Goal: Task Accomplishment & Management: Manage account settings

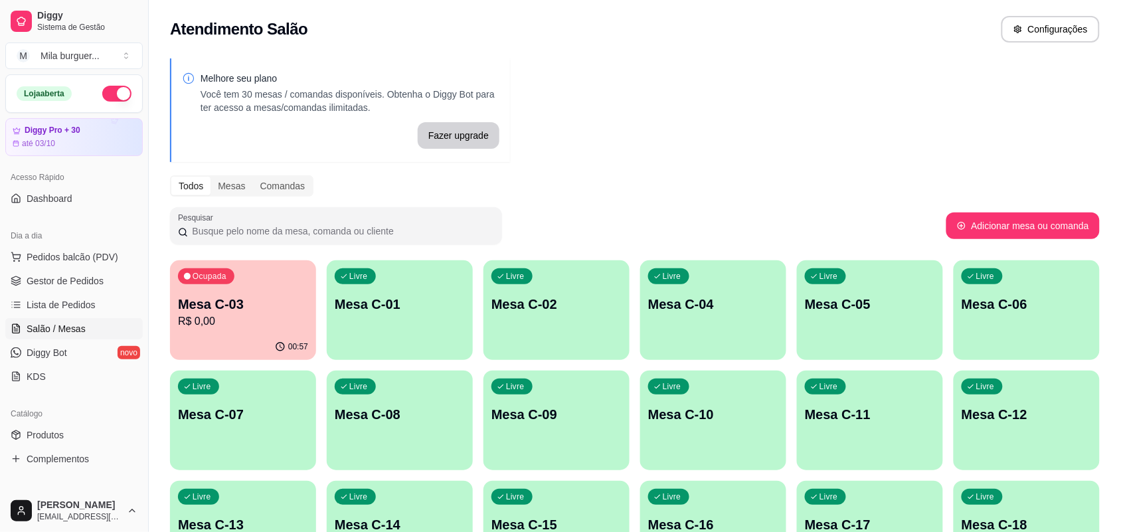
click at [234, 333] on div "Ocupada Mesa C-03 R$ 0,00" at bounding box center [243, 297] width 146 height 74
click at [51, 270] on ul "Pedidos balcão (PDV) Gestor de Pedidos Lista de Pedidos Salão / Mesas Diggy Bot…" at bounding box center [73, 316] width 137 height 141
click at [46, 285] on span "Gestor de Pedidos" at bounding box center [65, 280] width 77 height 13
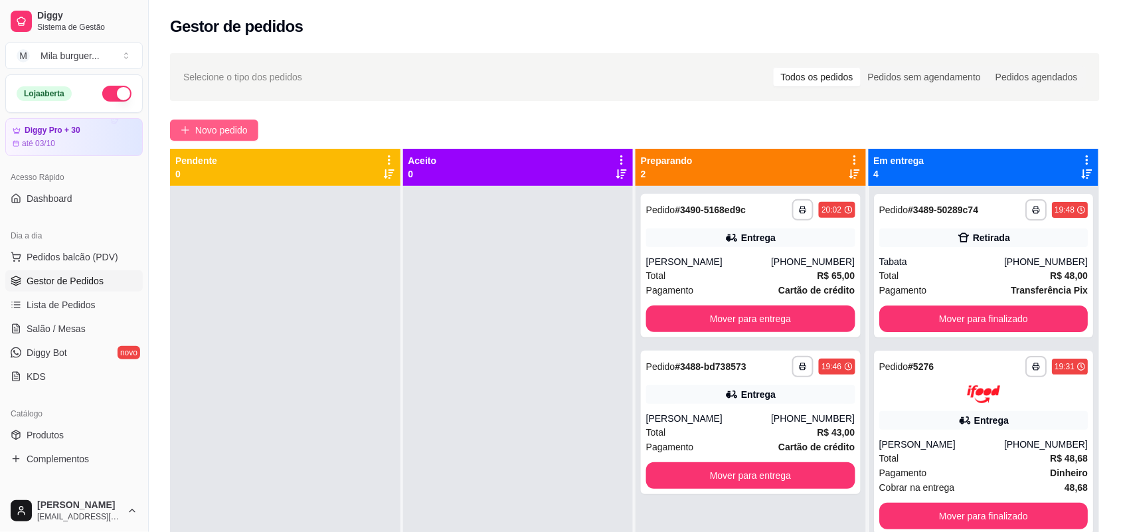
click at [204, 130] on span "Novo pedido" at bounding box center [221, 130] width 52 height 15
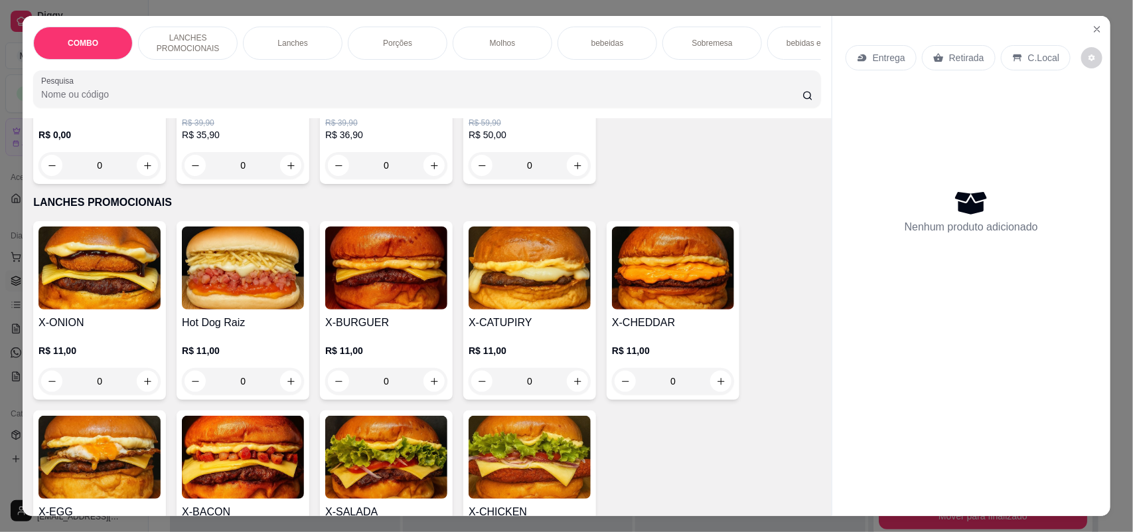
scroll to position [249, 0]
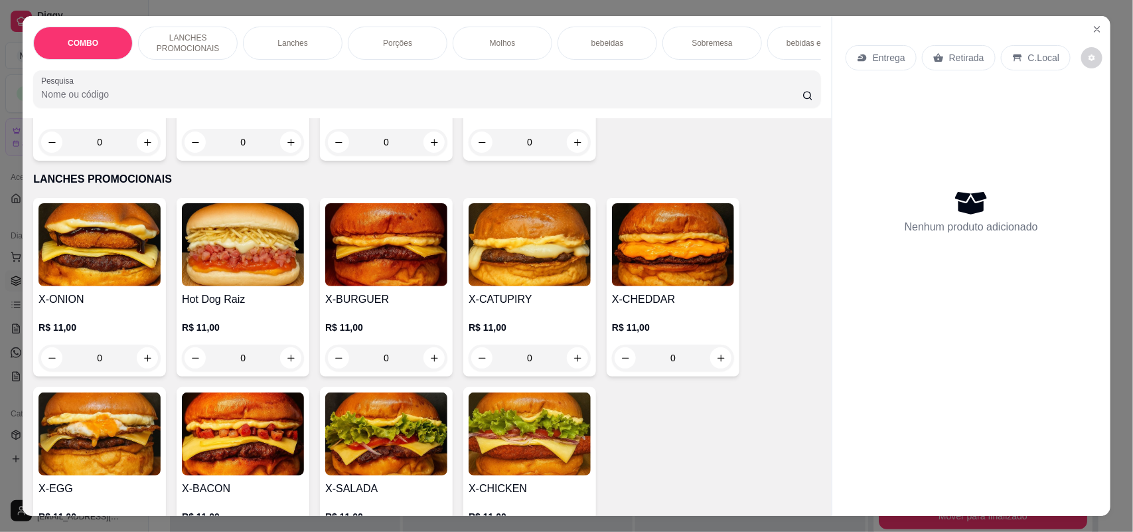
click at [289, 366] on div "0" at bounding box center [243, 358] width 122 height 27
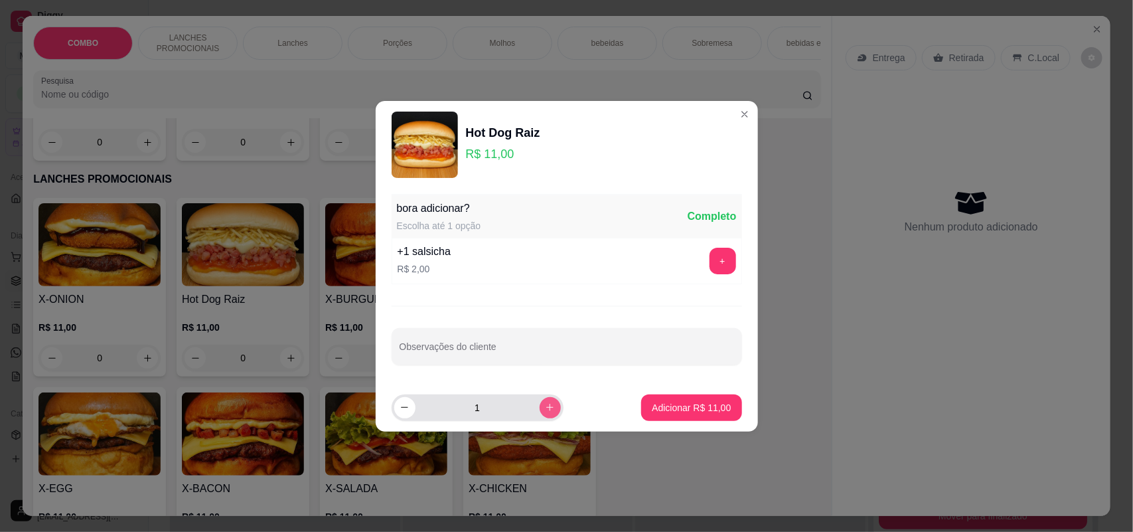
click at [540, 413] on button "increase-product-quantity" at bounding box center [550, 407] width 21 height 21
type input "2"
click at [666, 401] on p "Adicionar R$ 22,00" at bounding box center [691, 407] width 79 height 13
type input "2"
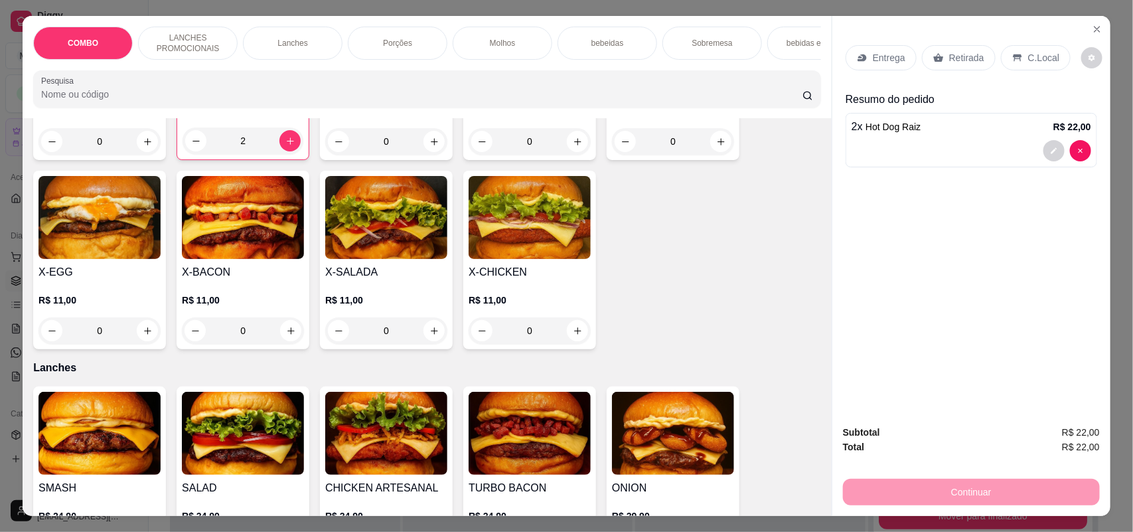
scroll to position [498, 0]
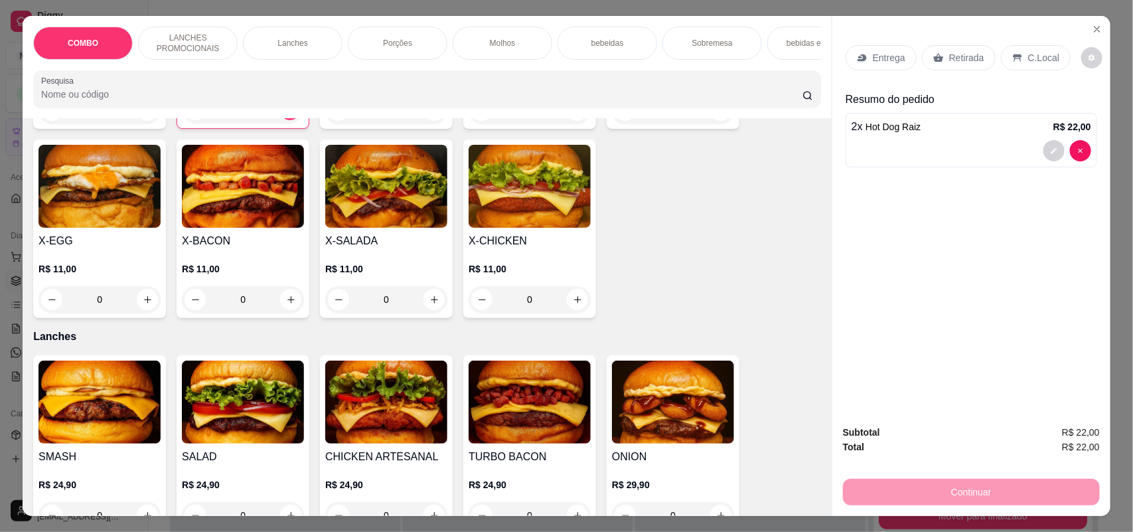
click at [236, 228] on img at bounding box center [243, 186] width 122 height 83
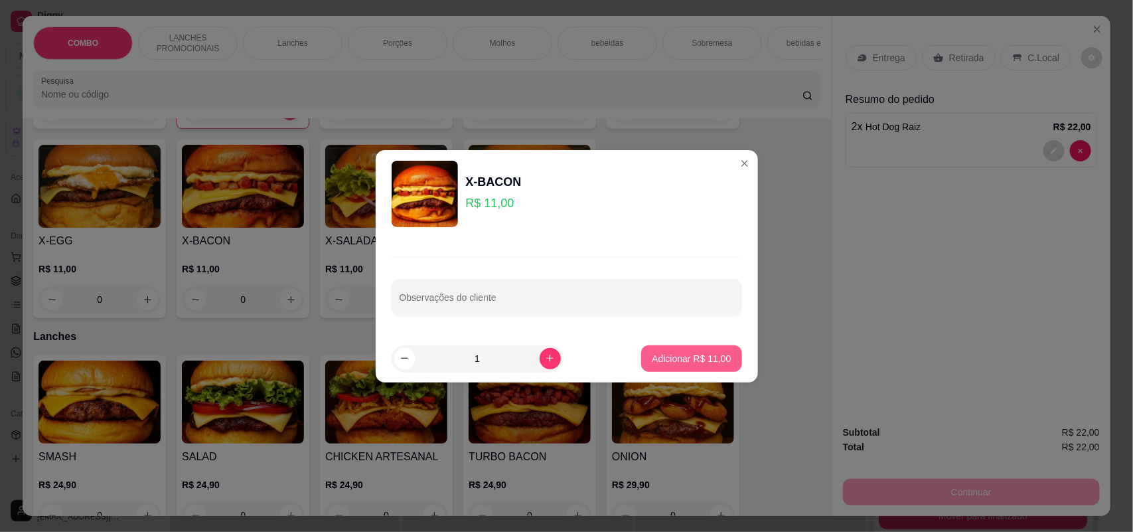
click at [689, 358] on p "Adicionar R$ 11,00" at bounding box center [691, 358] width 79 height 13
type input "1"
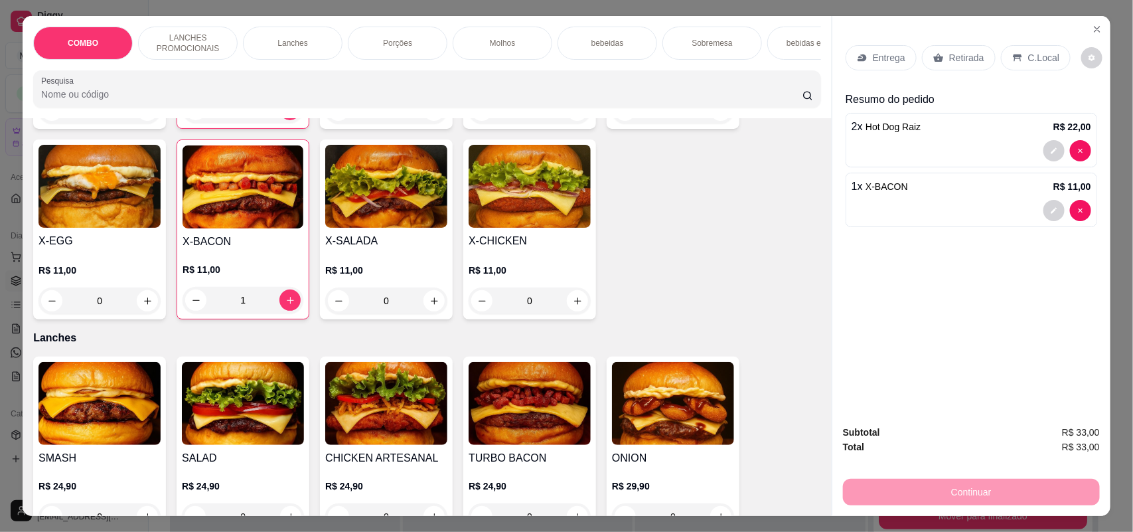
click at [954, 64] on p "Retirada" at bounding box center [966, 57] width 35 height 13
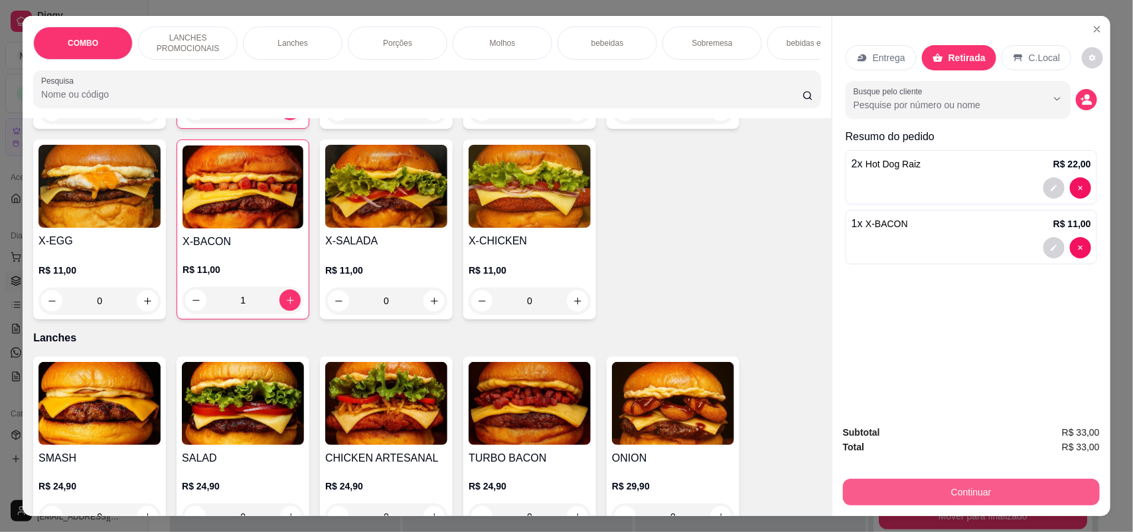
click at [931, 493] on button "Continuar" at bounding box center [971, 492] width 257 height 27
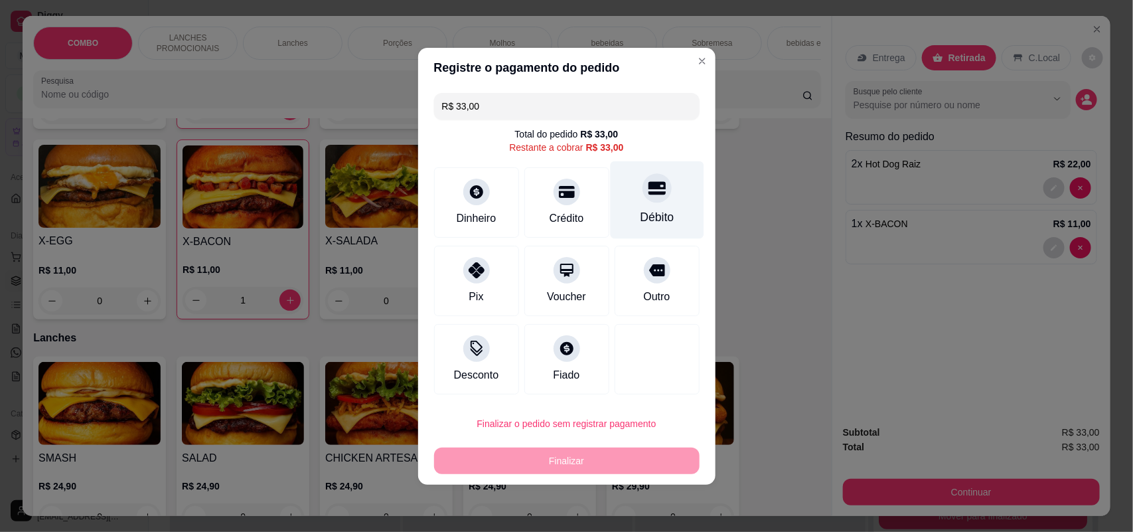
click at [658, 201] on div "Débito" at bounding box center [657, 200] width 94 height 78
type input "R$ 0,00"
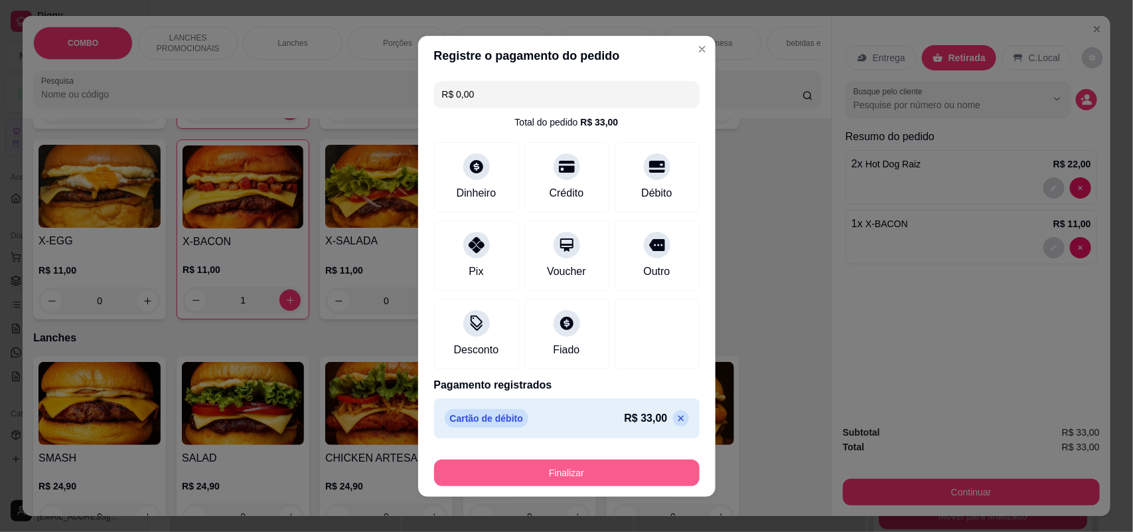
click at [601, 479] on button "Finalizar" at bounding box center [567, 472] width 266 height 27
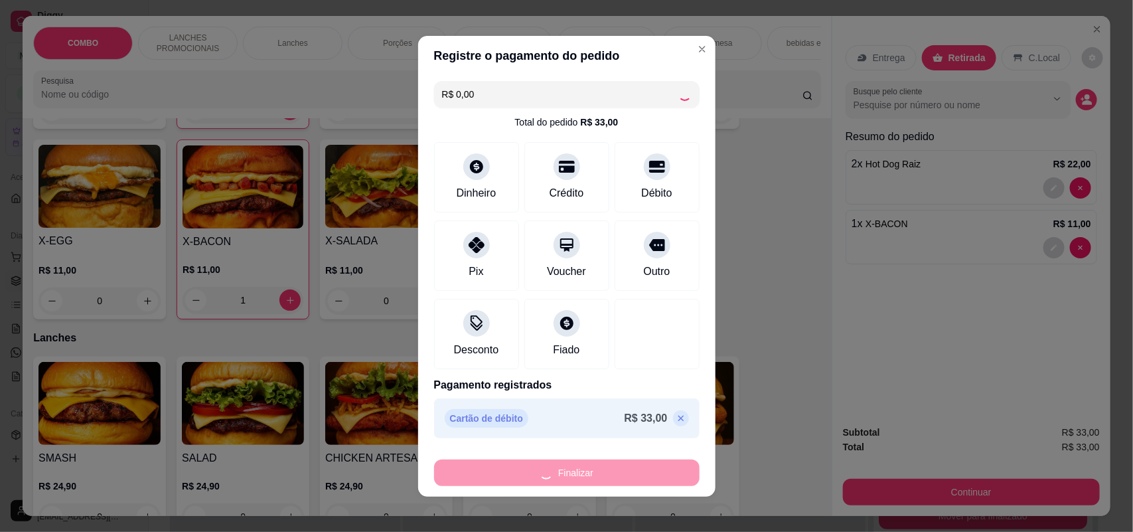
type input "0"
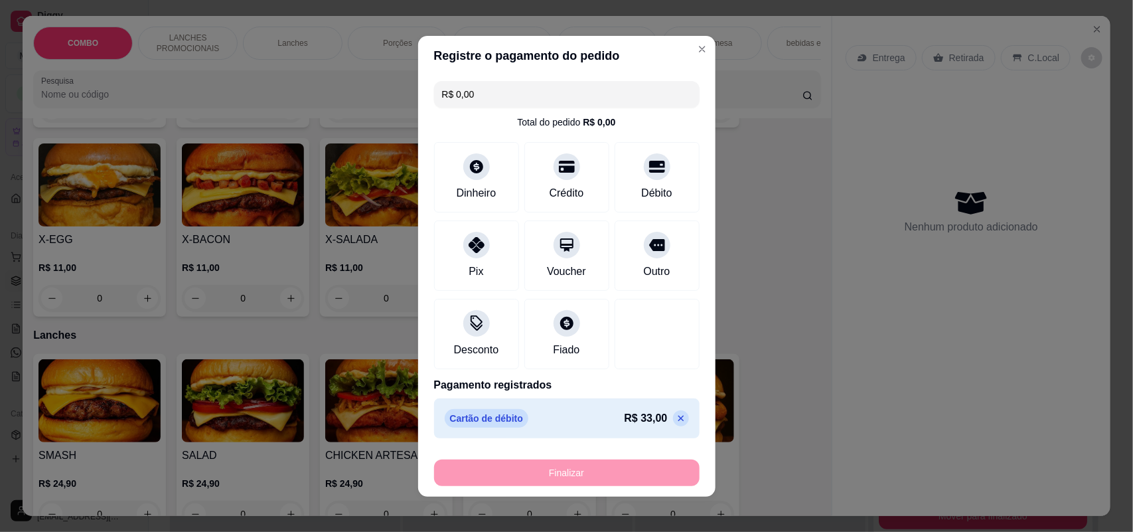
type input "-R$ 33,00"
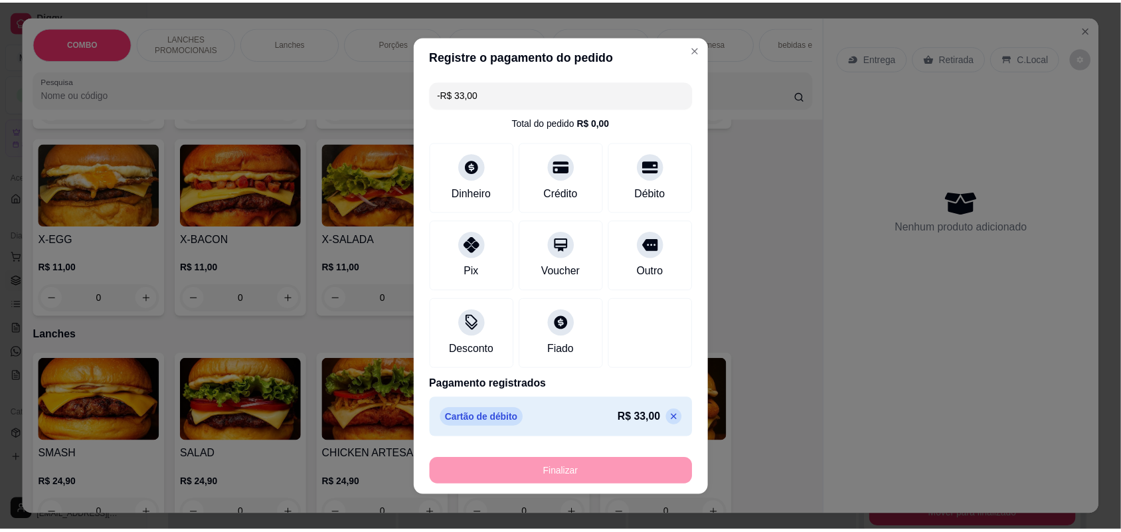
scroll to position [496, 0]
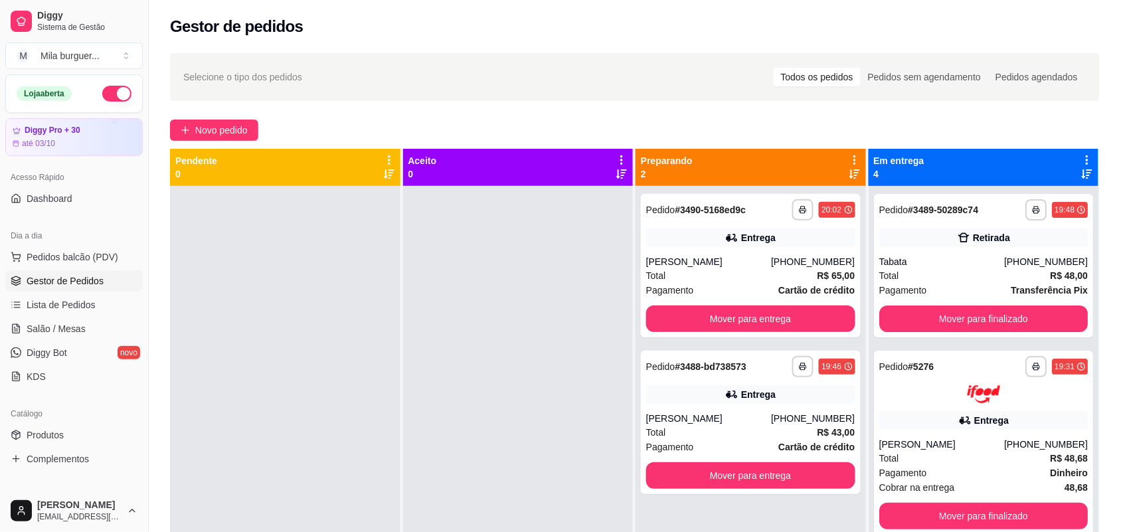
click at [387, 260] on div at bounding box center [285, 452] width 230 height 532
click at [238, 131] on span "Novo pedido" at bounding box center [221, 130] width 52 height 15
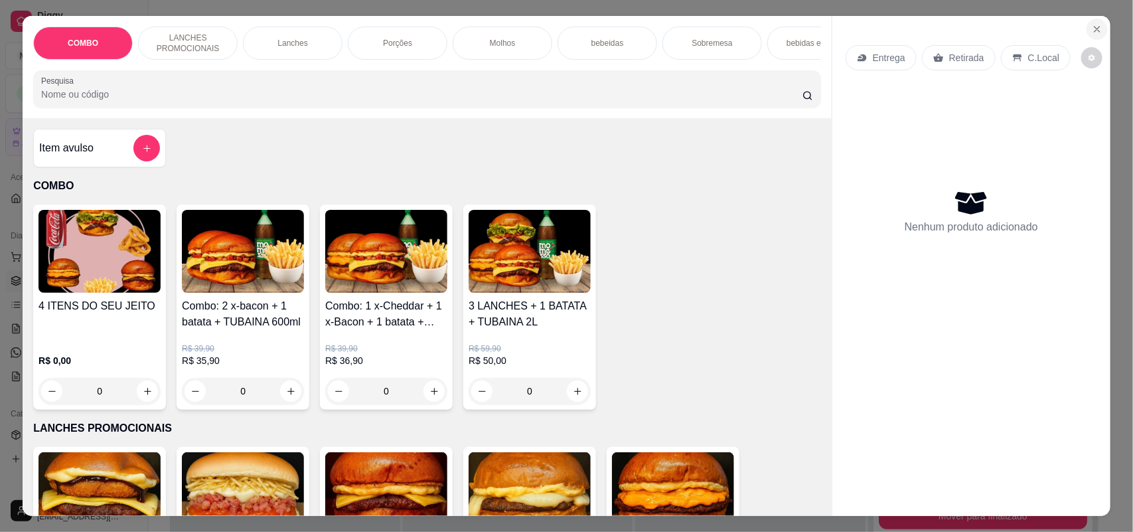
click at [1092, 34] on icon "Close" at bounding box center [1097, 29] width 11 height 11
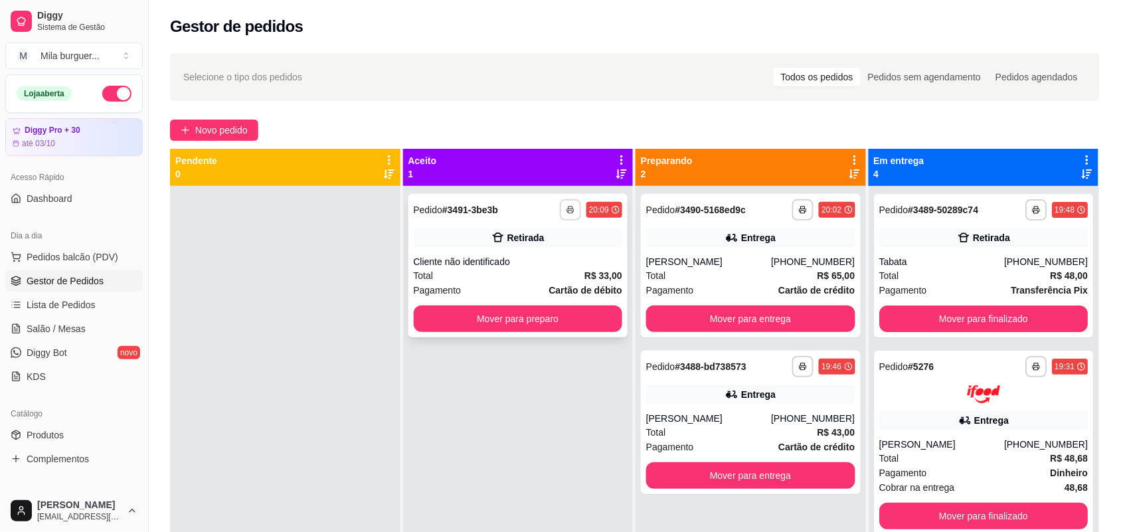
click at [566, 208] on icon "button" at bounding box center [570, 210] width 8 height 8
click at [540, 260] on button "IMPRESSORA" at bounding box center [530, 256] width 96 height 21
click at [568, 209] on icon "button" at bounding box center [570, 210] width 8 height 8
click at [538, 252] on button "IMPRESSORA" at bounding box center [530, 256] width 96 height 21
click at [540, 313] on button "Mover para preparo" at bounding box center [518, 318] width 209 height 27
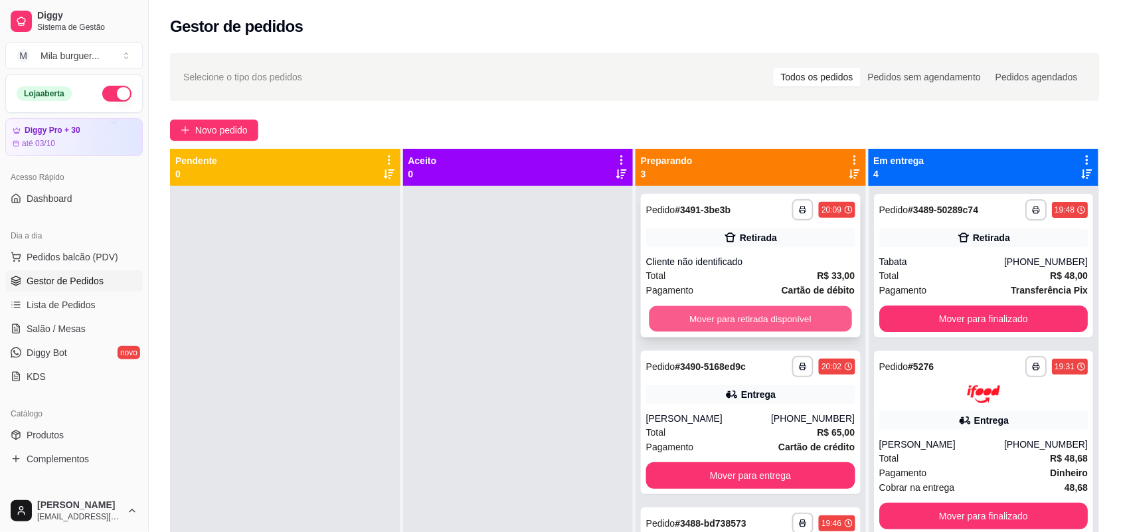
click at [721, 325] on button "Mover para retirada disponível" at bounding box center [750, 319] width 202 height 26
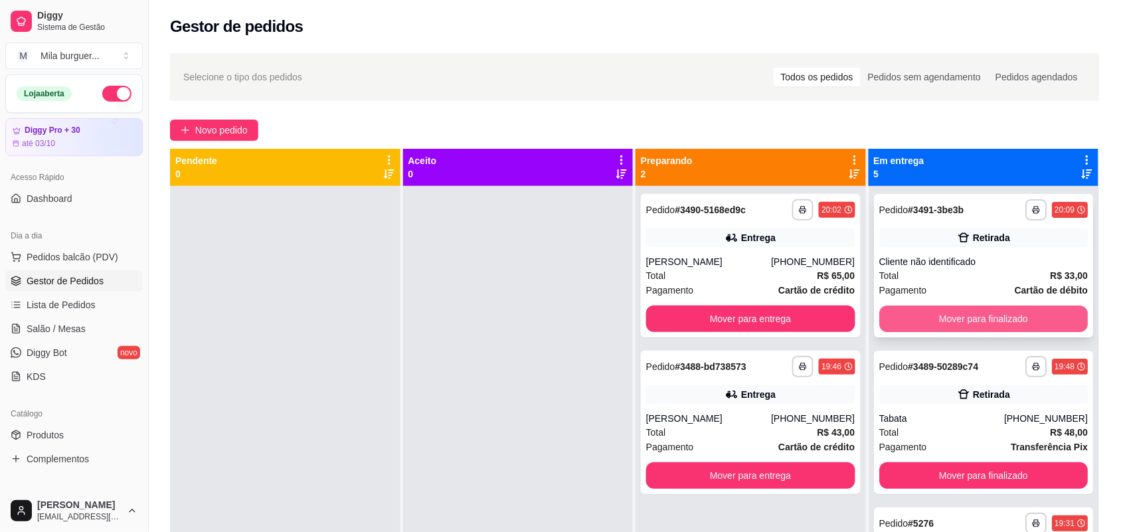
click at [964, 322] on button "Mover para finalizado" at bounding box center [983, 318] width 209 height 27
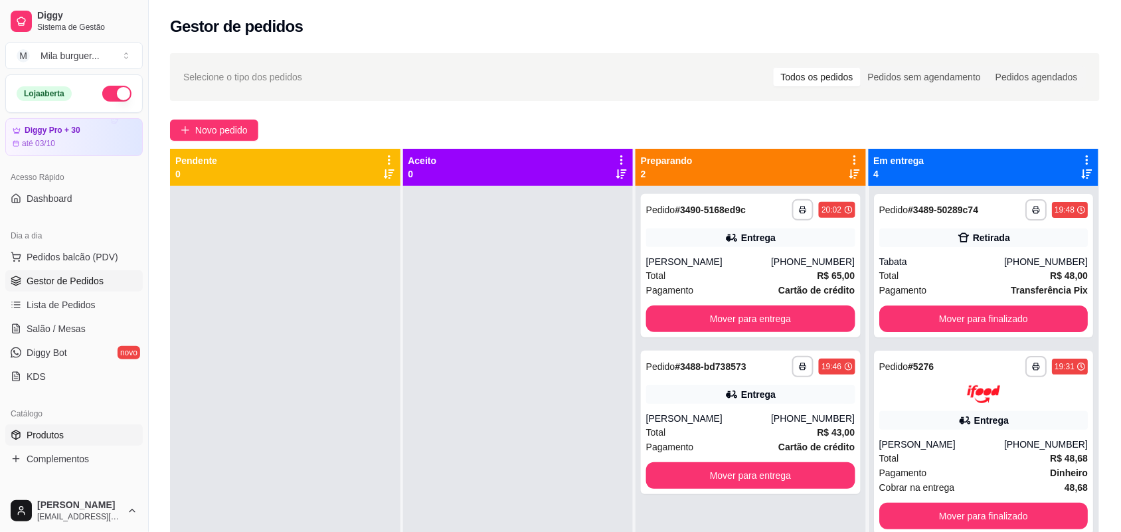
click at [48, 438] on span "Produtos" at bounding box center [45, 434] width 37 height 13
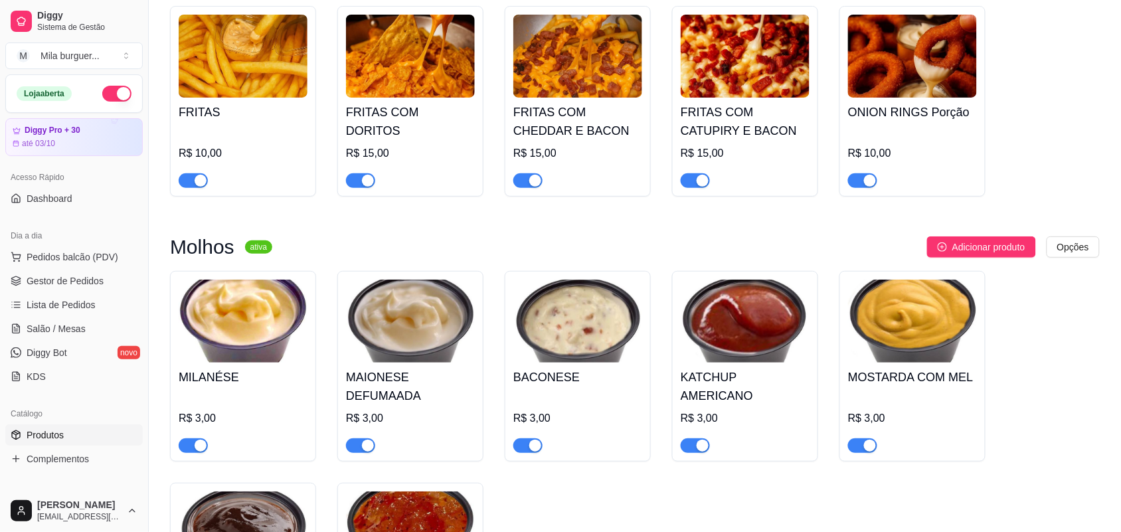
scroll to position [1411, 0]
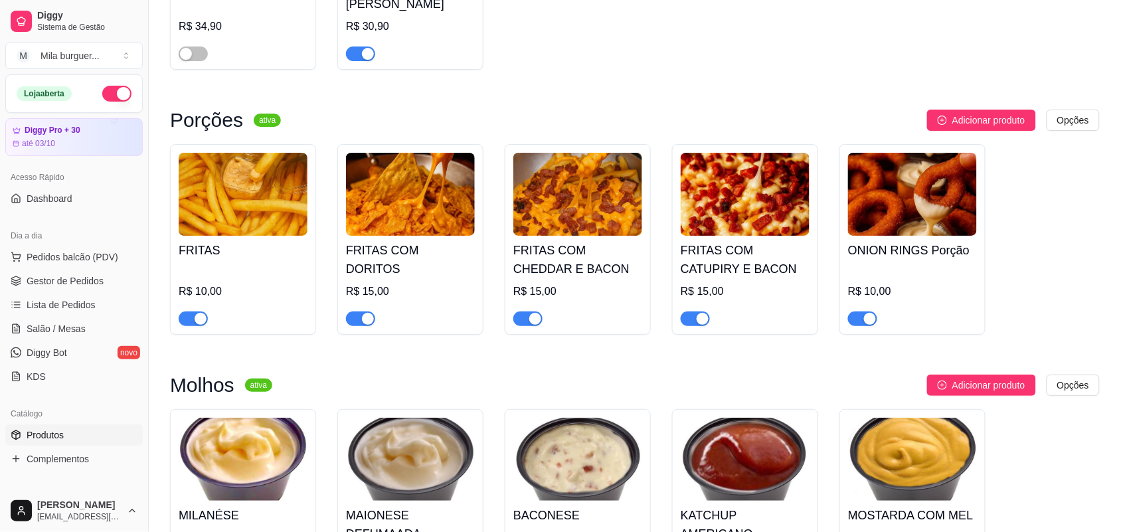
click at [266, 218] on img at bounding box center [243, 194] width 129 height 83
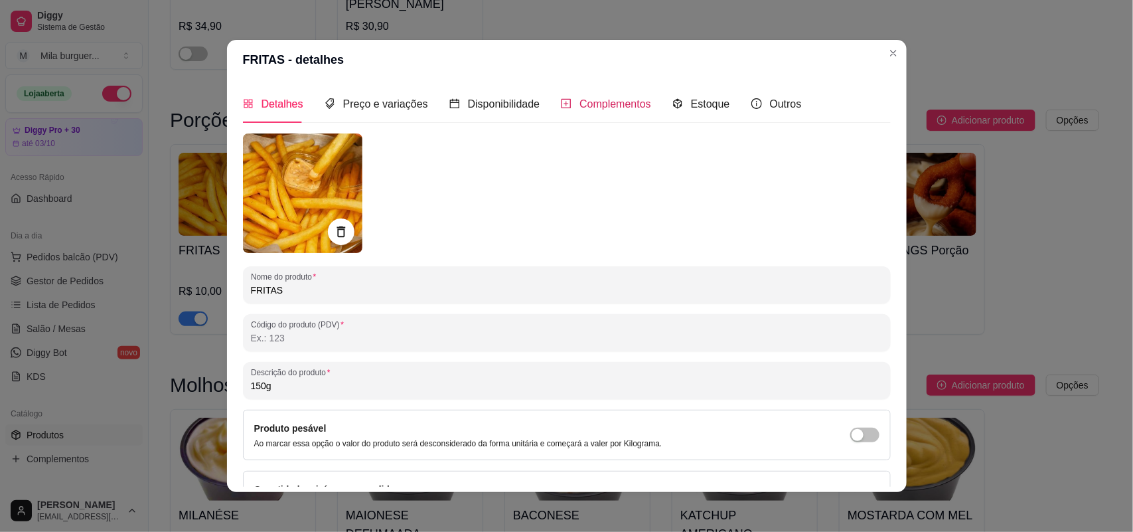
click at [588, 108] on span "Complementos" at bounding box center [616, 103] width 72 height 11
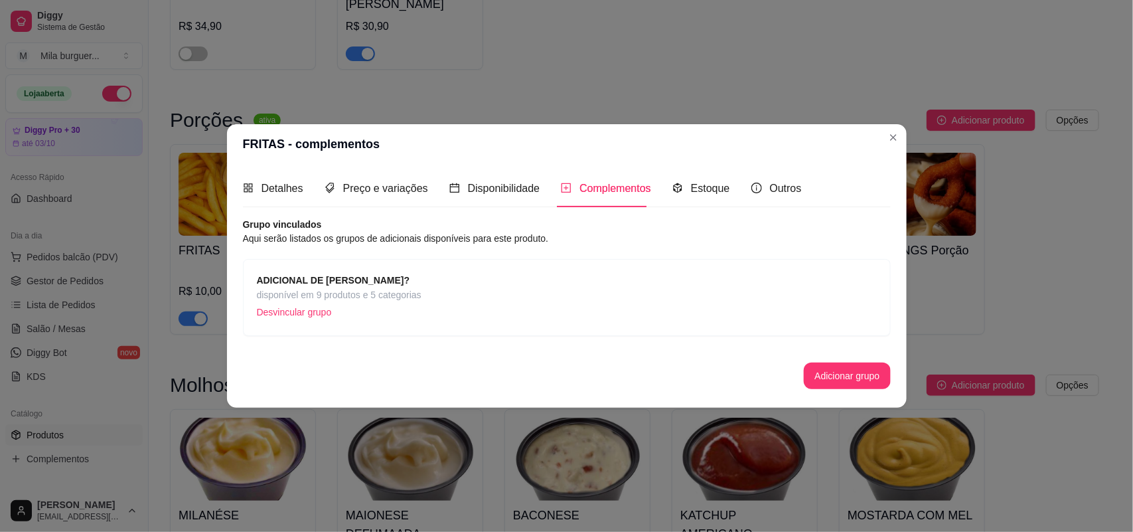
click at [385, 276] on span "ADICIONAL DE [PERSON_NAME]?" at bounding box center [339, 280] width 165 height 15
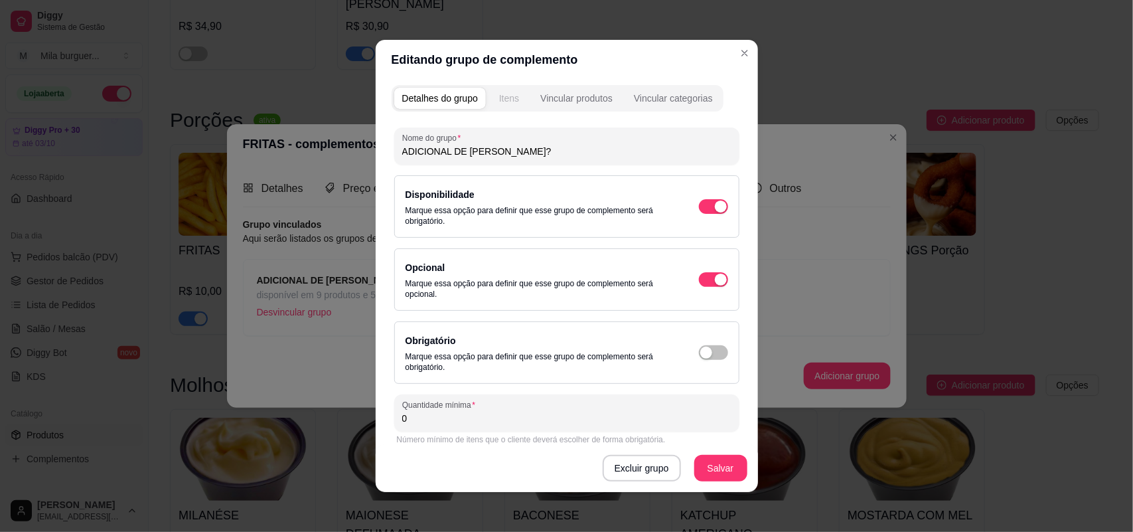
click at [507, 102] on div "Itens" at bounding box center [509, 98] width 20 height 13
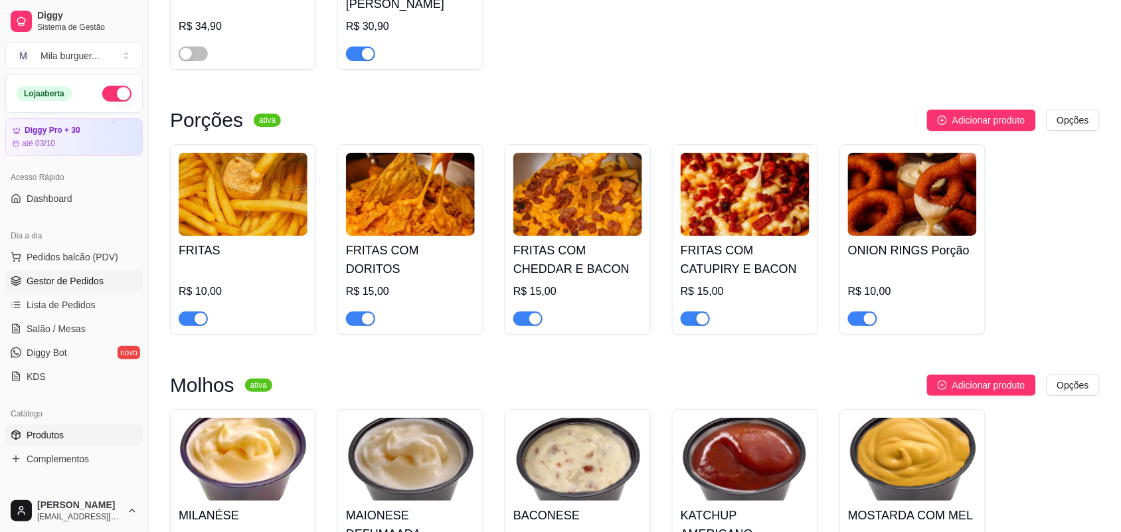
click at [61, 272] on link "Gestor de Pedidos" at bounding box center [73, 280] width 137 height 21
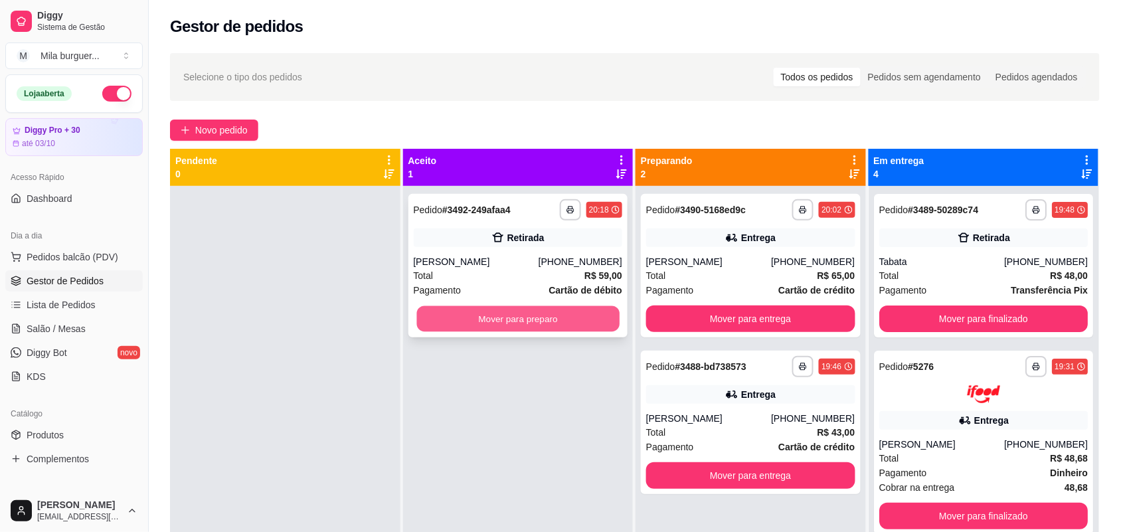
click at [528, 312] on button "Mover para preparo" at bounding box center [517, 319] width 202 height 26
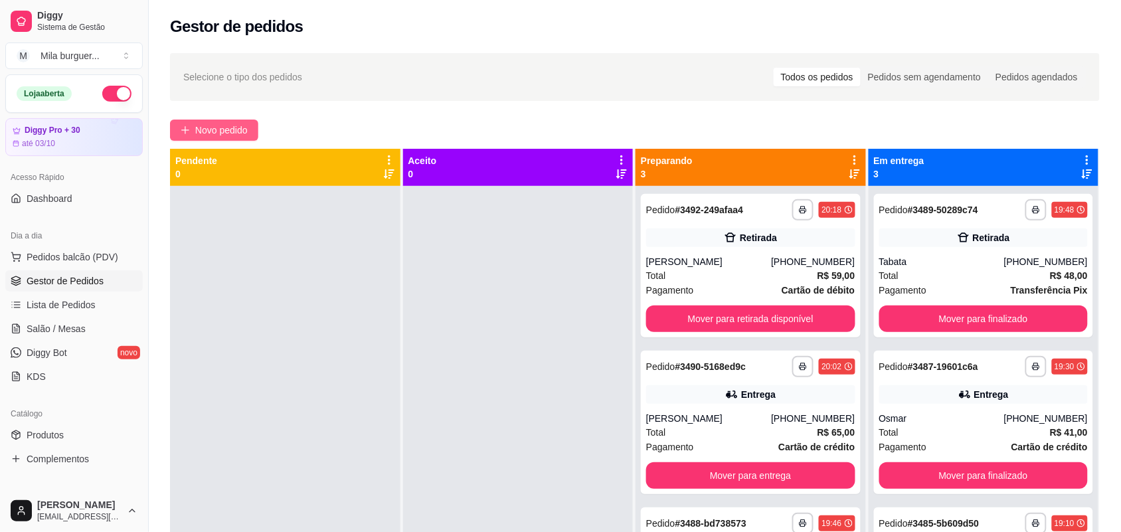
click at [228, 127] on span "Novo pedido" at bounding box center [221, 130] width 52 height 15
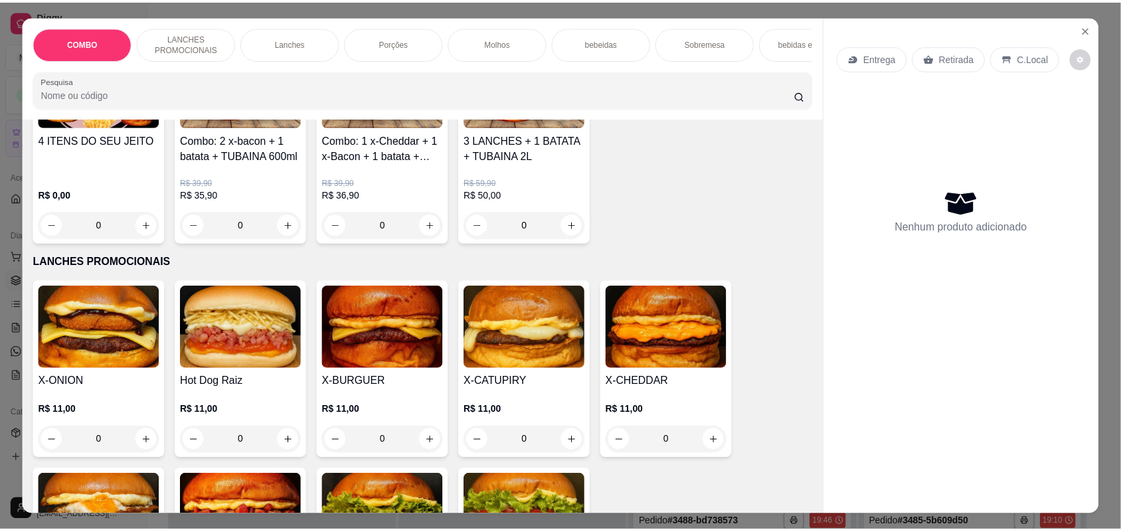
scroll to position [415, 0]
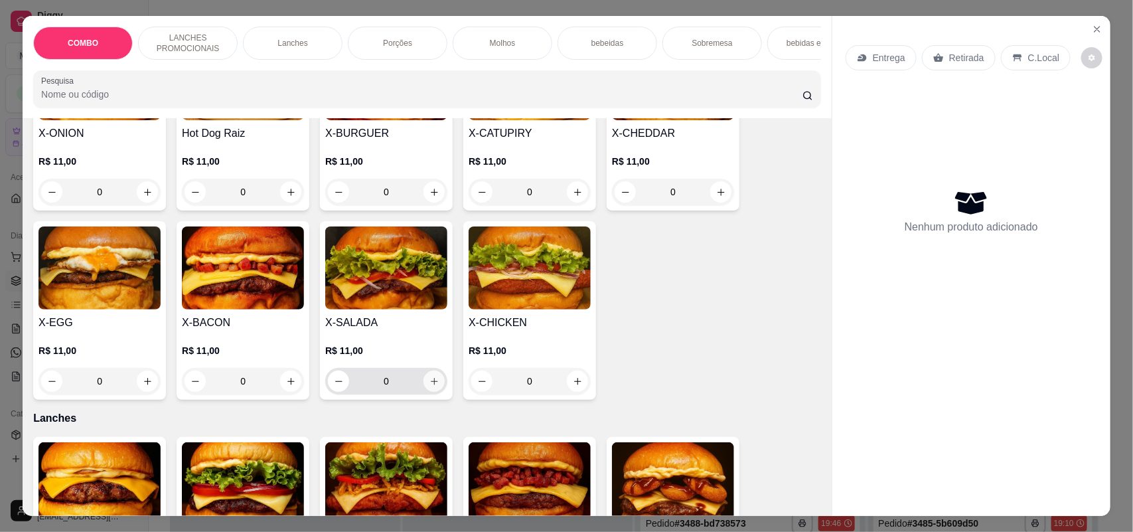
click at [430, 386] on icon "increase-product-quantity" at bounding box center [435, 381] width 10 height 10
type input "1"
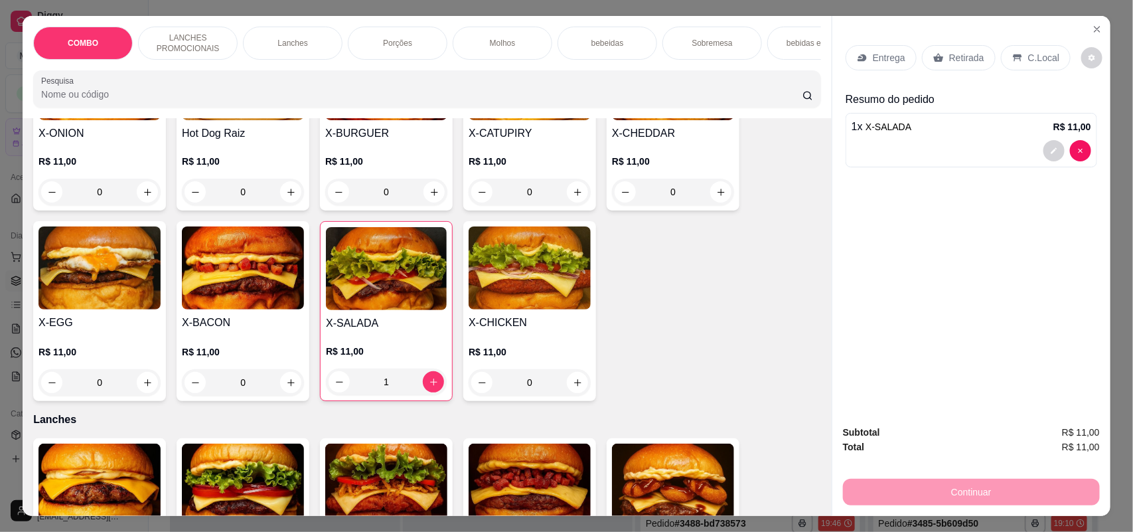
click at [944, 48] on div "Retirada" at bounding box center [959, 57] width 74 height 25
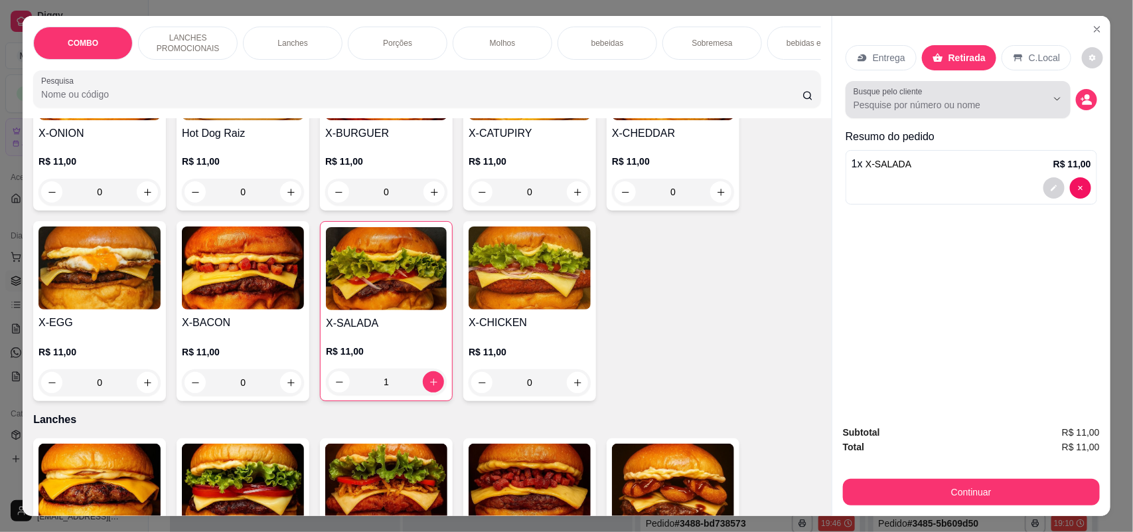
click at [927, 108] on input "Busque pelo cliente" at bounding box center [940, 104] width 172 height 13
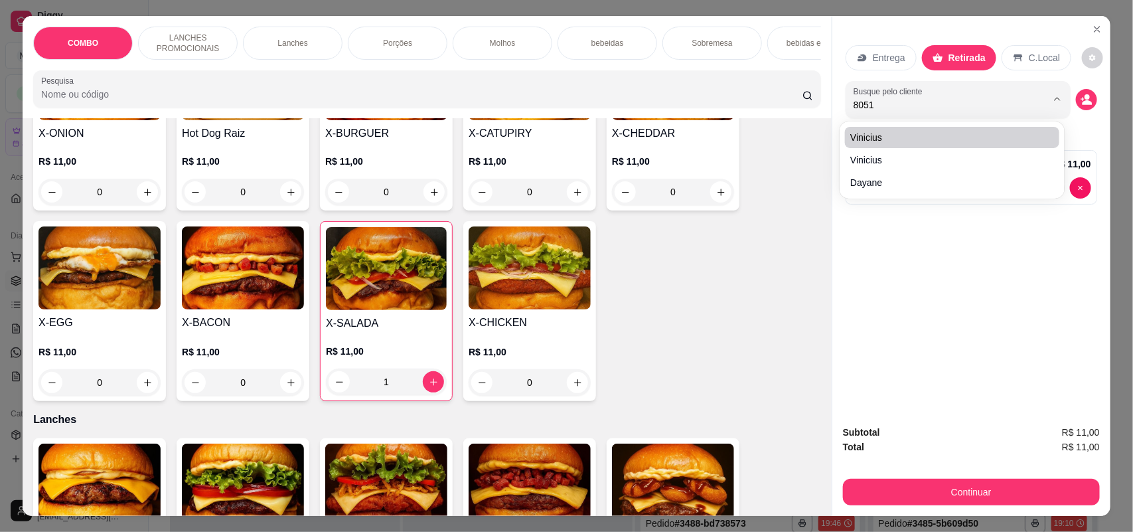
type input "8051"
click at [940, 124] on div "Vinicius [PERSON_NAME]" at bounding box center [952, 160] width 220 height 72
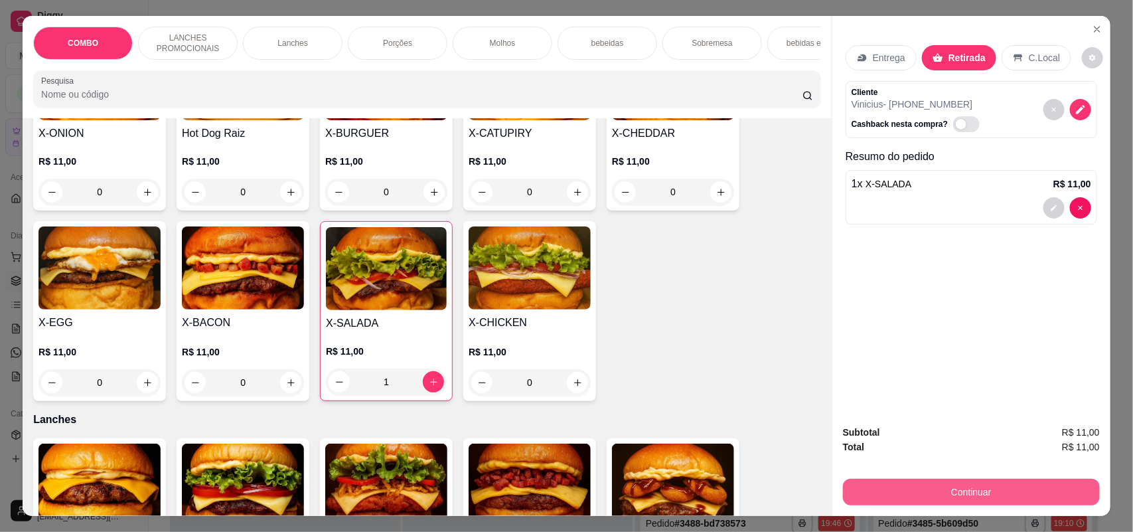
click at [916, 492] on button "Continuar" at bounding box center [971, 492] width 257 height 27
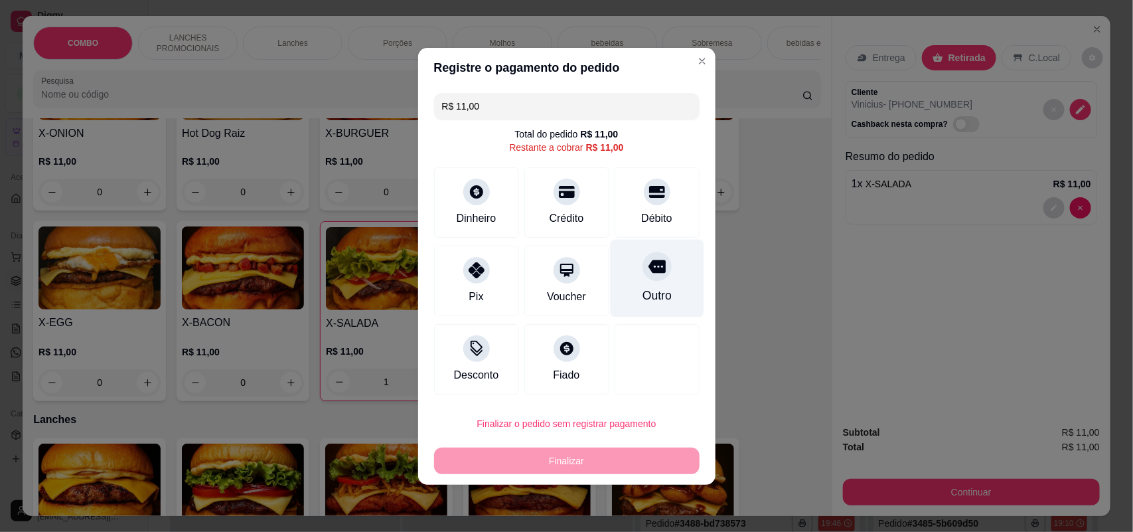
click at [647, 284] on div "Outro" at bounding box center [657, 278] width 94 height 78
type input "R$ 0,00"
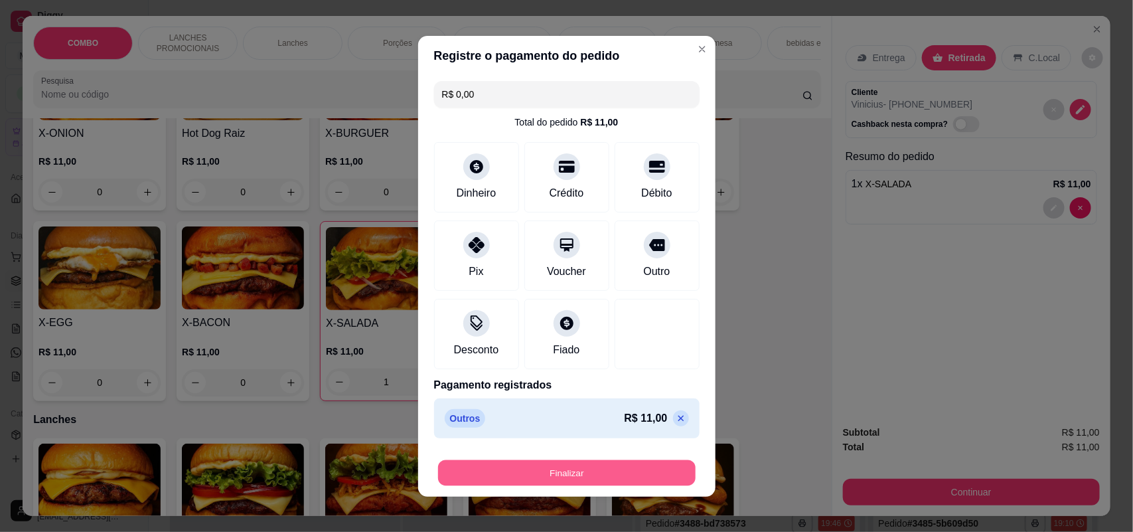
click at [615, 470] on button "Finalizar" at bounding box center [567, 472] width 258 height 26
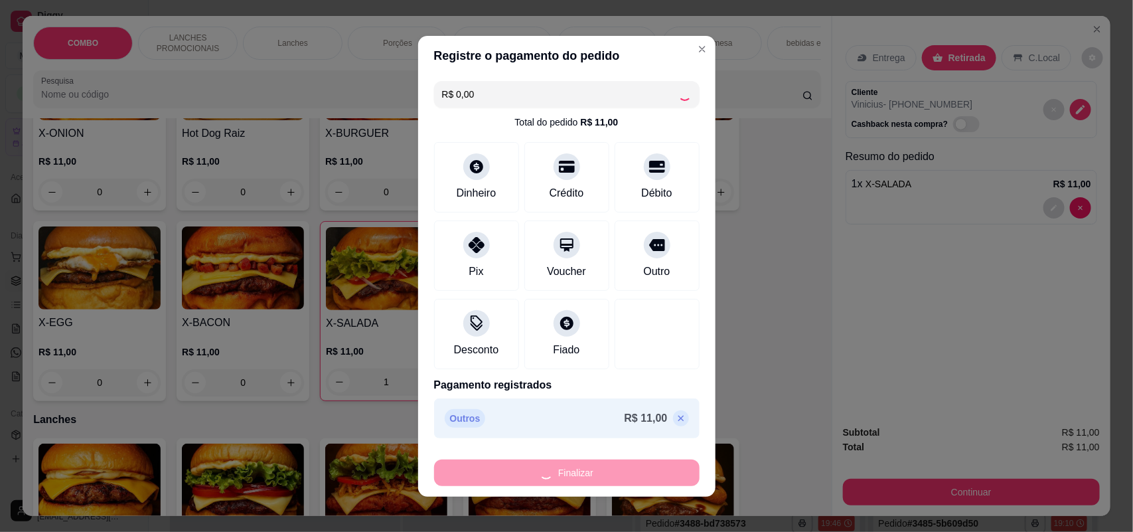
type input "0"
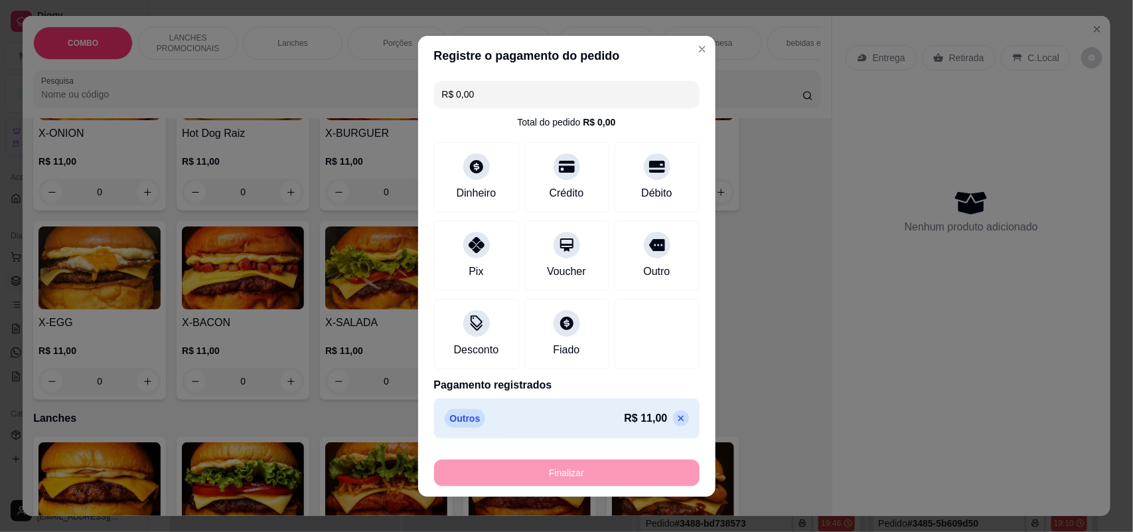
type input "-R$ 11,00"
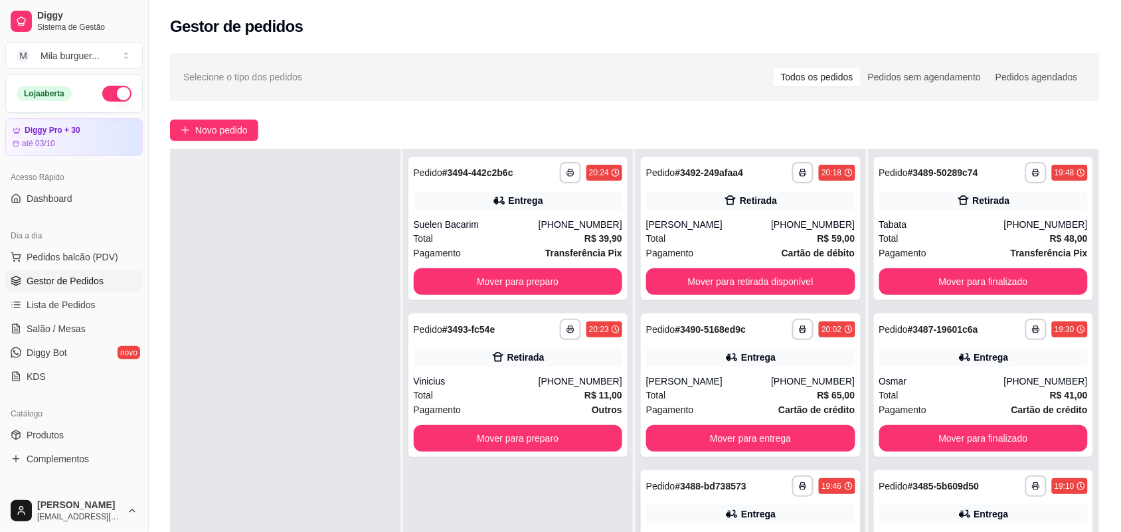
scroll to position [202, 0]
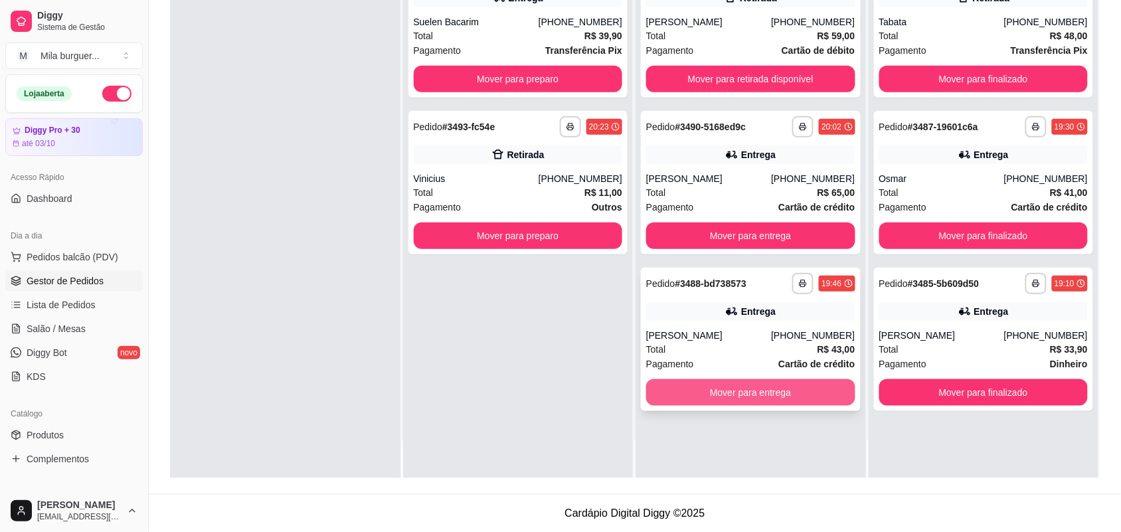
click at [777, 390] on button "Mover para entrega" at bounding box center [750, 392] width 209 height 27
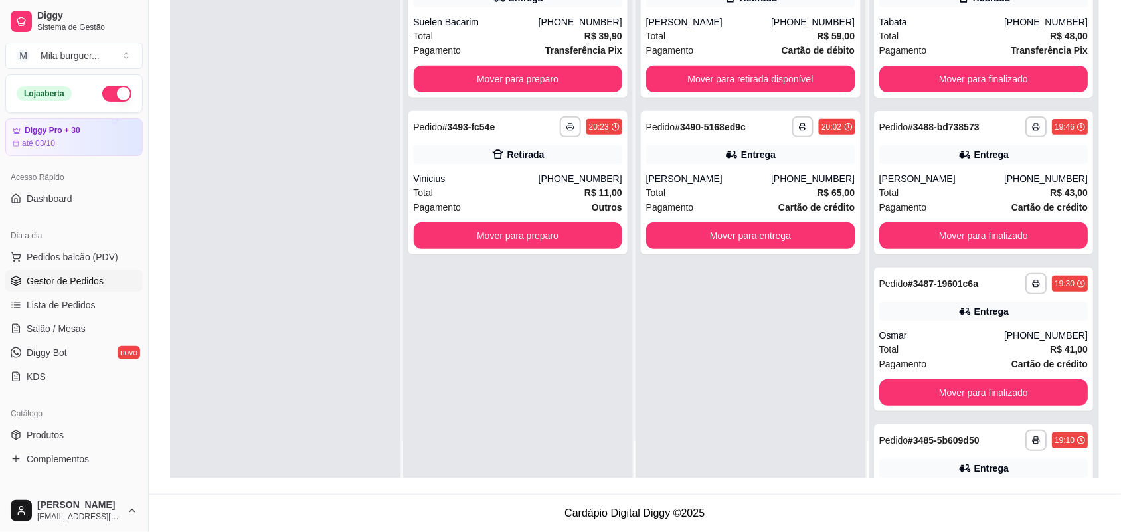
click at [777, 390] on div "**********" at bounding box center [750, 212] width 230 height 532
click at [754, 229] on button "Mover para entrega" at bounding box center [750, 235] width 209 height 27
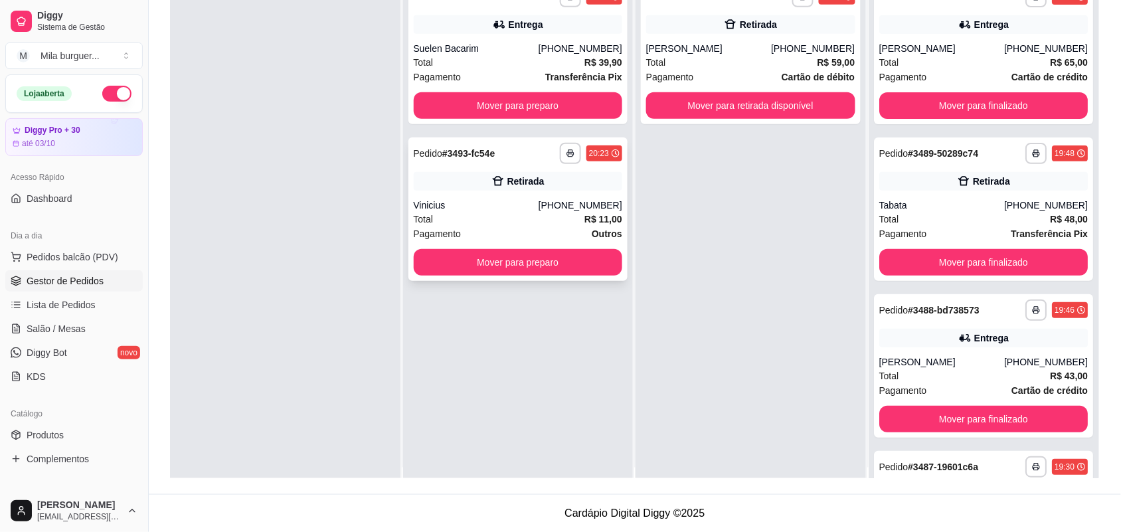
scroll to position [0, 0]
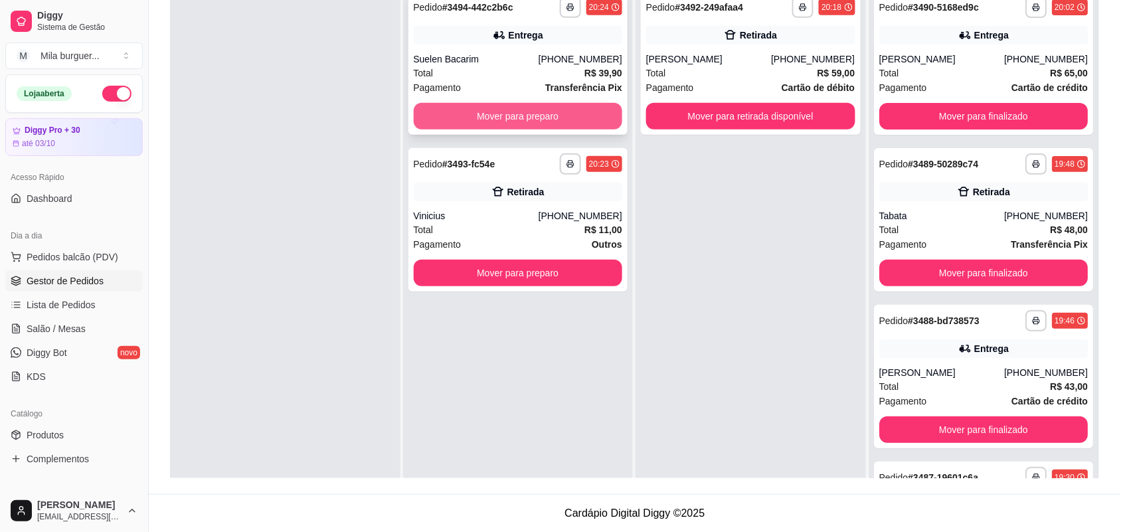
click at [561, 108] on button "Mover para preparo" at bounding box center [518, 116] width 209 height 27
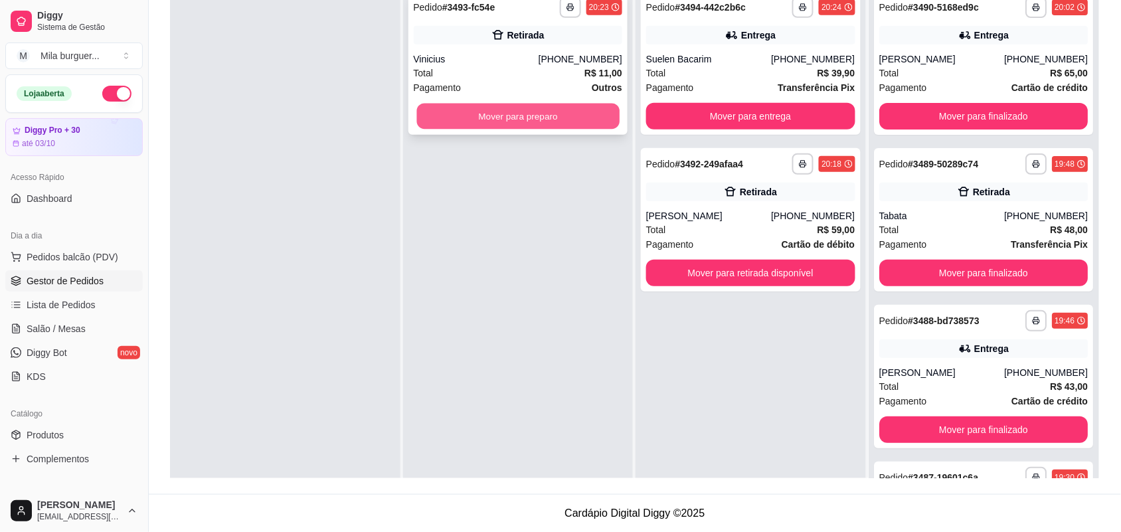
click at [556, 111] on button "Mover para preparo" at bounding box center [517, 117] width 202 height 26
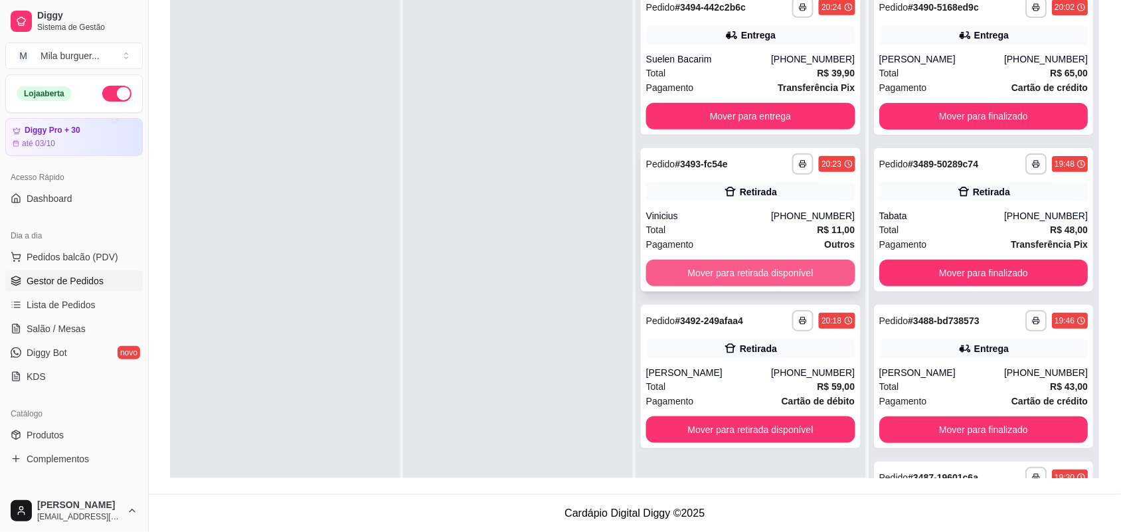
click at [724, 264] on button "Mover para retirada disponível" at bounding box center [750, 273] width 209 height 27
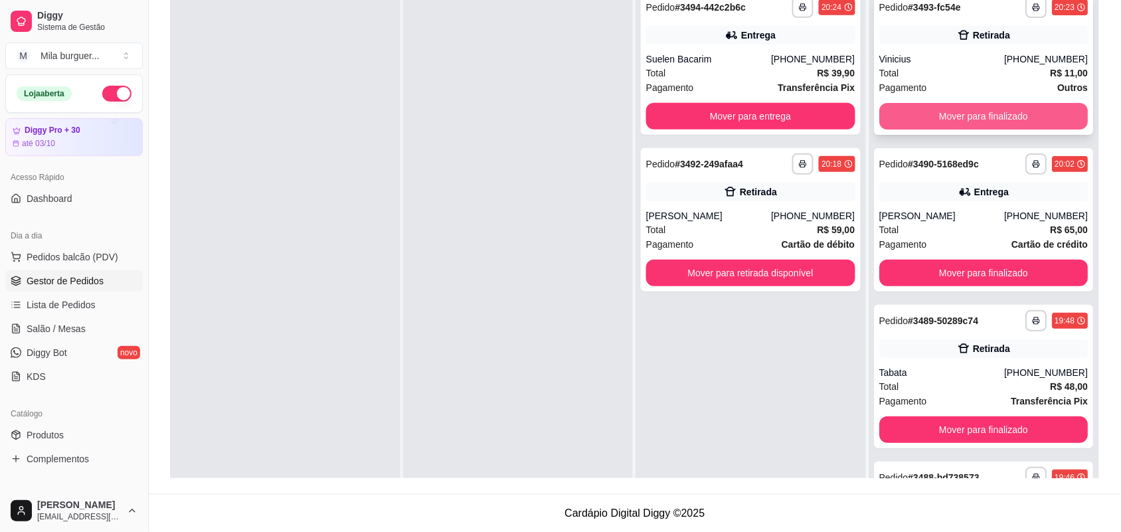
click at [969, 115] on button "Mover para finalizado" at bounding box center [983, 116] width 209 height 27
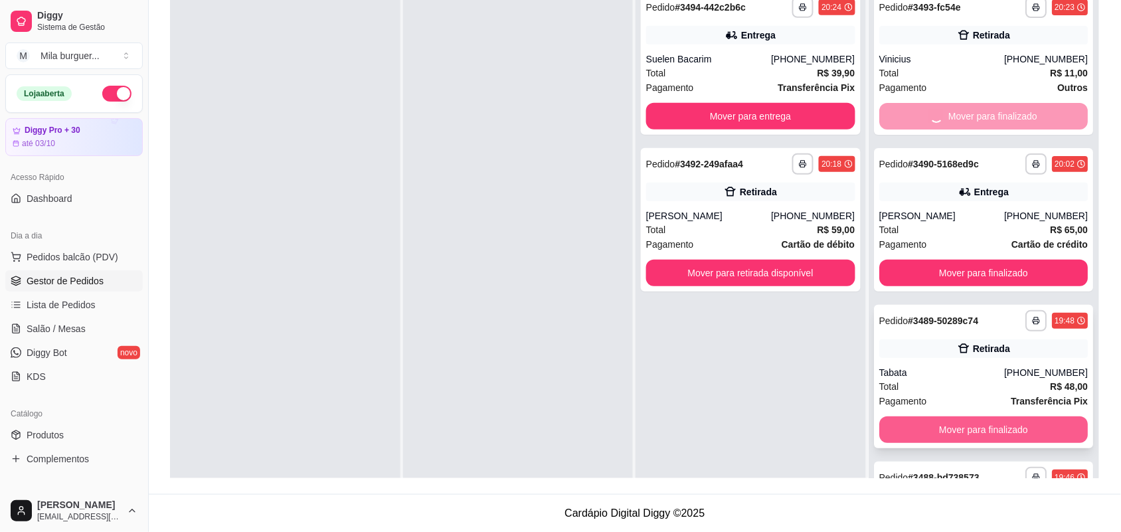
click at [912, 422] on button "Mover para finalizado" at bounding box center [983, 429] width 209 height 27
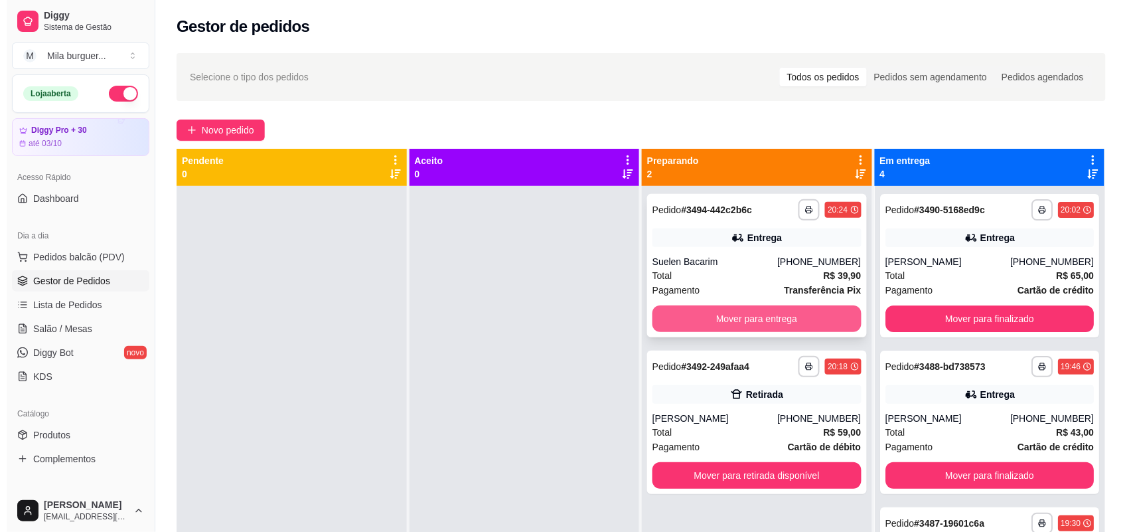
scroll to position [37, 0]
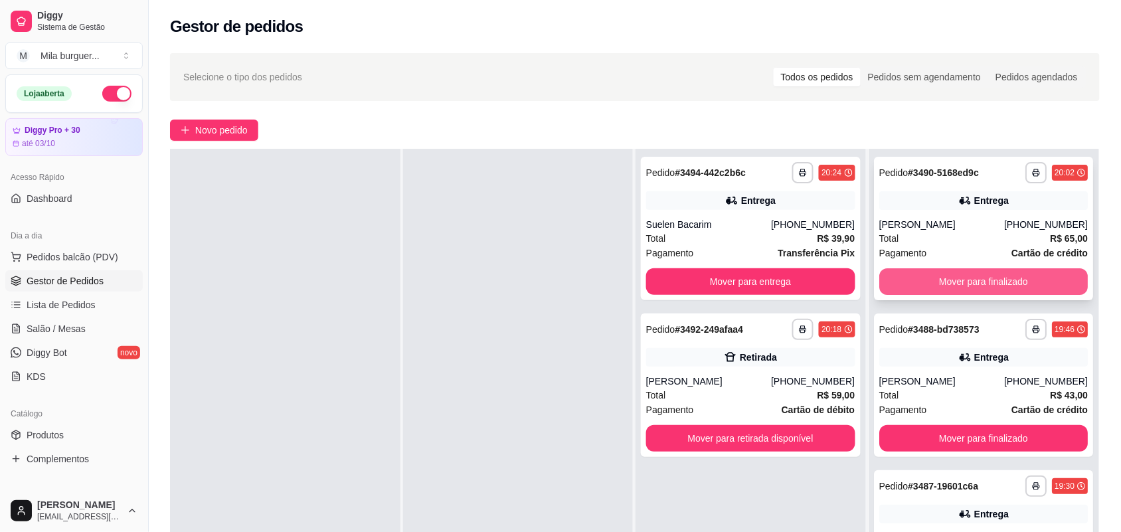
click at [987, 283] on button "Mover para finalizado" at bounding box center [983, 281] width 209 height 27
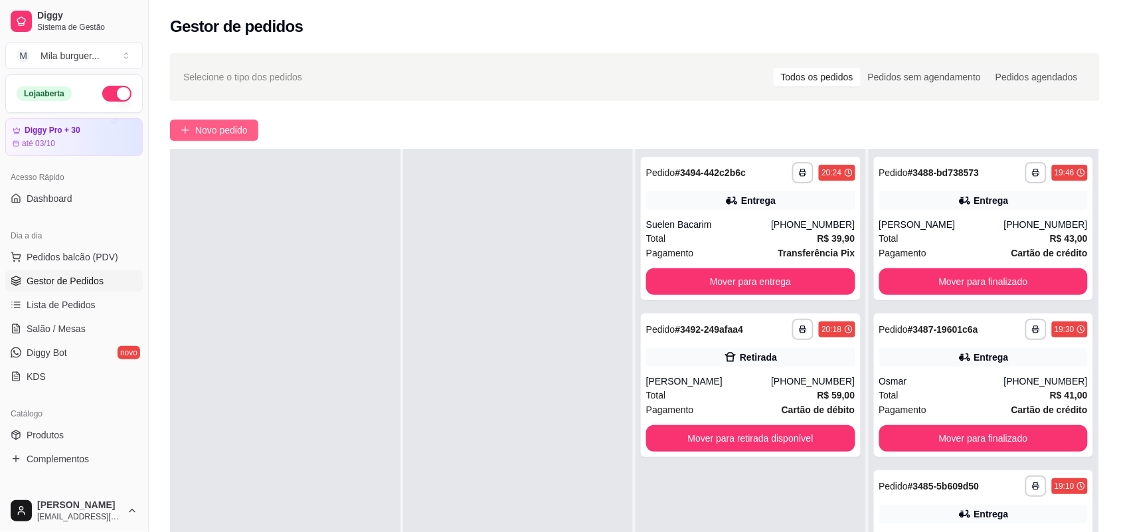
click at [220, 135] on span "Novo pedido" at bounding box center [221, 130] width 52 height 15
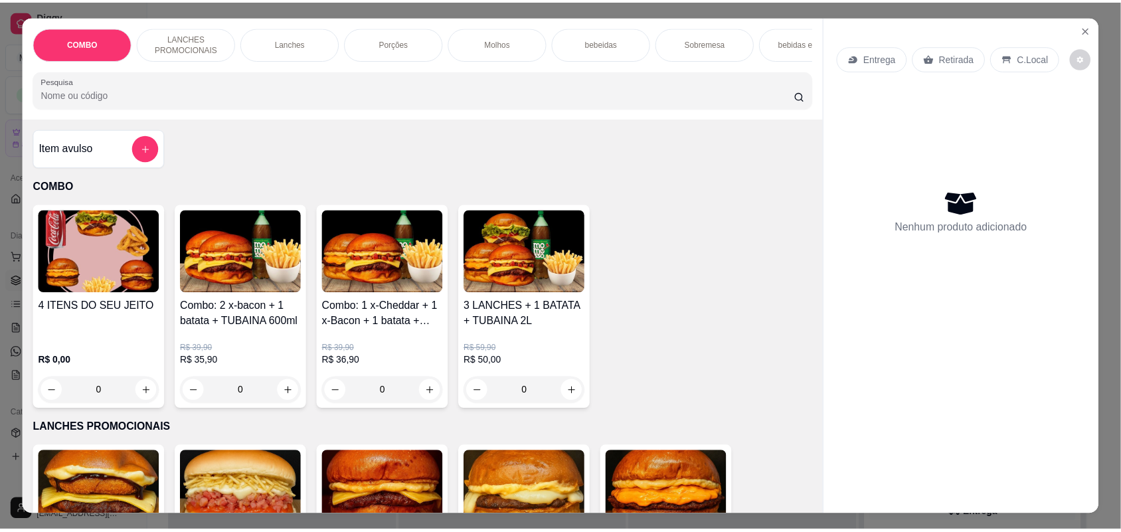
scroll to position [332, 0]
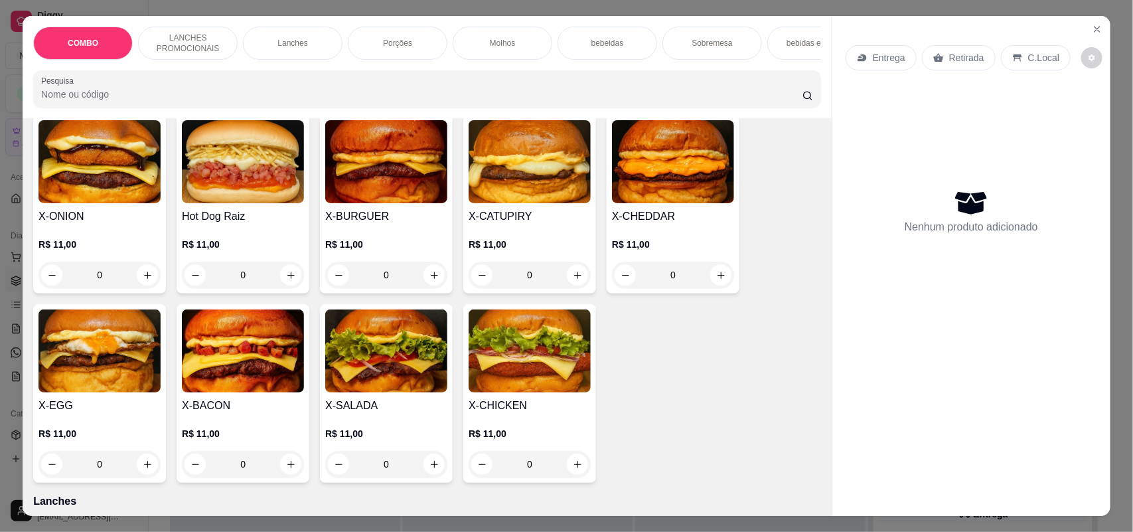
click at [282, 287] on div "0" at bounding box center [243, 275] width 122 height 27
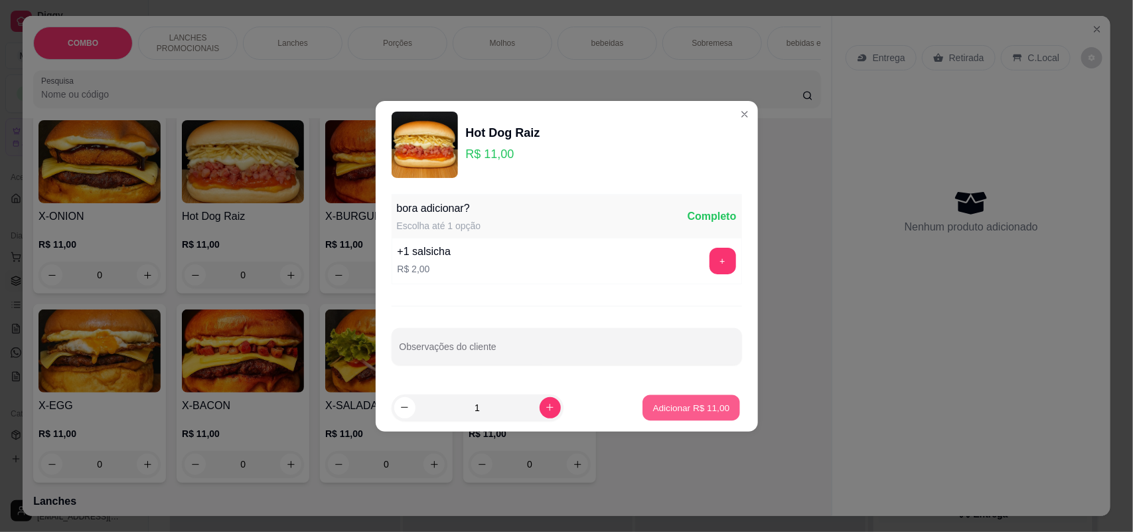
click at [653, 406] on p "Adicionar R$ 11,00" at bounding box center [691, 407] width 77 height 13
type input "1"
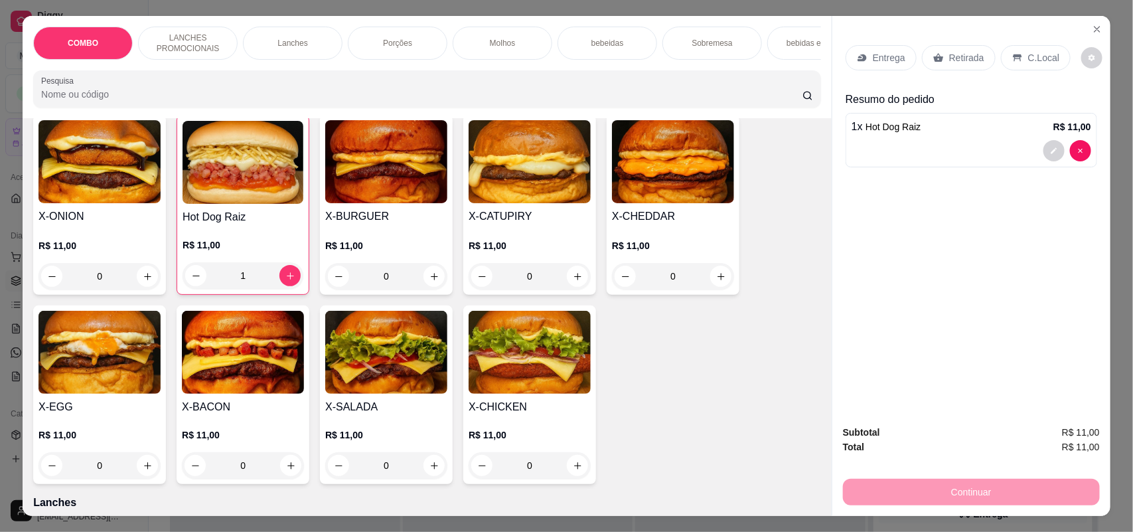
click at [873, 58] on p "Entrega" at bounding box center [889, 57] width 33 height 13
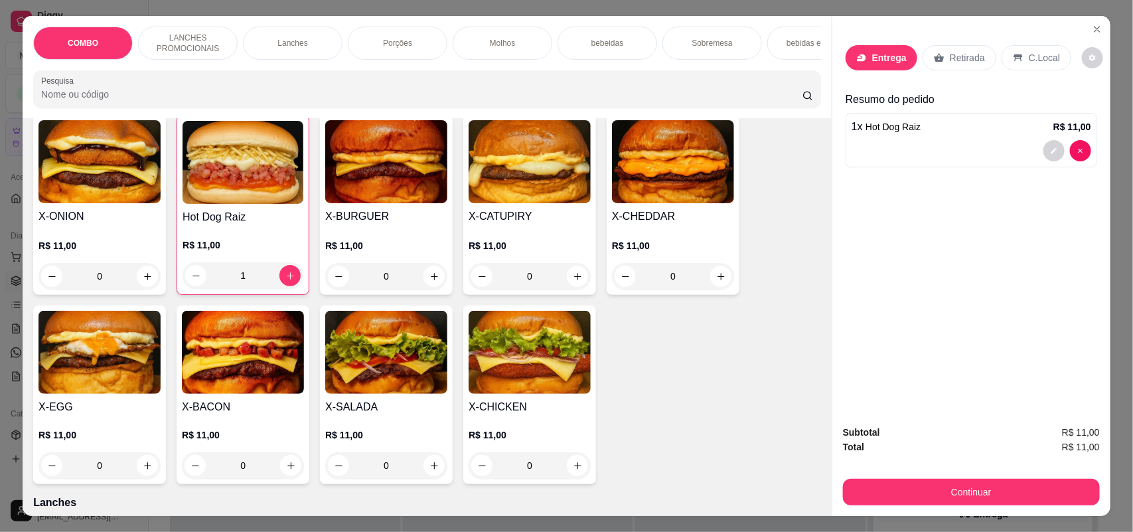
click at [613, 91] on input "Busque pelo cliente" at bounding box center [548, 95] width 212 height 13
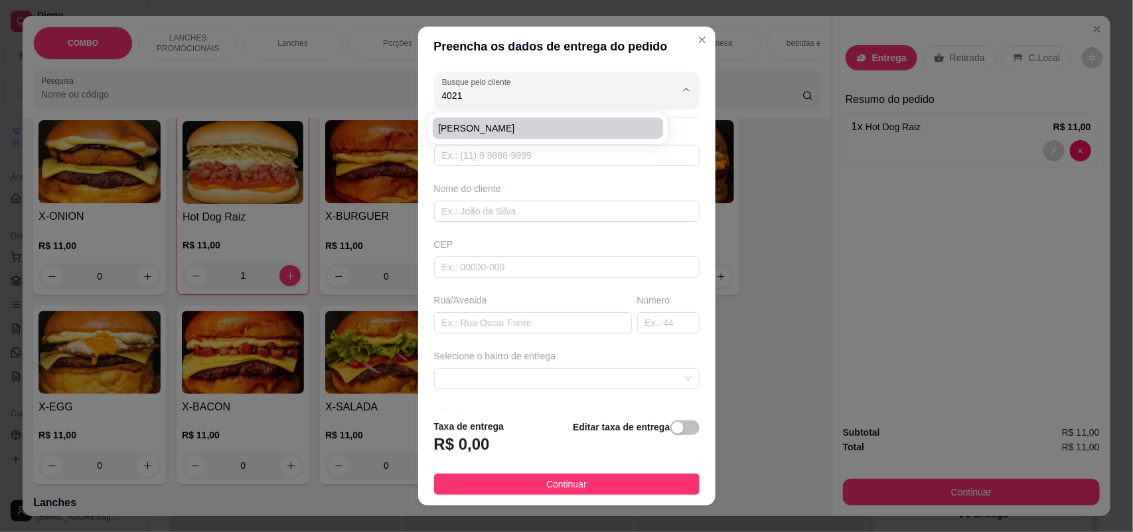
click at [597, 123] on span "[PERSON_NAME]" at bounding box center [541, 127] width 206 height 13
type input "[PERSON_NAME]"
type input "15996694021"
type input "[PERSON_NAME]"
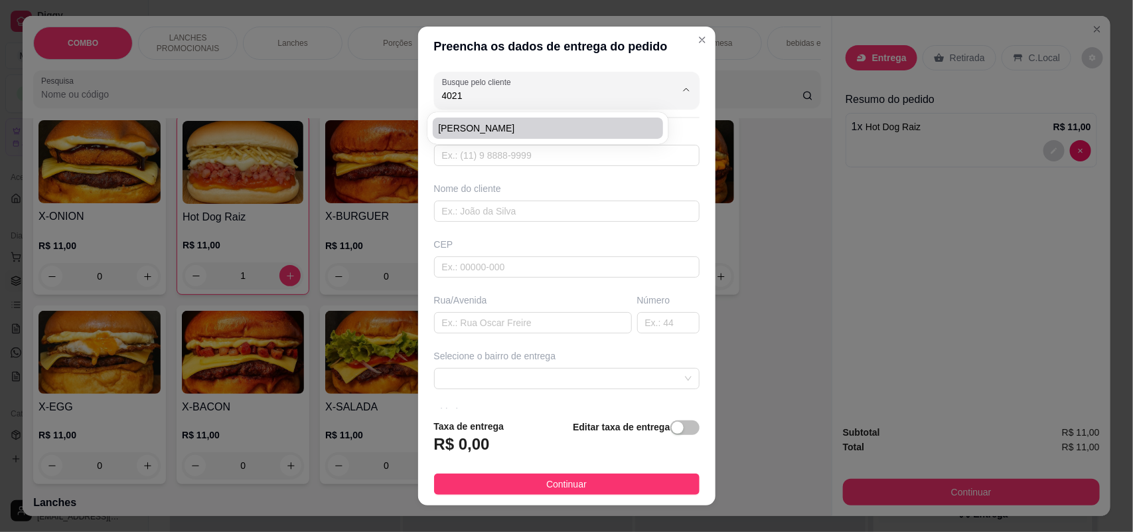
type input "88"
type input "SOROCABA"
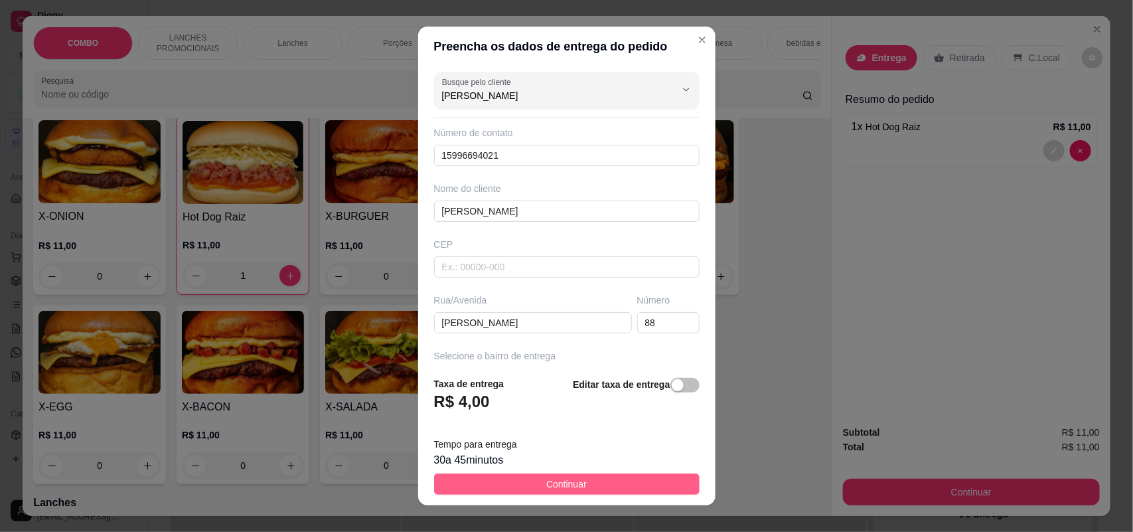
type input "[PERSON_NAME]"
click at [553, 481] on span "Continuar" at bounding box center [566, 484] width 40 height 15
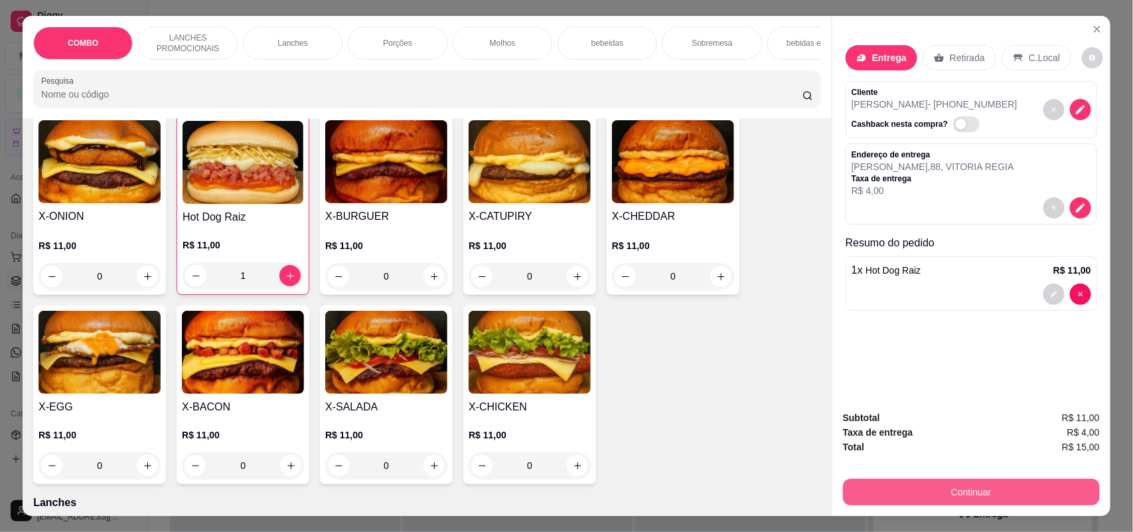
click at [947, 489] on button "Continuar" at bounding box center [971, 492] width 257 height 27
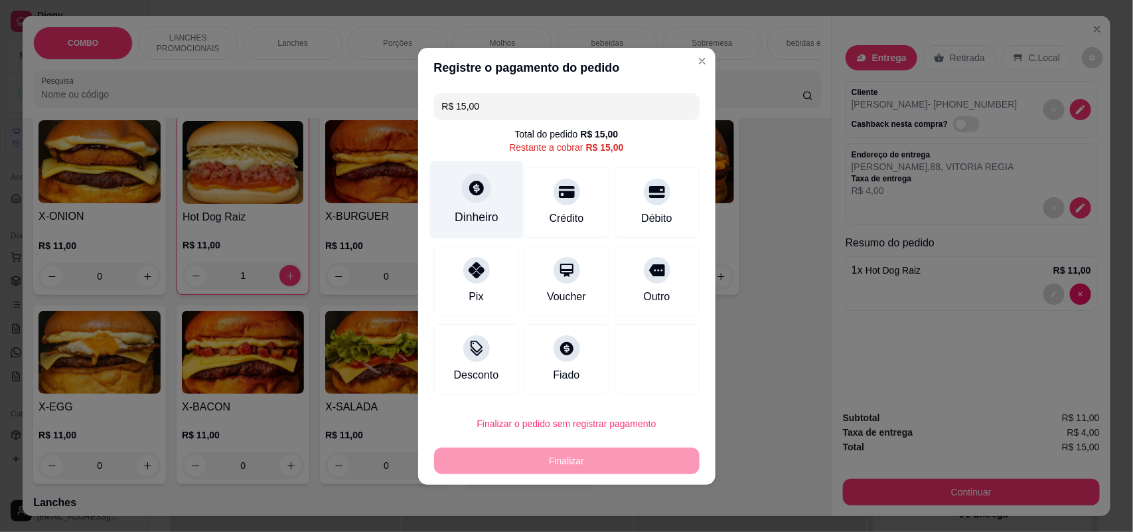
click at [489, 214] on div "Dinheiro" at bounding box center [477, 216] width 44 height 17
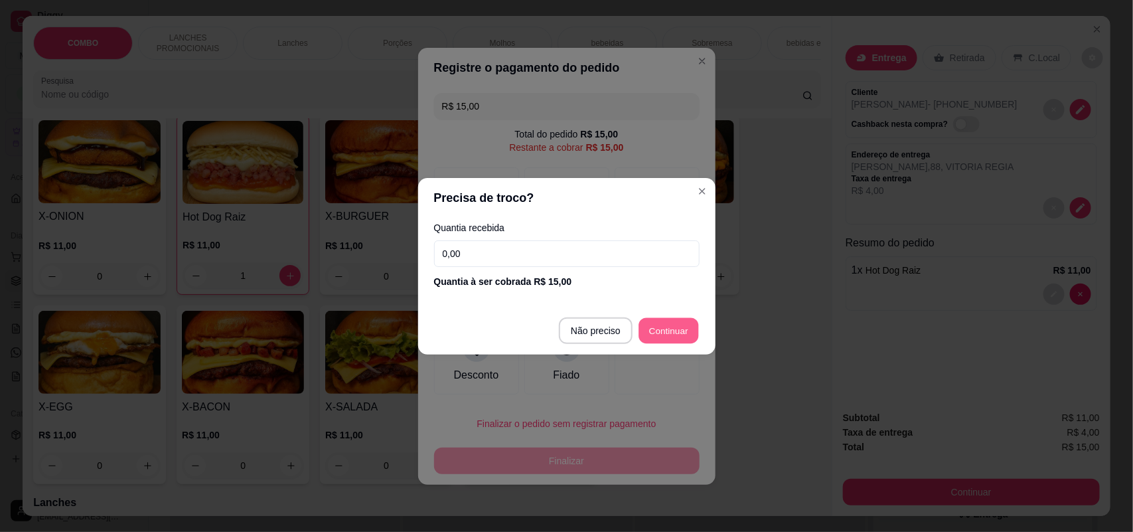
type input "R$ 0,00"
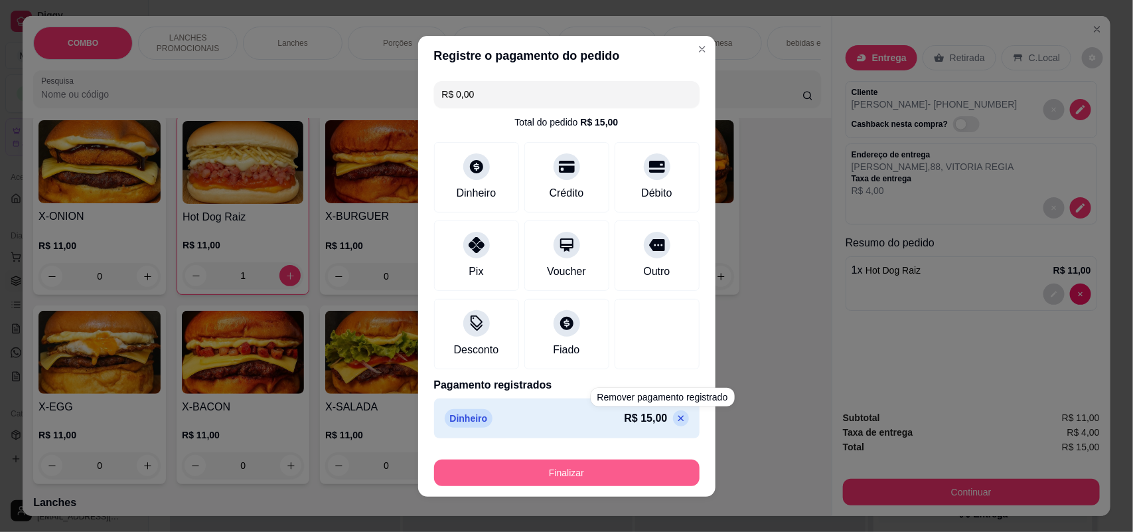
click at [633, 465] on button "Finalizar" at bounding box center [567, 472] width 266 height 27
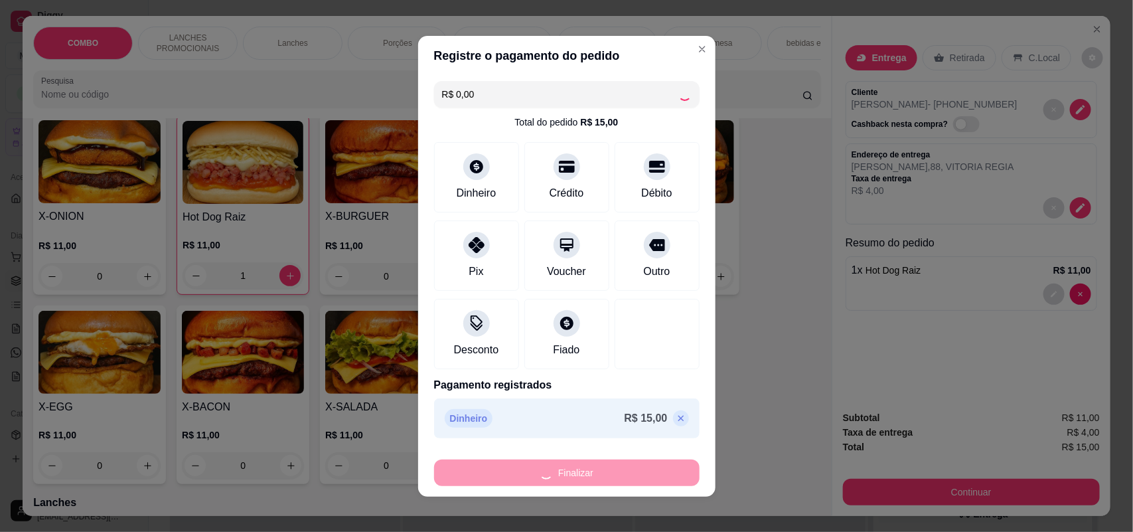
type input "0"
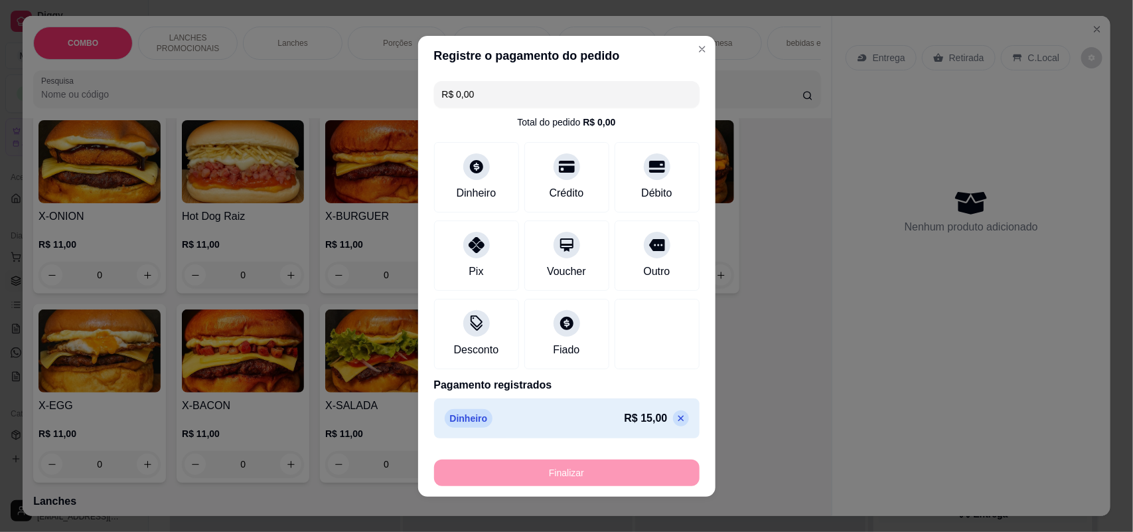
type input "-R$ 15,00"
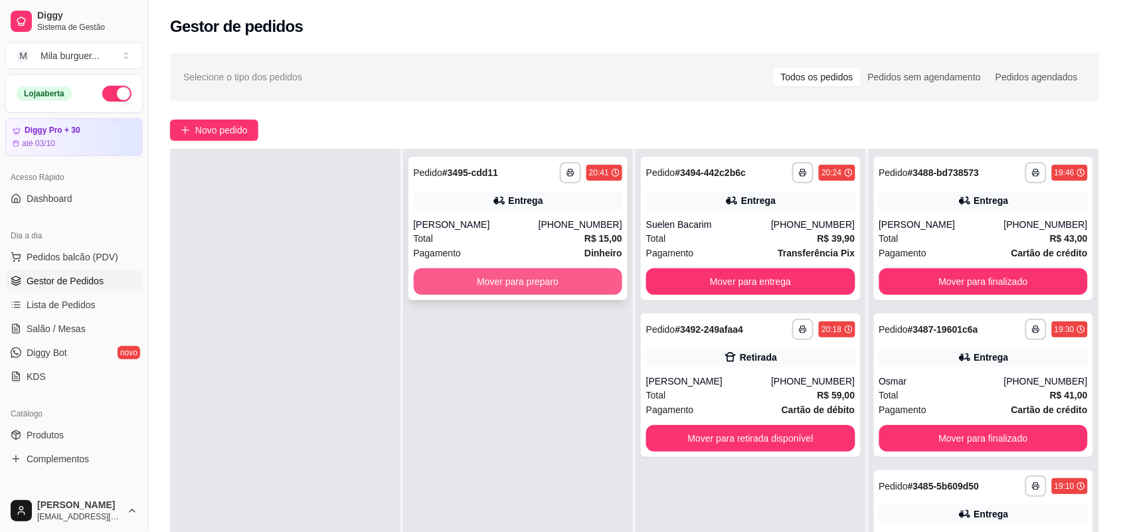
click at [516, 286] on button "Mover para preparo" at bounding box center [518, 281] width 209 height 27
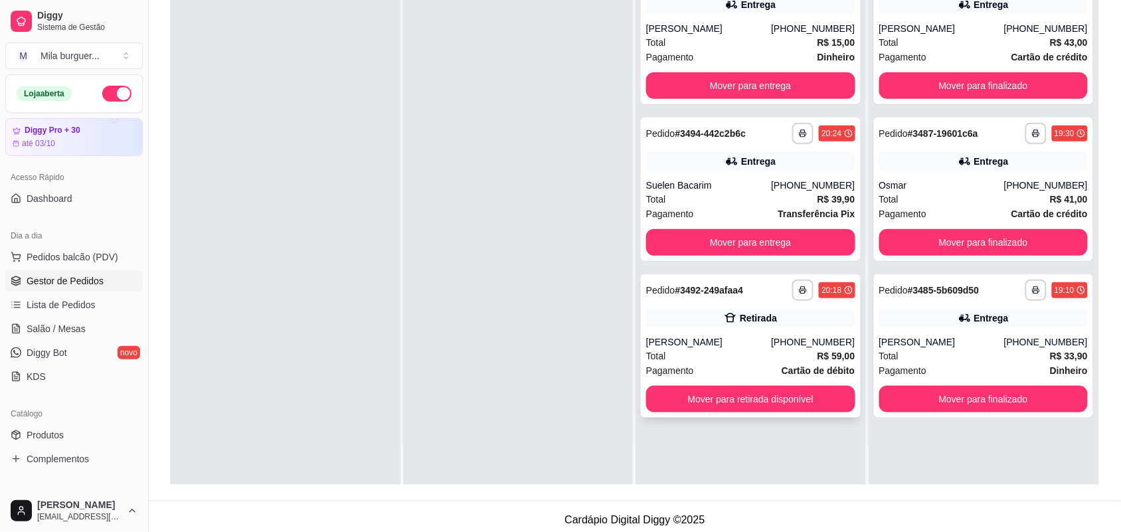
scroll to position [202, 0]
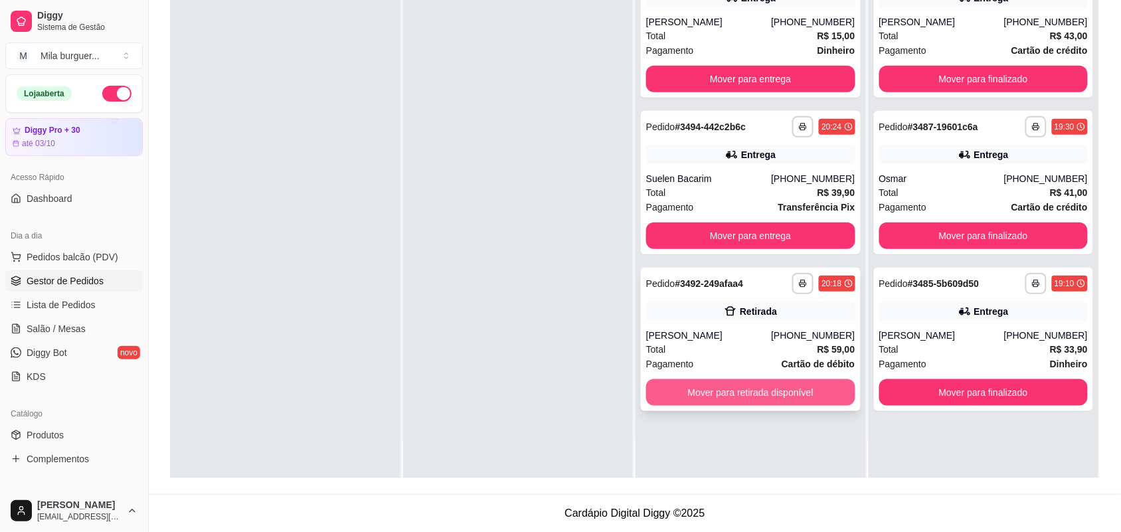
click at [740, 387] on button "Mover para retirada disponível" at bounding box center [750, 392] width 209 height 27
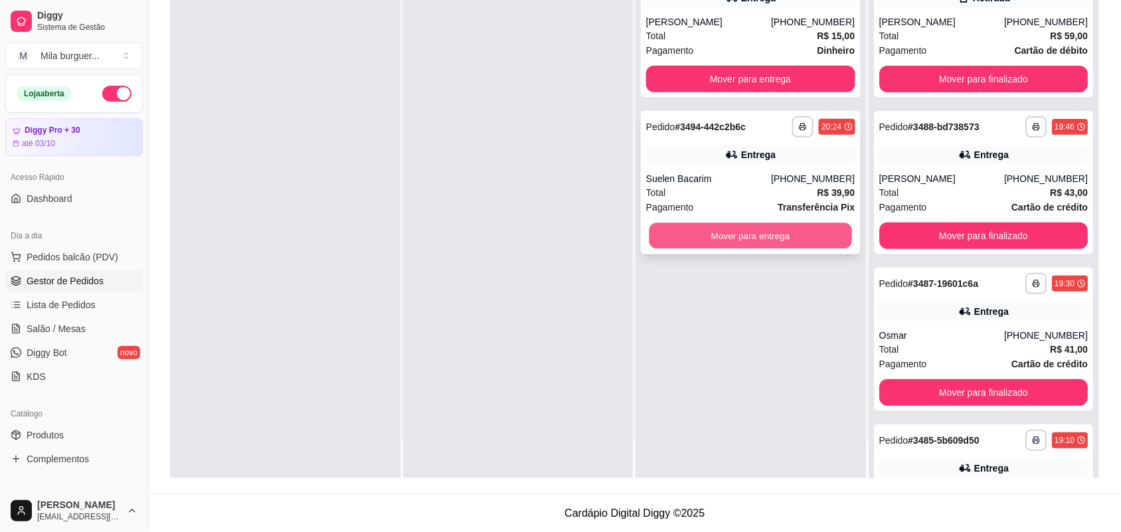
click at [727, 232] on button "Mover para entrega" at bounding box center [750, 236] width 202 height 26
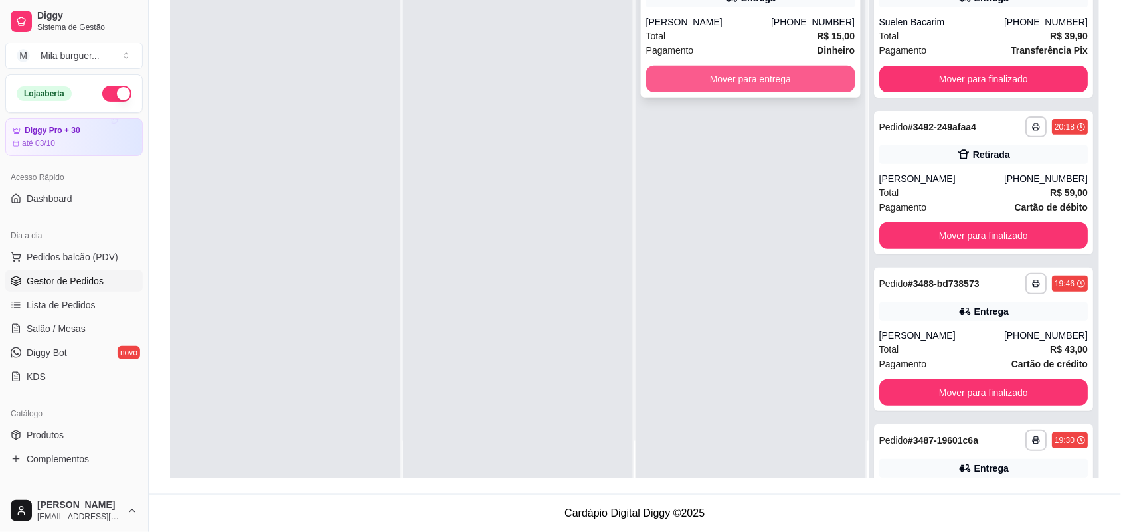
click at [727, 86] on button "Mover para entrega" at bounding box center [750, 79] width 209 height 27
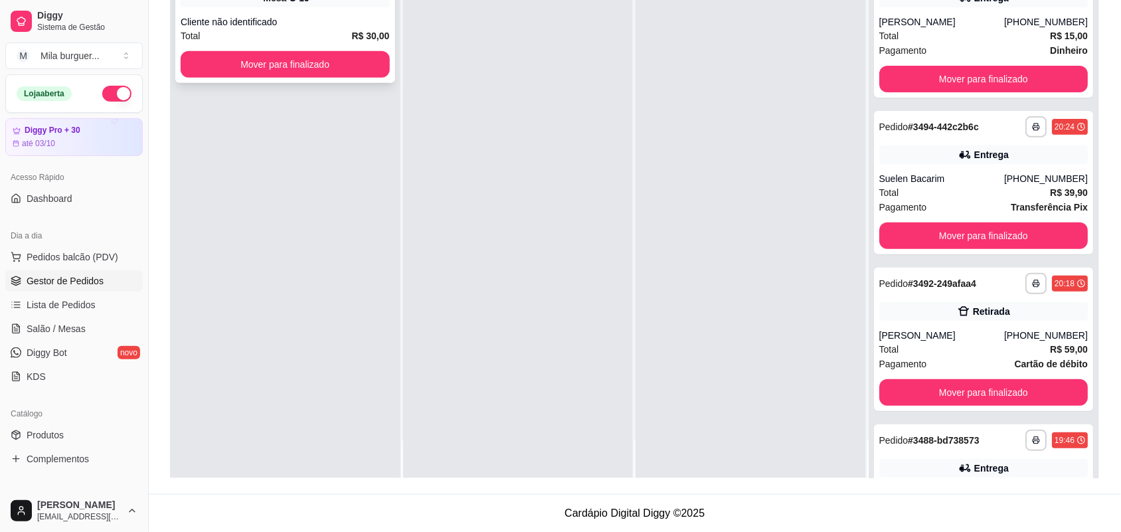
click at [285, 25] on div "Cliente não identificado" at bounding box center [285, 21] width 209 height 13
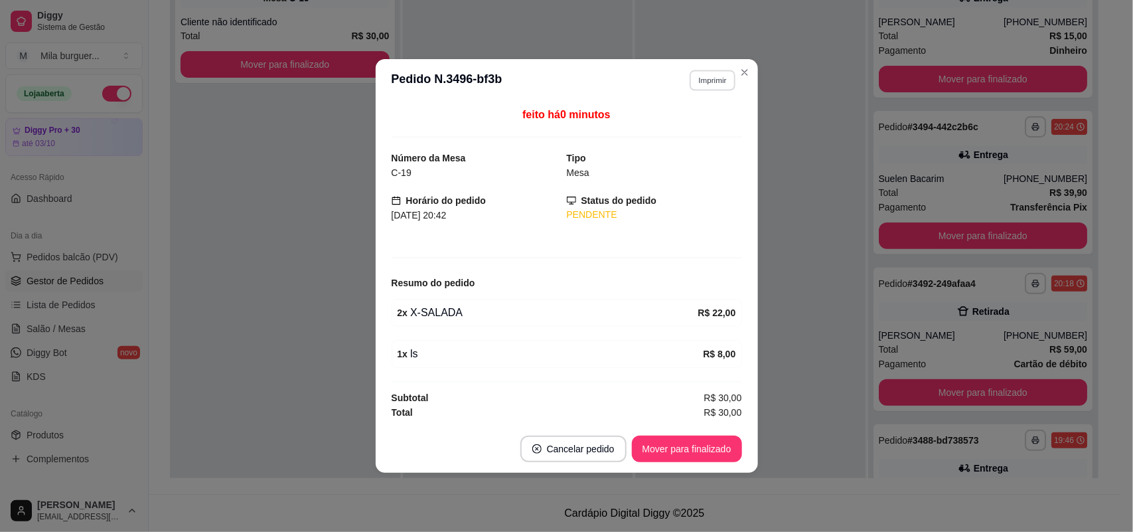
click at [730, 74] on button "Imprimir" at bounding box center [713, 80] width 46 height 21
click at [692, 121] on button "IMPRESSORA" at bounding box center [690, 125] width 96 height 21
click at [714, 76] on button "Imprimir" at bounding box center [712, 80] width 47 height 21
click at [679, 129] on button "IMPRESSORA" at bounding box center [690, 125] width 96 height 21
click at [711, 78] on button "Imprimir" at bounding box center [713, 80] width 46 height 21
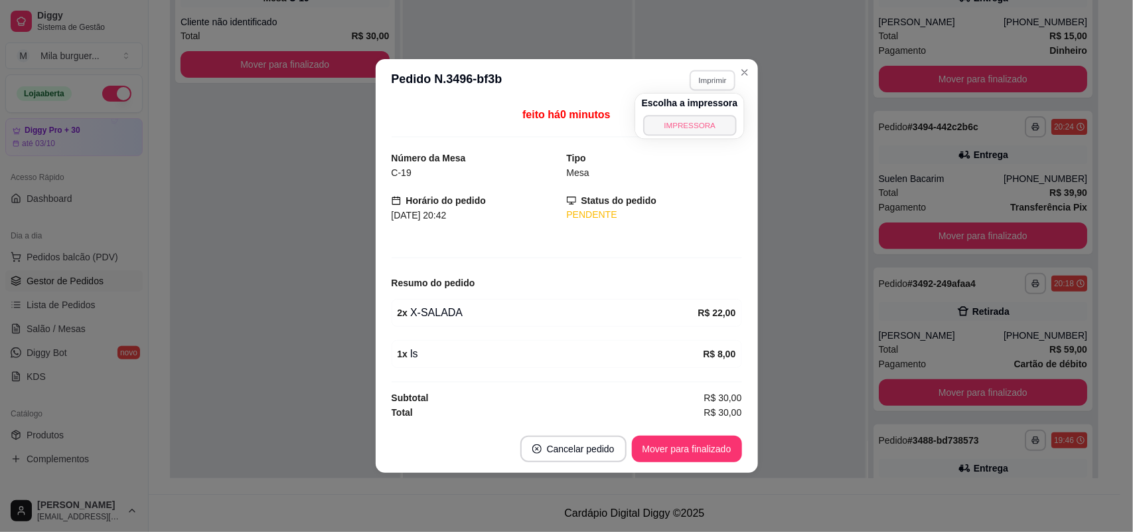
click at [682, 127] on button "IMPRESSORA" at bounding box center [689, 125] width 93 height 21
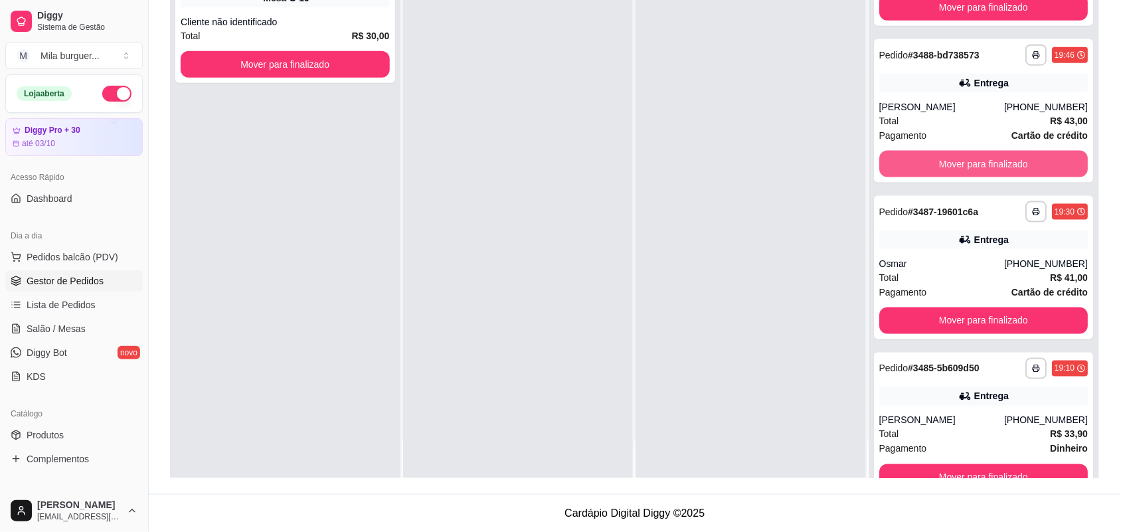
scroll to position [434, 0]
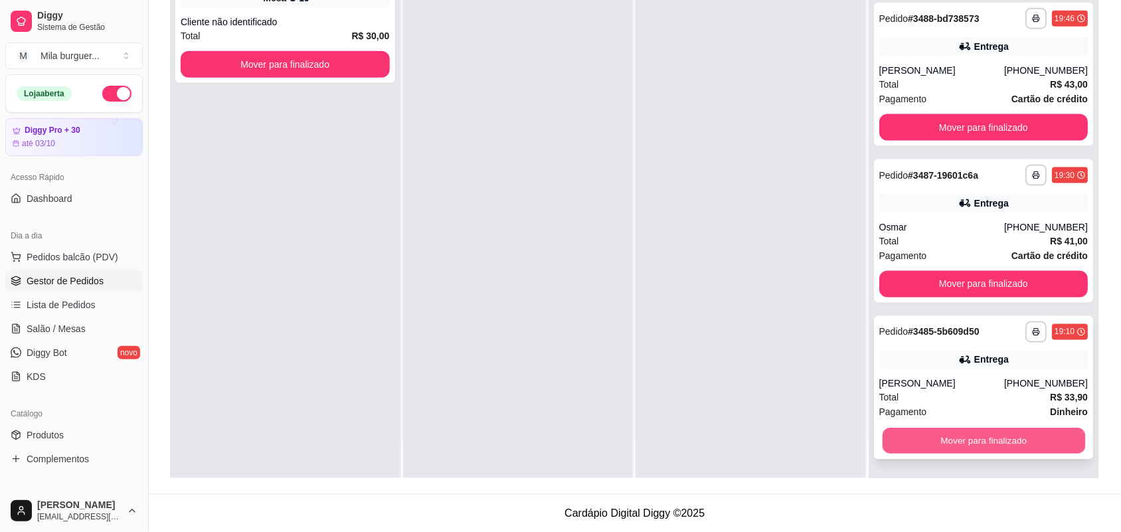
click at [941, 443] on button "Mover para finalizado" at bounding box center [983, 441] width 202 height 26
click at [927, 437] on button "Mover para finalizado" at bounding box center [983, 441] width 209 height 27
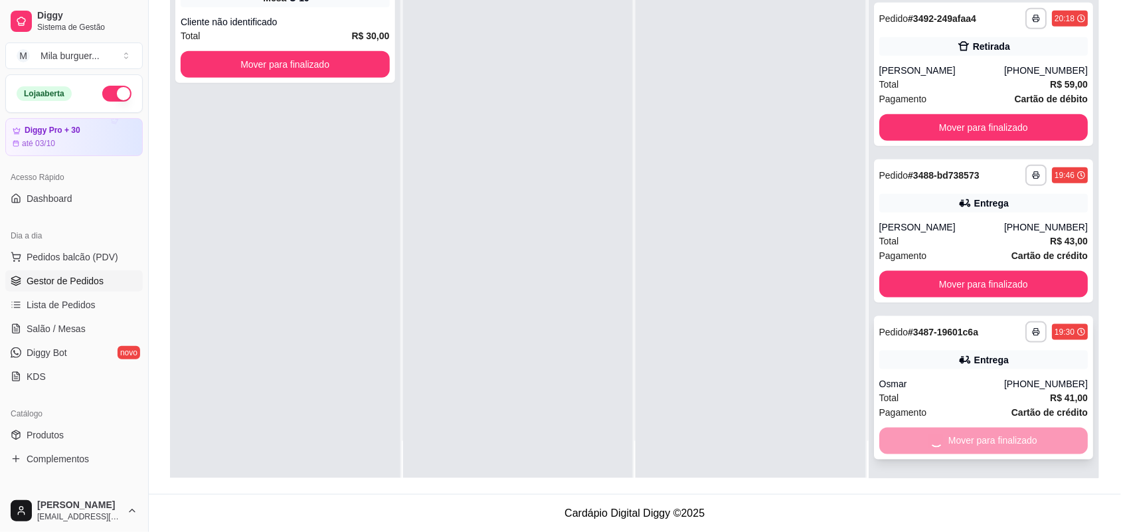
scroll to position [121, 0]
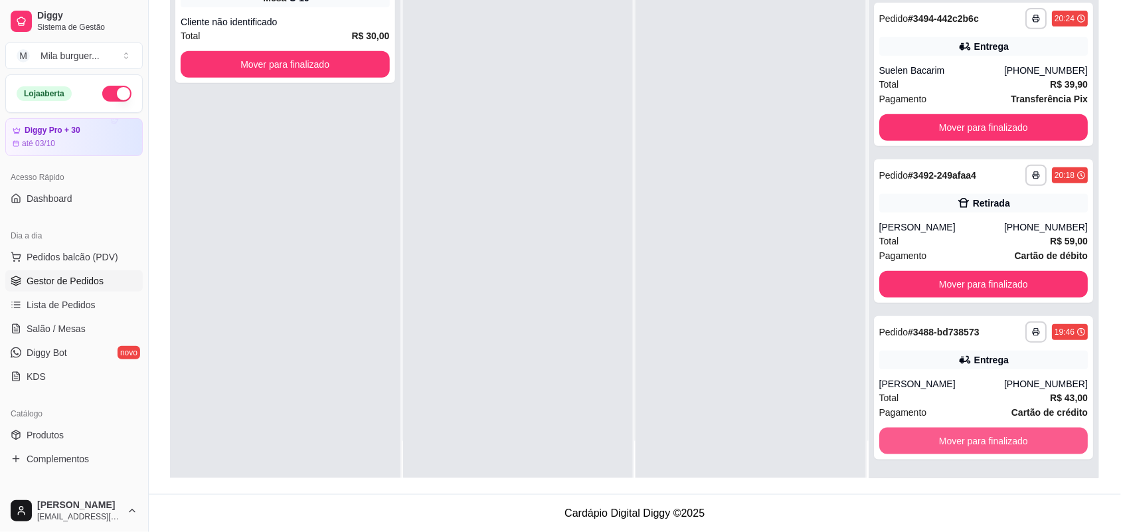
click at [927, 437] on button "Mover para finalizado" at bounding box center [983, 441] width 209 height 27
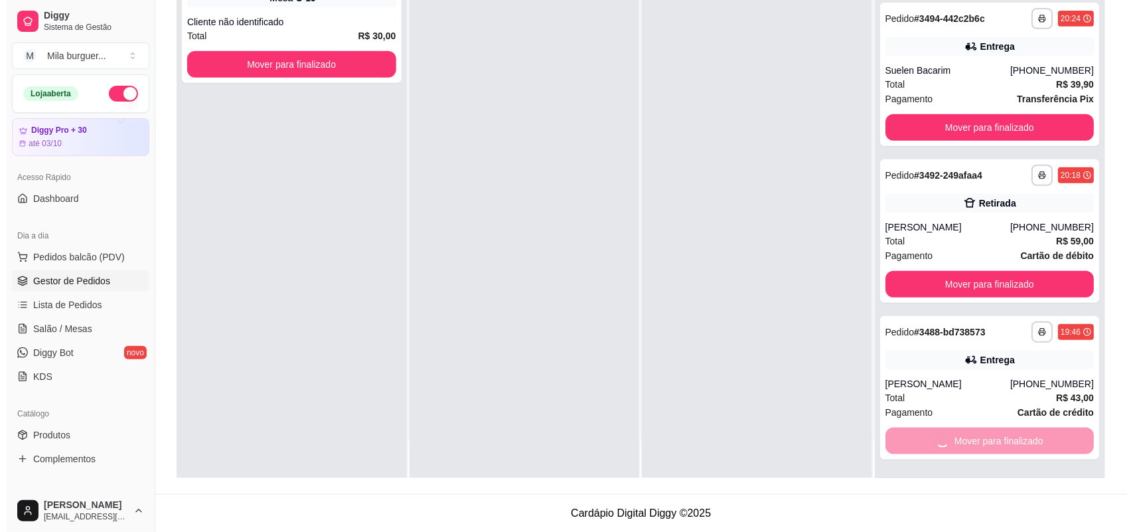
scroll to position [0, 0]
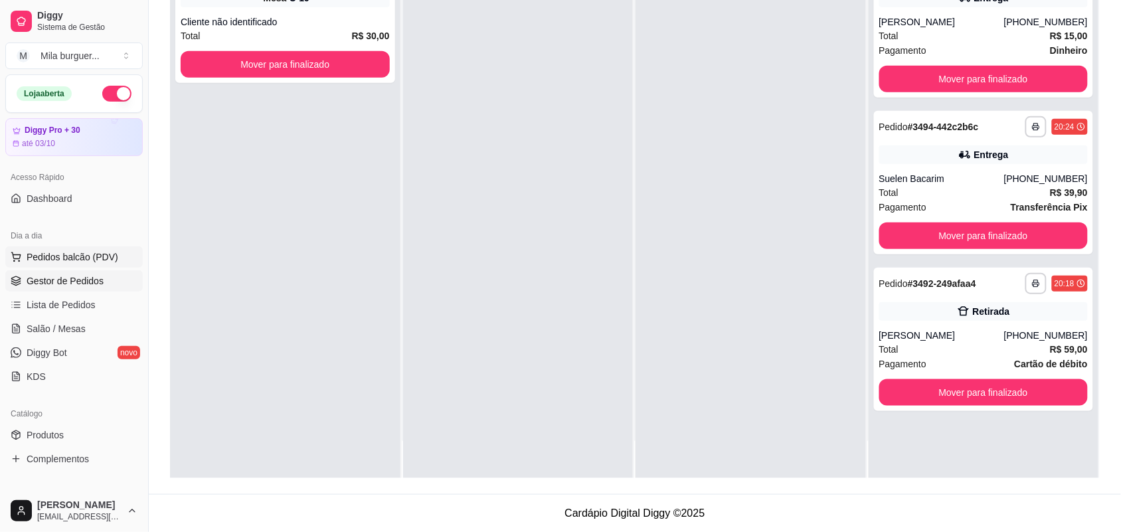
click at [51, 247] on button "Pedidos balcão (PDV)" at bounding box center [73, 256] width 137 height 21
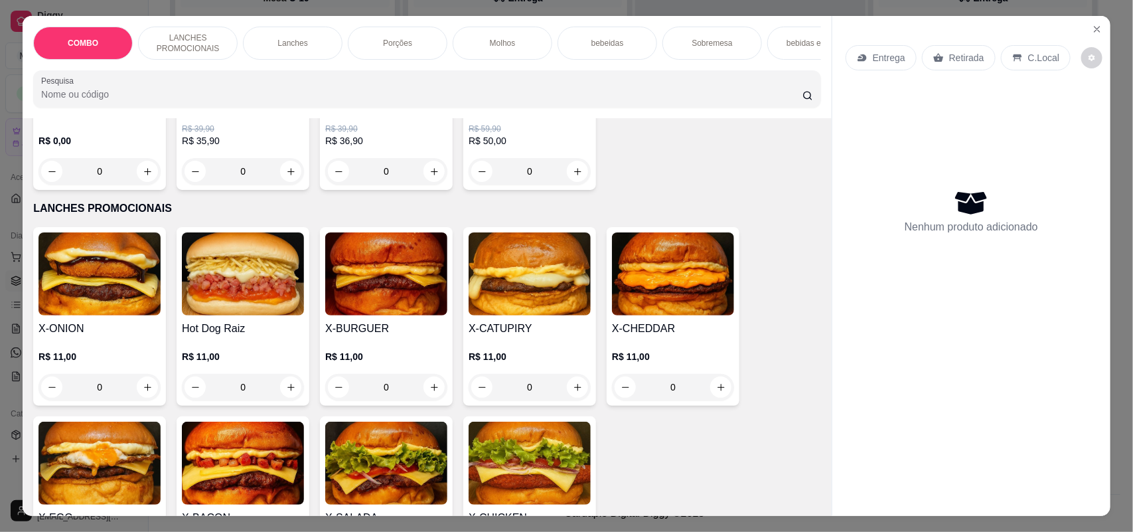
scroll to position [249, 0]
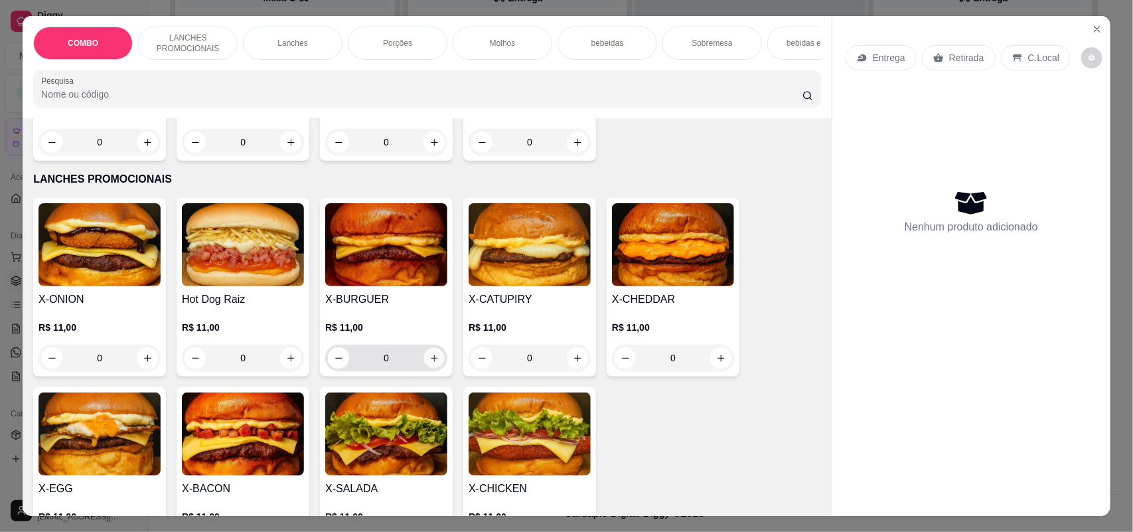
click at [430, 363] on icon "increase-product-quantity" at bounding box center [435, 358] width 10 height 10
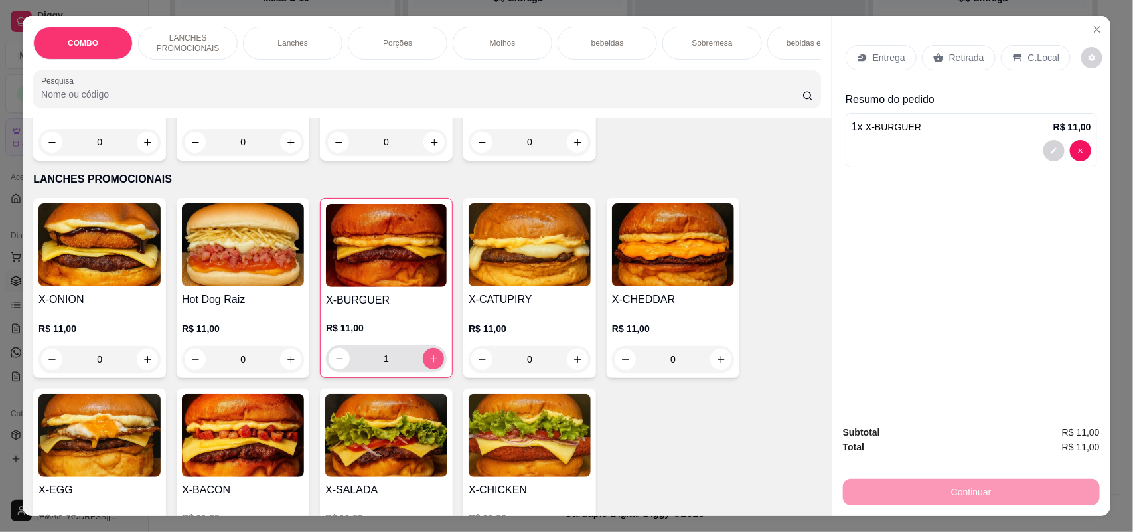
click at [429, 364] on icon "increase-product-quantity" at bounding box center [434, 359] width 10 height 10
type input "2"
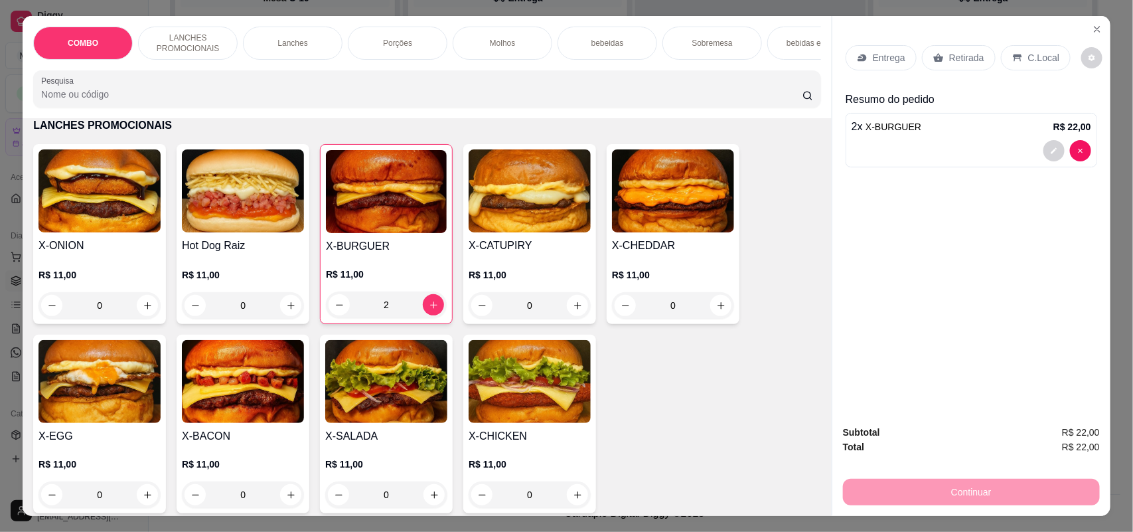
scroll to position [415, 0]
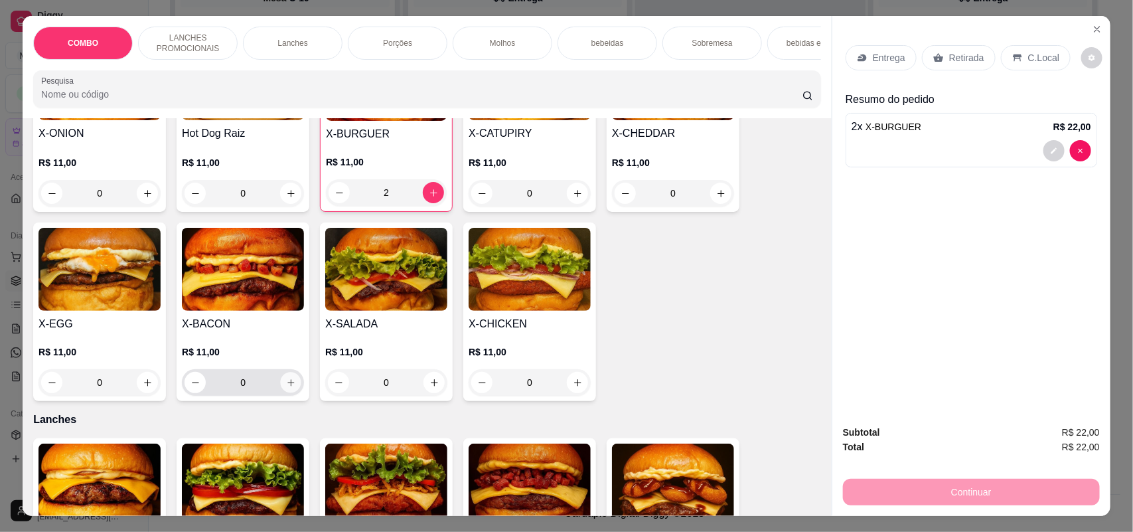
click at [286, 388] on icon "increase-product-quantity" at bounding box center [291, 383] width 10 height 10
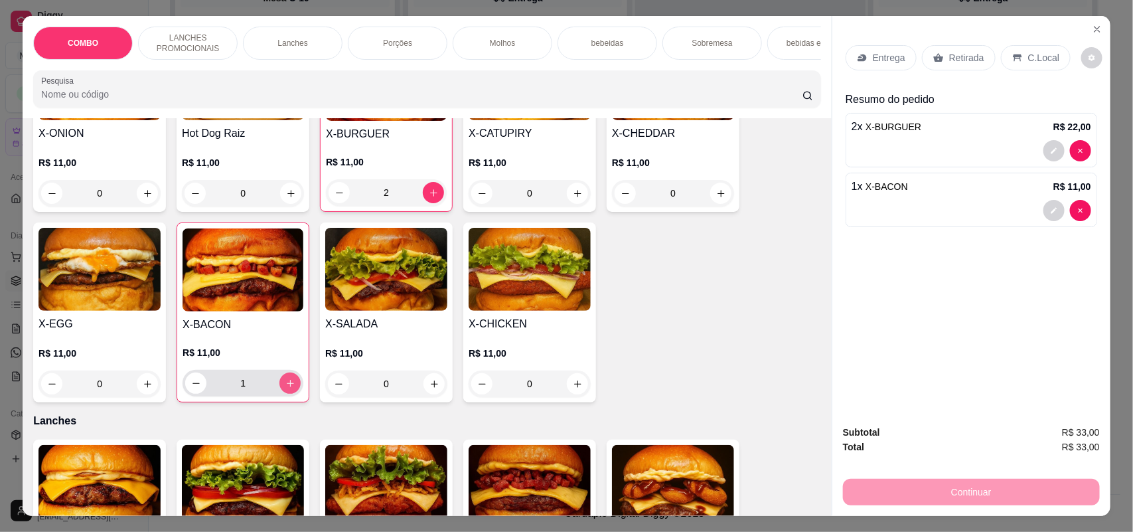
click at [287, 387] on icon "increase-product-quantity" at bounding box center [290, 383] width 7 height 7
type input "2"
click at [430, 389] on icon "increase-product-quantity" at bounding box center [435, 384] width 10 height 10
type input "1"
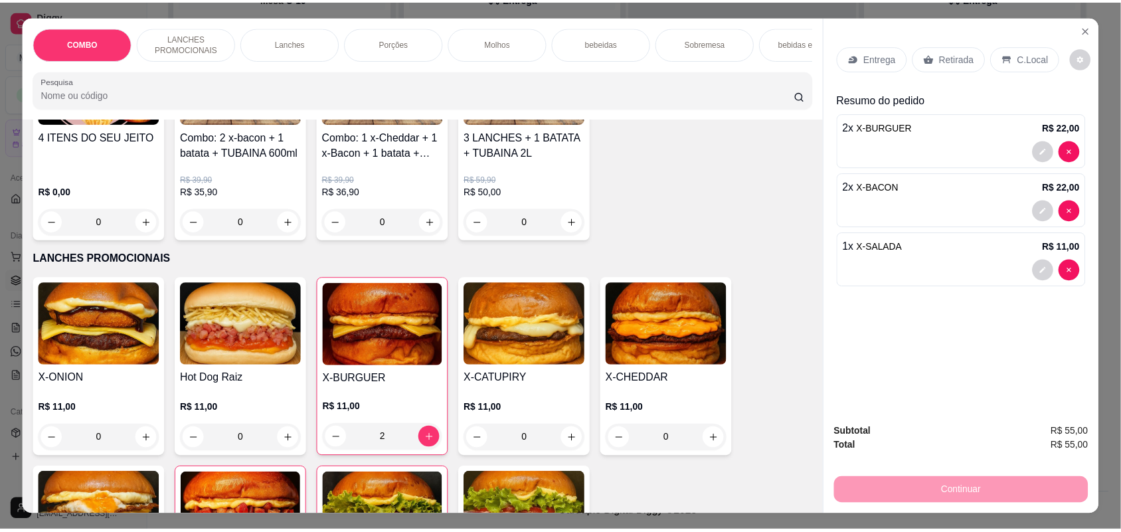
scroll to position [249, 0]
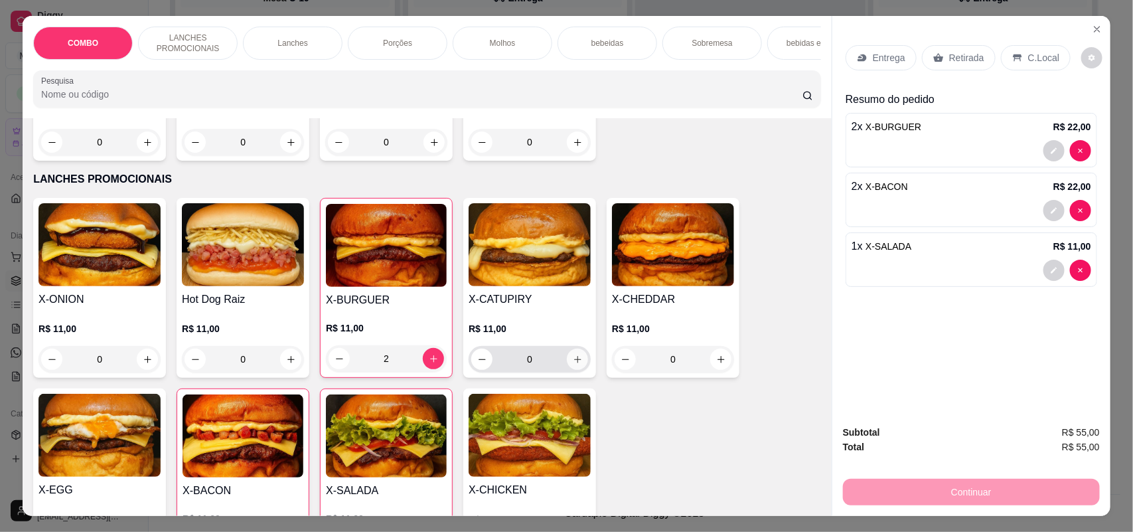
click at [578, 370] on button "increase-product-quantity" at bounding box center [577, 359] width 21 height 21
type input "1"
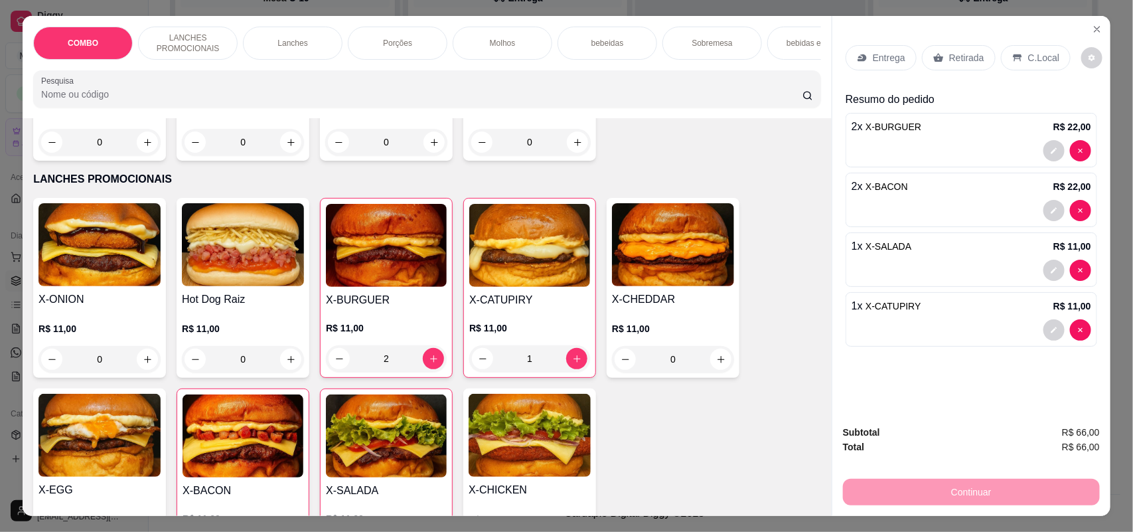
click at [893, 63] on p "Entrega" at bounding box center [889, 57] width 33 height 13
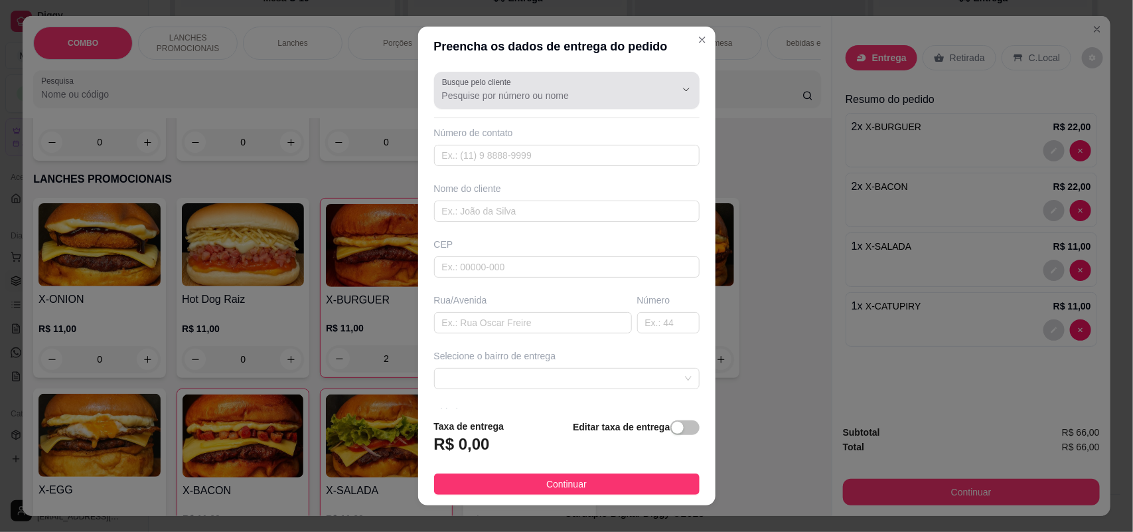
click at [496, 105] on div "Busque pelo cliente" at bounding box center [567, 90] width 266 height 37
type input "5"
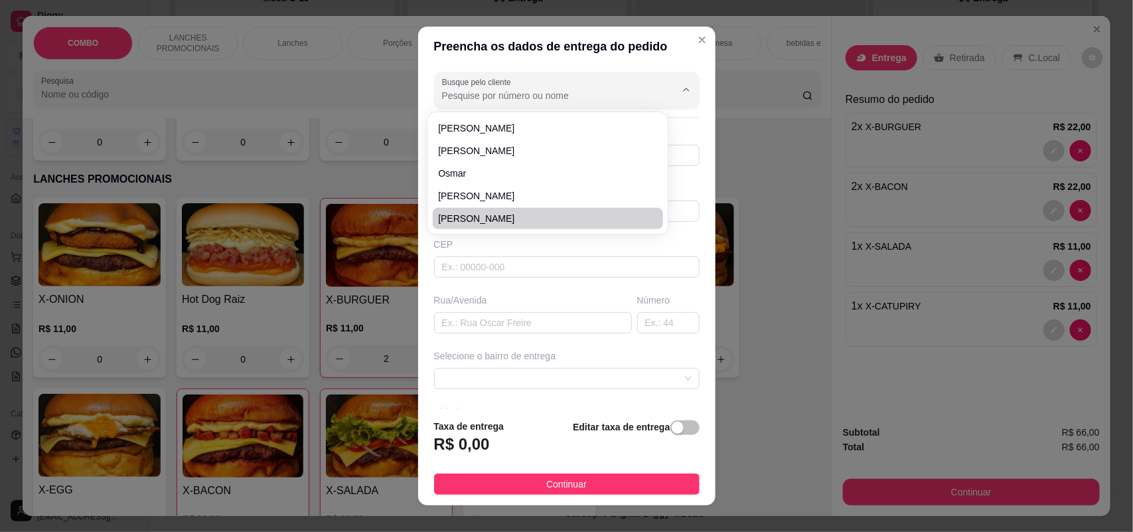
click at [471, 295] on div "Rua/Avenida" at bounding box center [533, 299] width 198 height 13
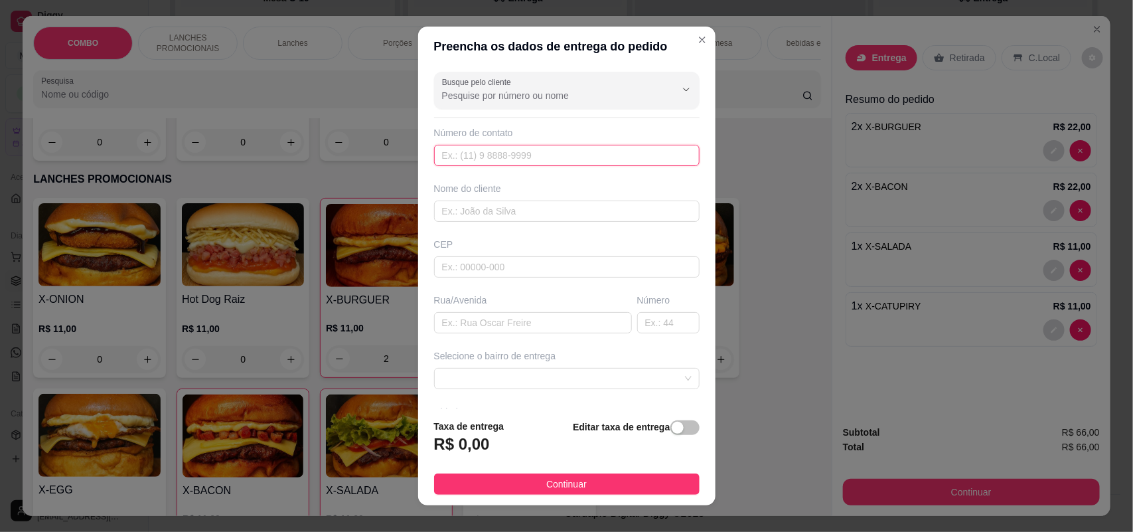
click at [459, 146] on input "text" at bounding box center [567, 155] width 266 height 21
type input "[PHONE_NUMBER]"
click at [558, 212] on input "text" at bounding box center [567, 210] width 266 height 21
type input "clebinho"
click at [538, 264] on input "text" at bounding box center [567, 266] width 266 height 21
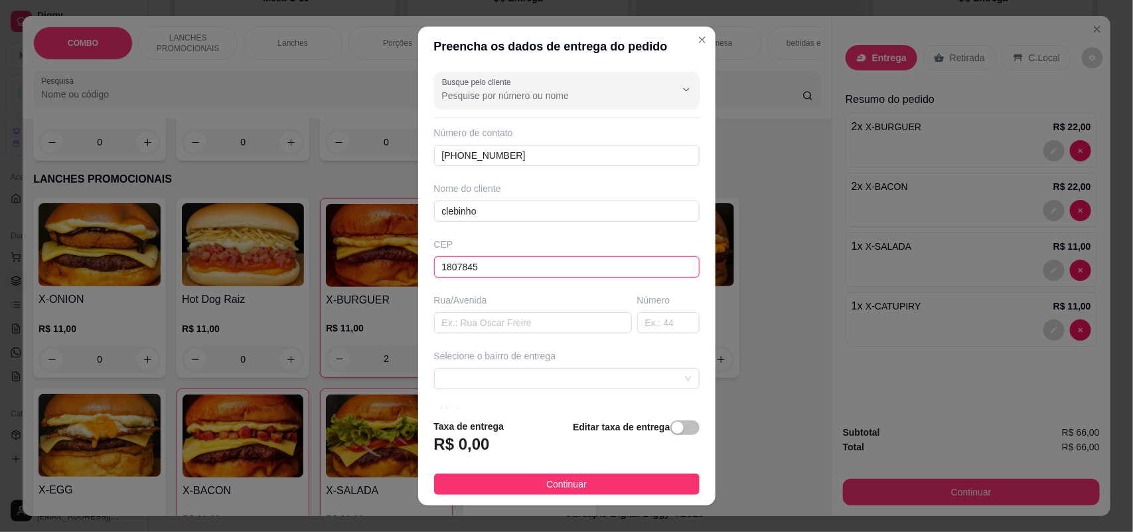
type input "18078451"
type input "Rua [PERSON_NAME]"
type input "18078451"
click at [659, 327] on input "text" at bounding box center [668, 322] width 62 height 21
click at [532, 377] on span at bounding box center [567, 378] width 250 height 20
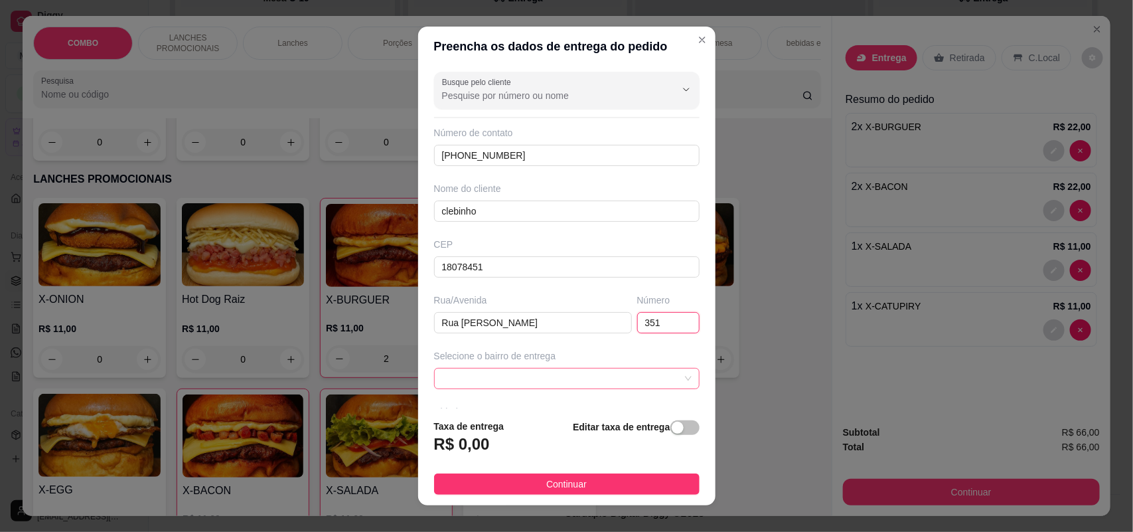
type input "351"
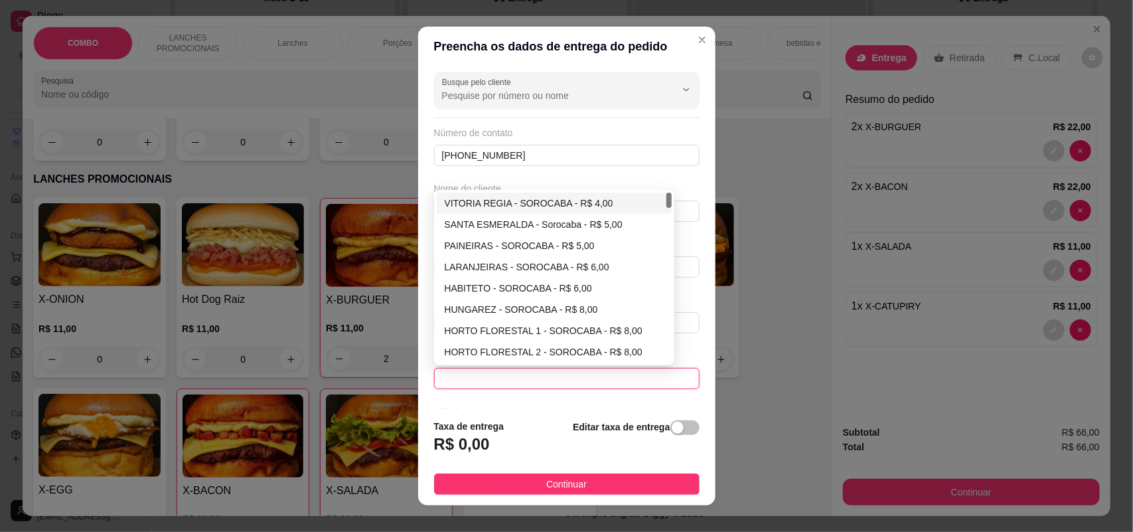
click at [562, 196] on div "VITORIA REGIA - SOROCABA - R$ 4,00" at bounding box center [555, 203] width 236 height 21
type input "SOROCABA"
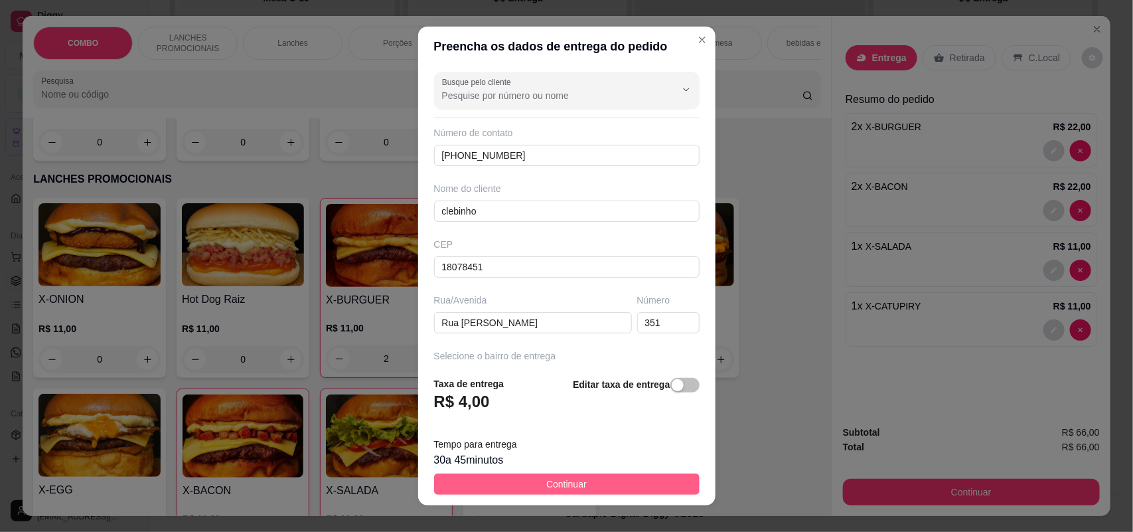
click at [563, 489] on span "Continuar" at bounding box center [566, 484] width 40 height 15
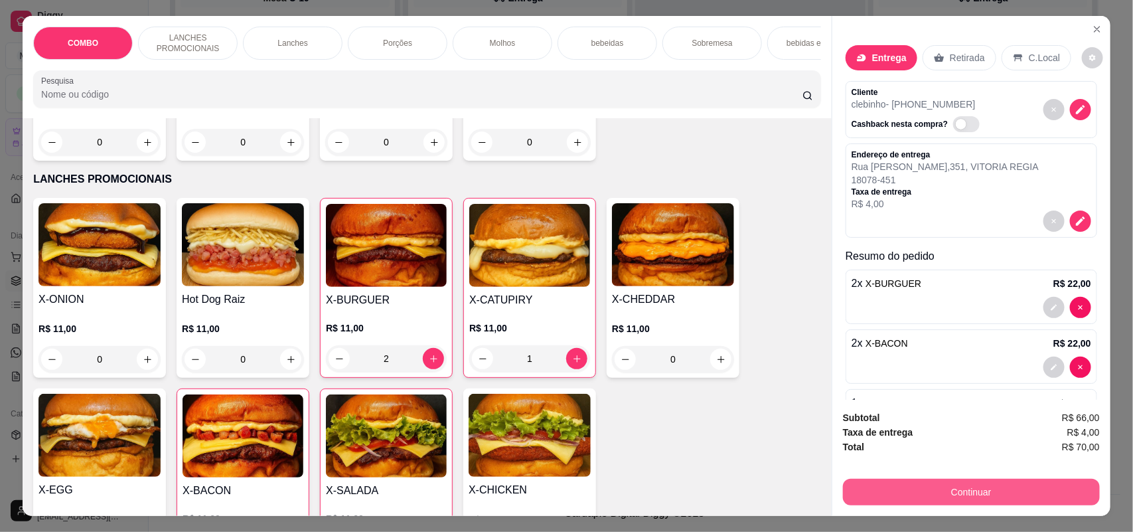
click at [902, 479] on button "Continuar" at bounding box center [971, 492] width 257 height 27
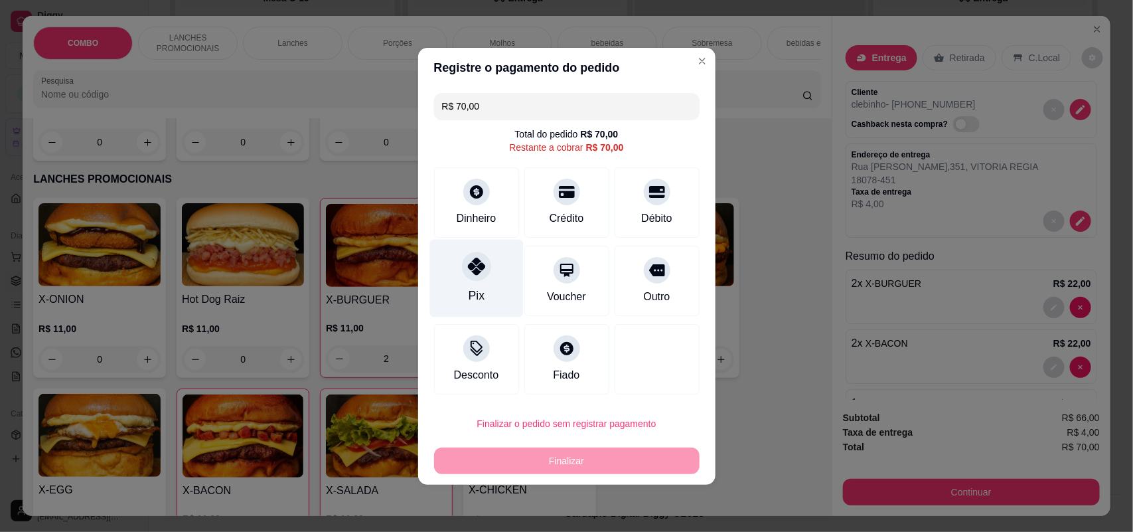
click at [479, 274] on icon at bounding box center [475, 266] width 17 height 17
type input "R$ 0,00"
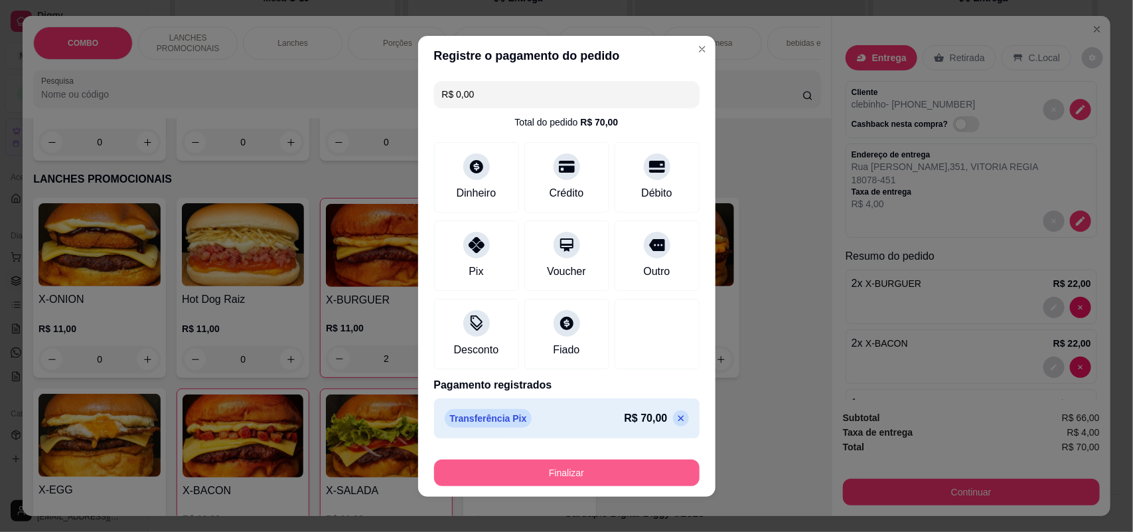
click at [528, 469] on button "Finalizar" at bounding box center [567, 472] width 266 height 27
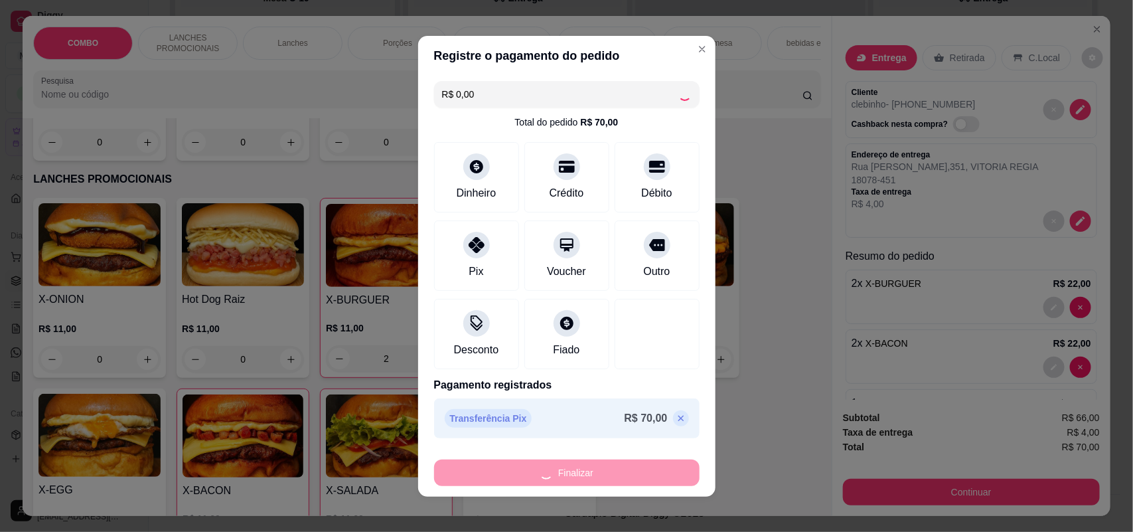
type input "0"
type input "-R$ 70,00"
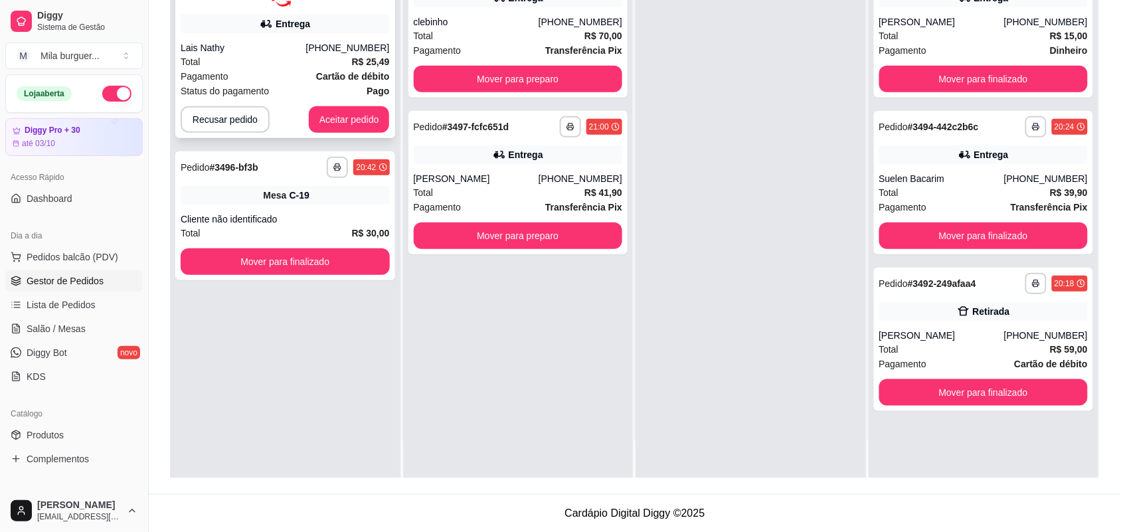
click at [358, 98] on div "**********" at bounding box center [285, 46] width 220 height 184
click at [335, 119] on button "Aceitar pedido" at bounding box center [349, 119] width 81 height 27
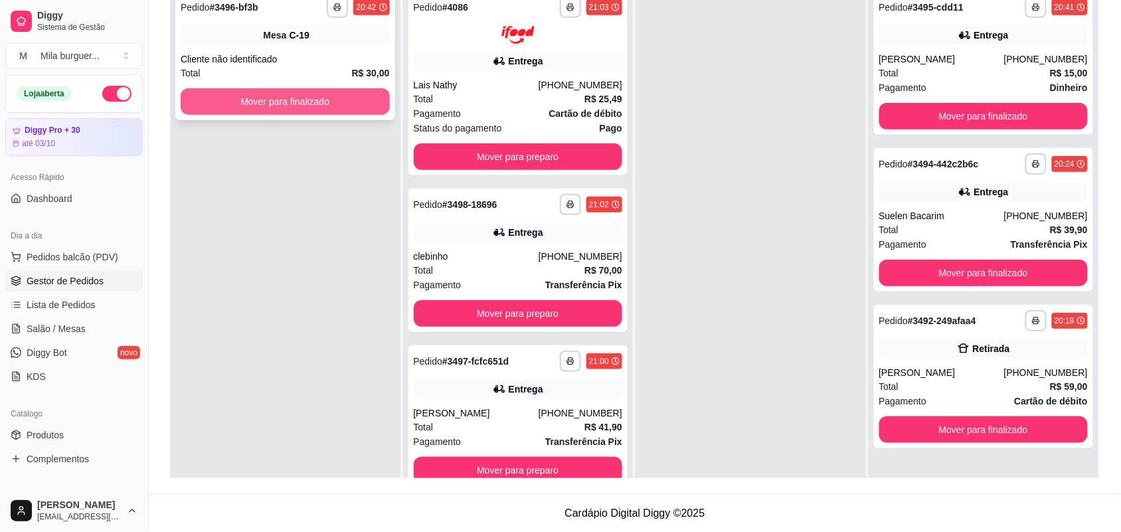
click at [342, 96] on button "Mover para finalizado" at bounding box center [285, 101] width 209 height 27
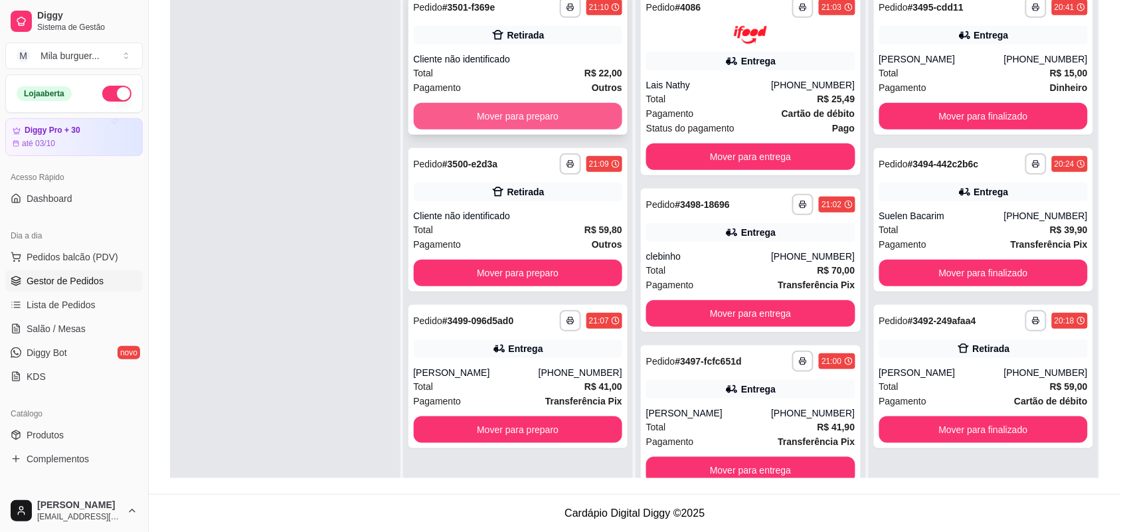
click at [479, 121] on button "Mover para preparo" at bounding box center [518, 116] width 209 height 27
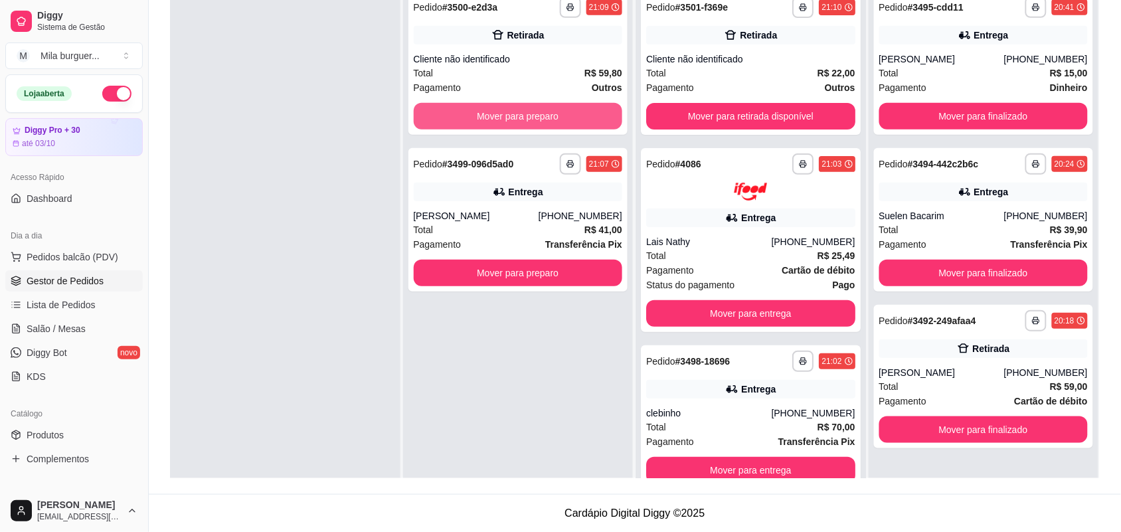
click at [479, 121] on button "Mover para preparo" at bounding box center [518, 116] width 209 height 27
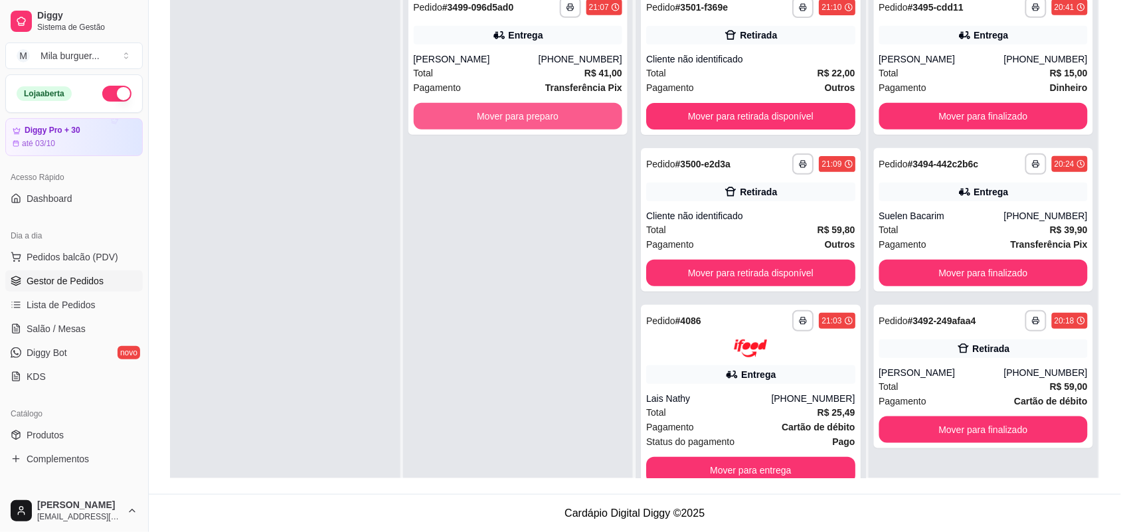
click at [479, 121] on button "Mover para preparo" at bounding box center [518, 116] width 209 height 27
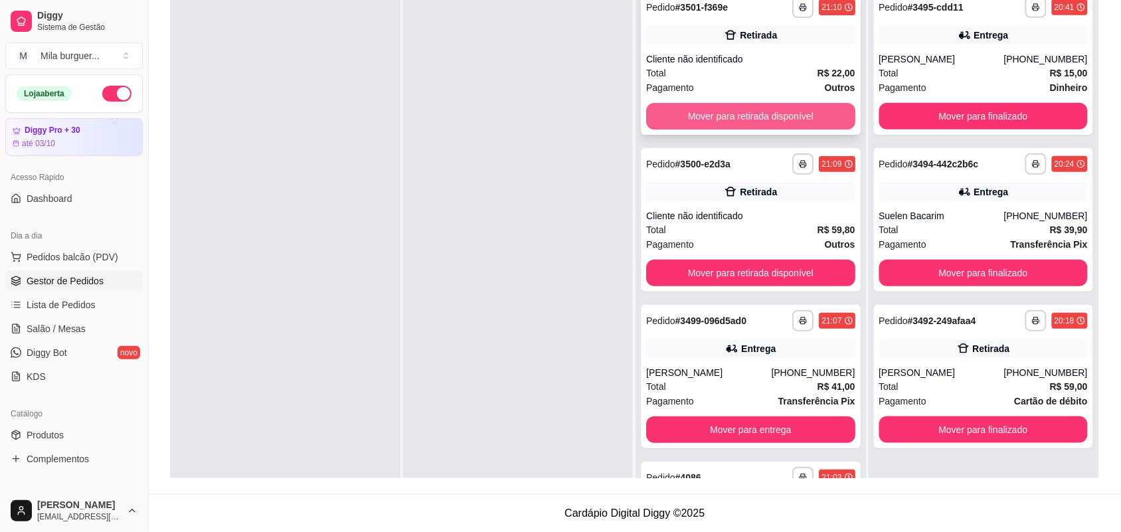
click at [682, 116] on button "Mover para retirada disponível" at bounding box center [750, 116] width 209 height 27
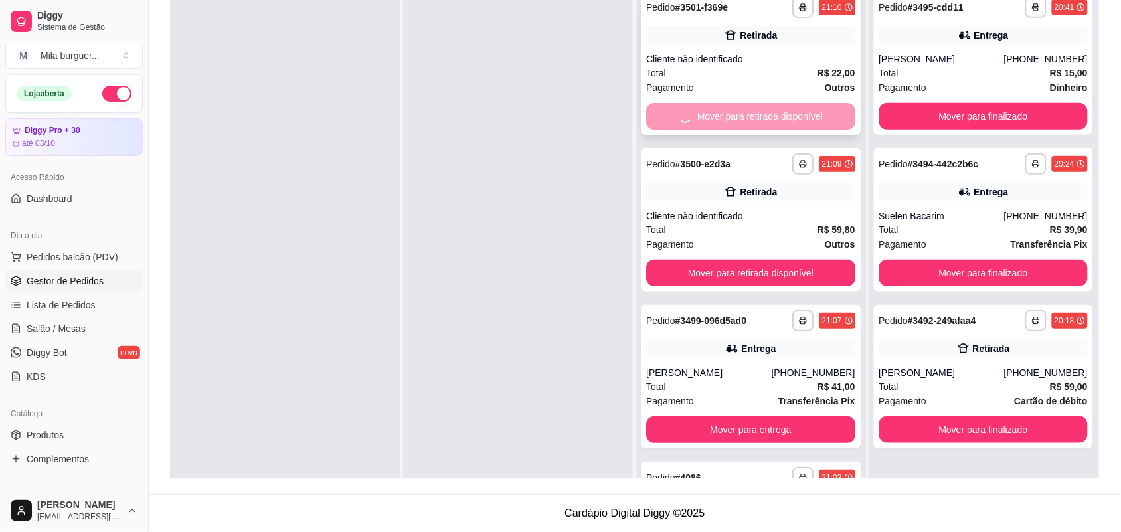
click at [682, 260] on button "Mover para retirada disponível" at bounding box center [750, 273] width 209 height 27
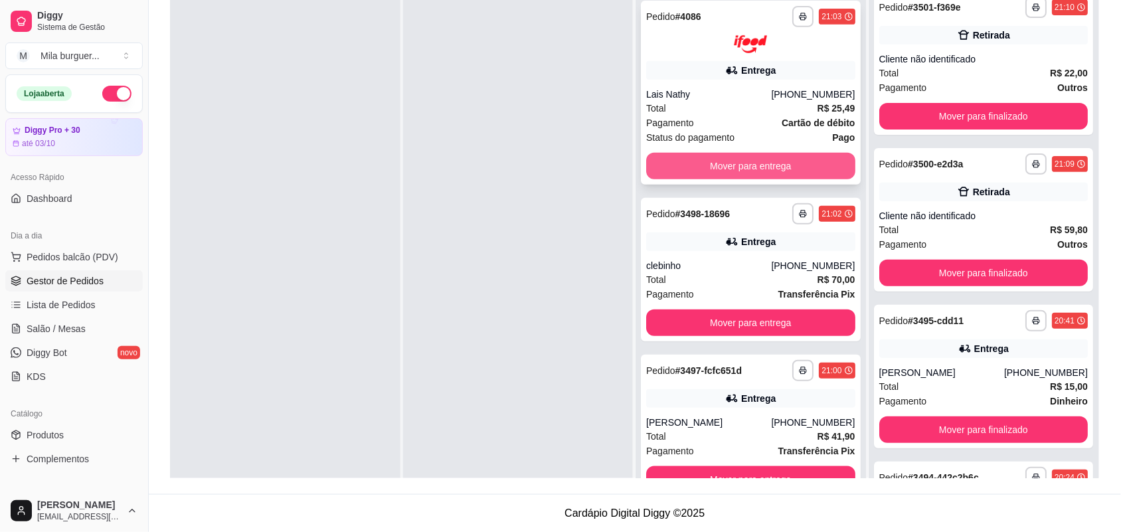
scroll to position [37, 0]
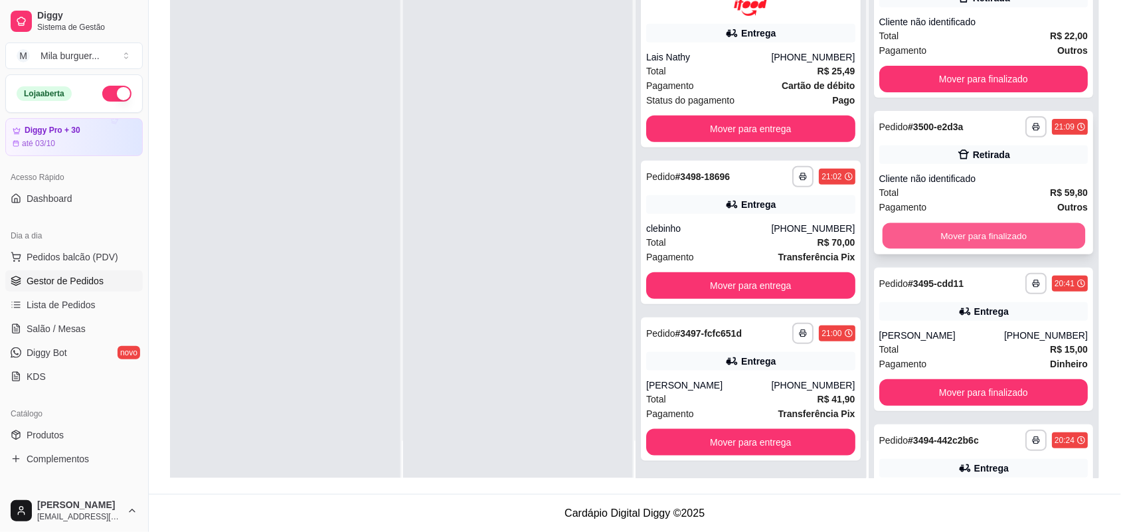
click at [926, 228] on button "Mover para finalizado" at bounding box center [983, 236] width 202 height 26
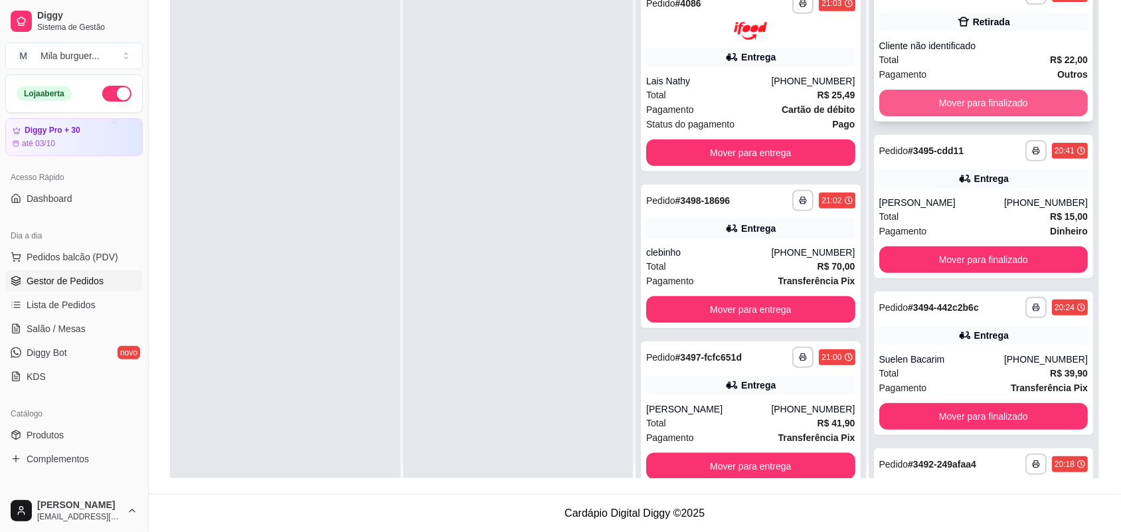
scroll to position [0, 0]
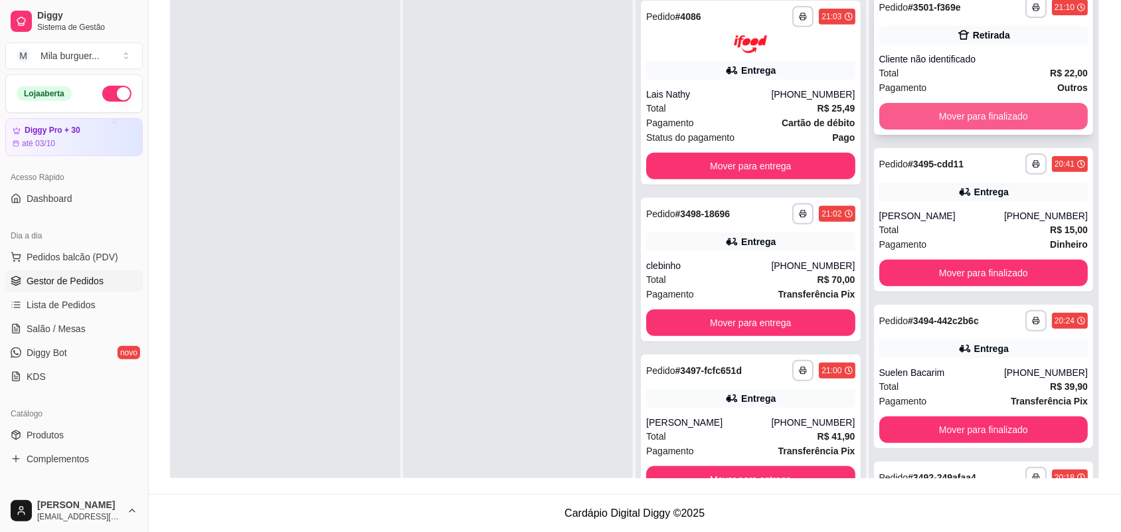
click at [933, 108] on button "Mover para finalizado" at bounding box center [983, 116] width 209 height 27
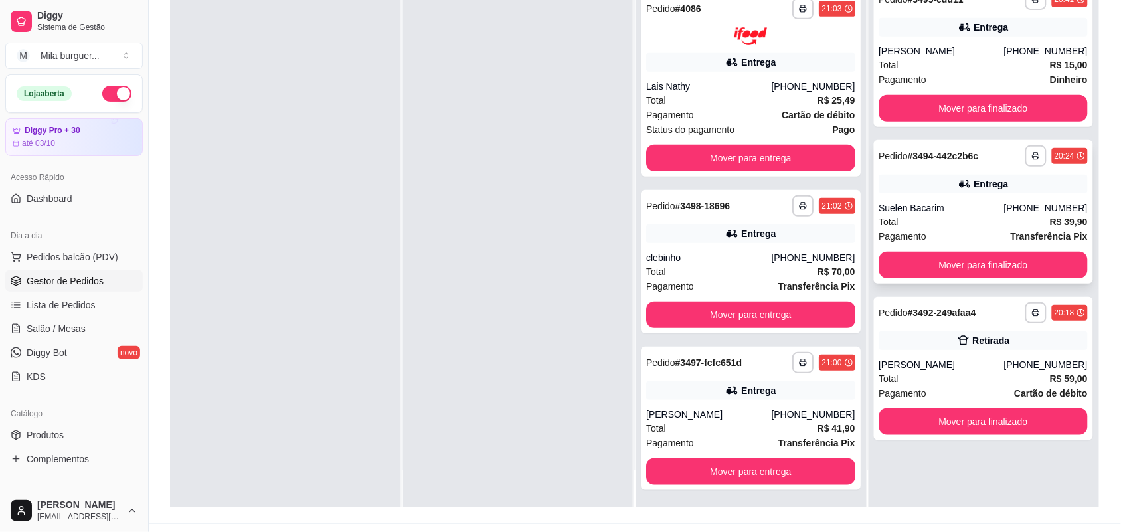
scroll to position [202, 0]
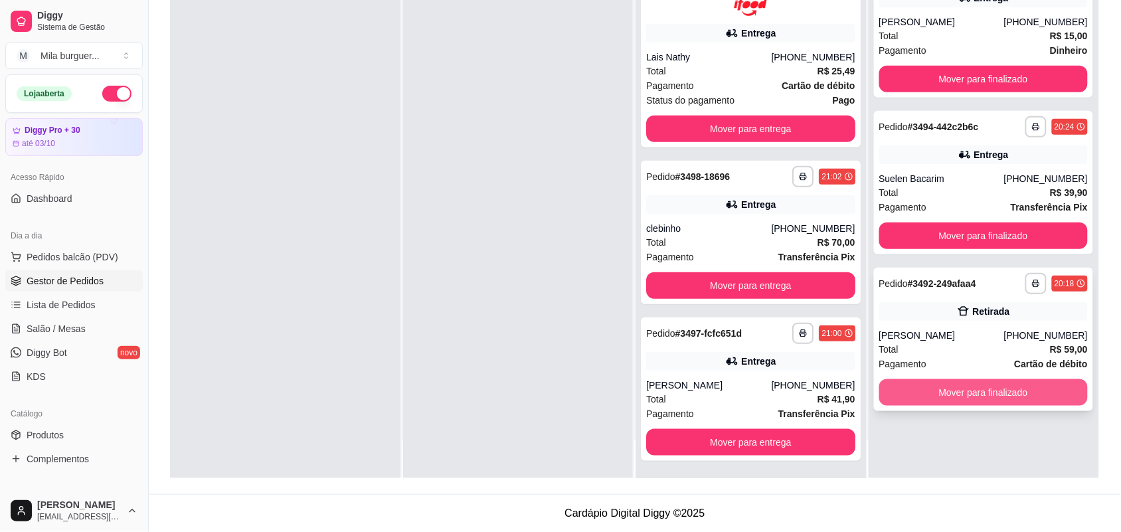
click at [910, 399] on button "Mover para finalizado" at bounding box center [983, 392] width 209 height 27
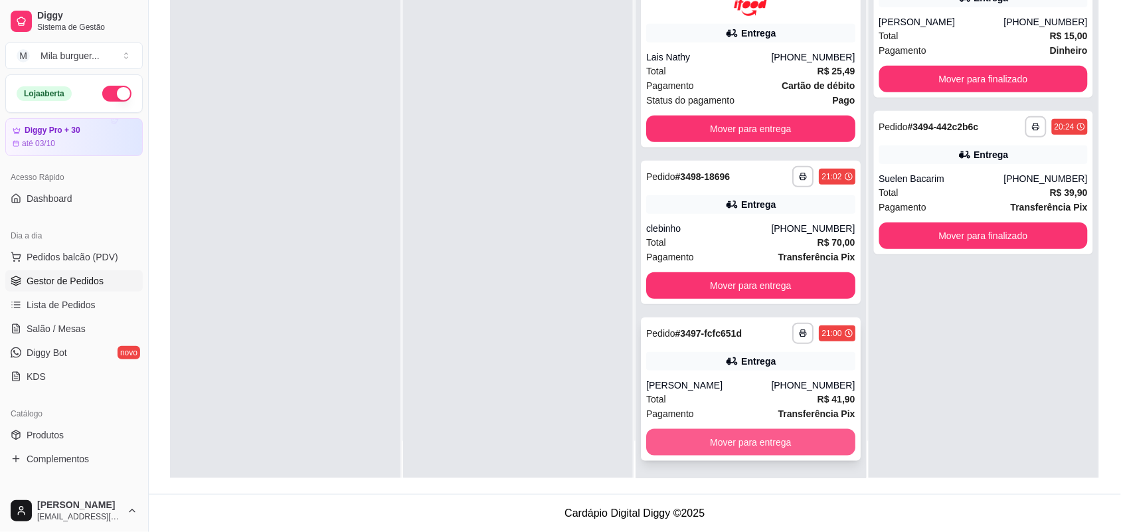
click at [694, 438] on button "Mover para entrega" at bounding box center [750, 442] width 209 height 27
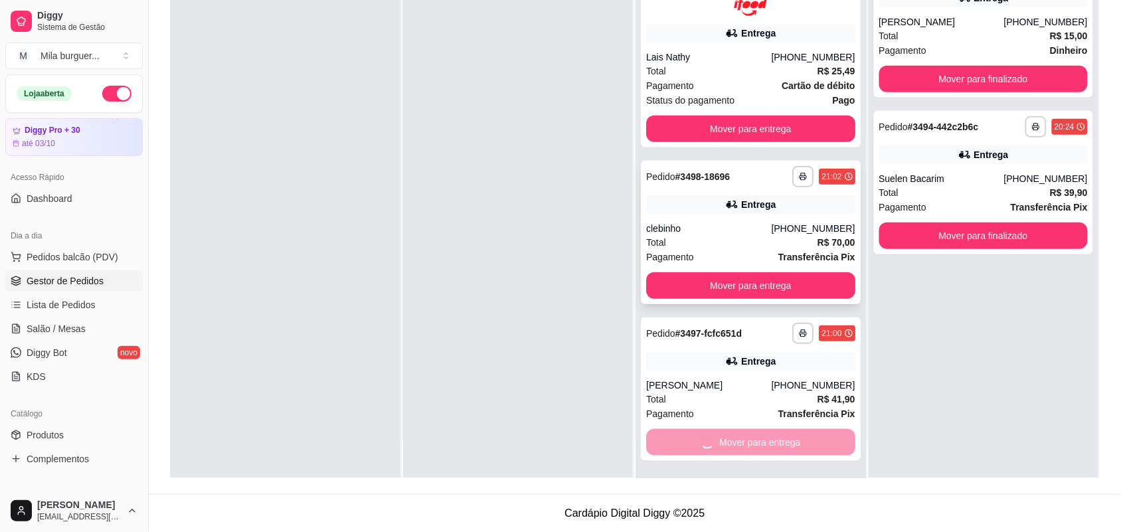
scroll to position [0, 0]
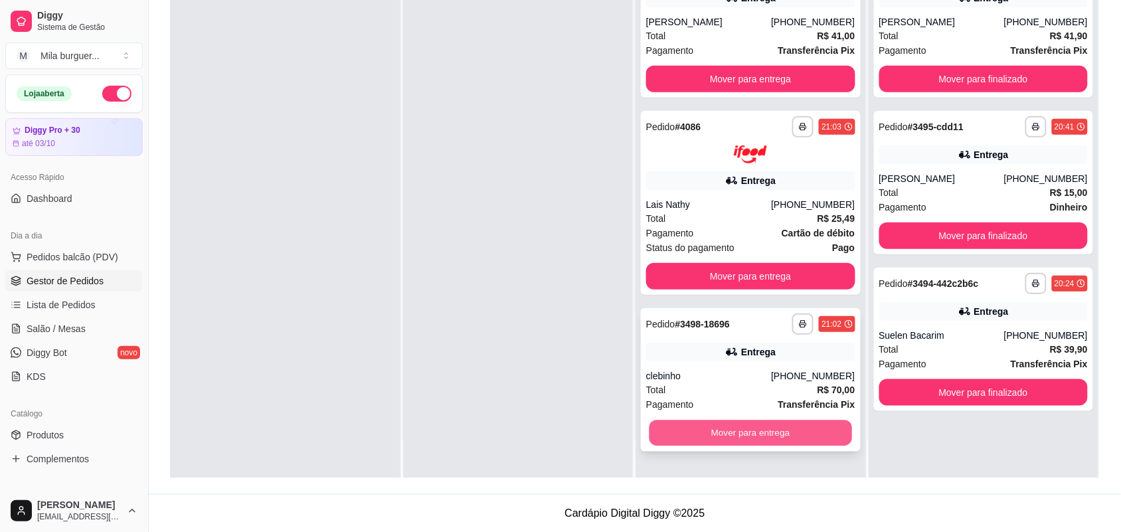
click at [675, 433] on button "Mover para entrega" at bounding box center [750, 433] width 202 height 26
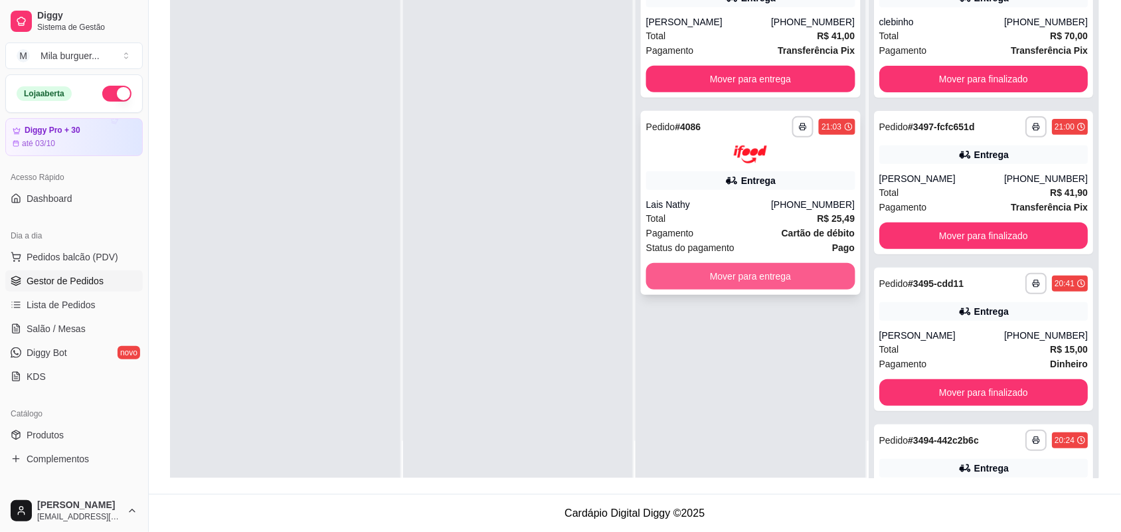
click at [701, 282] on button "Mover para entrega" at bounding box center [750, 276] width 209 height 27
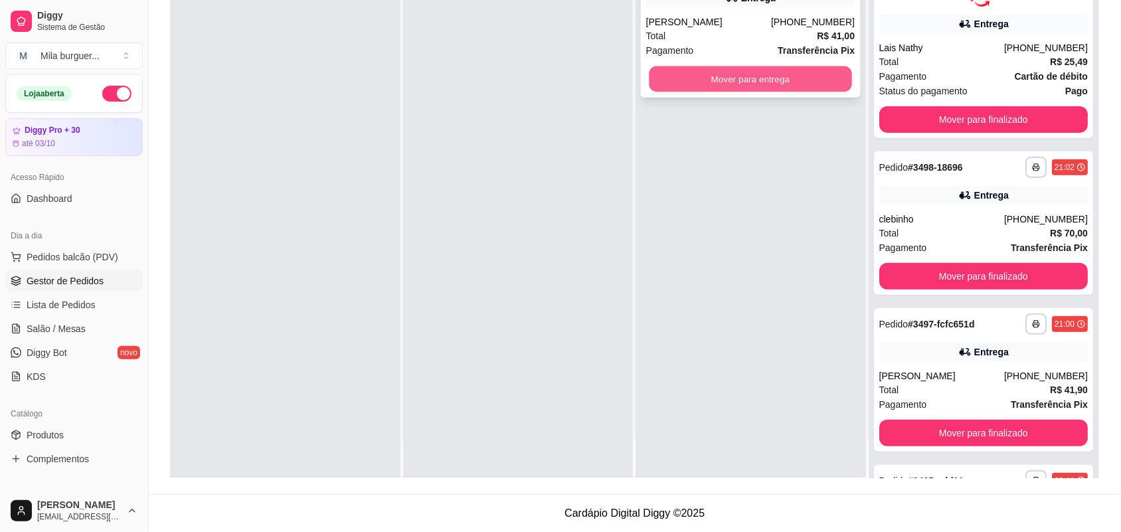
click at [692, 78] on button "Mover para entrega" at bounding box center [750, 79] width 202 height 26
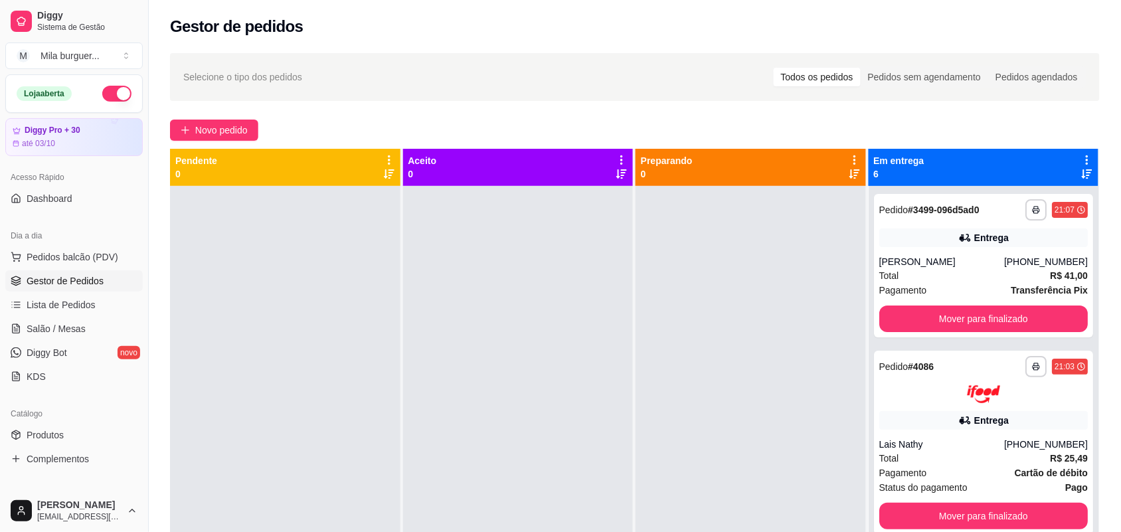
click at [54, 274] on link "Gestor de Pedidos" at bounding box center [73, 280] width 137 height 21
click at [781, 287] on div at bounding box center [750, 452] width 230 height 532
click at [206, 125] on span "Novo pedido" at bounding box center [221, 130] width 52 height 15
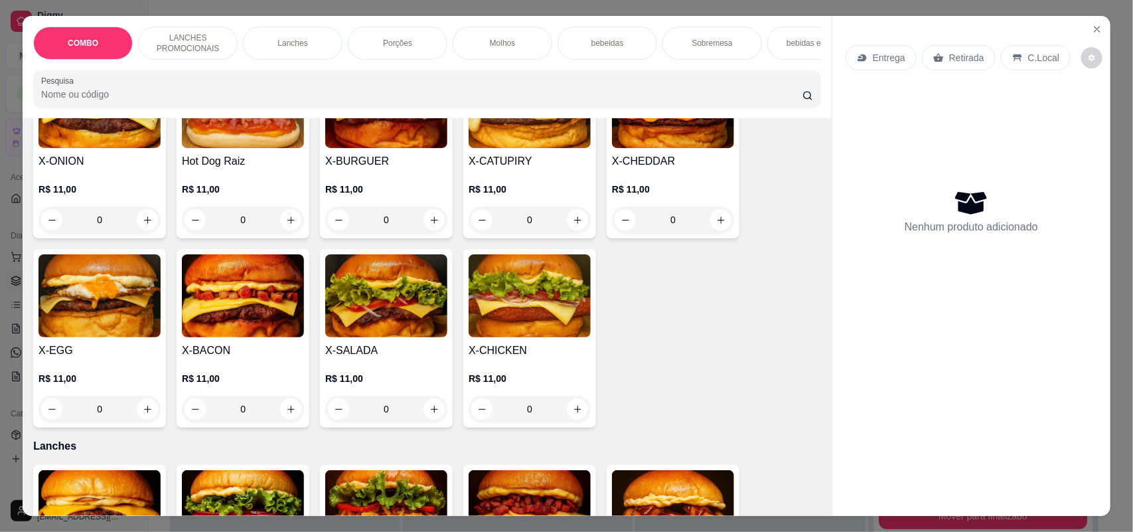
scroll to position [415, 0]
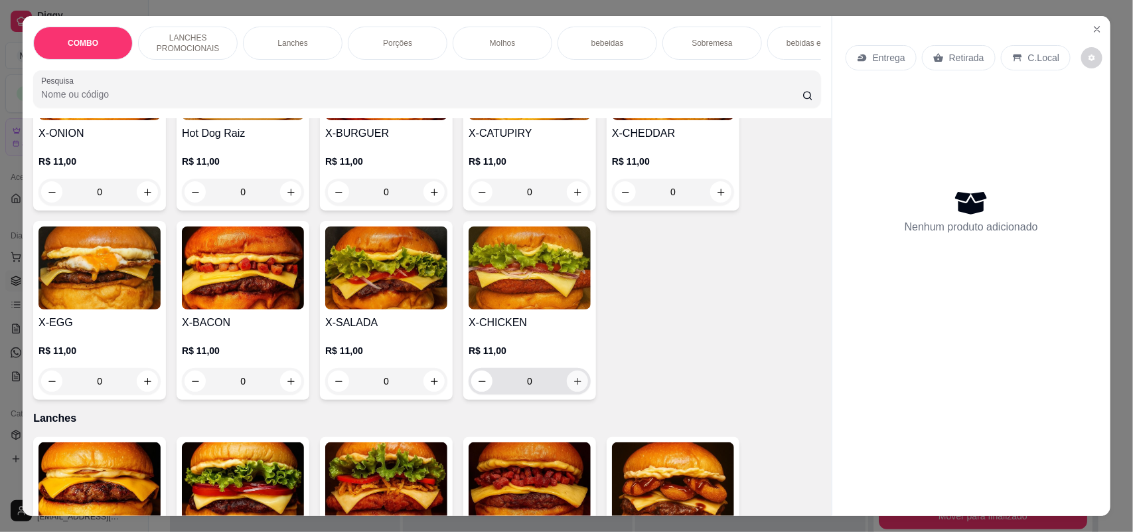
click at [573, 386] on icon "increase-product-quantity" at bounding box center [578, 381] width 10 height 10
type input "1"
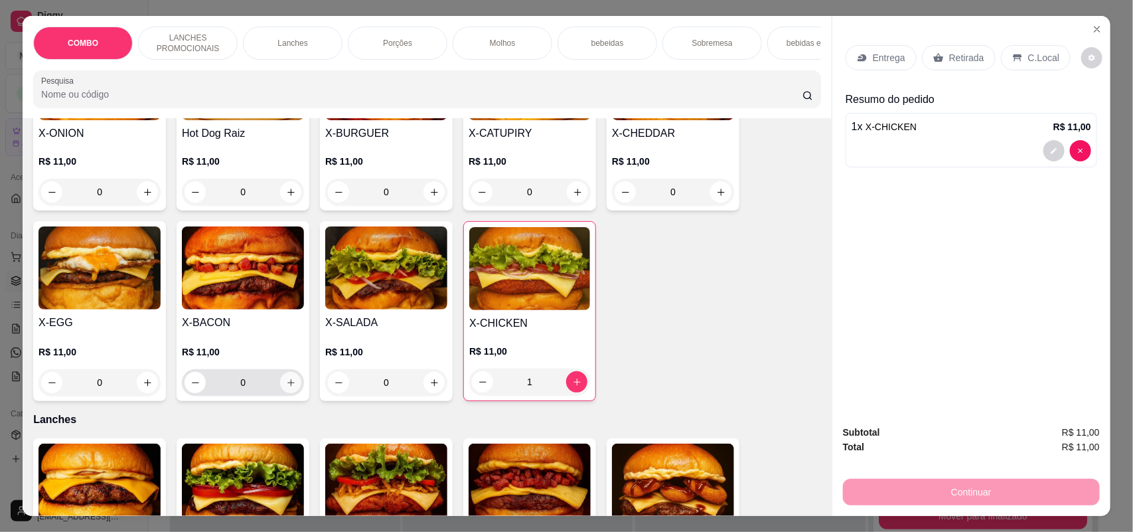
click at [286, 388] on icon "increase-product-quantity" at bounding box center [291, 383] width 10 height 10
type input "1"
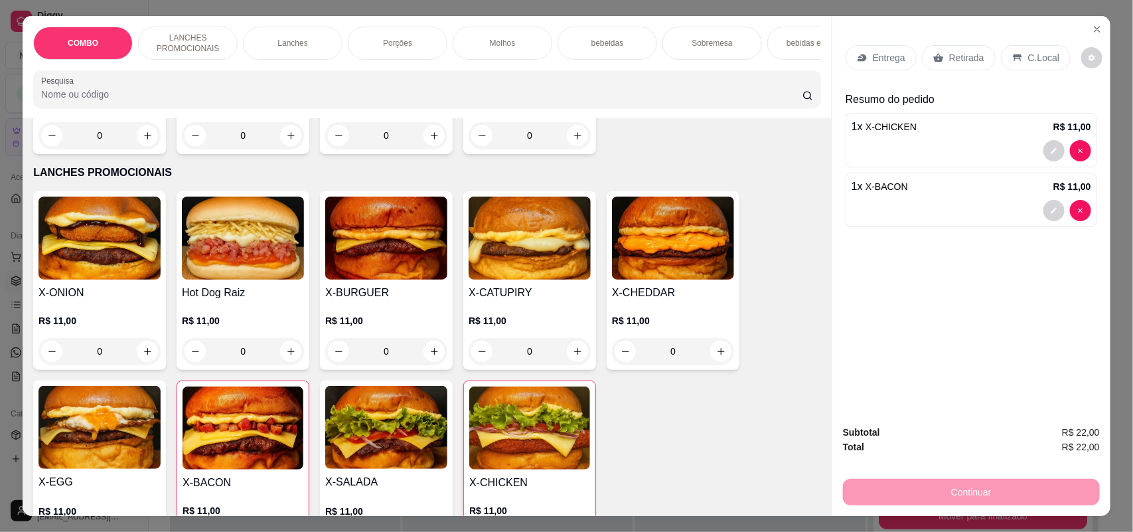
scroll to position [249, 0]
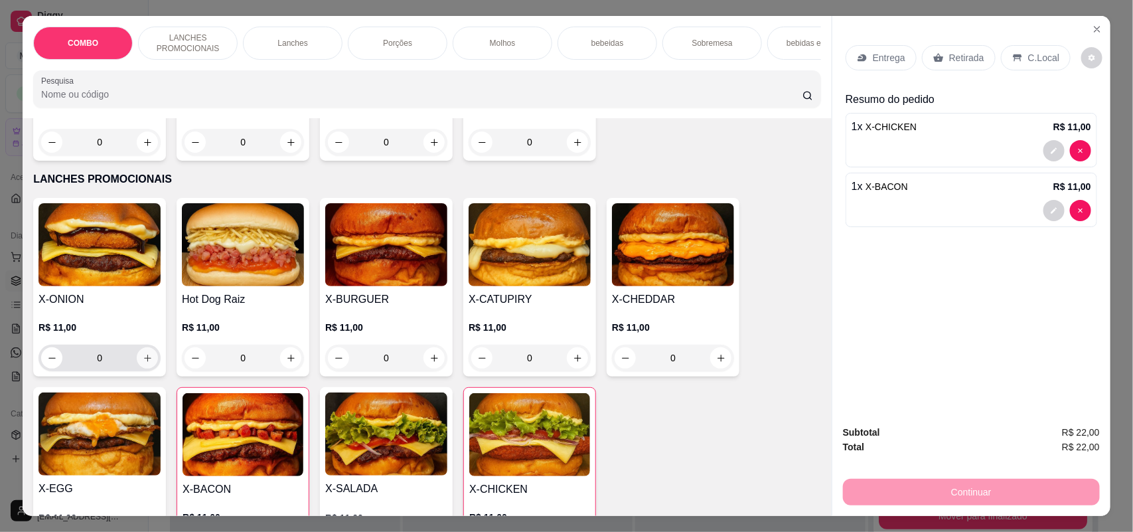
click at [143, 363] on icon "increase-product-quantity" at bounding box center [148, 358] width 10 height 10
type input "1"
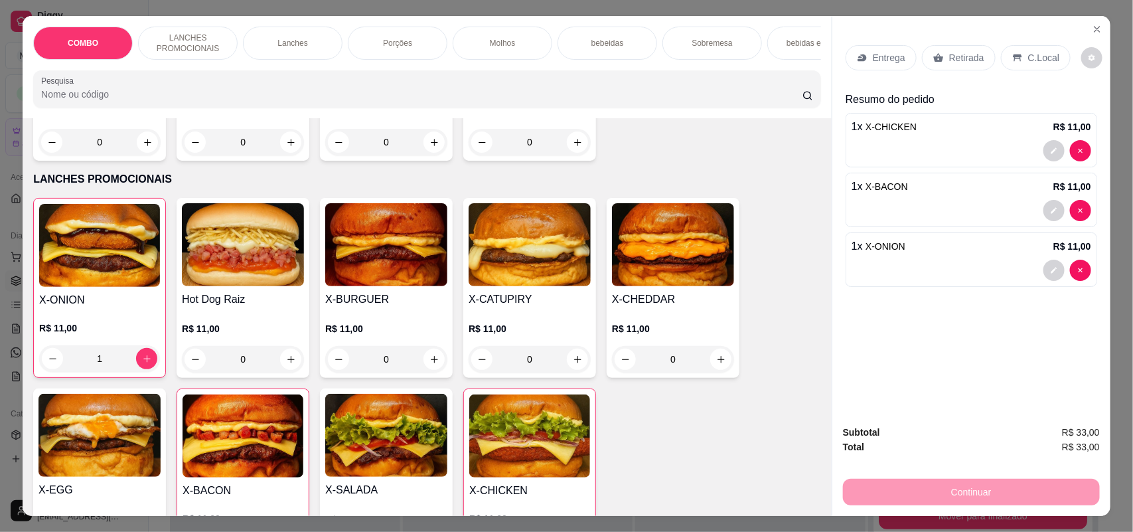
click at [404, 37] on div "Porções" at bounding box center [398, 43] width 100 height 33
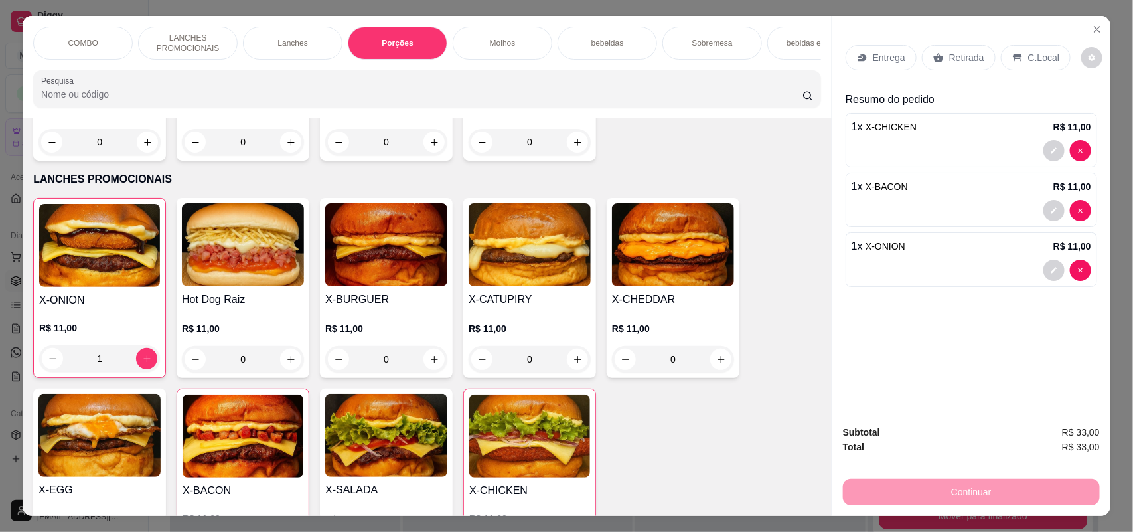
scroll to position [27, 0]
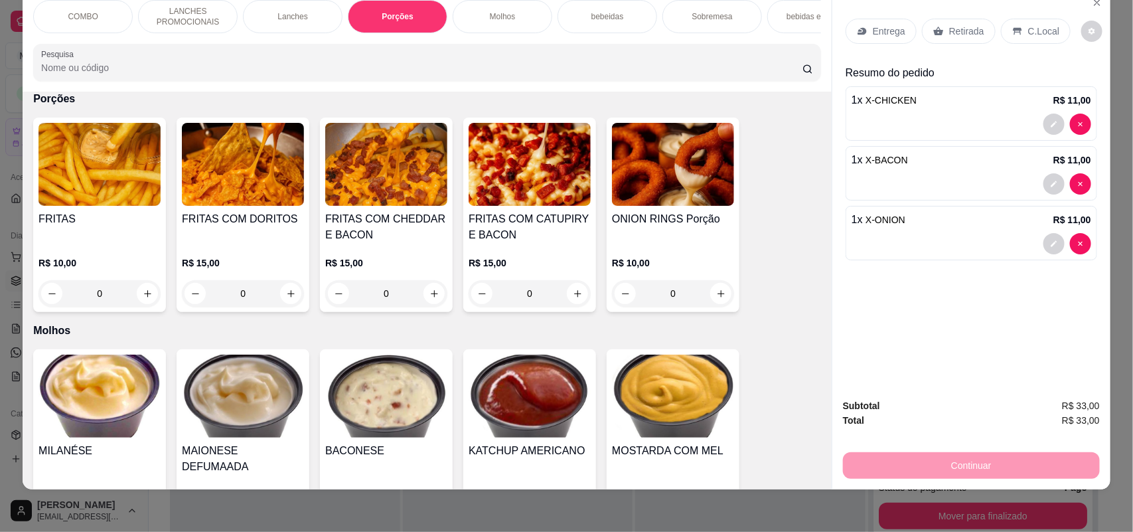
click at [524, 193] on img at bounding box center [530, 164] width 122 height 83
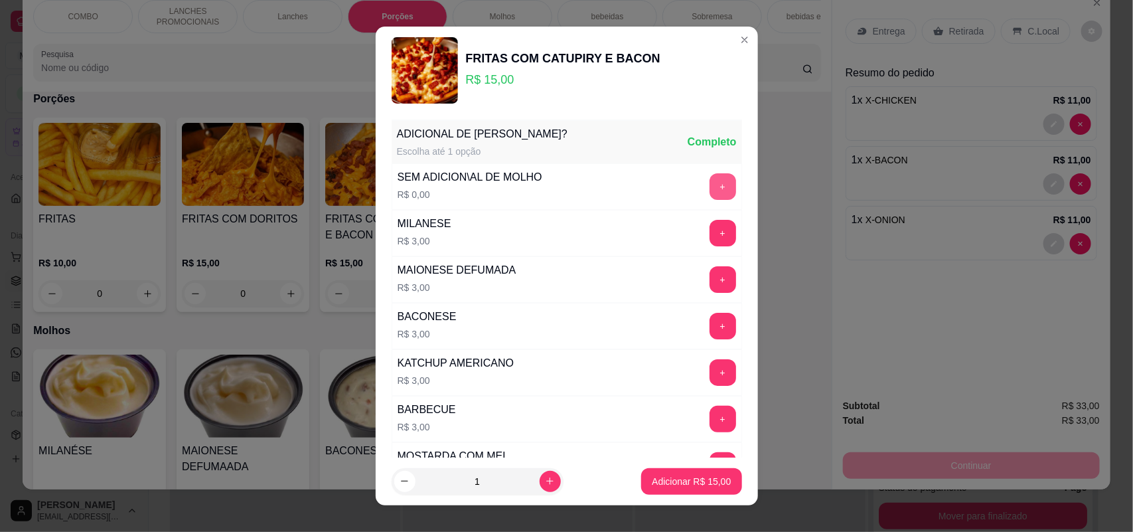
click at [710, 188] on button "+" at bounding box center [723, 186] width 27 height 27
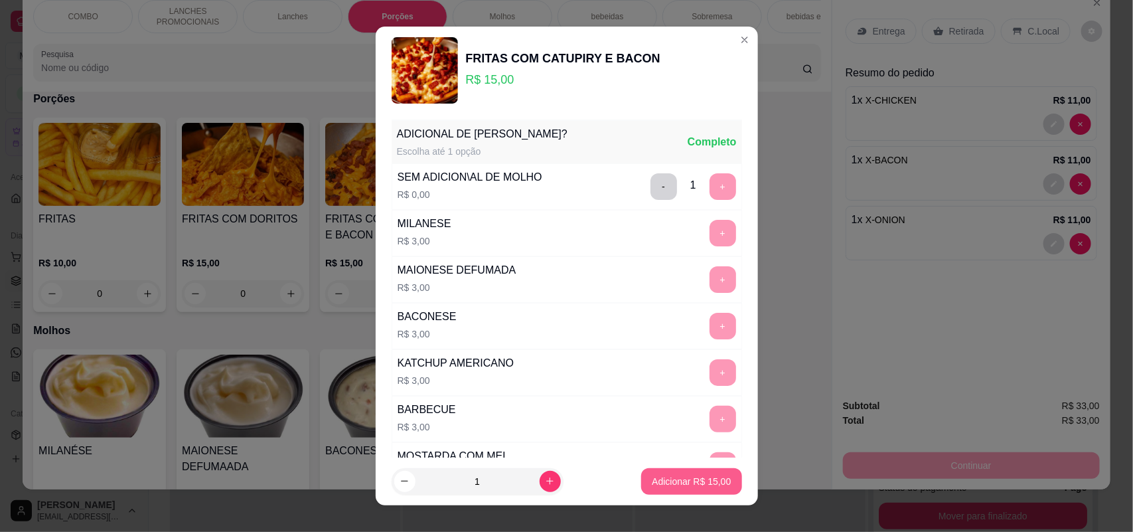
click at [652, 475] on p "Adicionar R$ 15,00" at bounding box center [691, 481] width 79 height 13
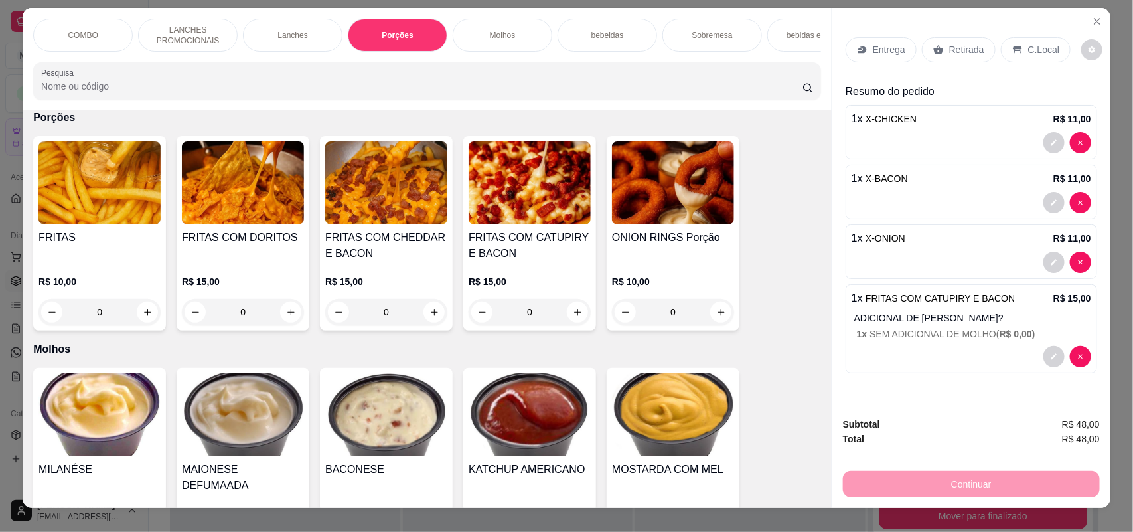
scroll to position [0, 0]
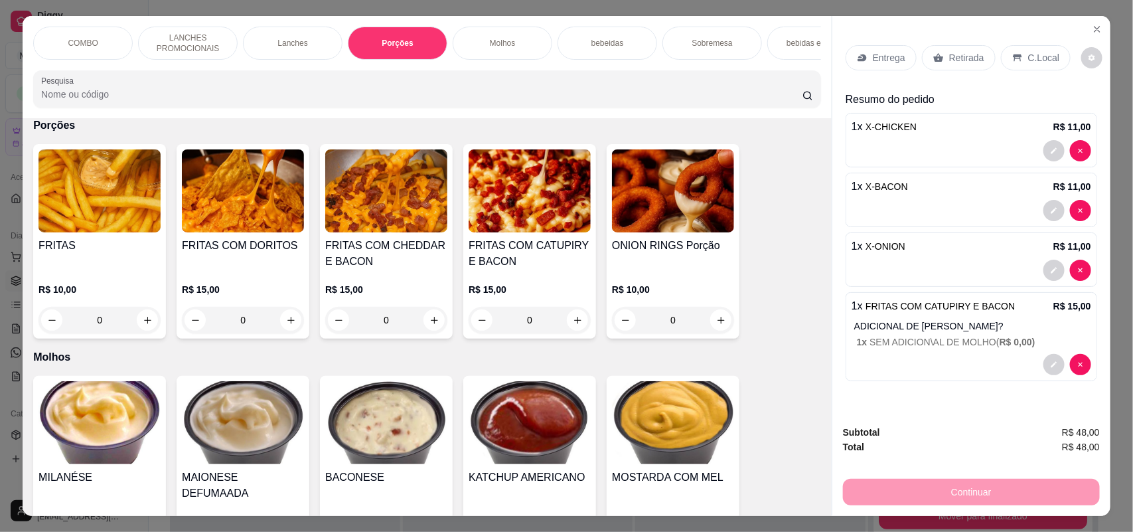
click at [884, 57] on p "Entrega" at bounding box center [889, 57] width 33 height 13
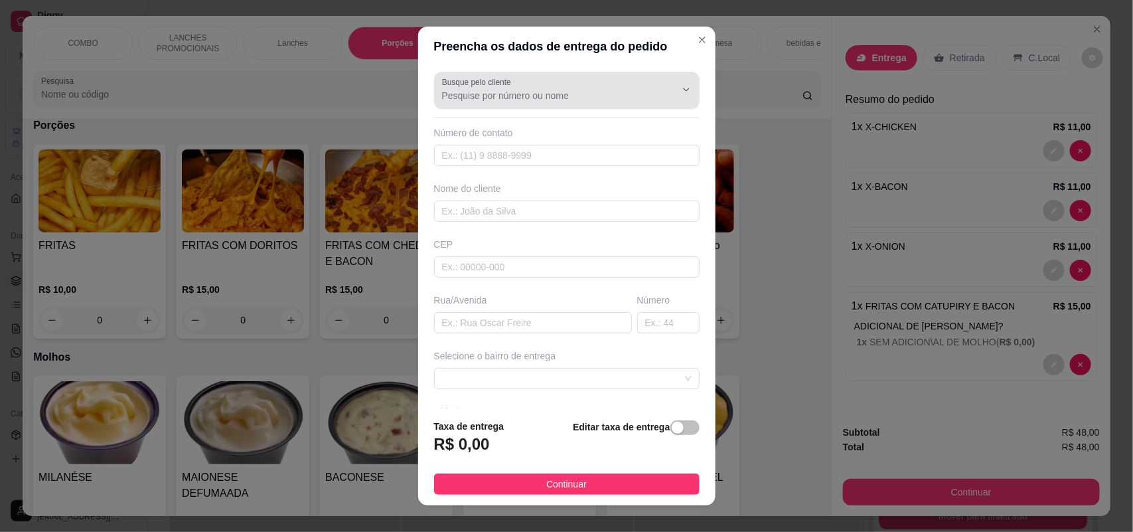
click at [578, 87] on div at bounding box center [567, 90] width 250 height 27
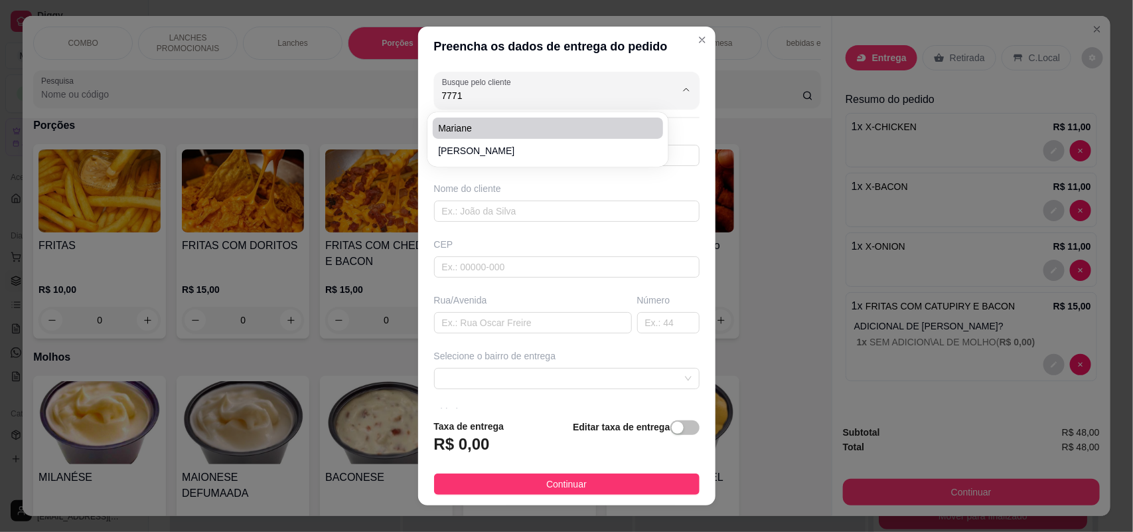
click at [575, 121] on span "Mariane" at bounding box center [541, 127] width 206 height 13
type input "Mariane"
type input "15997771846"
type input "Mariane"
type input "18079378"
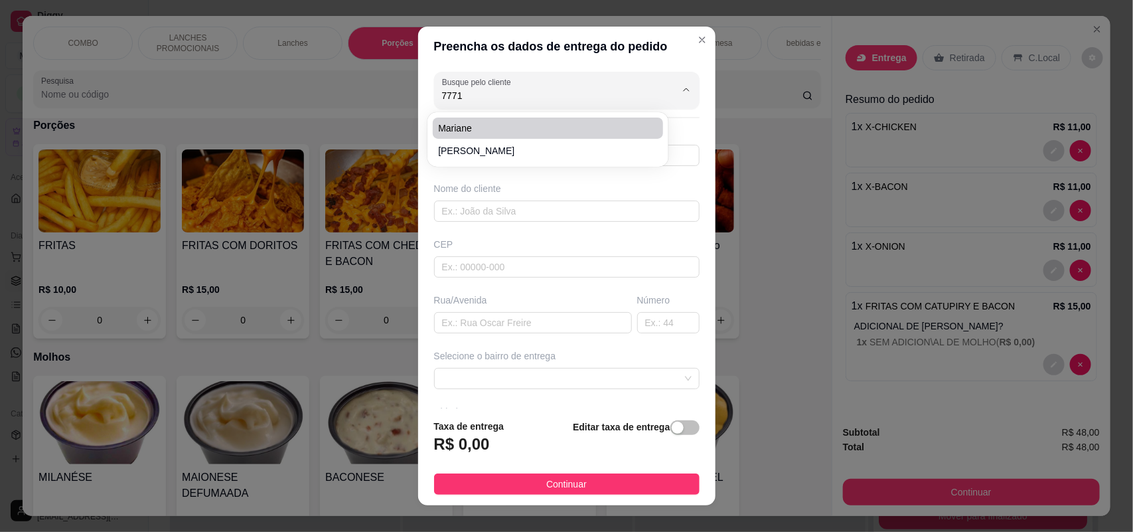
type input "Rua [PERSON_NAME]"
type input "265"
type input "Sorocaba"
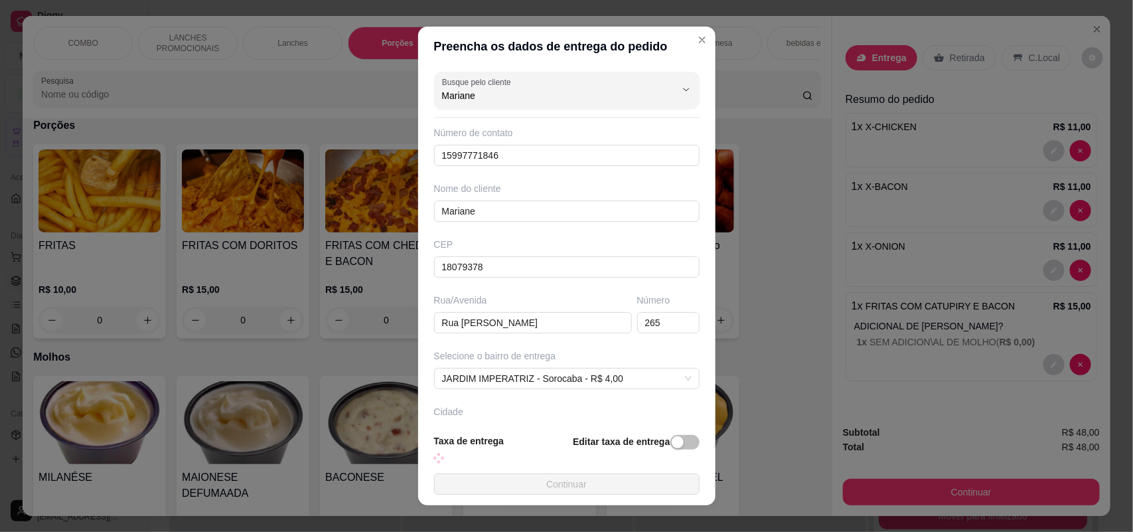
type input "Portão cinza fachada em pedra em frente ao 292"
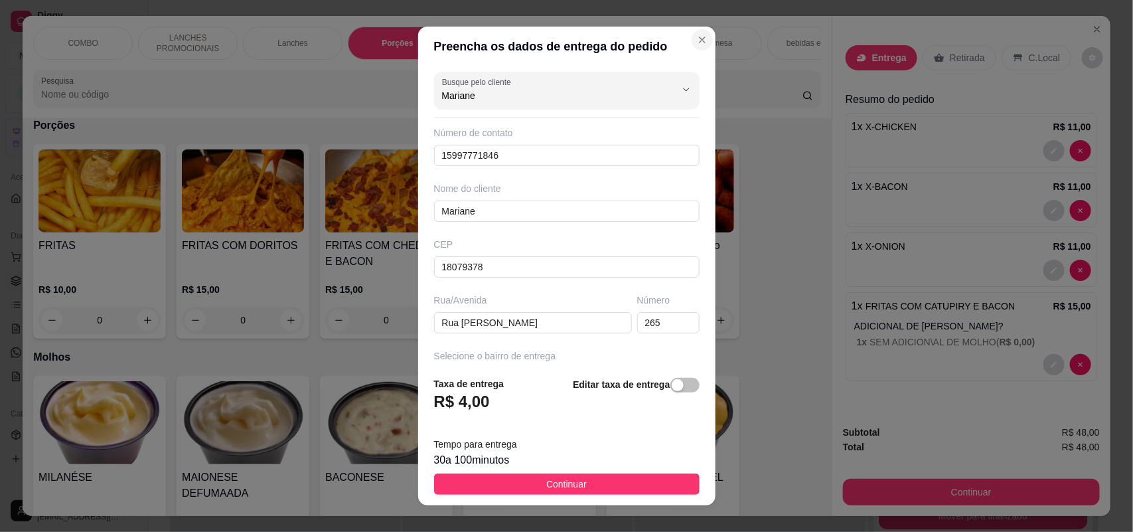
type input "Mariane"
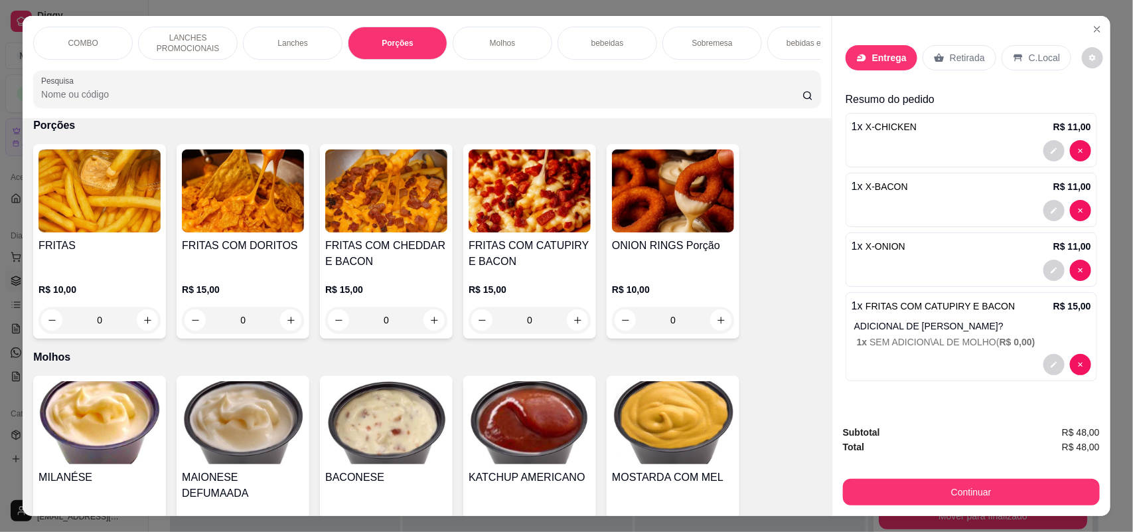
click at [873, 58] on p "Entrega" at bounding box center [889, 57] width 35 height 13
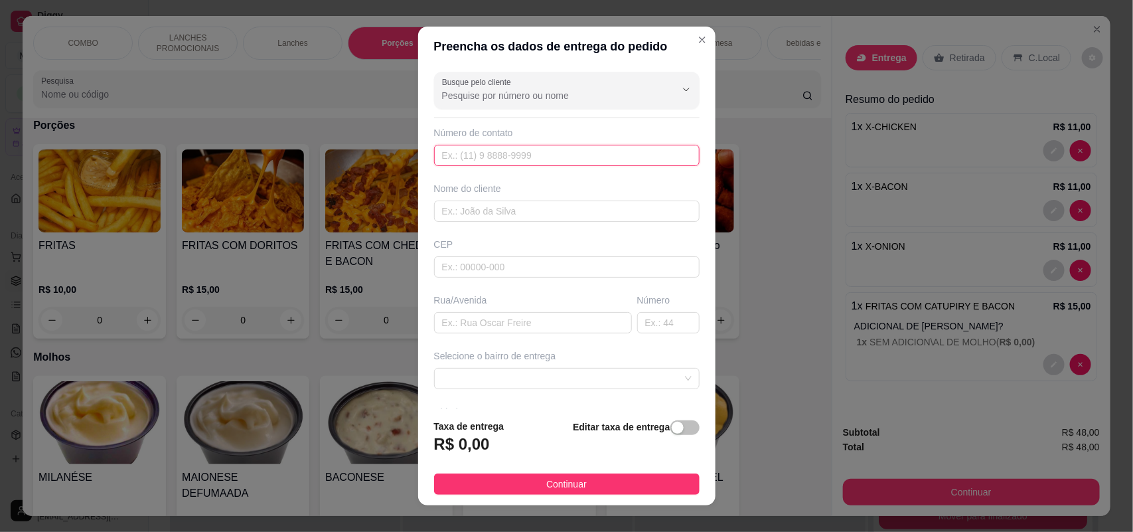
click at [546, 155] on input "text" at bounding box center [567, 155] width 266 height 21
type input "[PHONE_NUMBER]"
click at [509, 204] on input "text" at bounding box center [567, 210] width 266 height 21
type input "matheus"
click at [481, 317] on input "text" at bounding box center [533, 322] width 198 height 21
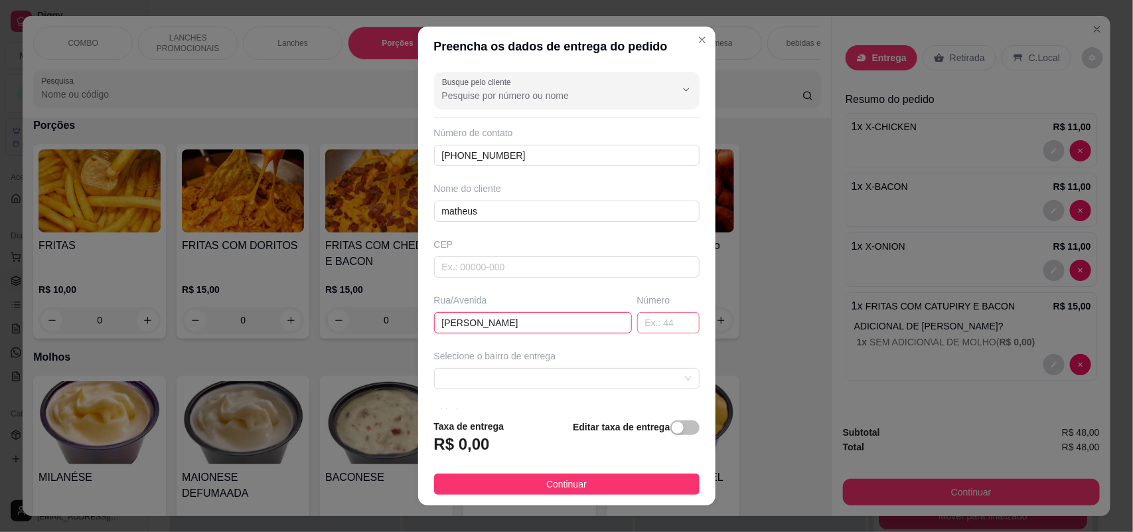
type input "[PERSON_NAME]"
click at [637, 320] on input "text" at bounding box center [668, 322] width 62 height 21
click at [588, 376] on span at bounding box center [567, 378] width 250 height 20
type input "50"
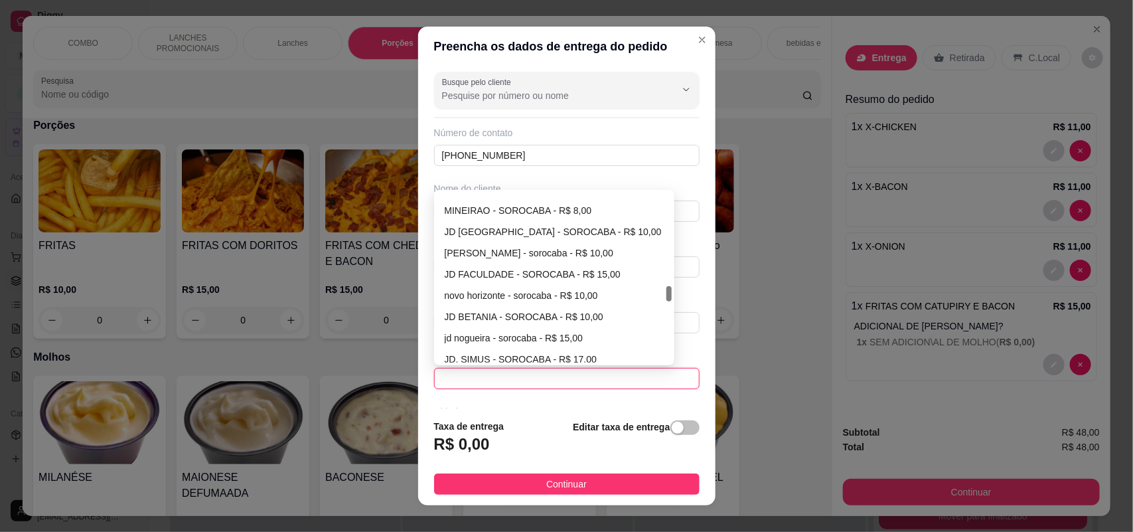
scroll to position [1049, 0]
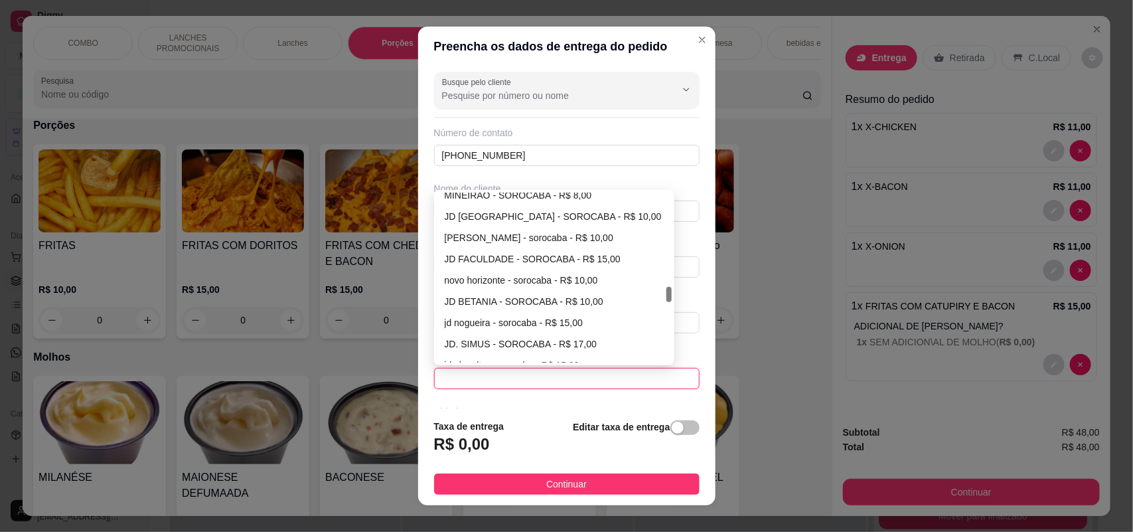
drag, startPoint x: 665, startPoint y: 199, endPoint x: 635, endPoint y: 293, distance: 98.7
click at [635, 293] on div "MINEIRAO - SOROCABA - R$ 8,00 JD [GEOGRAPHIC_DATA] - SOROCABA - R$ 10,00 [PERSO…" at bounding box center [555, 278] width 236 height 170
click at [520, 339] on div "JD. SIMUS - SOROCABA - R$ 17,00" at bounding box center [555, 344] width 220 height 15
type input "SOROCABA"
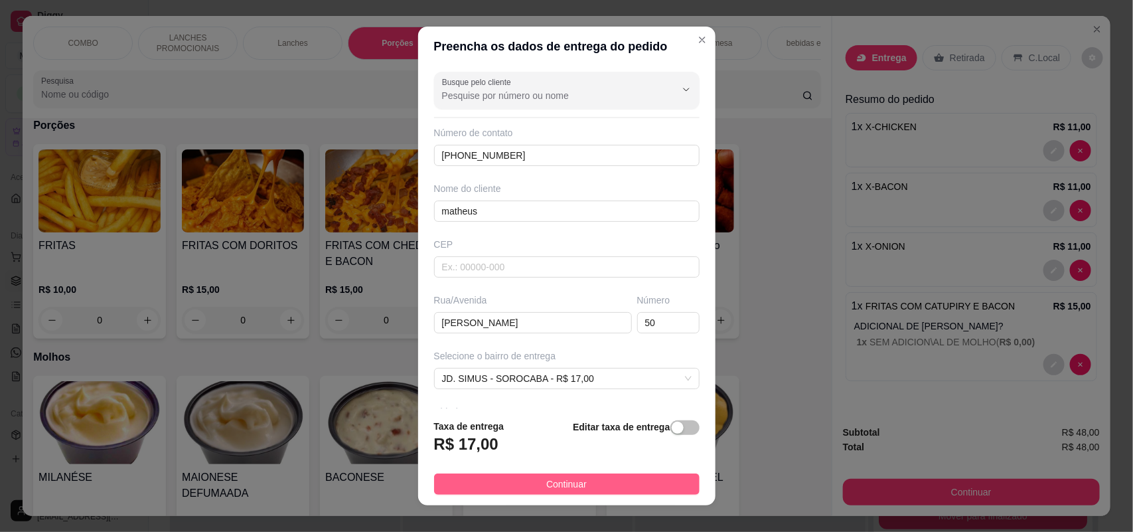
click at [581, 488] on button "Continuar" at bounding box center [567, 483] width 266 height 21
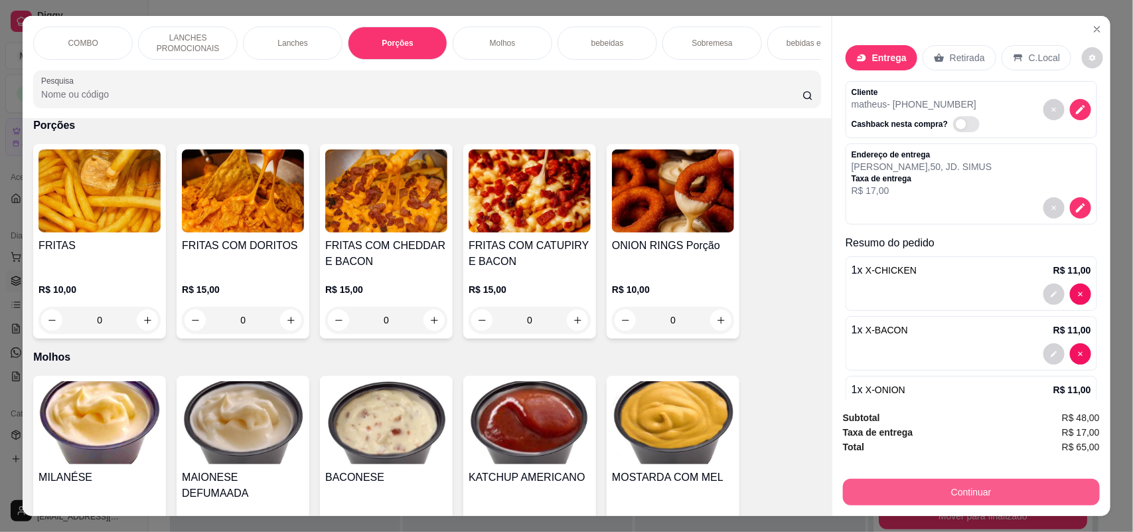
click at [967, 490] on button "Continuar" at bounding box center [971, 492] width 257 height 27
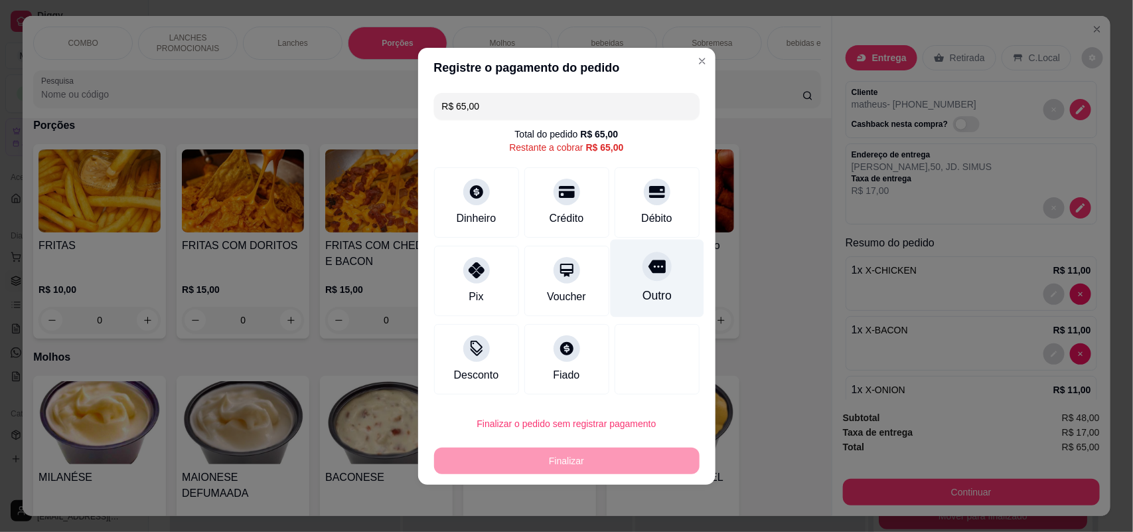
click at [634, 264] on div "Outro" at bounding box center [657, 278] width 94 height 78
type input "R$ 0,00"
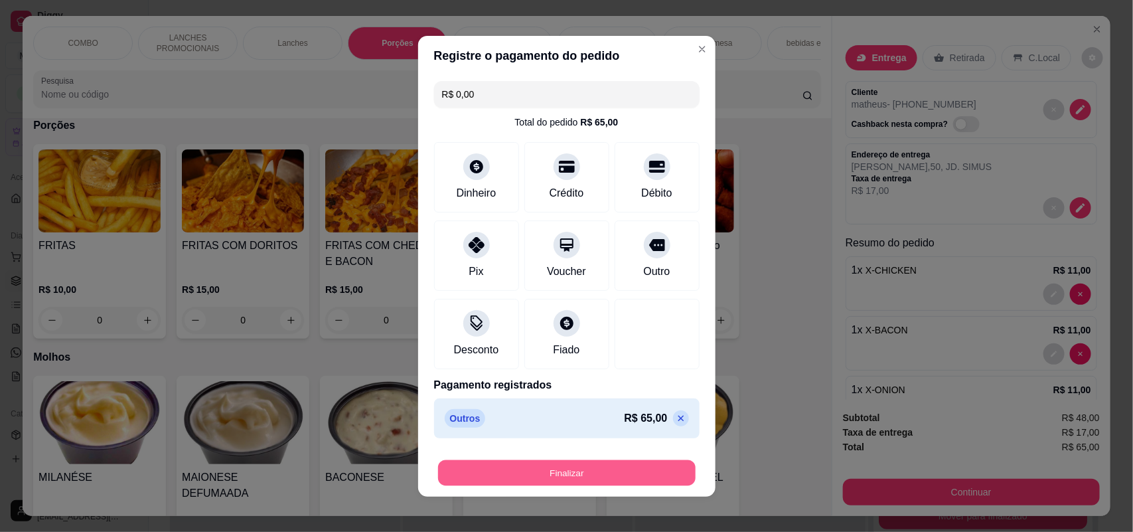
click at [626, 469] on button "Finalizar" at bounding box center [567, 472] width 258 height 26
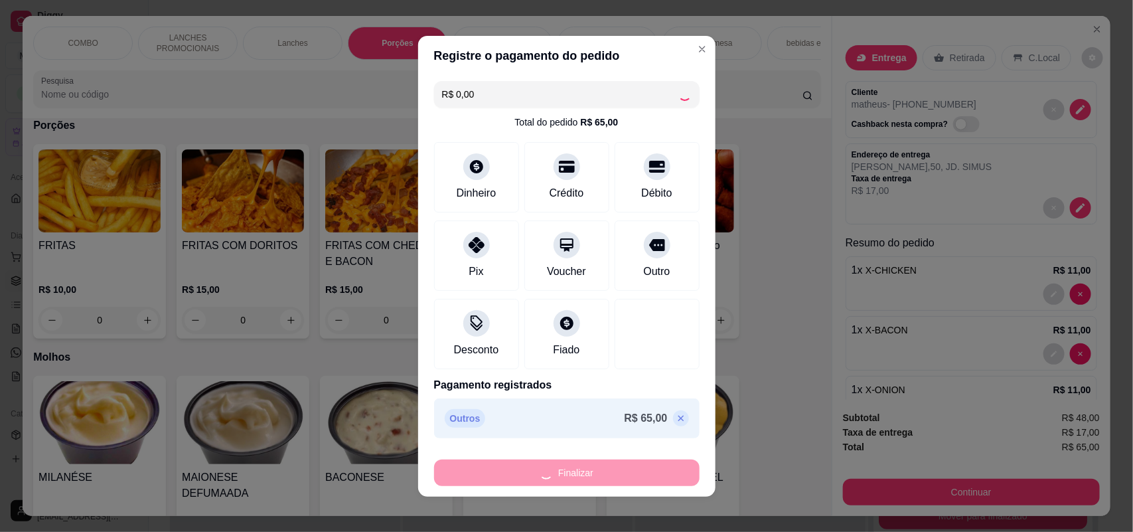
type input "0"
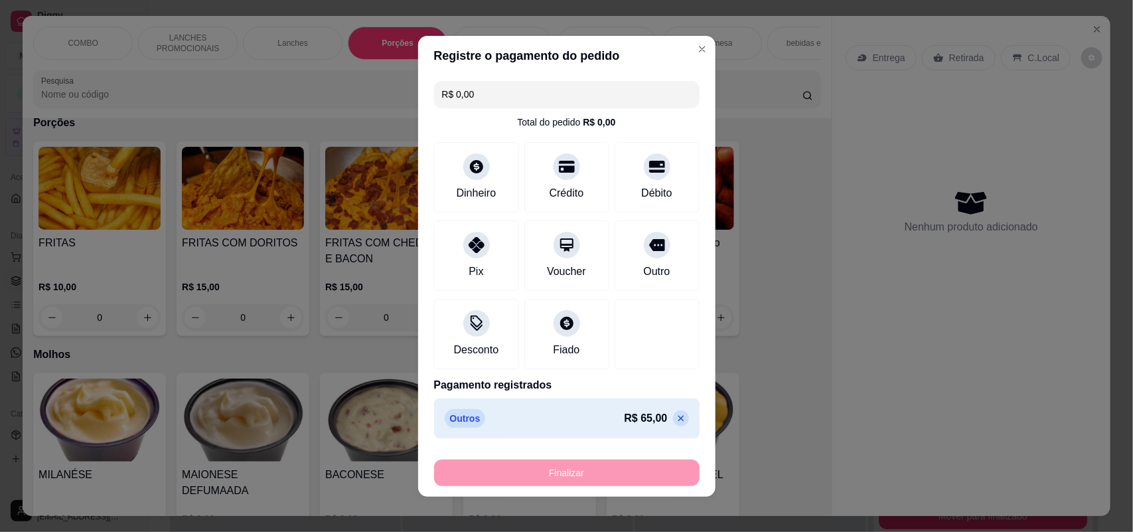
type input "-R$ 65,00"
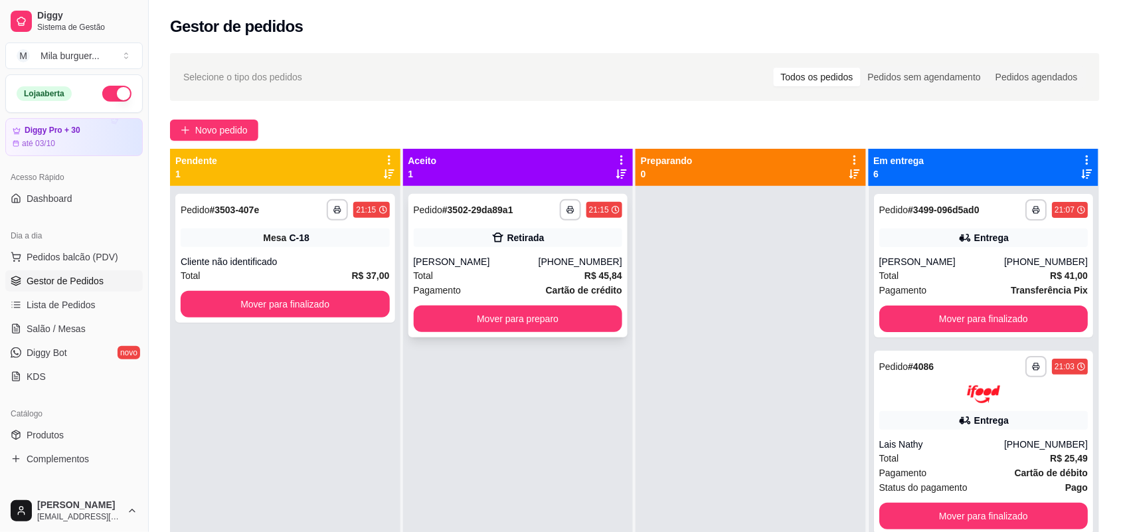
click at [522, 256] on div "[PERSON_NAME]" at bounding box center [476, 261] width 125 height 13
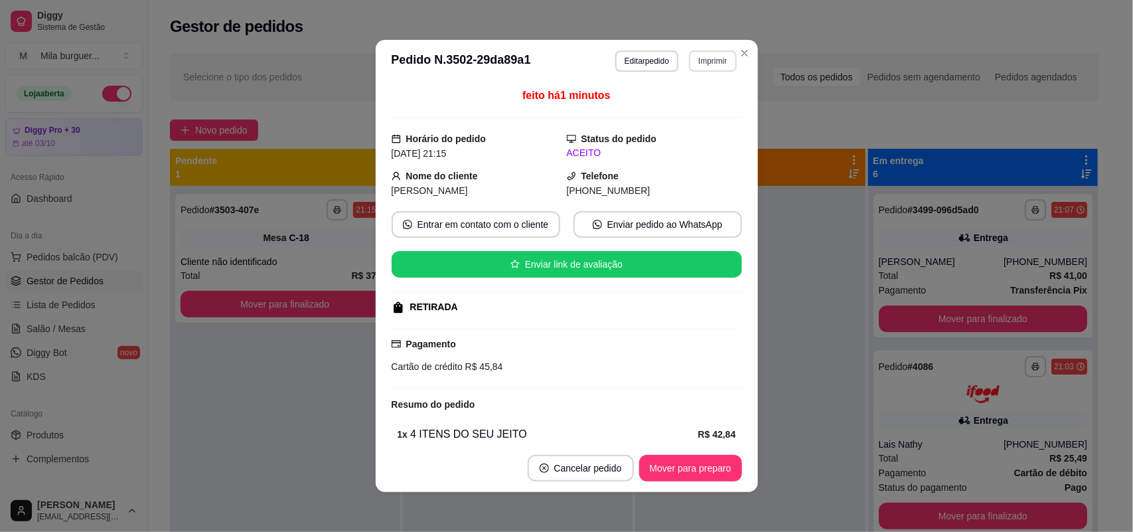
click at [695, 65] on button "Imprimir" at bounding box center [712, 60] width 47 height 21
click at [698, 111] on button "IMPRESSORA" at bounding box center [684, 108] width 96 height 21
click at [694, 54] on button "Imprimir" at bounding box center [713, 60] width 46 height 21
click at [690, 101] on button "IMPRESSORA" at bounding box center [683, 108] width 93 height 21
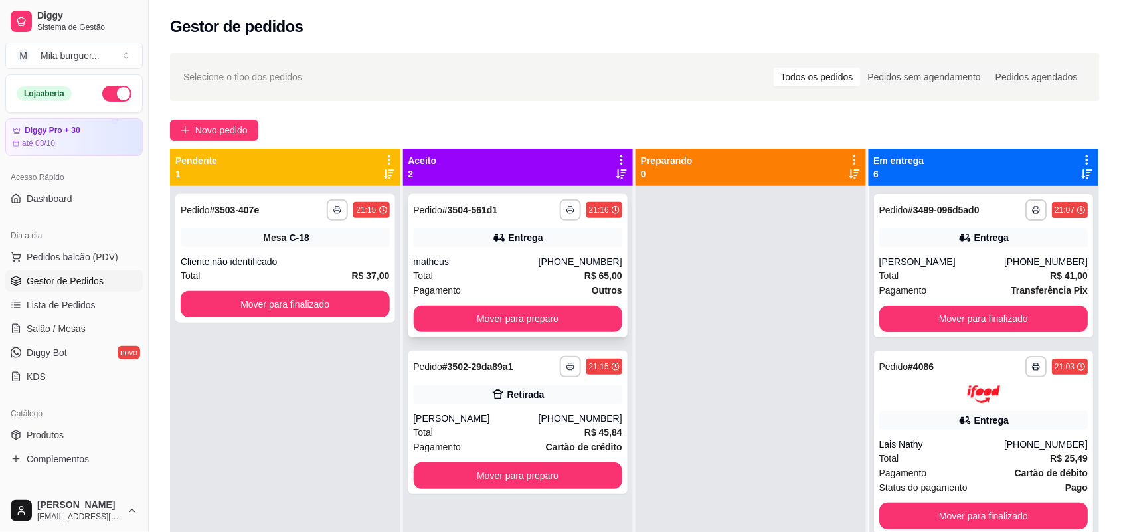
click at [449, 261] on div "matheus" at bounding box center [476, 261] width 125 height 13
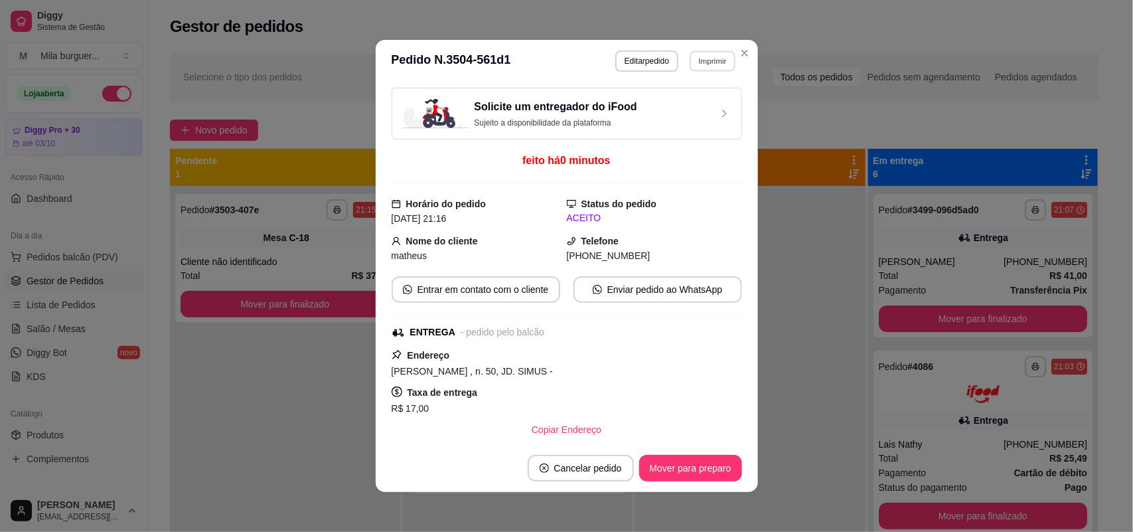
click at [711, 62] on button "Imprimir" at bounding box center [713, 60] width 46 height 21
click at [682, 114] on button "IMPRESSORA" at bounding box center [684, 108] width 96 height 21
click at [708, 64] on button "Imprimir" at bounding box center [712, 60] width 47 height 21
click at [684, 107] on button "IMPRESSORA" at bounding box center [683, 108] width 93 height 21
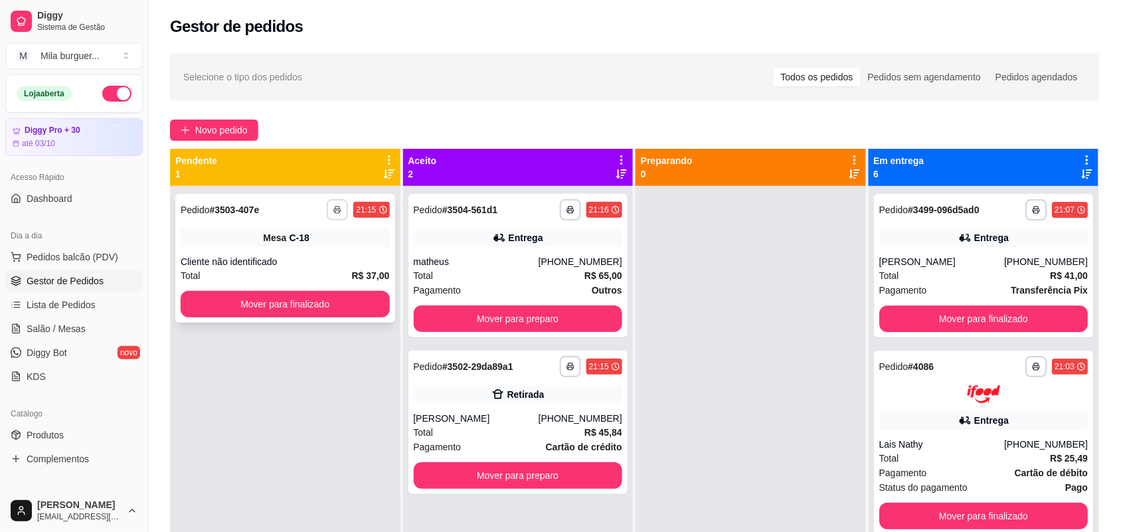
click at [337, 213] on rect "button" at bounding box center [337, 211] width 4 height 3
click at [320, 252] on button "IMPRESSORA" at bounding box center [301, 256] width 96 height 21
click at [337, 207] on icon "button" at bounding box center [337, 210] width 8 height 8
click at [326, 256] on button "IMPRESSORA" at bounding box center [300, 256] width 93 height 21
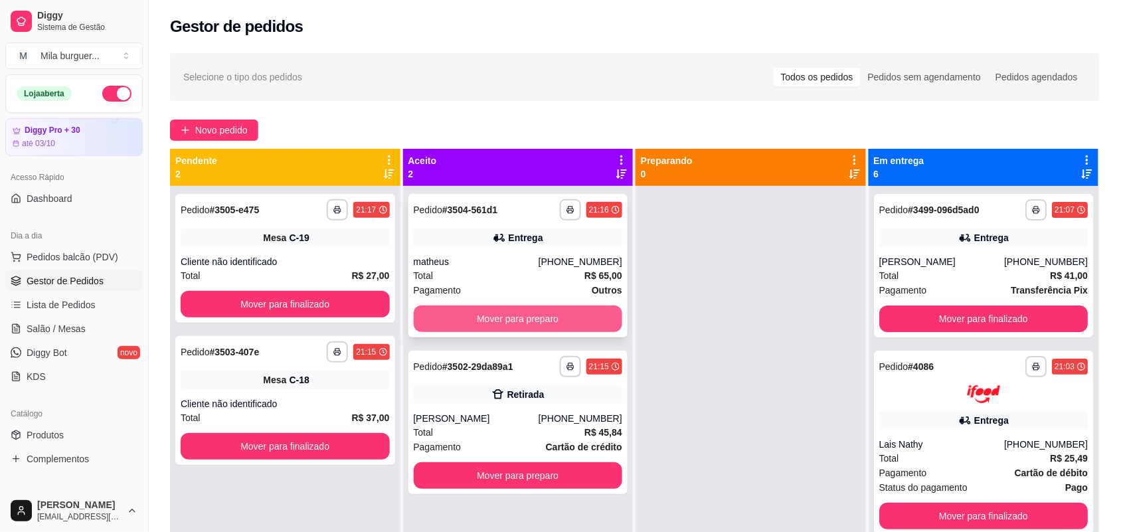
click at [483, 329] on button "Mover para preparo" at bounding box center [518, 318] width 209 height 27
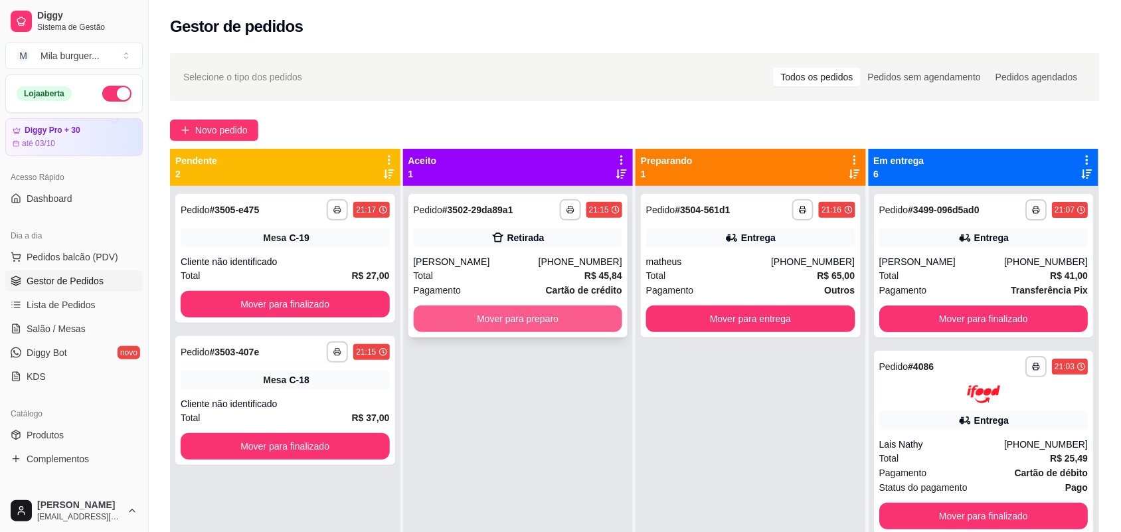
click at [495, 319] on button "Mover para preparo" at bounding box center [518, 318] width 209 height 27
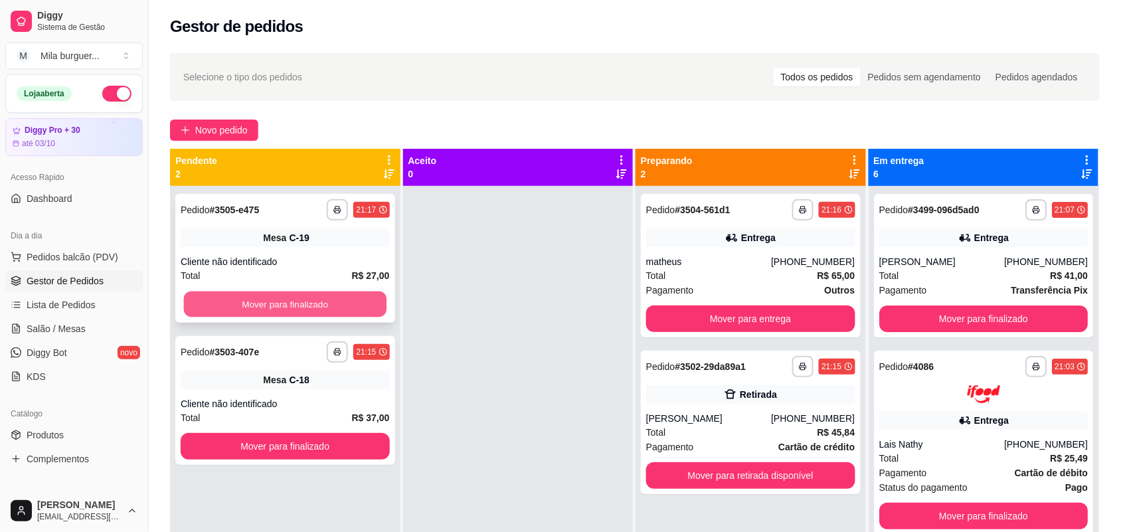
click at [337, 301] on button "Mover para finalizado" at bounding box center [285, 304] width 202 height 26
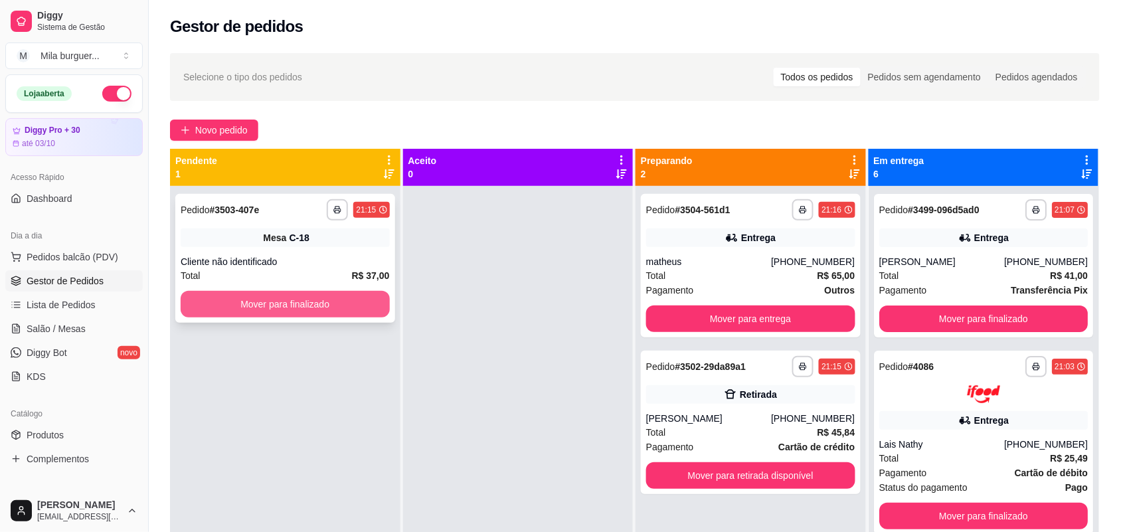
click at [322, 302] on button "Mover para finalizado" at bounding box center [285, 304] width 209 height 27
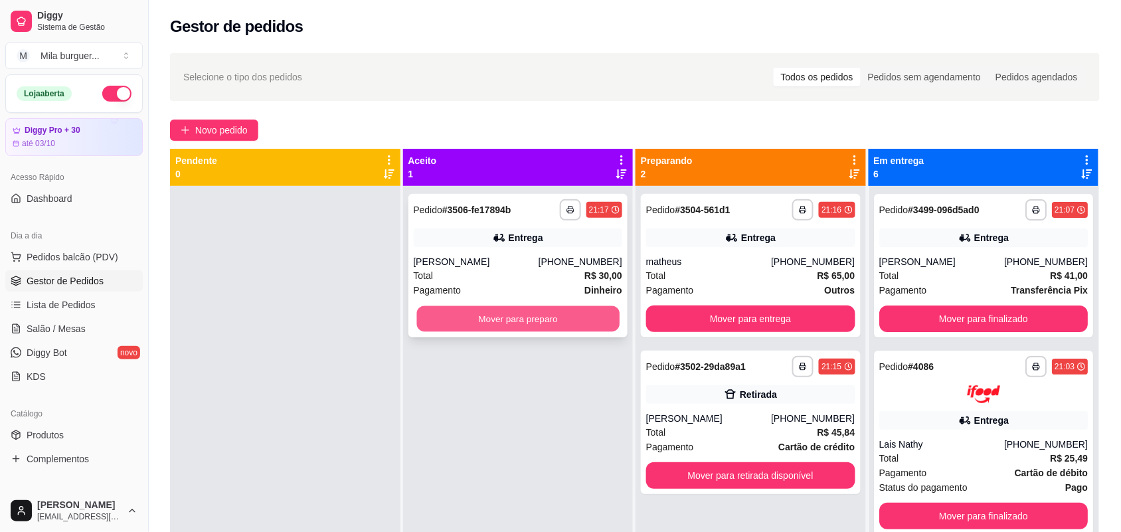
click at [445, 309] on button "Mover para preparo" at bounding box center [517, 319] width 202 height 26
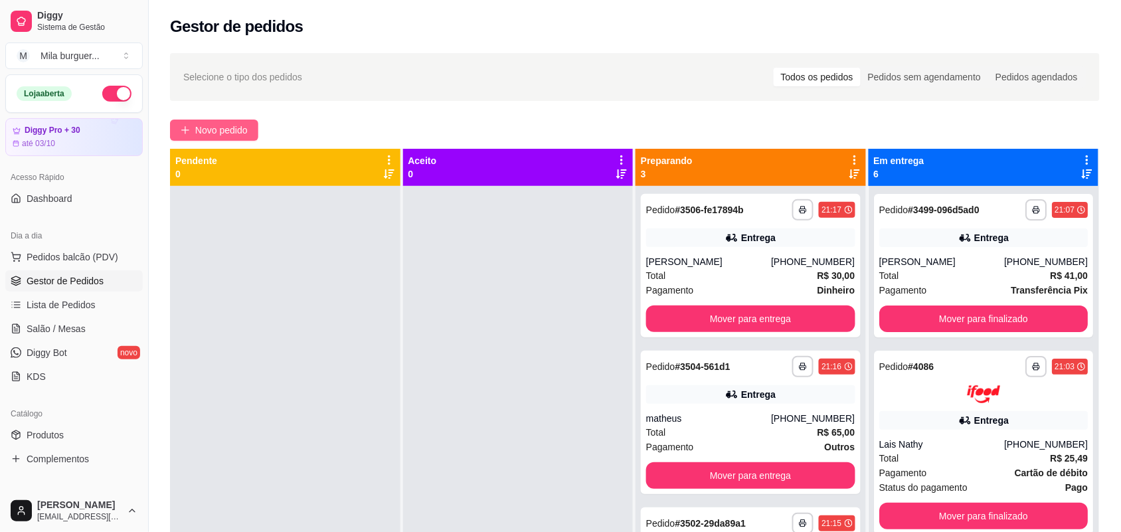
click at [244, 128] on span "Novo pedido" at bounding box center [221, 130] width 52 height 15
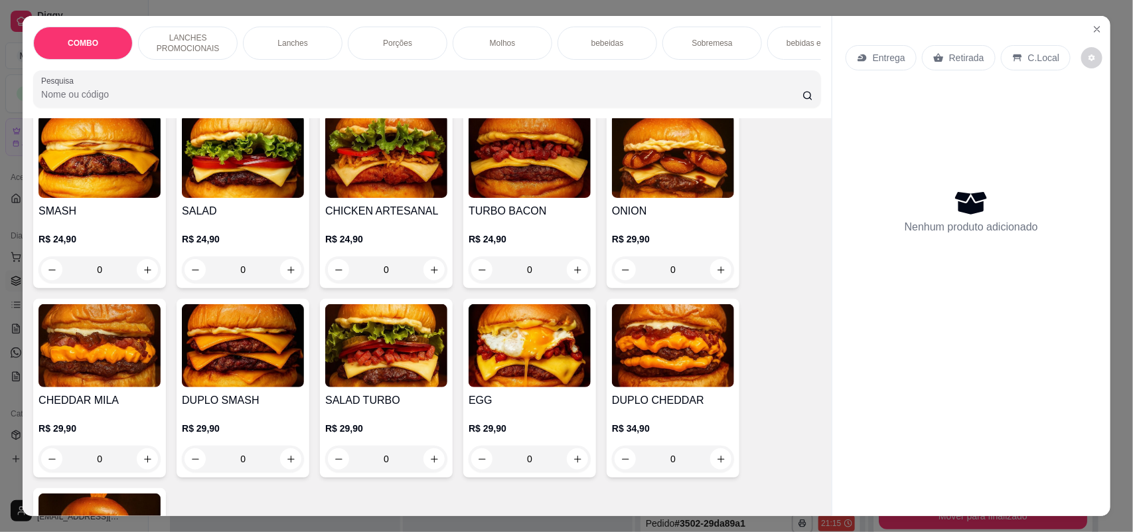
scroll to position [747, 0]
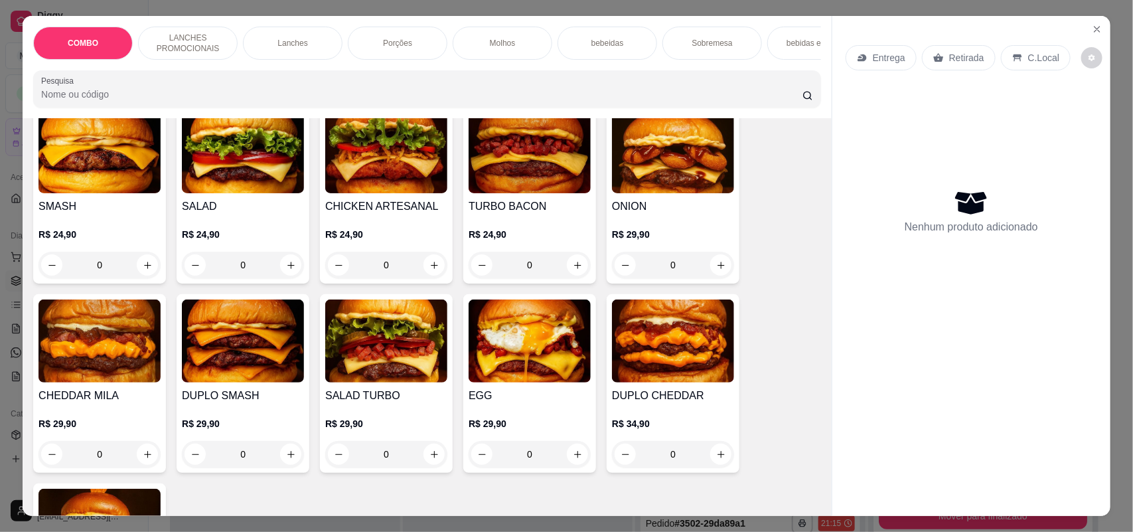
click at [281, 466] on div "0" at bounding box center [243, 454] width 122 height 27
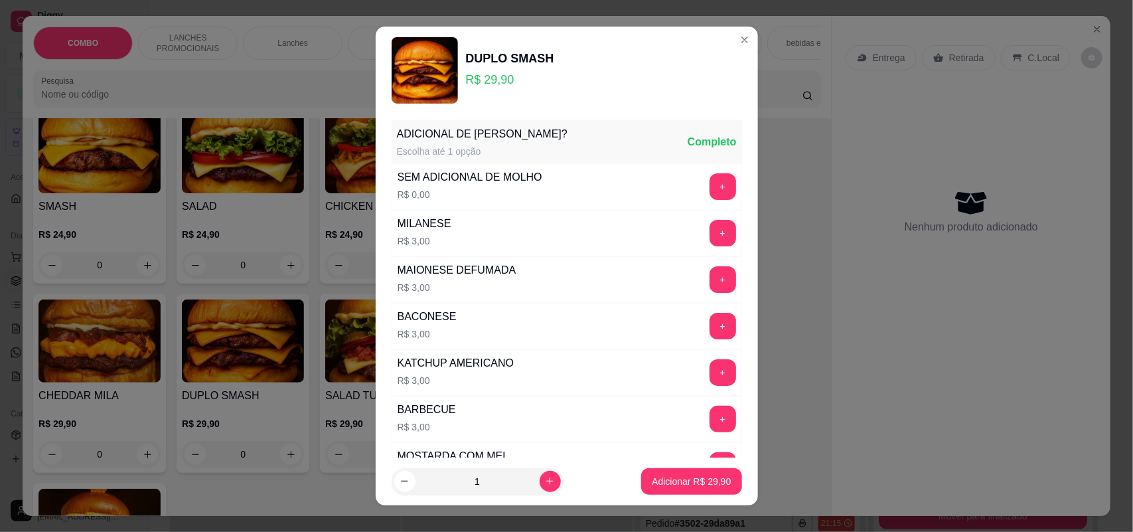
click at [710, 188] on button "+" at bounding box center [723, 186] width 27 height 27
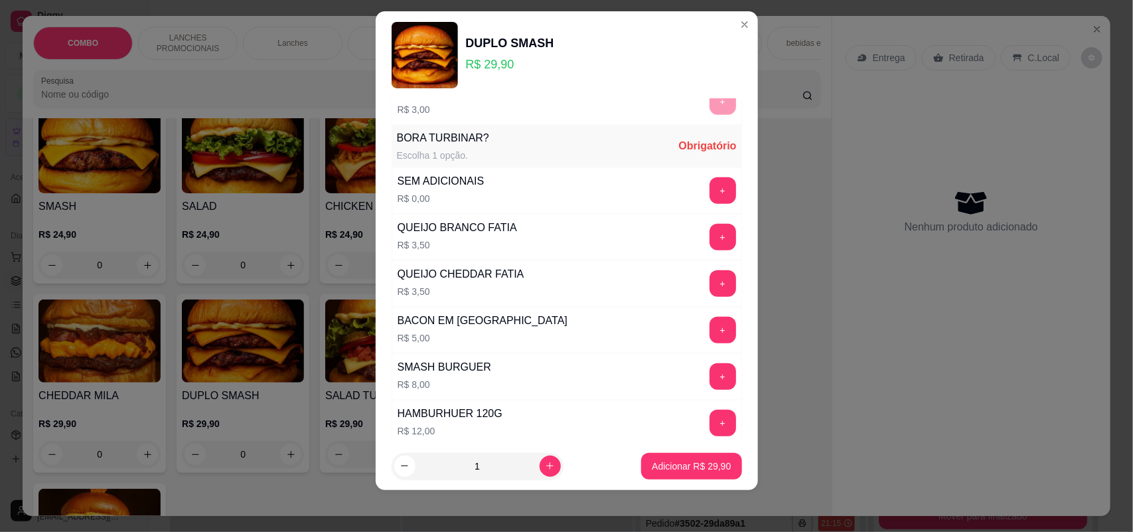
scroll to position [423, 0]
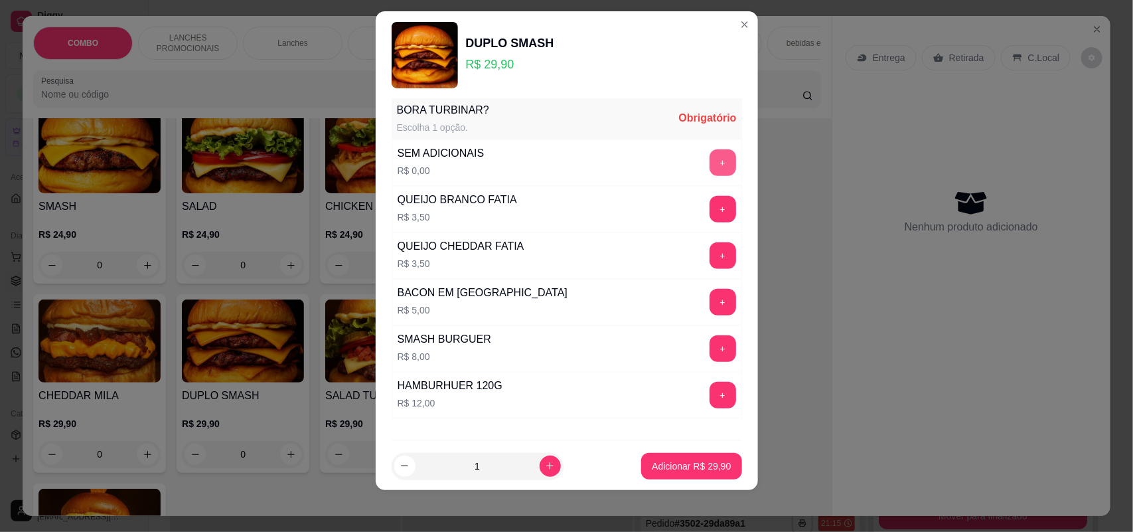
click at [710, 166] on button "+" at bounding box center [723, 162] width 27 height 27
click at [654, 473] on button "Adicionar R$ 29,90" at bounding box center [692, 466] width 98 height 26
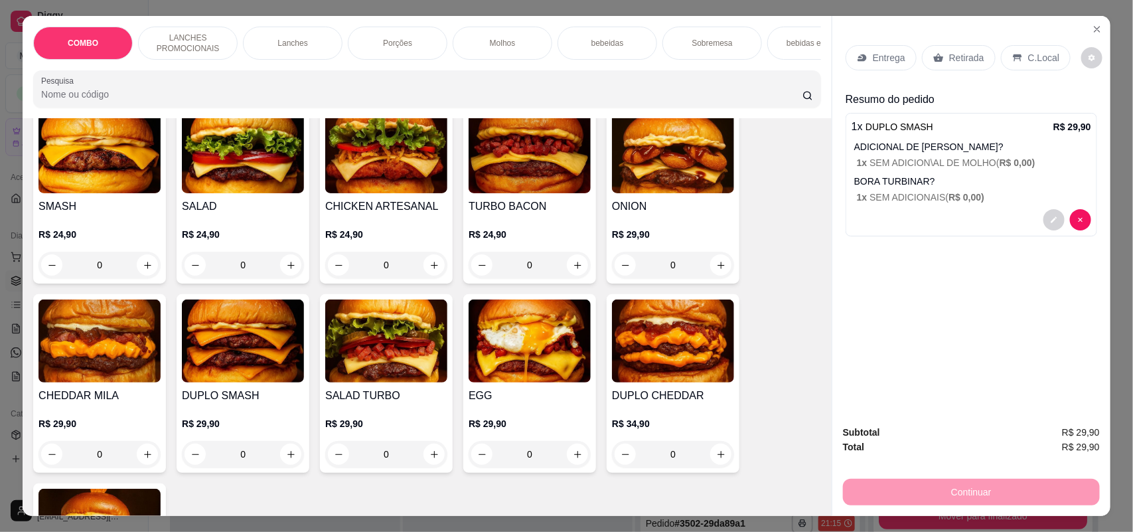
click at [885, 60] on p "Entrega" at bounding box center [889, 57] width 33 height 13
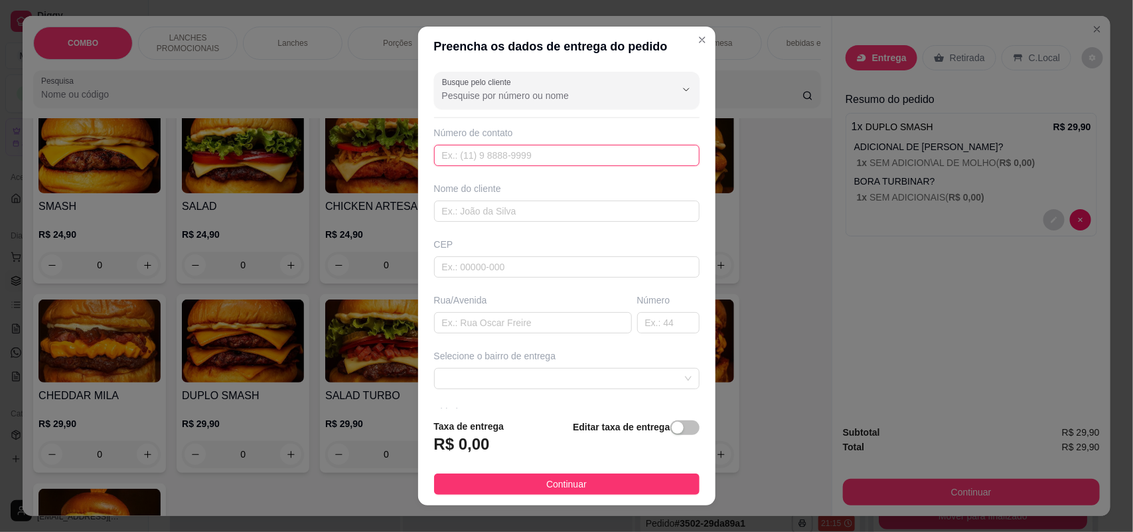
click at [535, 157] on input "text" at bounding box center [567, 155] width 266 height 21
type input "[PHONE_NUMBER]"
click at [505, 218] on input "text" at bounding box center [567, 210] width 266 height 21
type input "[PERSON_NAME]"
click at [470, 320] on input "text" at bounding box center [533, 322] width 198 height 21
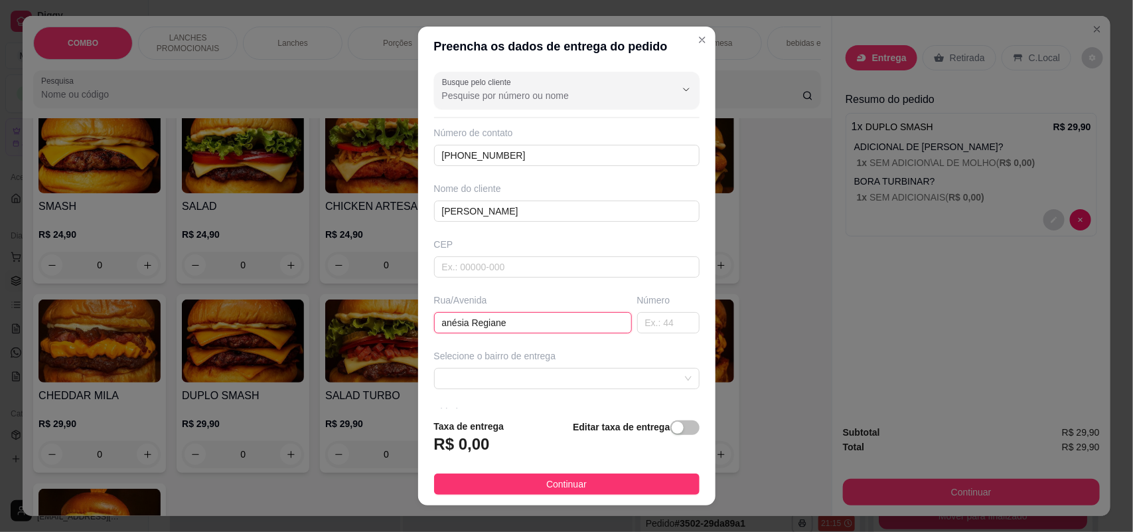
click at [439, 324] on input "anésia Regiane" at bounding box center [533, 322] width 198 height 21
click at [513, 322] on input "Anésia Regiane" at bounding box center [533, 322] width 198 height 21
type input "Anésia Regiane"
click at [637, 323] on input "text" at bounding box center [668, 322] width 62 height 21
click at [603, 372] on span at bounding box center [567, 378] width 250 height 20
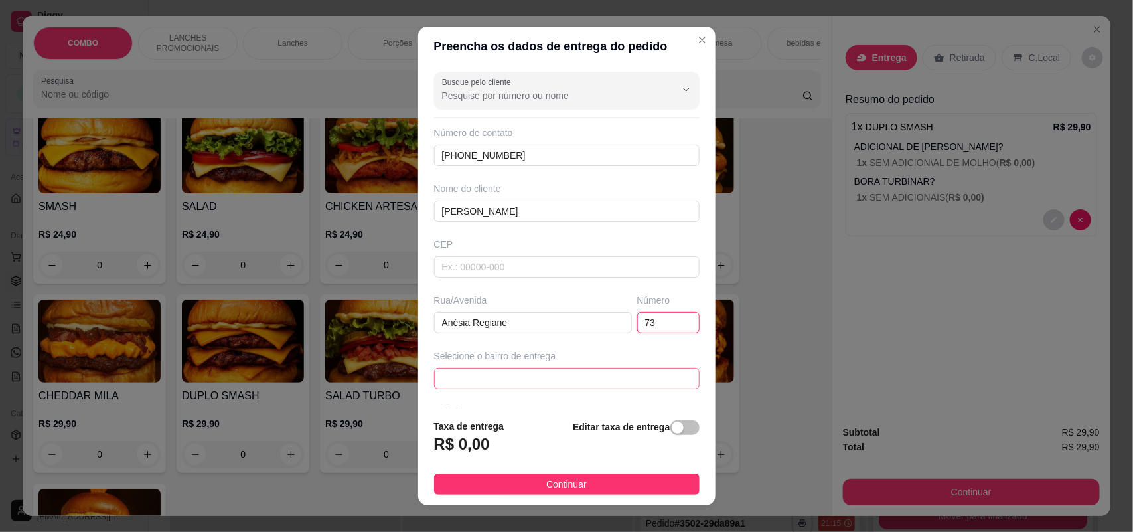
type input "73"
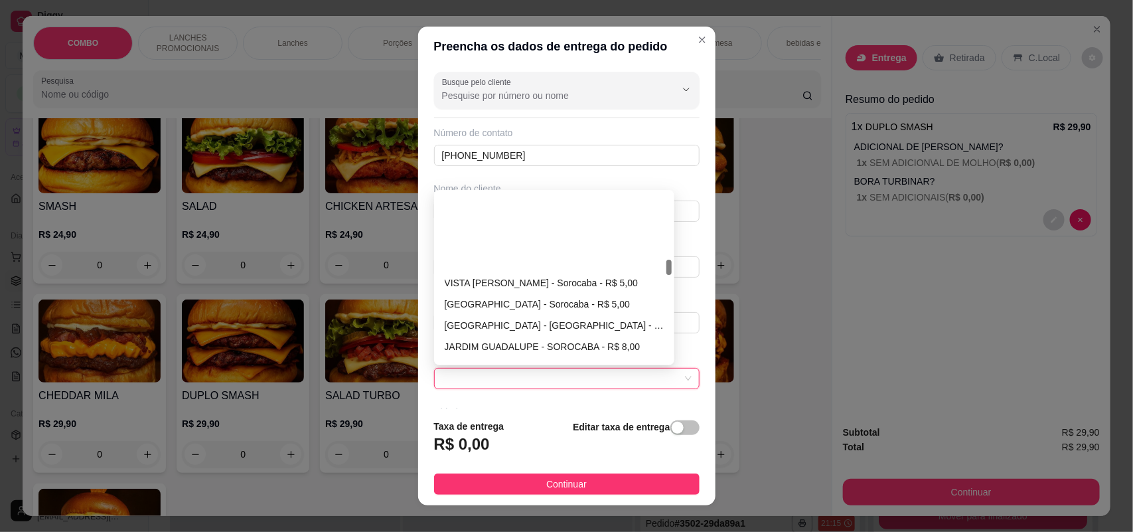
scroll to position [747, 0]
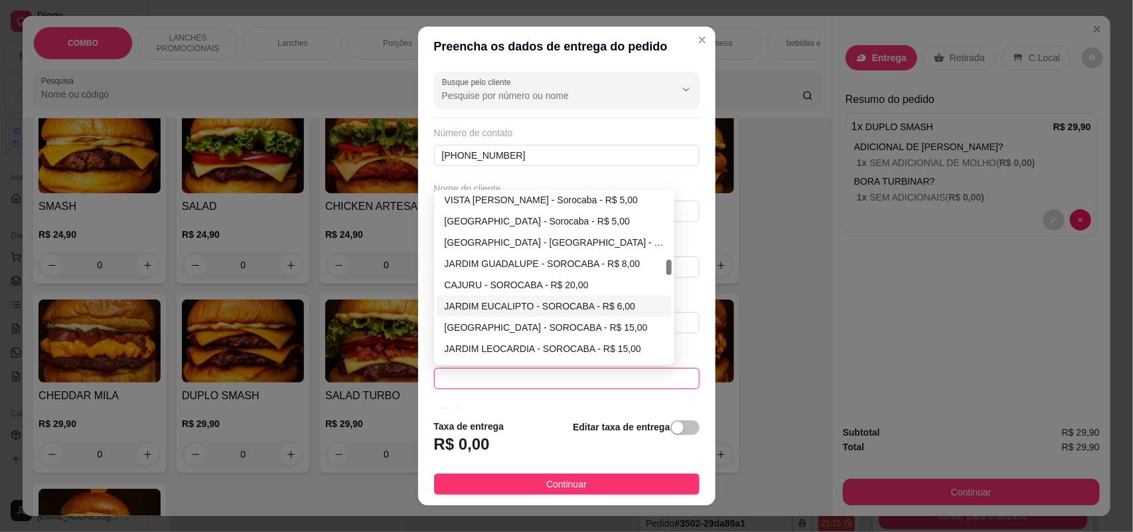
click at [506, 302] on div "JARDIM EUCALIPTO - SOROCABA - R$ 6,00" at bounding box center [555, 306] width 220 height 15
type input "SOROCABA"
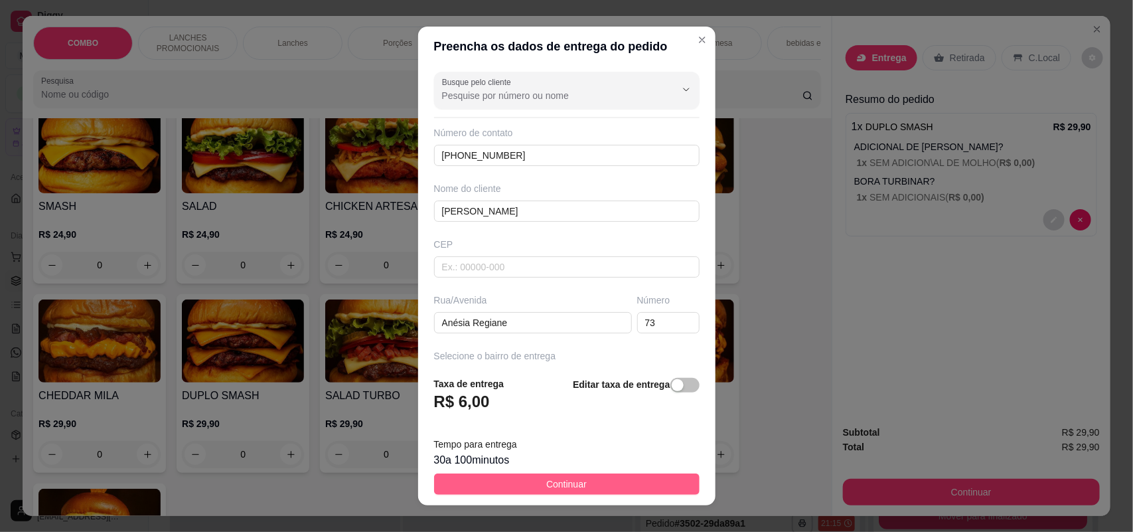
click at [490, 483] on button "Continuar" at bounding box center [567, 483] width 266 height 21
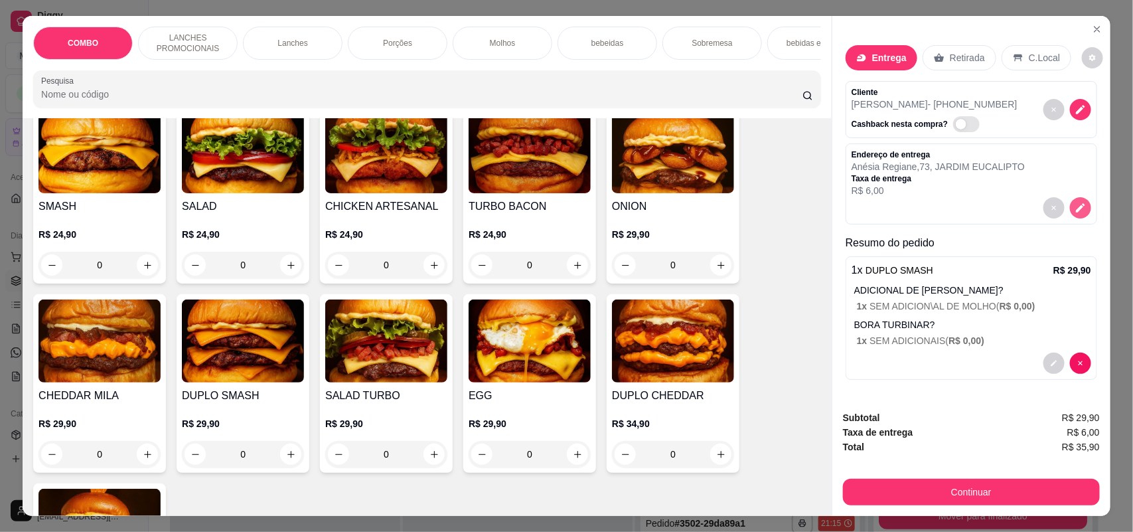
click at [1075, 212] on icon "decrease-product-quantity" at bounding box center [1081, 208] width 12 height 12
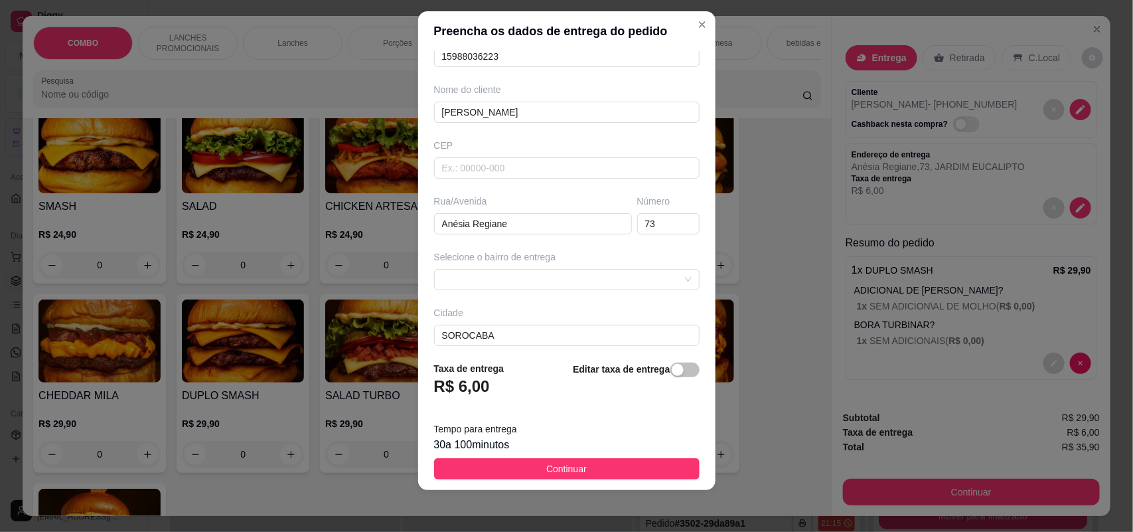
scroll to position [150, 0]
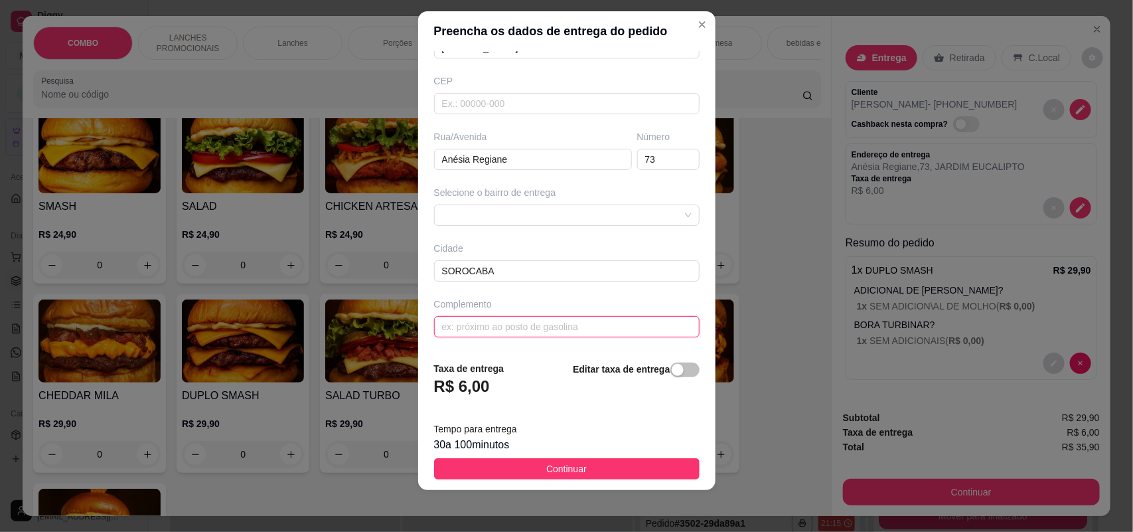
click at [510, 326] on input "text" at bounding box center [567, 326] width 266 height 21
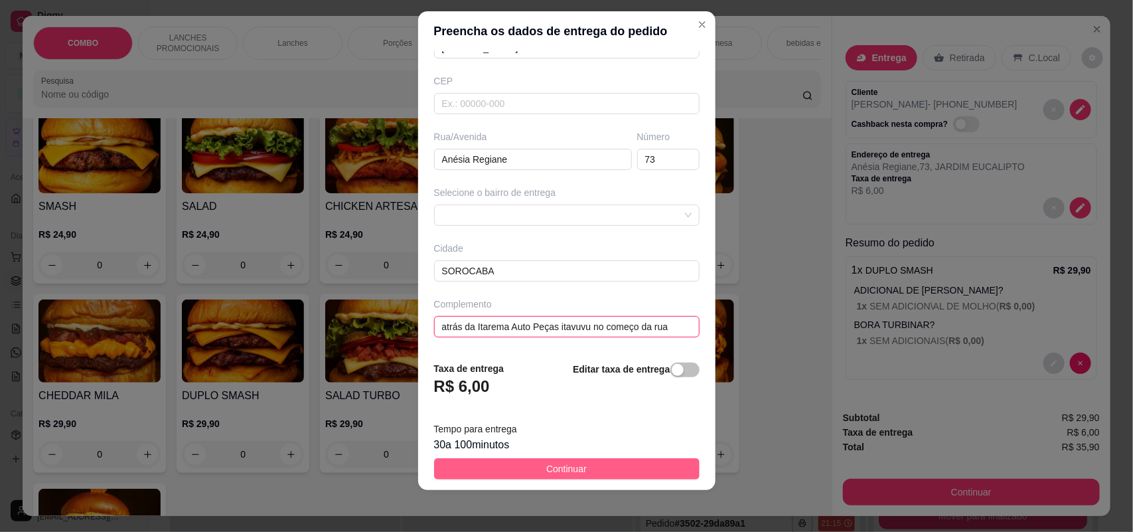
type input "atrás da Itarema Auto Peças itavuvu no começo da rua"
click at [559, 465] on span "Continuar" at bounding box center [566, 468] width 40 height 15
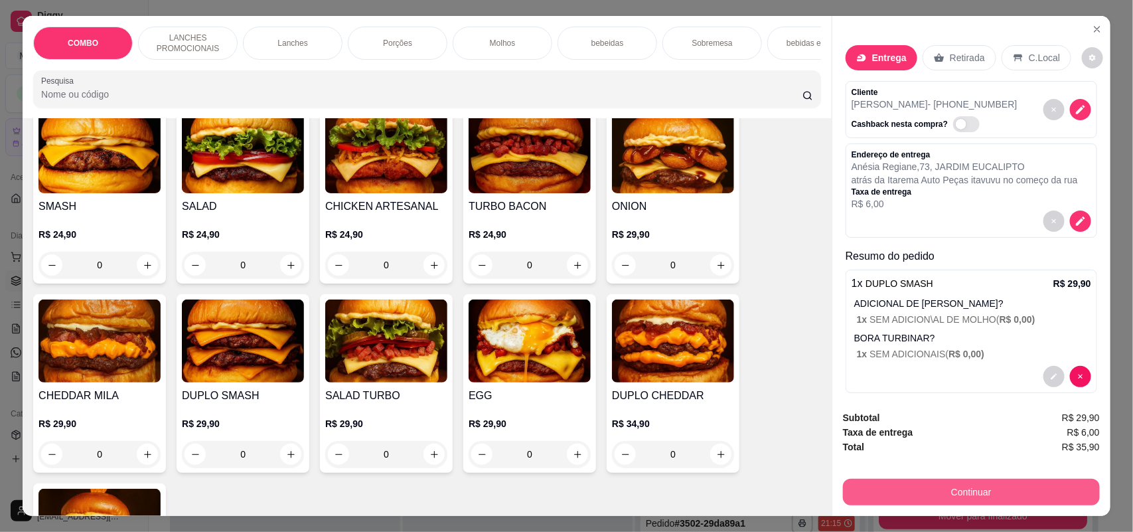
click at [867, 498] on button "Continuar" at bounding box center [971, 492] width 257 height 27
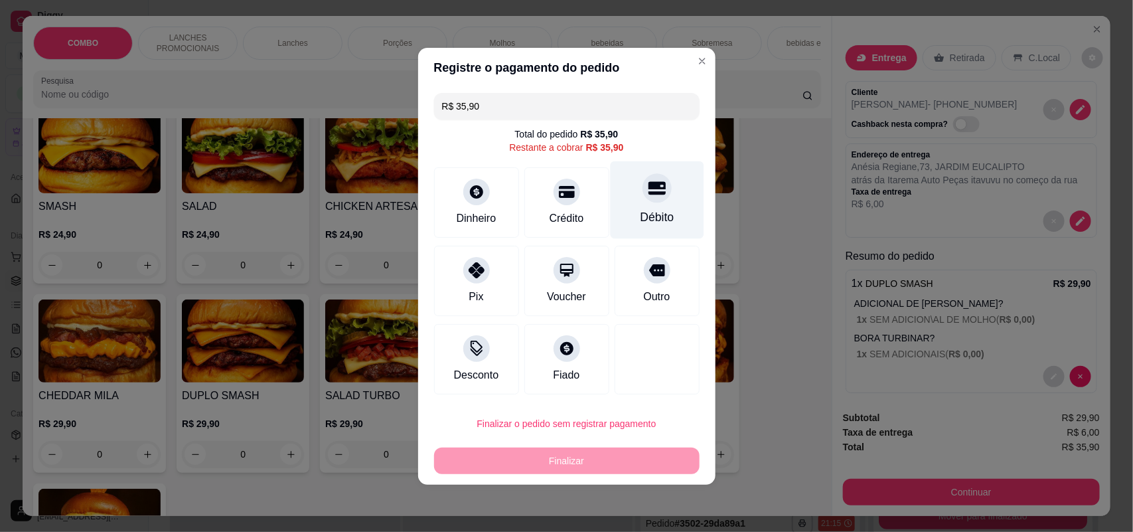
click at [661, 221] on div "Débito" at bounding box center [657, 216] width 34 height 17
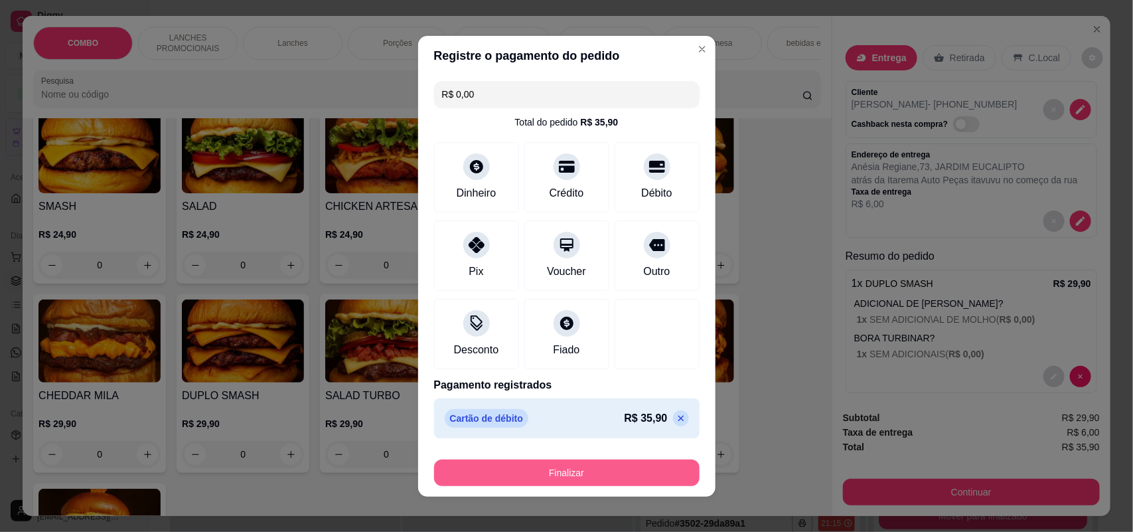
click at [596, 481] on button "Finalizar" at bounding box center [567, 472] width 266 height 27
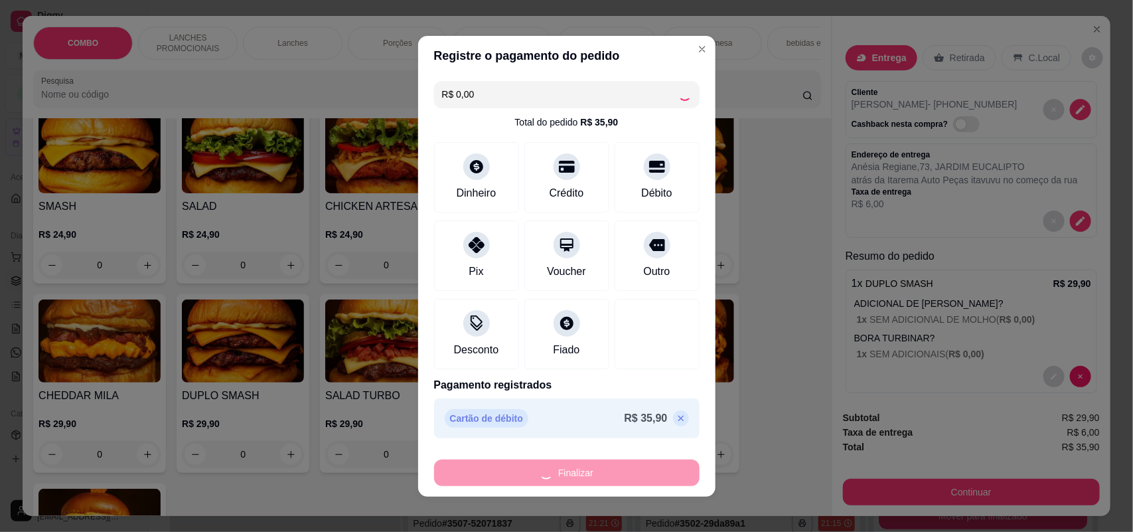
type input "-R$ 35,90"
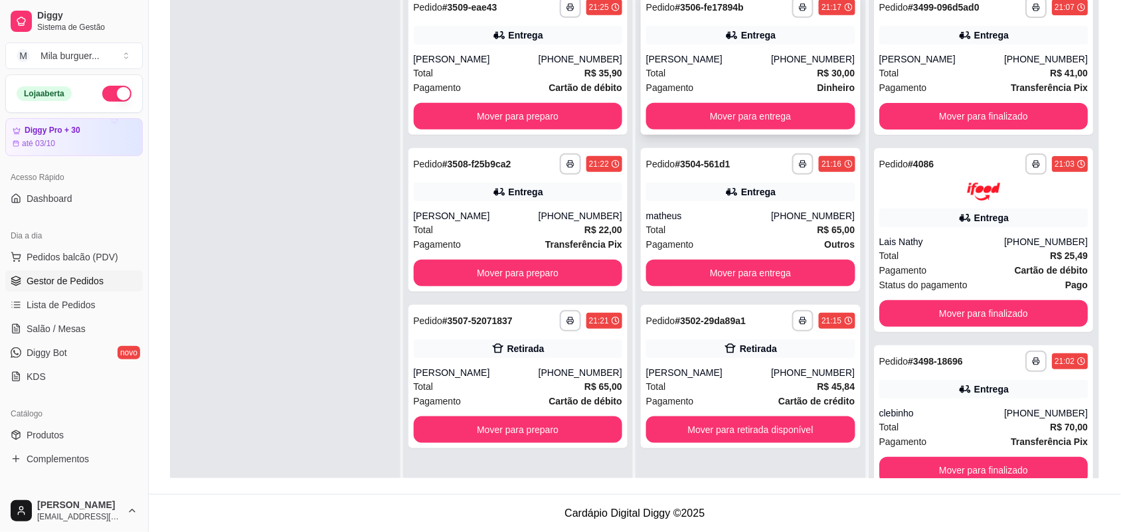
click at [711, 70] on div "Total R$ 30,00" at bounding box center [750, 73] width 209 height 15
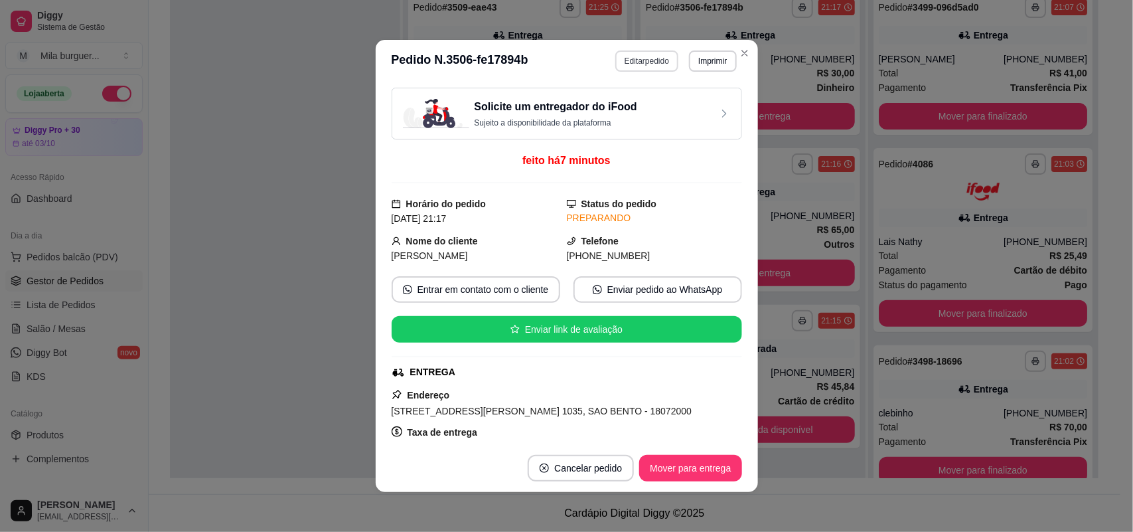
click at [651, 56] on button "Editar pedido" at bounding box center [646, 60] width 63 height 21
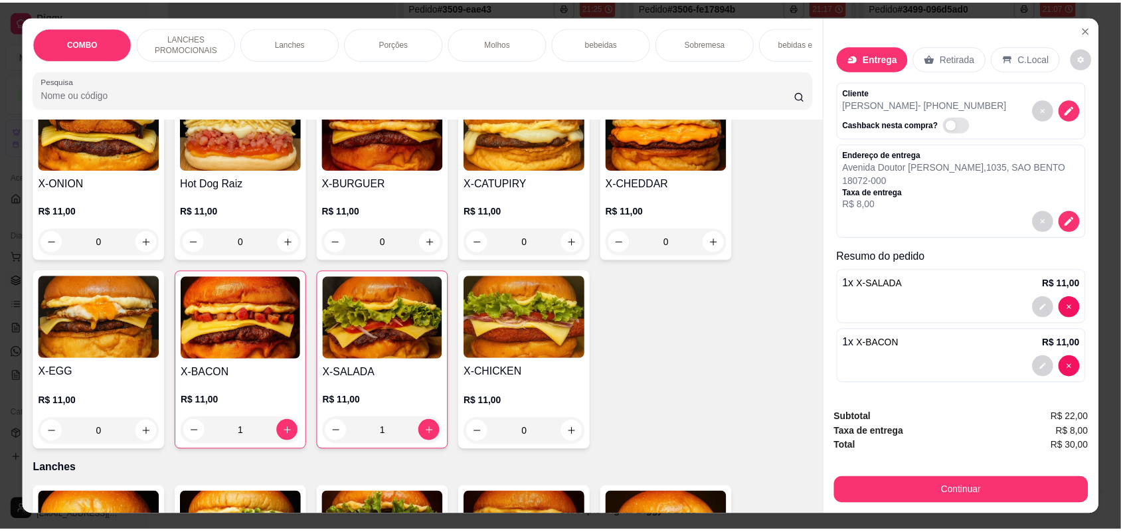
scroll to position [498, 0]
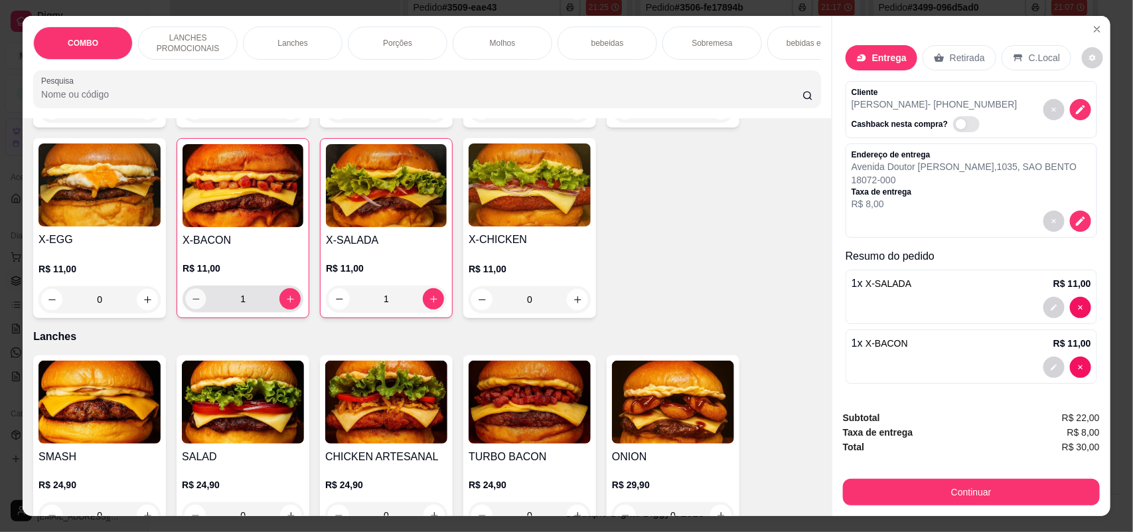
click at [193, 304] on icon "decrease-product-quantity" at bounding box center [196, 299] width 10 height 10
type input "0"
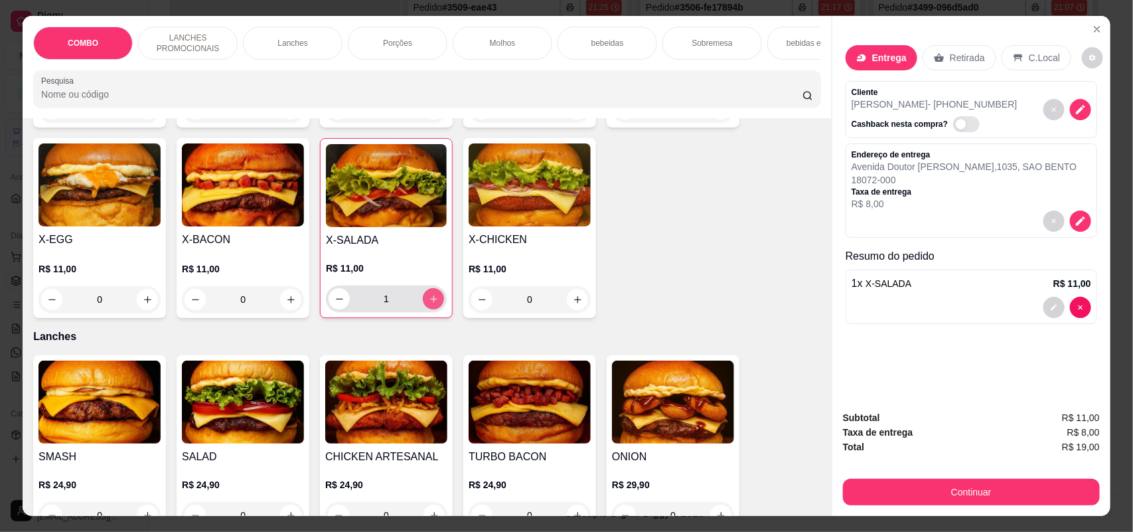
click at [429, 304] on icon "increase-product-quantity" at bounding box center [434, 299] width 10 height 10
type input "2"
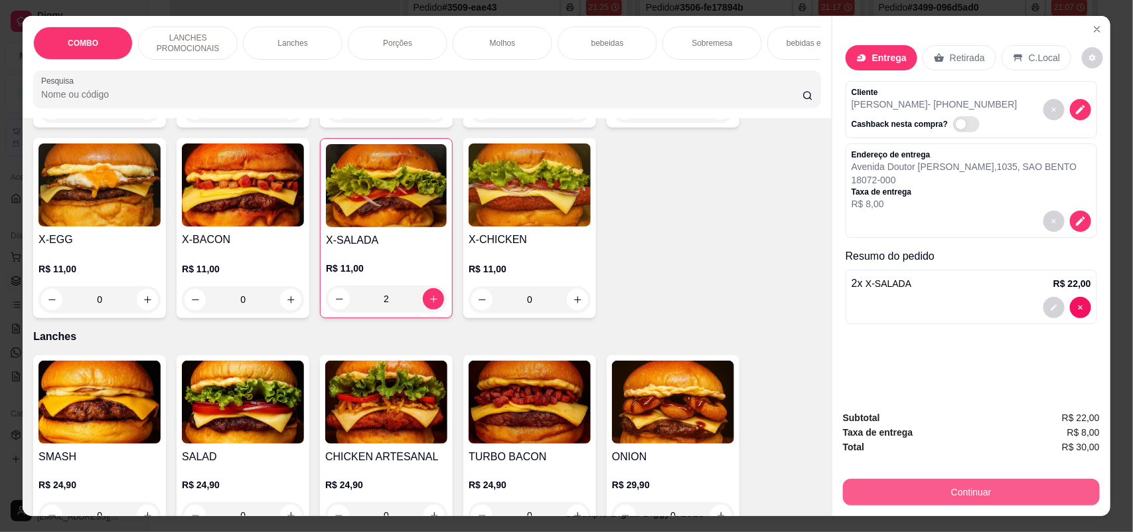
click at [917, 490] on button "Continuar" at bounding box center [971, 492] width 257 height 27
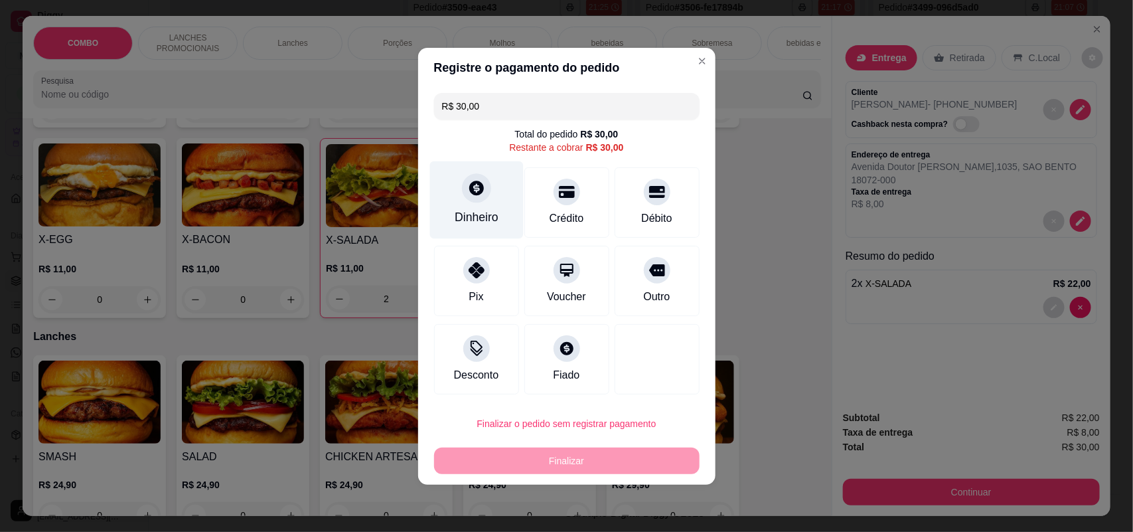
click at [455, 193] on div "Dinheiro" at bounding box center [477, 200] width 94 height 78
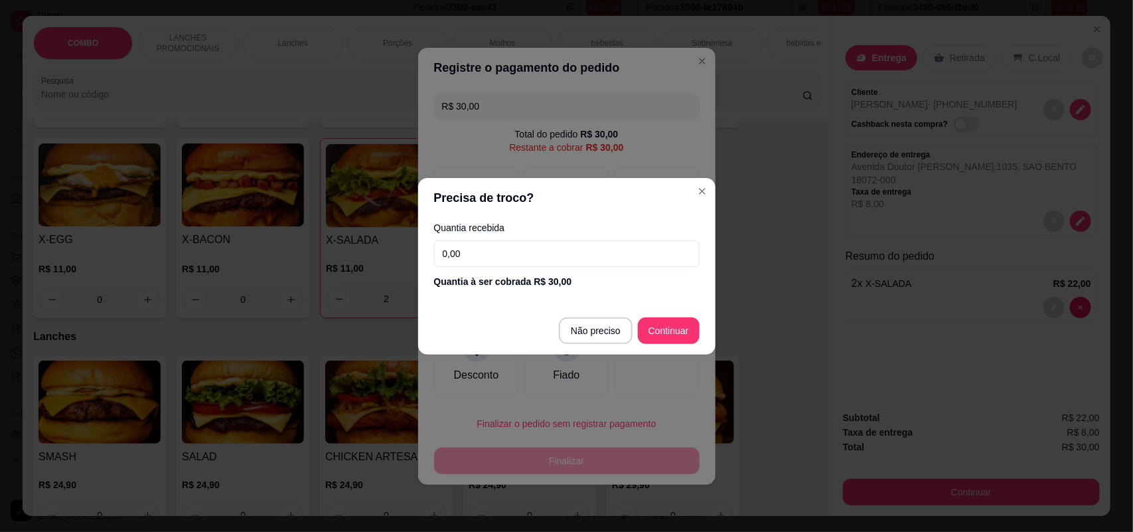
click at [475, 259] on input "0,00" at bounding box center [567, 253] width 266 height 27
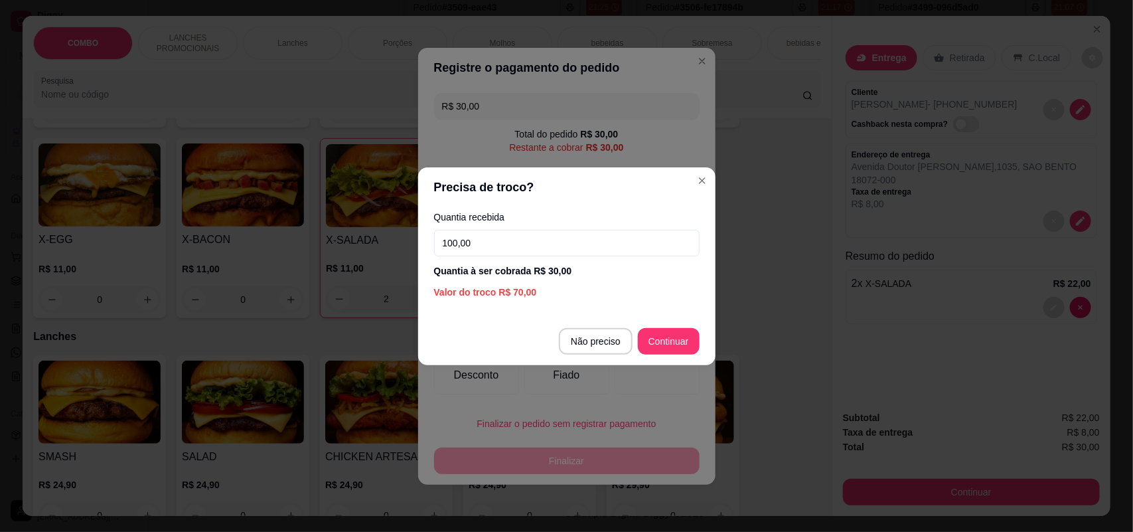
type input "100,00"
type input "R$ 0,00"
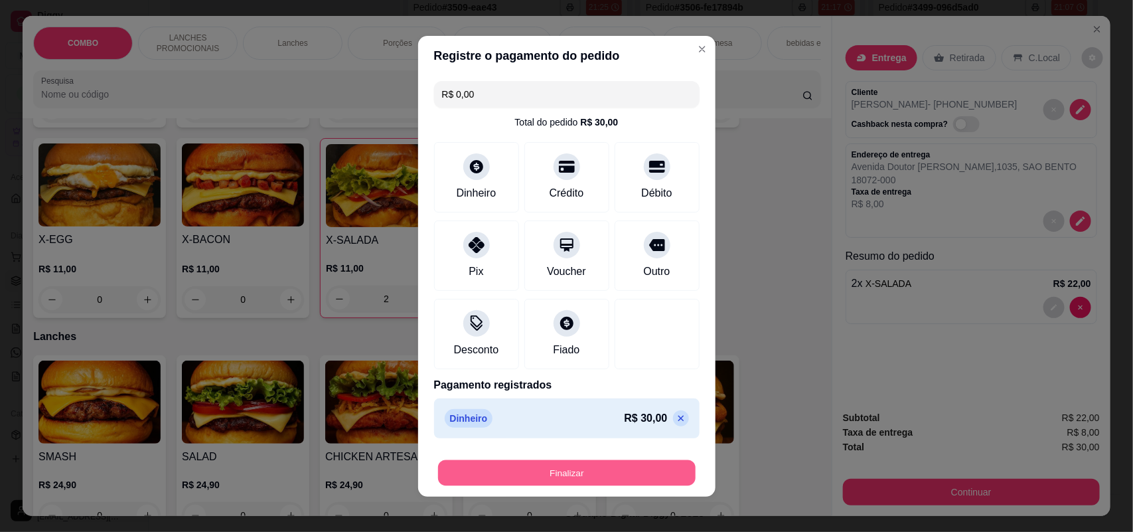
click at [621, 466] on button "Finalizar" at bounding box center [567, 472] width 258 height 26
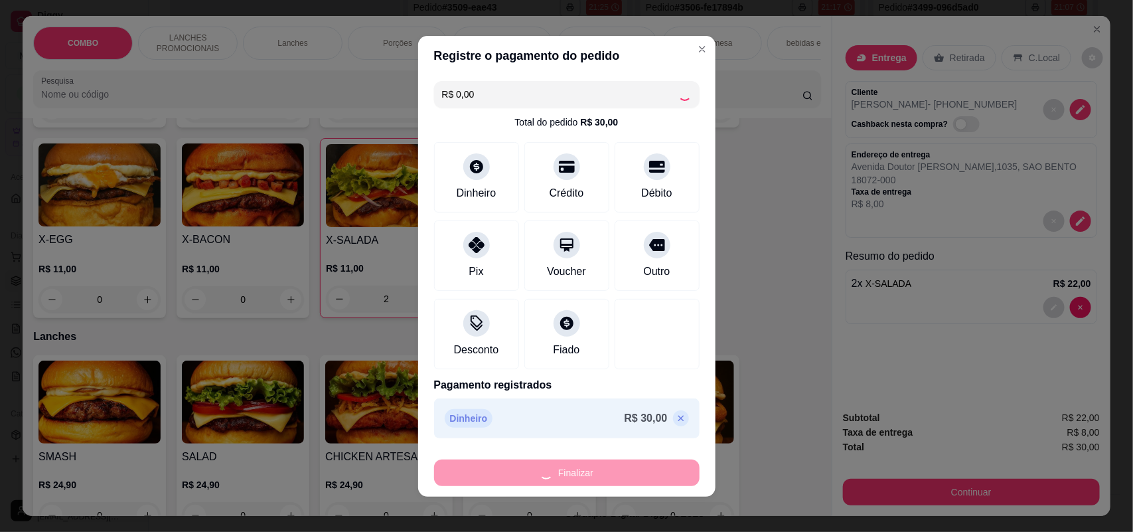
type input "0"
type input "-R$ 30,00"
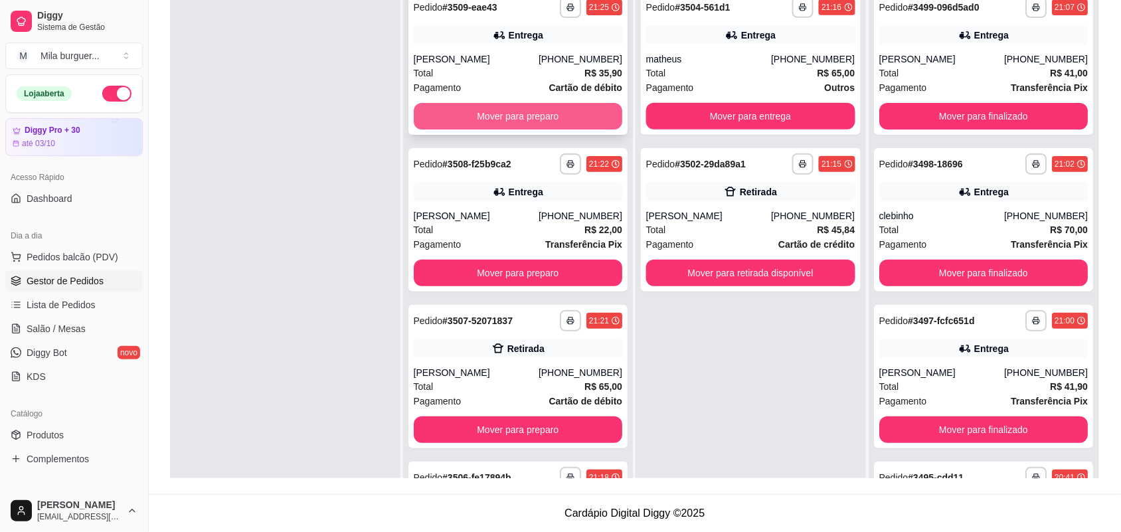
click at [513, 108] on button "Mover para preparo" at bounding box center [518, 116] width 209 height 27
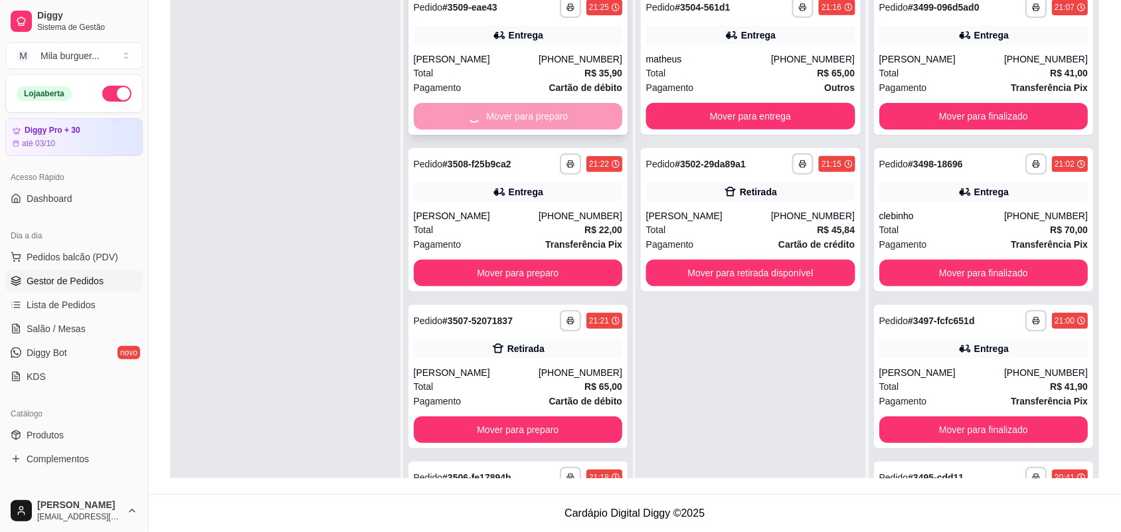
click at [505, 110] on div "Mover para preparo" at bounding box center [518, 116] width 209 height 27
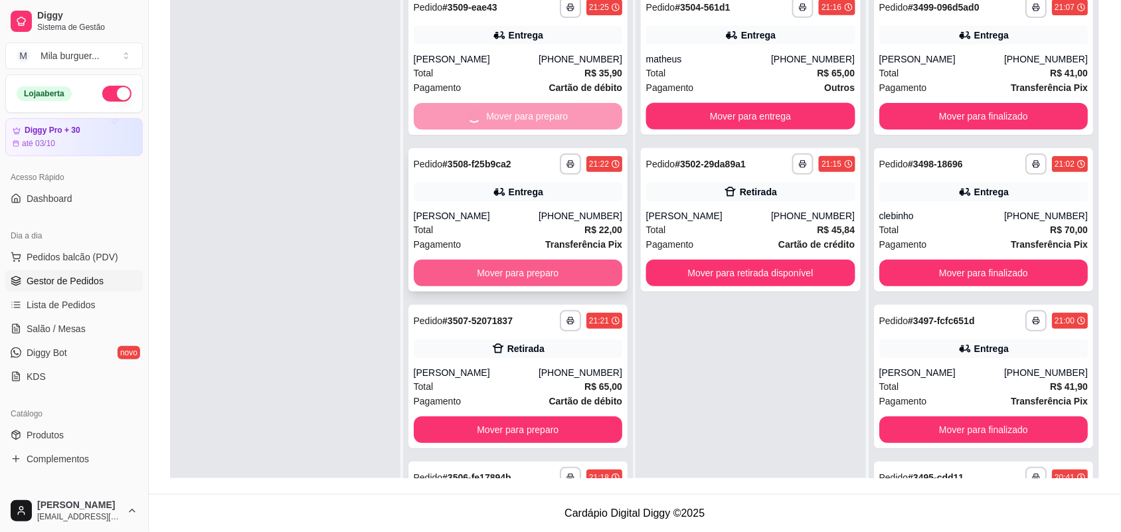
click at [456, 270] on button "Mover para preparo" at bounding box center [518, 273] width 209 height 27
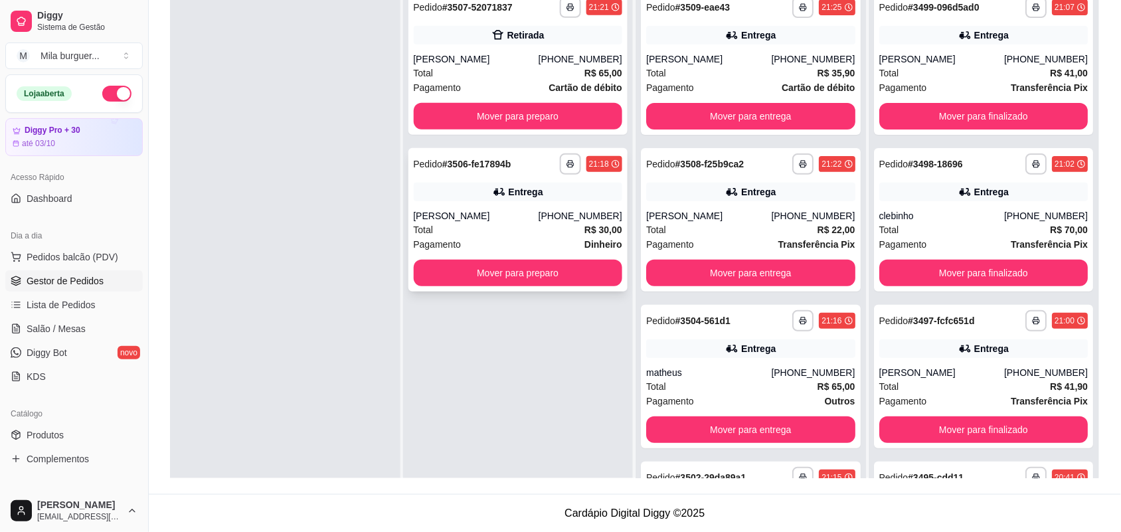
click at [415, 256] on div "**********" at bounding box center [518, 219] width 220 height 143
click at [442, 266] on button "Mover para preparo" at bounding box center [518, 273] width 209 height 27
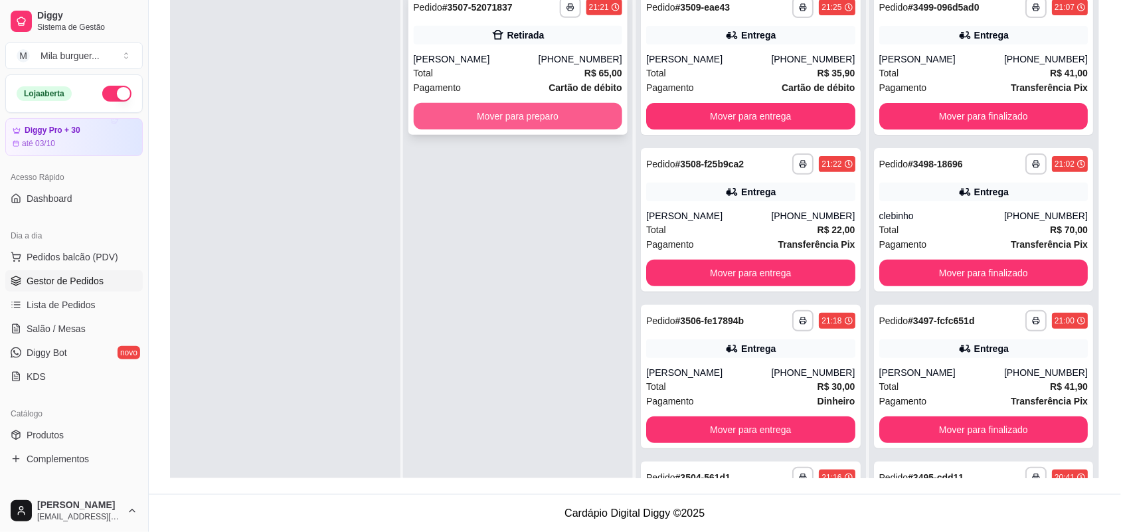
click at [502, 115] on button "Mover para preparo" at bounding box center [518, 116] width 209 height 27
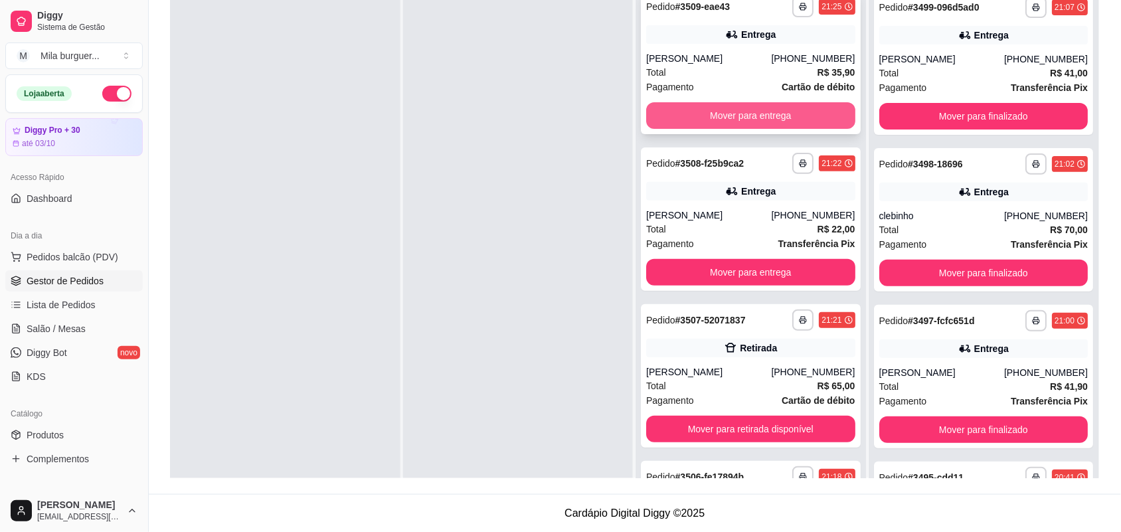
scroll to position [0, 0]
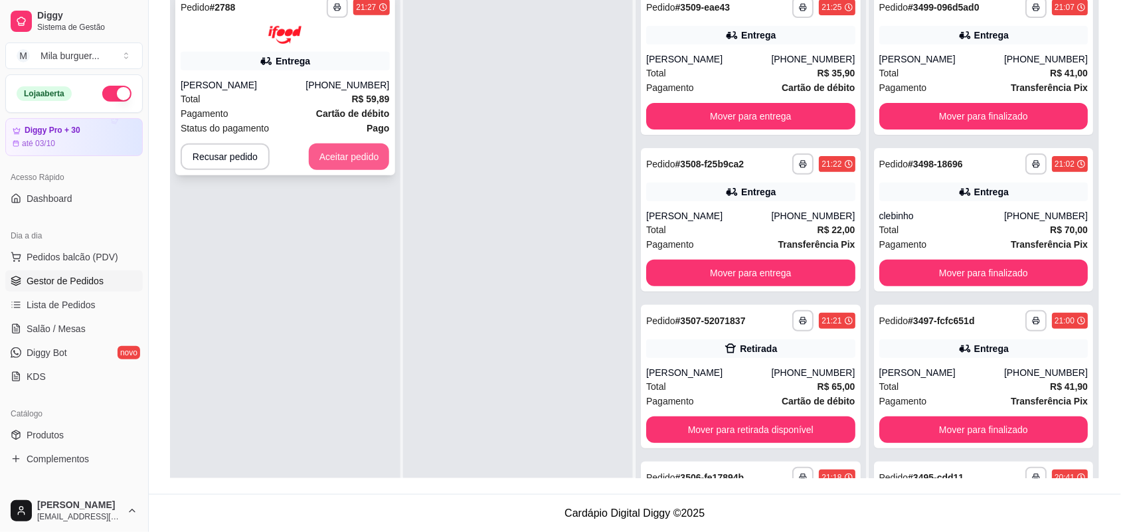
click at [347, 153] on button "Aceitar pedido" at bounding box center [349, 156] width 81 height 27
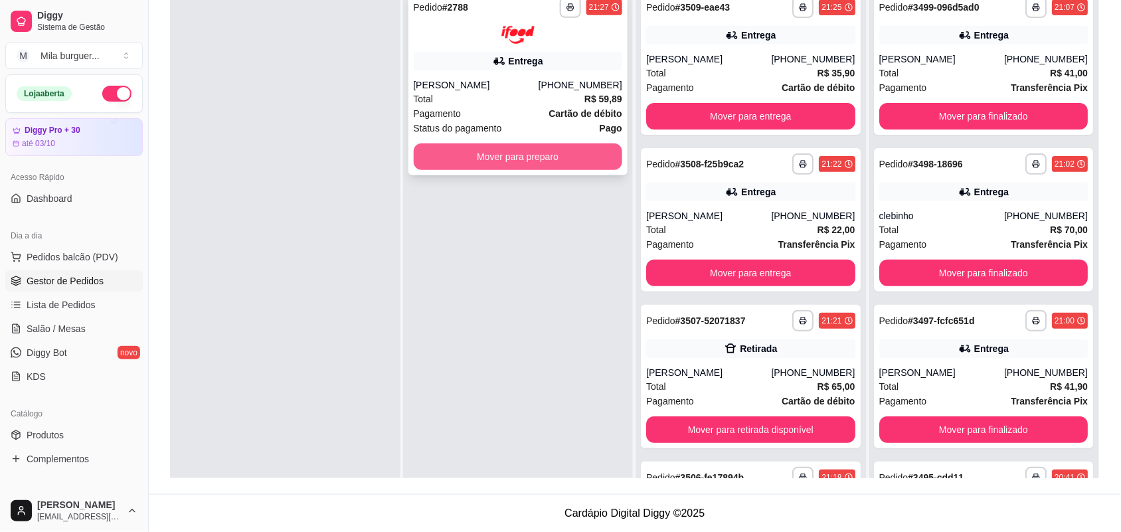
click at [513, 161] on button "Mover para preparo" at bounding box center [518, 156] width 209 height 27
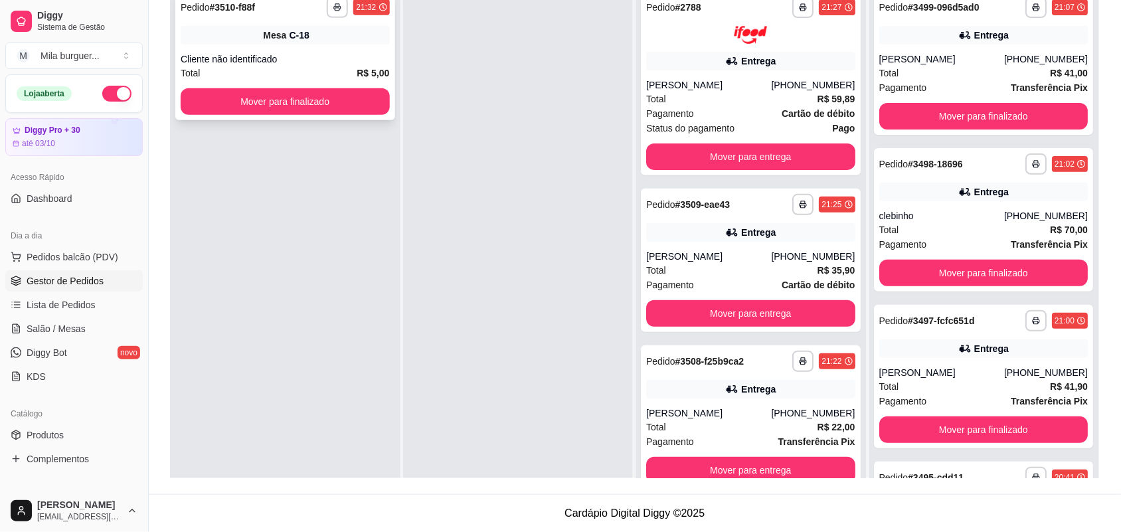
click at [293, 54] on div "Cliente não identificado" at bounding box center [285, 58] width 209 height 13
click at [66, 324] on span "Salão / Mesas" at bounding box center [56, 328] width 59 height 13
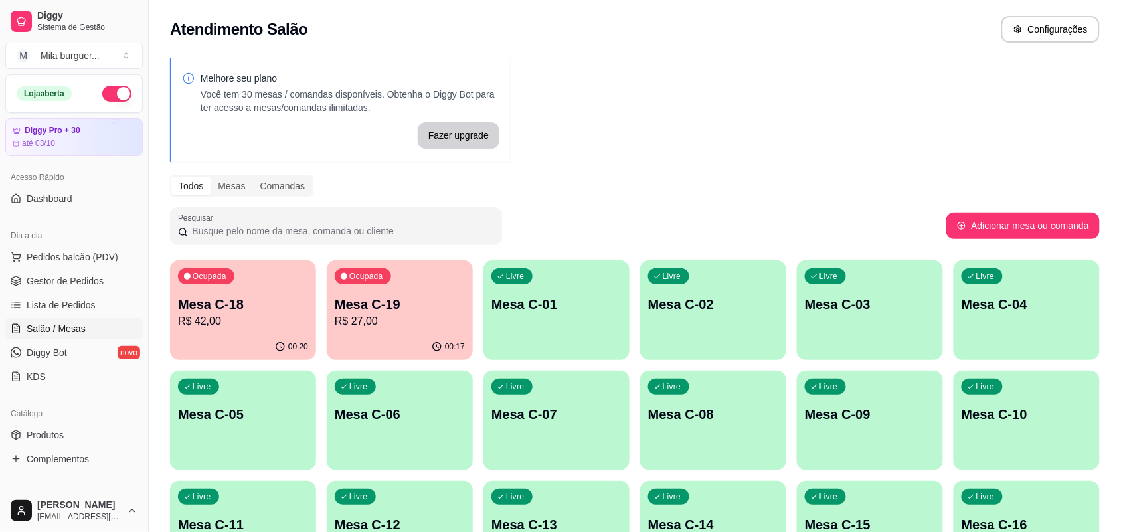
click at [238, 317] on p "R$ 42,00" at bounding box center [243, 321] width 130 height 16
click at [396, 324] on p "R$ 27,00" at bounding box center [400, 321] width 130 height 16
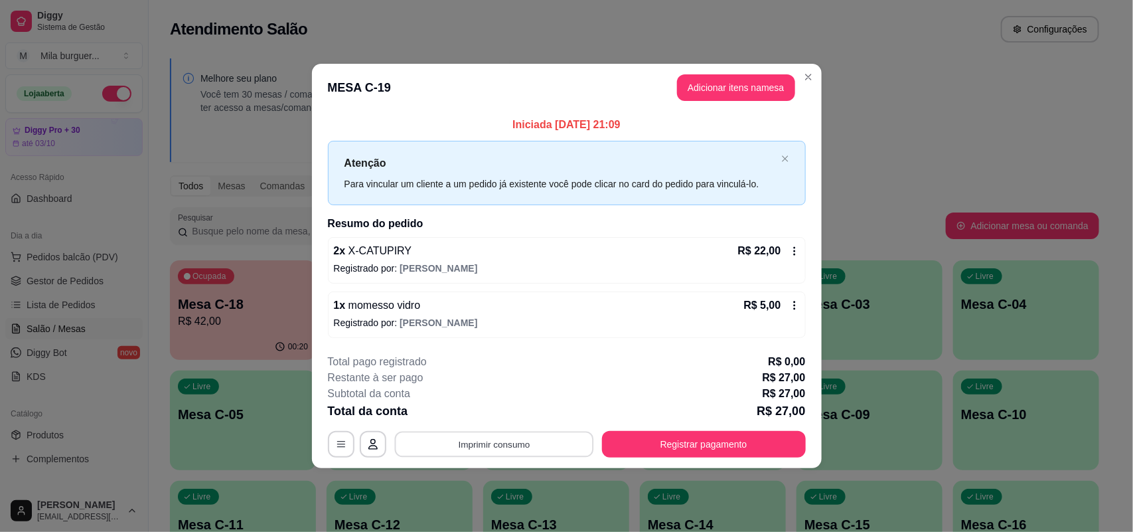
click at [472, 445] on button "Imprimir consumo" at bounding box center [493, 445] width 199 height 26
click at [489, 414] on button "IMPRESSORA" at bounding box center [498, 414] width 96 height 21
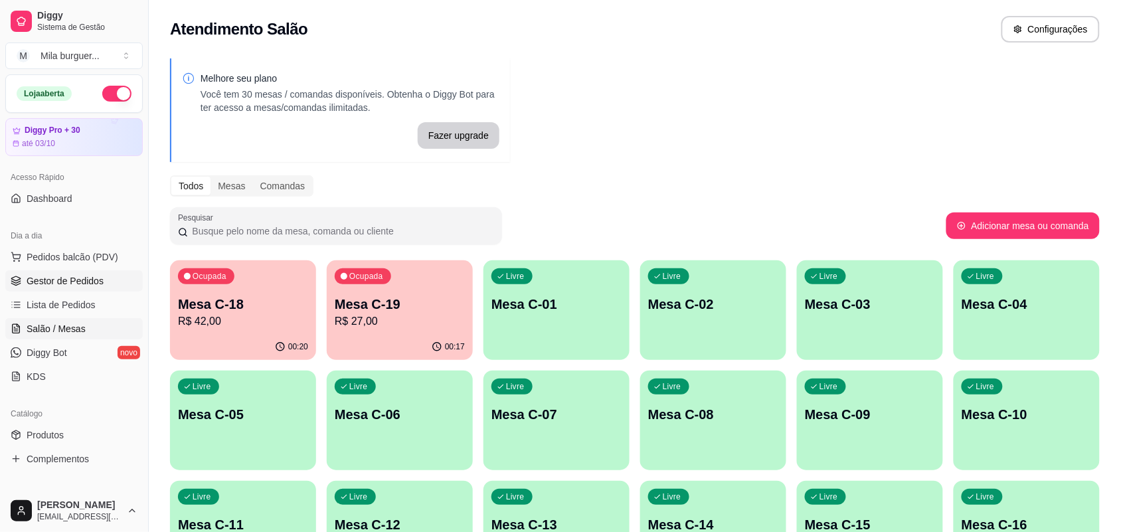
click at [74, 278] on span "Gestor de Pedidos" at bounding box center [65, 280] width 77 height 13
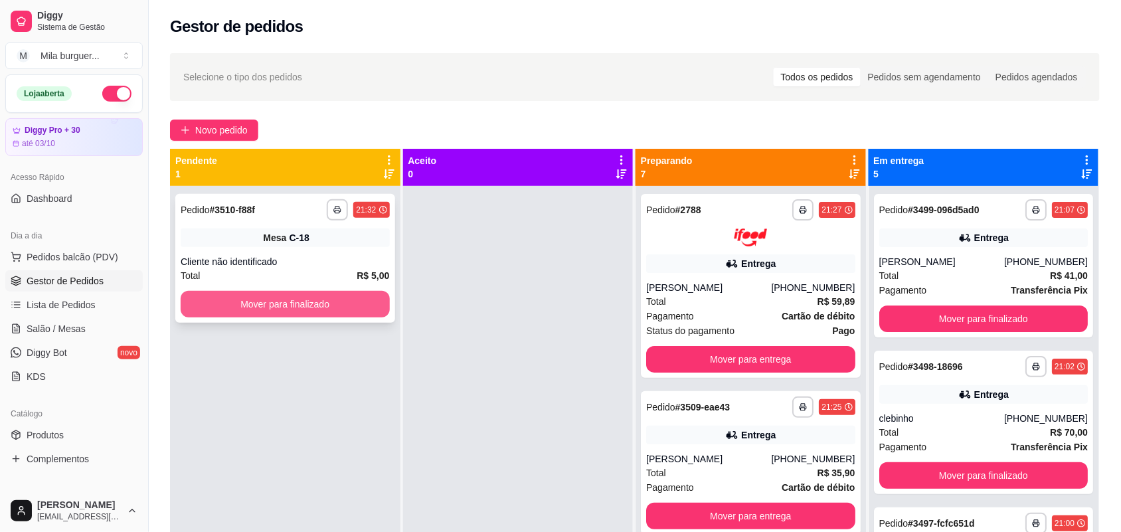
click at [325, 307] on button "Mover para finalizado" at bounding box center [285, 304] width 209 height 27
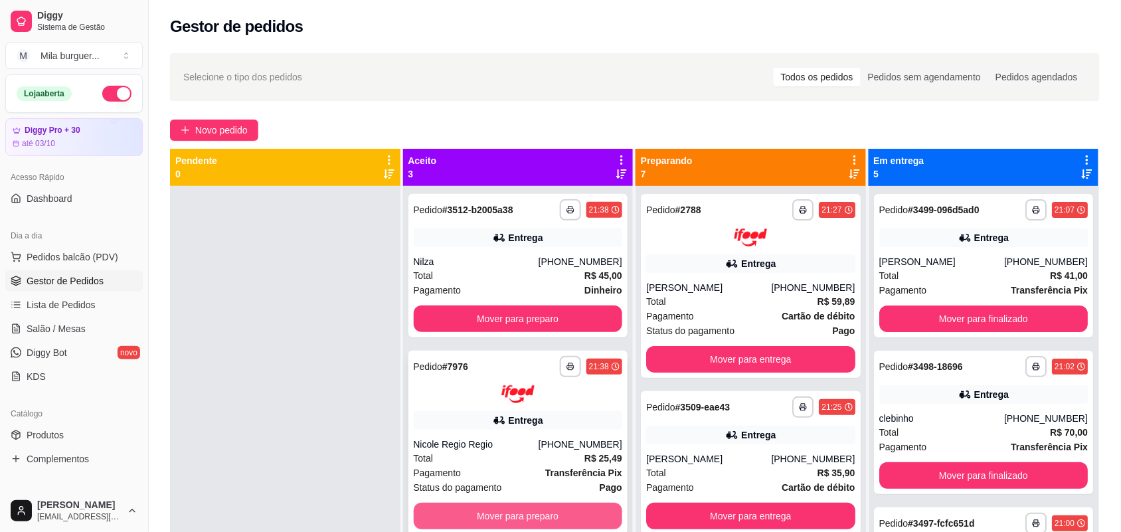
click at [566, 521] on button "Mover para preparo" at bounding box center [518, 516] width 209 height 27
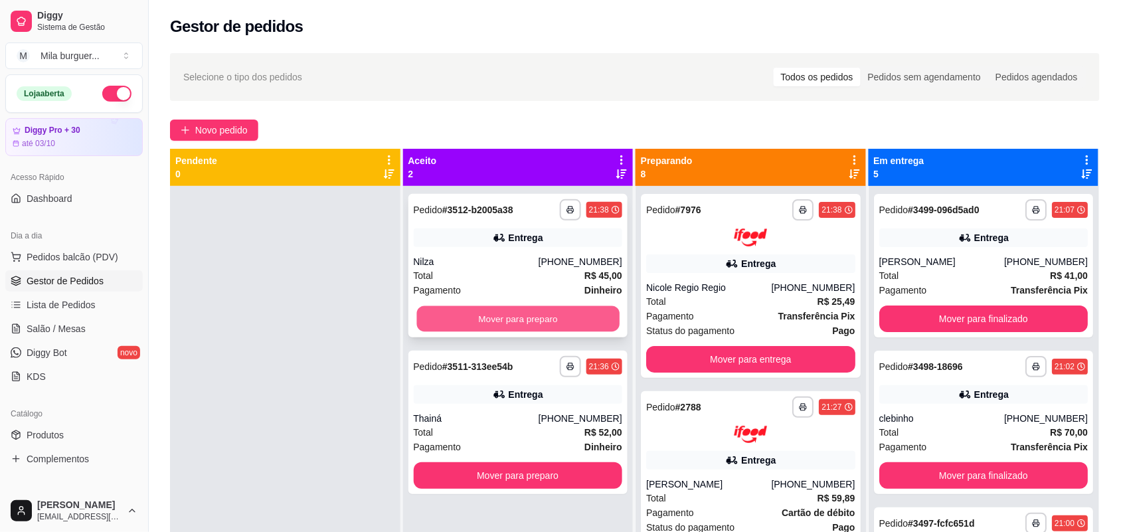
click at [559, 324] on button "Mover para preparo" at bounding box center [517, 319] width 202 height 26
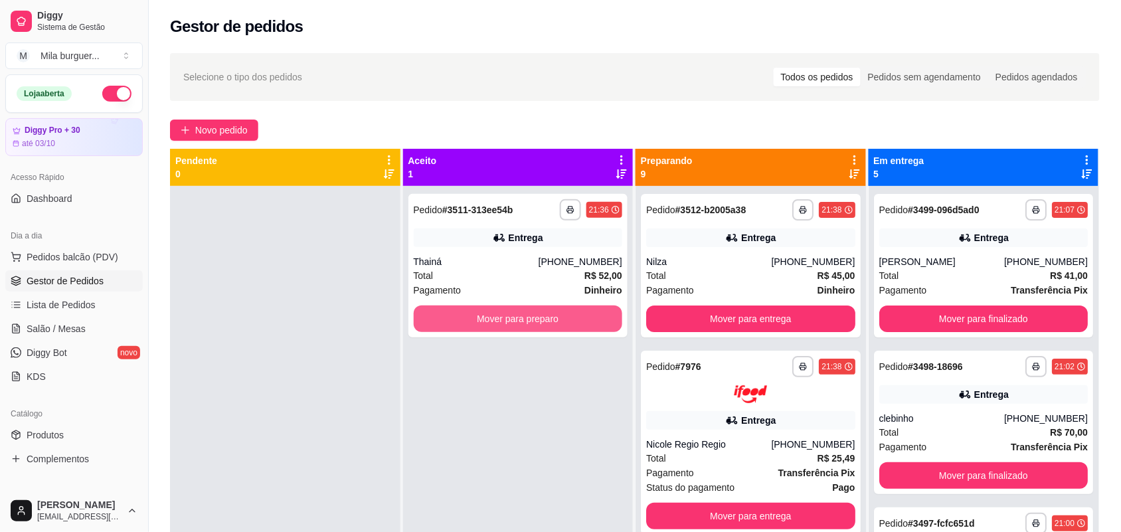
click at [559, 324] on button "Mover para preparo" at bounding box center [518, 318] width 209 height 27
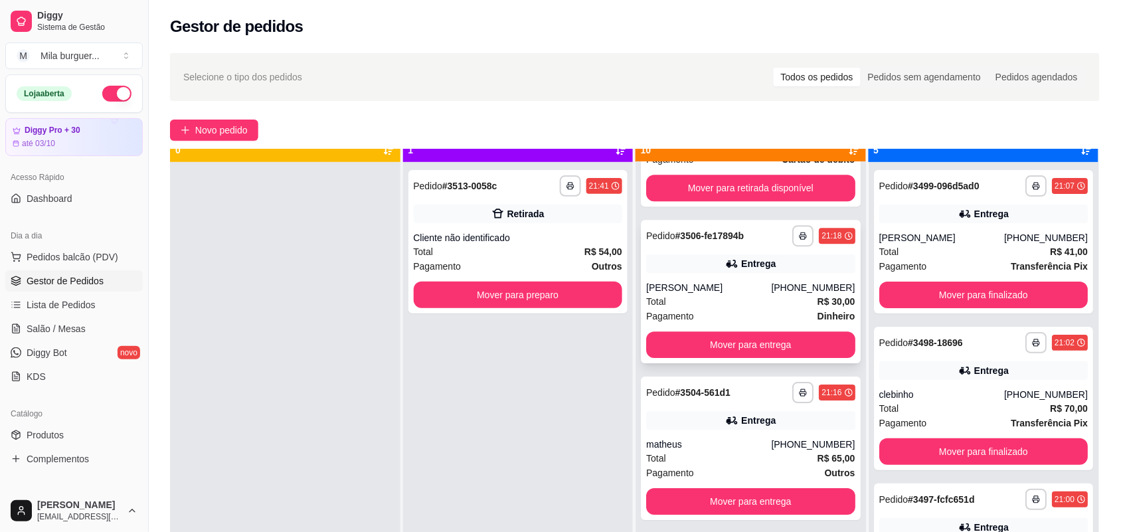
scroll to position [37, 0]
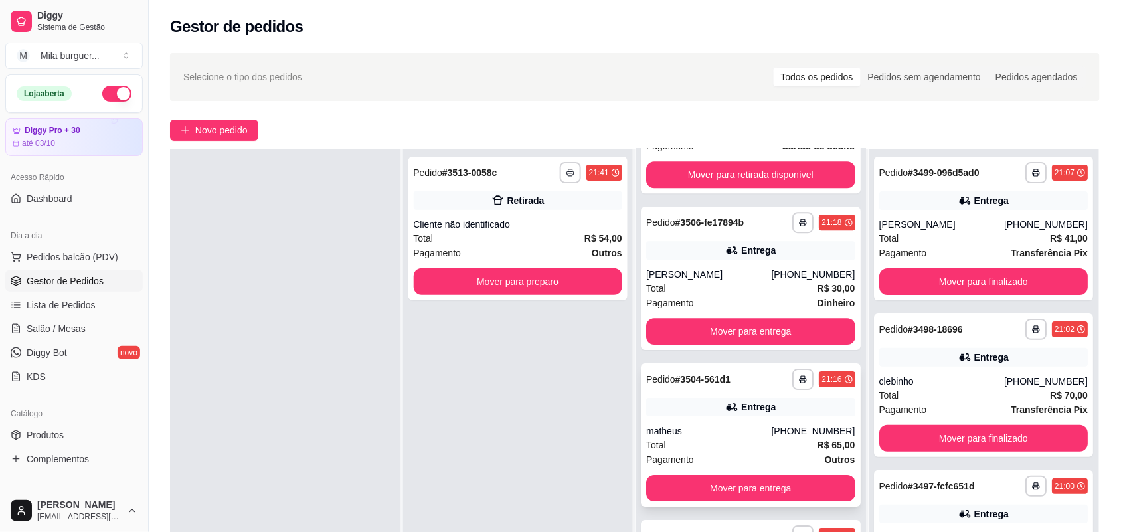
click at [658, 403] on div "Entrega" at bounding box center [750, 407] width 209 height 19
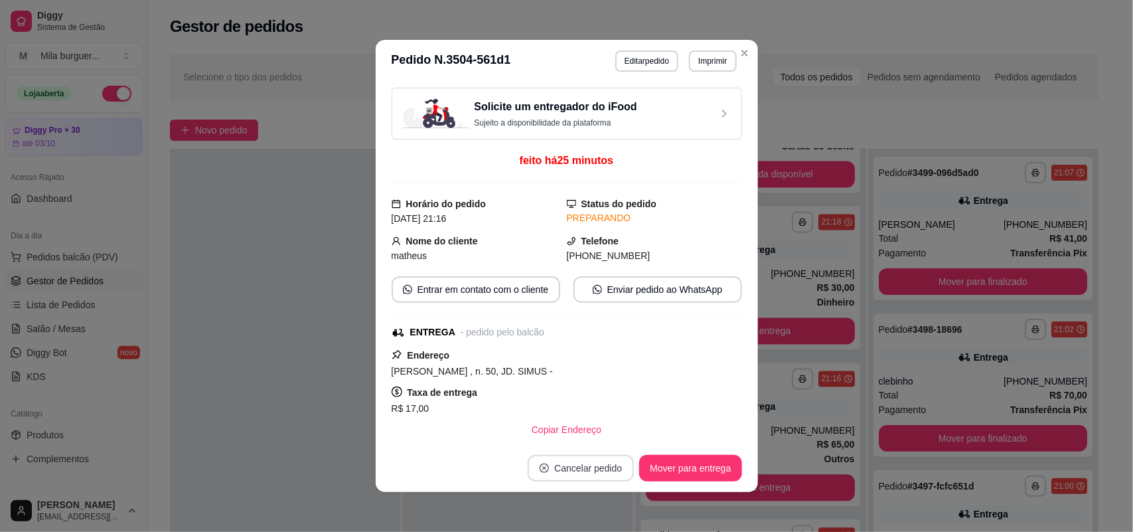
click at [546, 463] on button "Cancelar pedido" at bounding box center [581, 468] width 106 height 27
click at [599, 436] on button "Sim" at bounding box center [613, 435] width 52 height 26
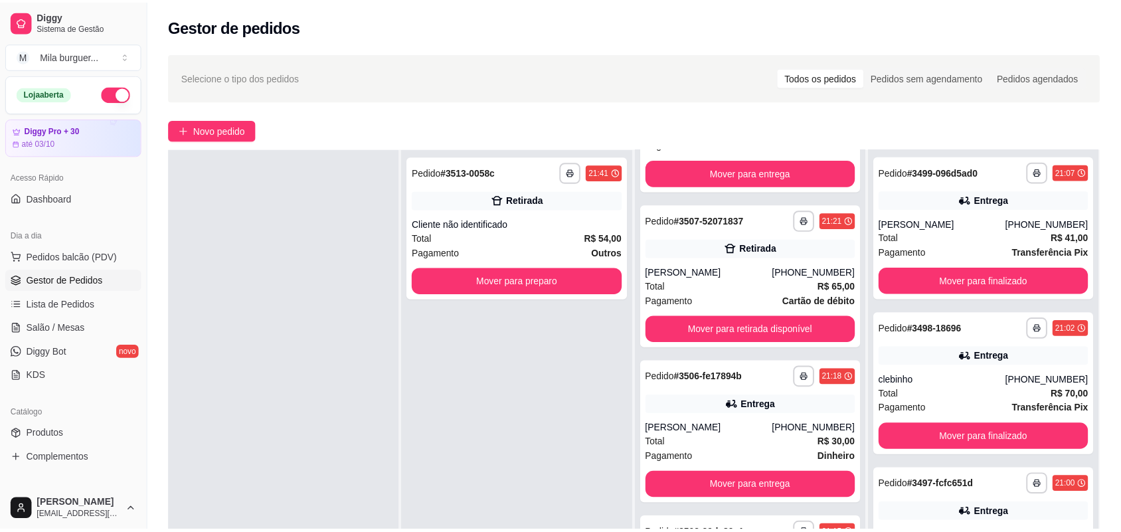
scroll to position [971, 0]
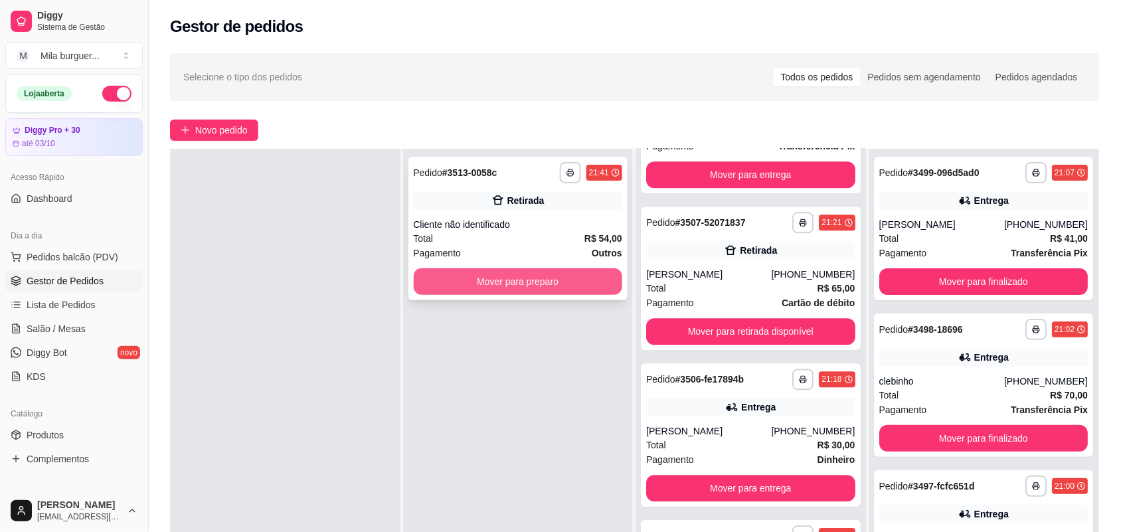
click at [546, 279] on button "Mover para preparo" at bounding box center [518, 281] width 209 height 27
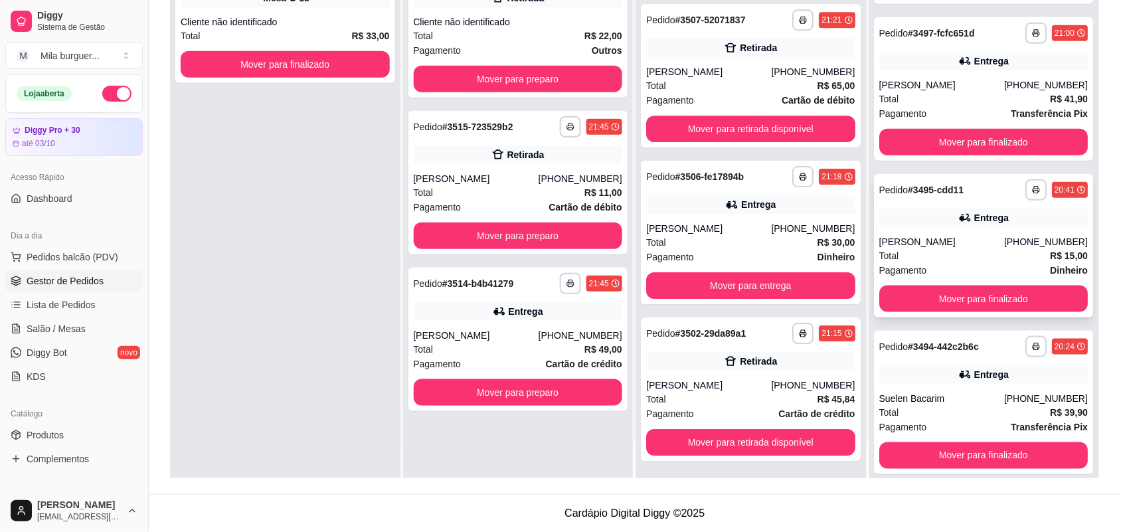
scroll to position [264, 0]
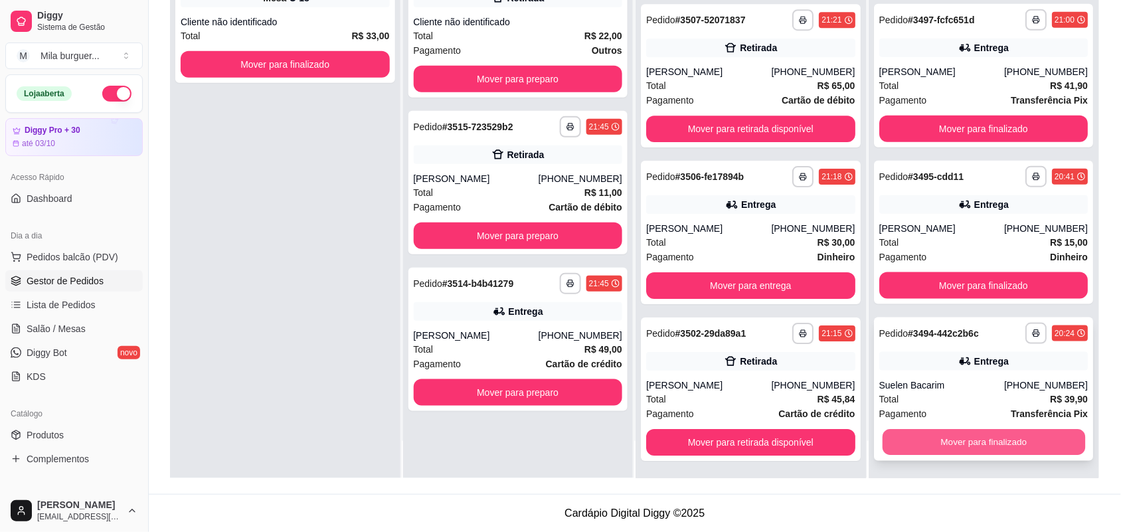
click at [947, 442] on button "Mover para finalizado" at bounding box center [983, 443] width 202 height 26
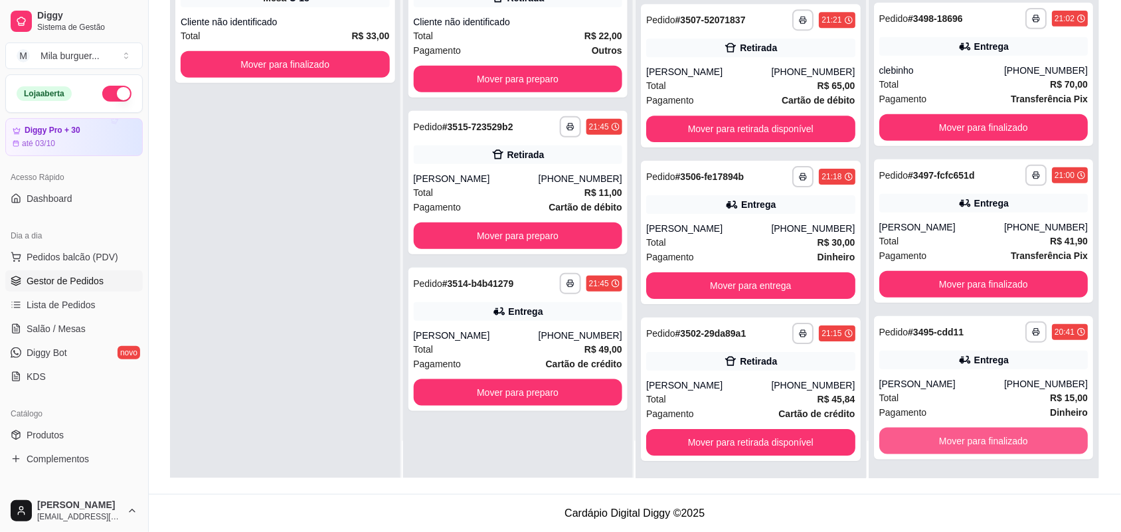
scroll to position [108, 0]
click at [947, 441] on button "Mover para finalizado" at bounding box center [983, 441] width 209 height 27
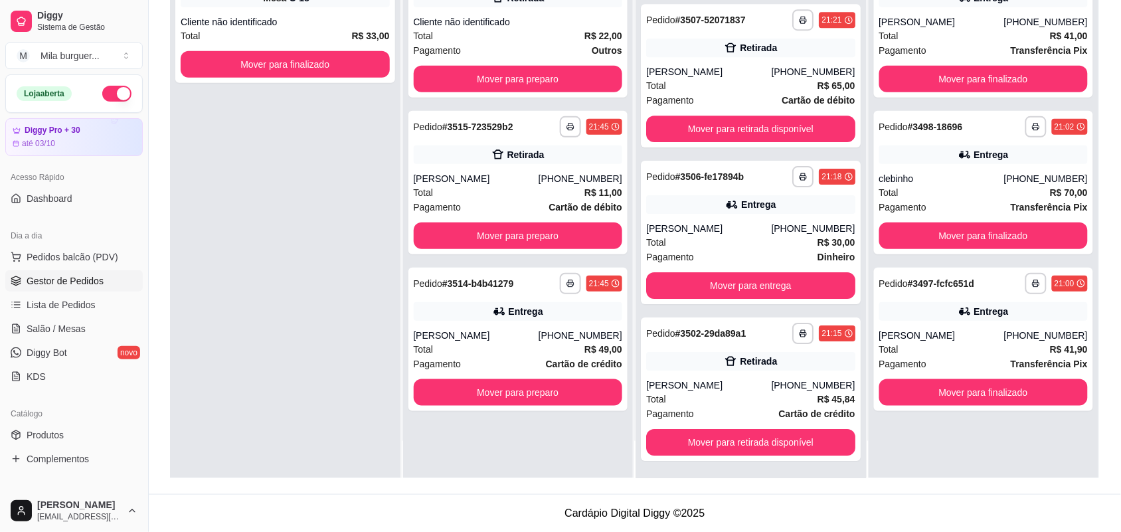
scroll to position [0, 0]
click at [957, 392] on button "Mover para finalizado" at bounding box center [983, 392] width 209 height 27
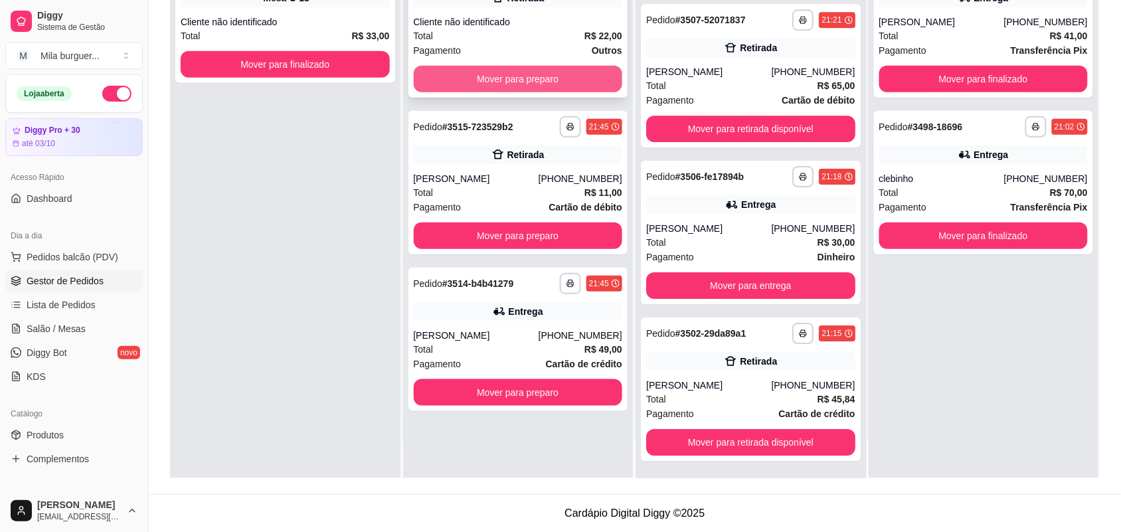
click at [530, 70] on button "Mover para preparo" at bounding box center [518, 79] width 209 height 27
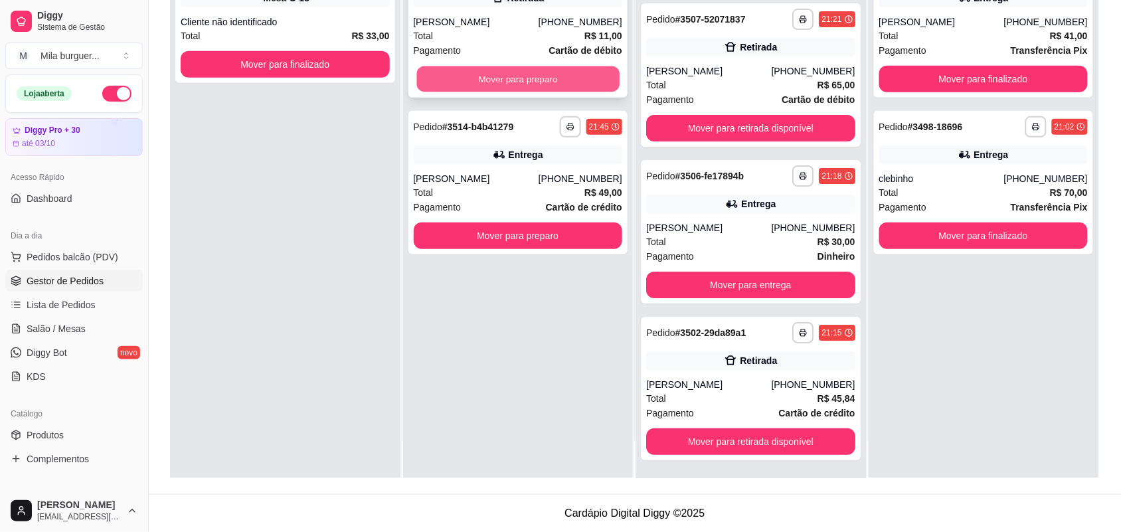
click at [529, 74] on button "Mover para preparo" at bounding box center [517, 79] width 202 height 26
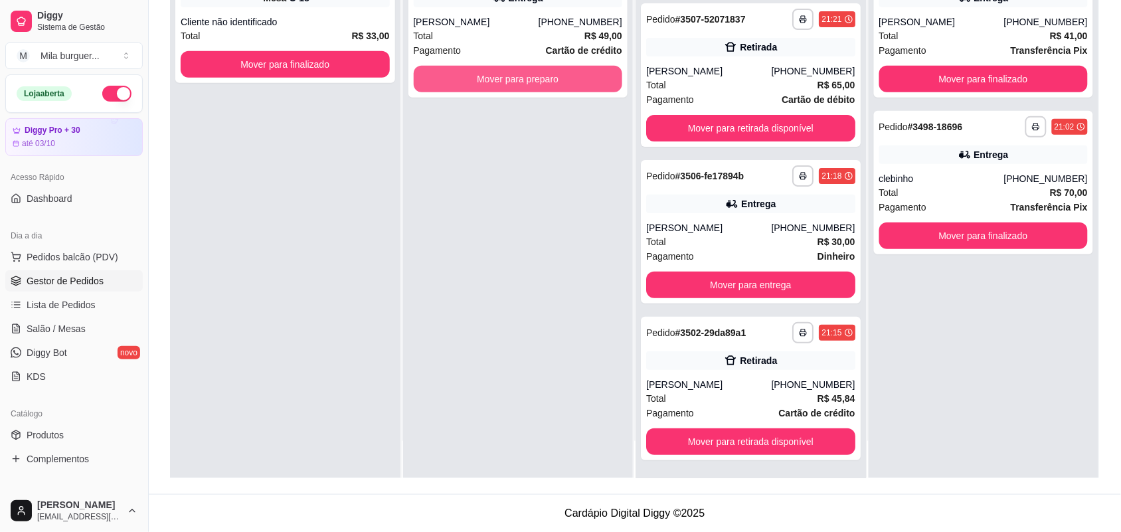
click at [529, 74] on button "Mover para preparo" at bounding box center [518, 79] width 209 height 27
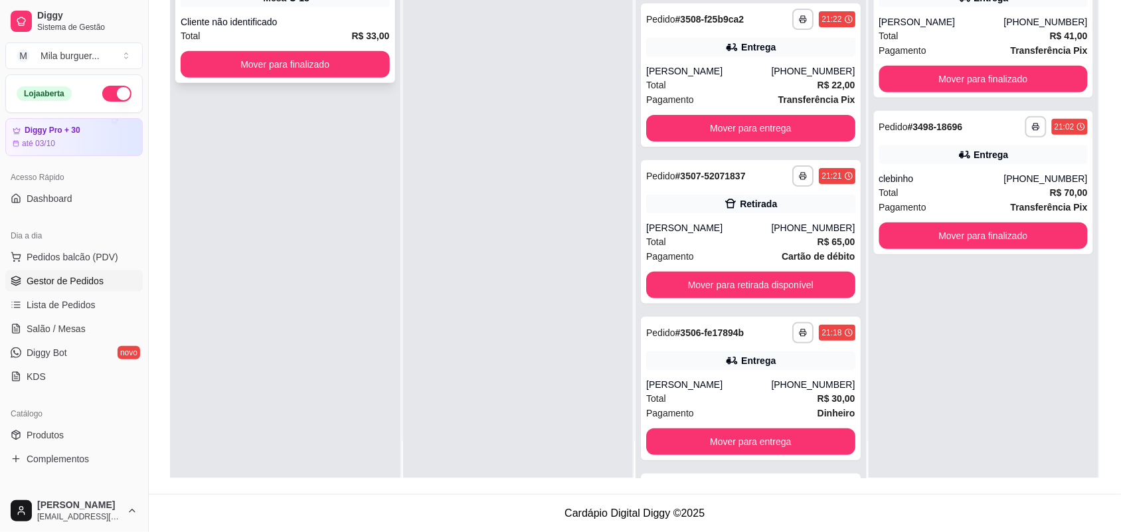
scroll to position [1597, 0]
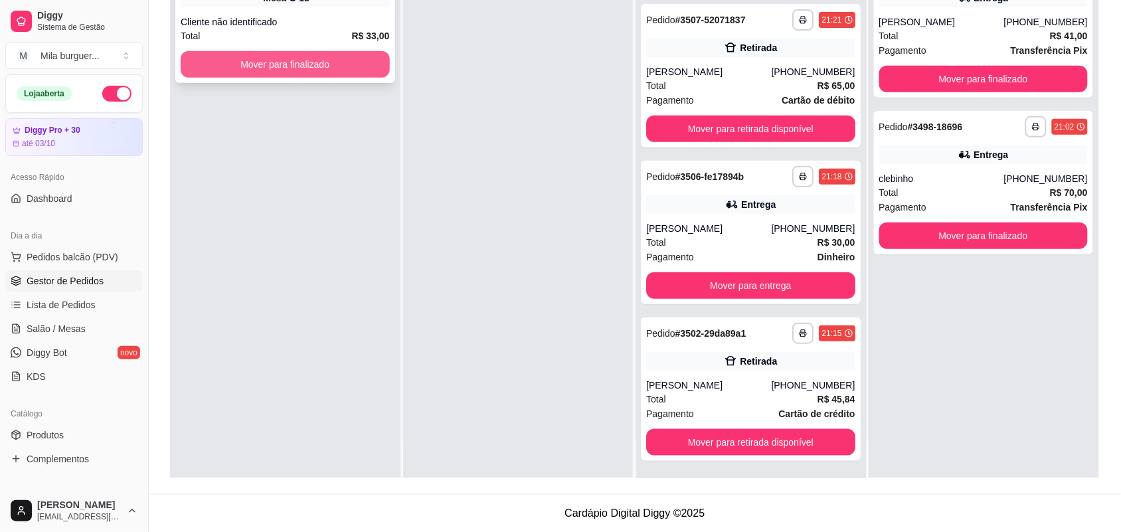
click at [343, 64] on button "Mover para finalizado" at bounding box center [285, 64] width 209 height 27
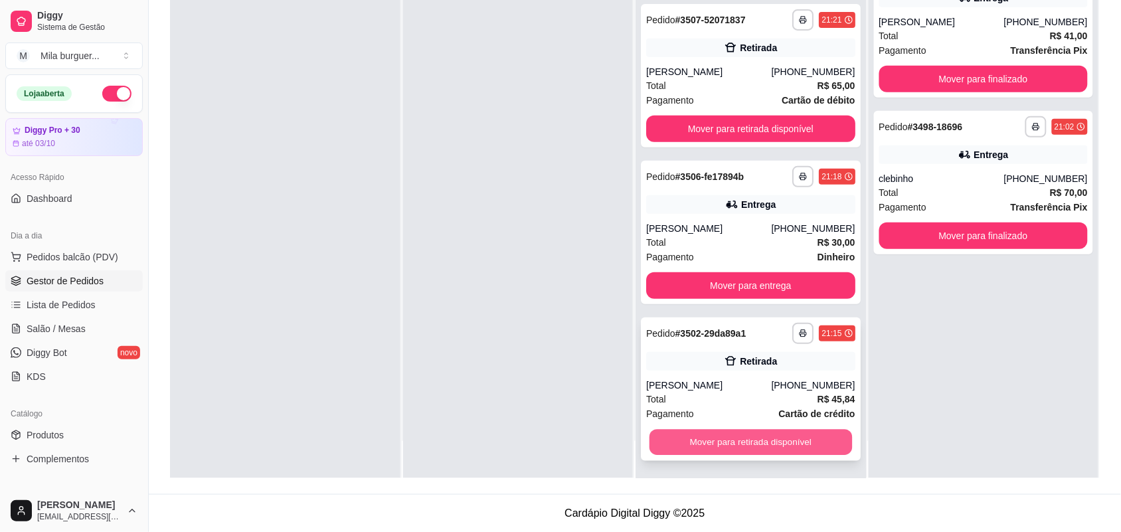
click at [744, 447] on button "Mover para retirada disponível" at bounding box center [750, 443] width 202 height 26
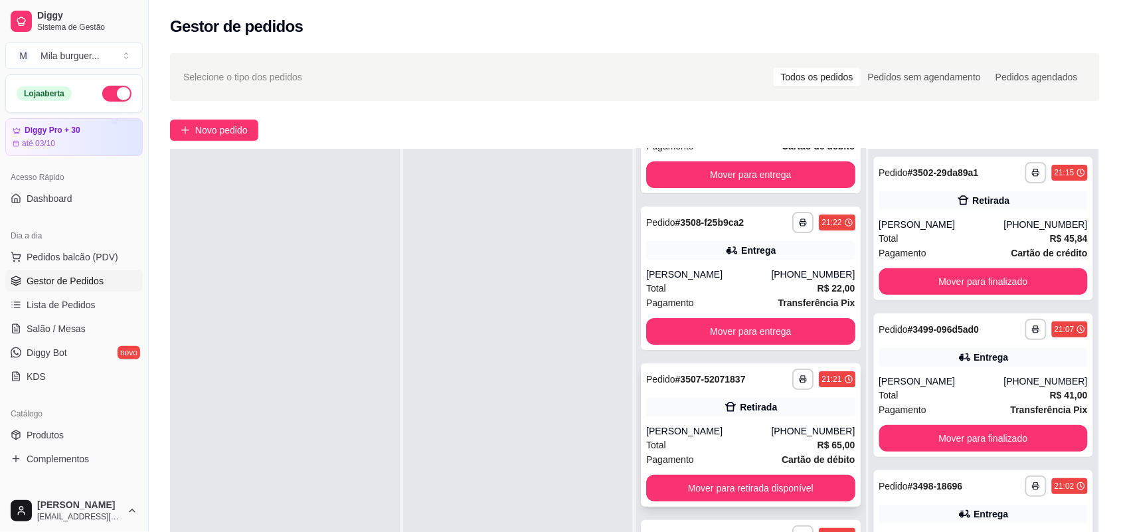
scroll to position [202, 0]
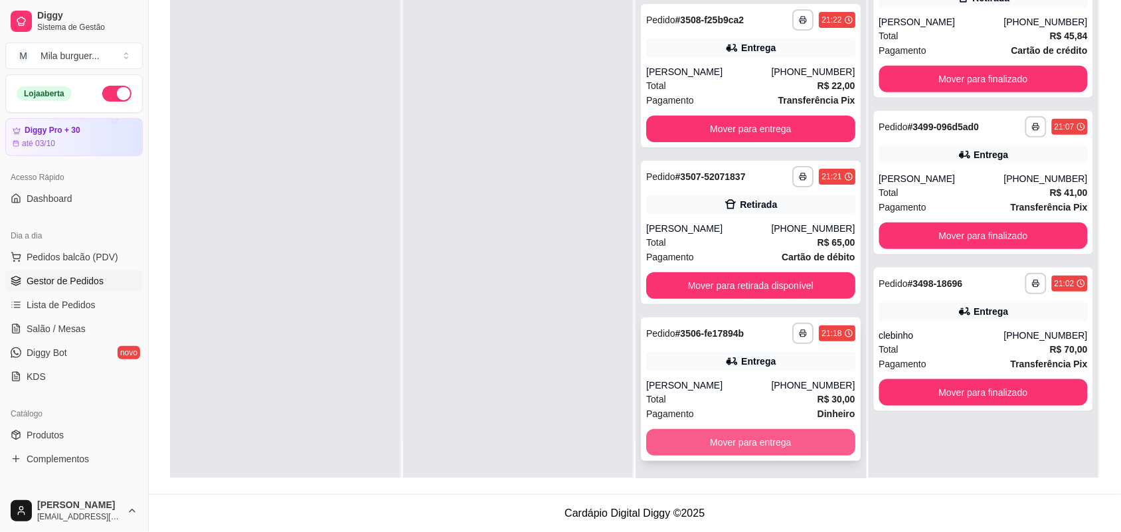
click at [738, 439] on button "Mover para entrega" at bounding box center [750, 442] width 209 height 27
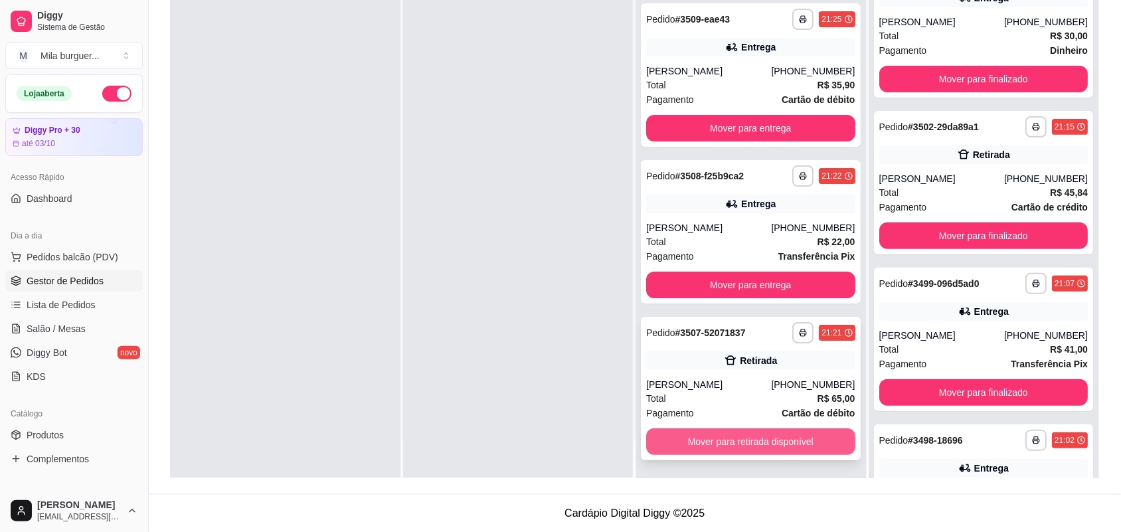
click at [736, 443] on button "Mover para retirada disponível" at bounding box center [750, 441] width 209 height 27
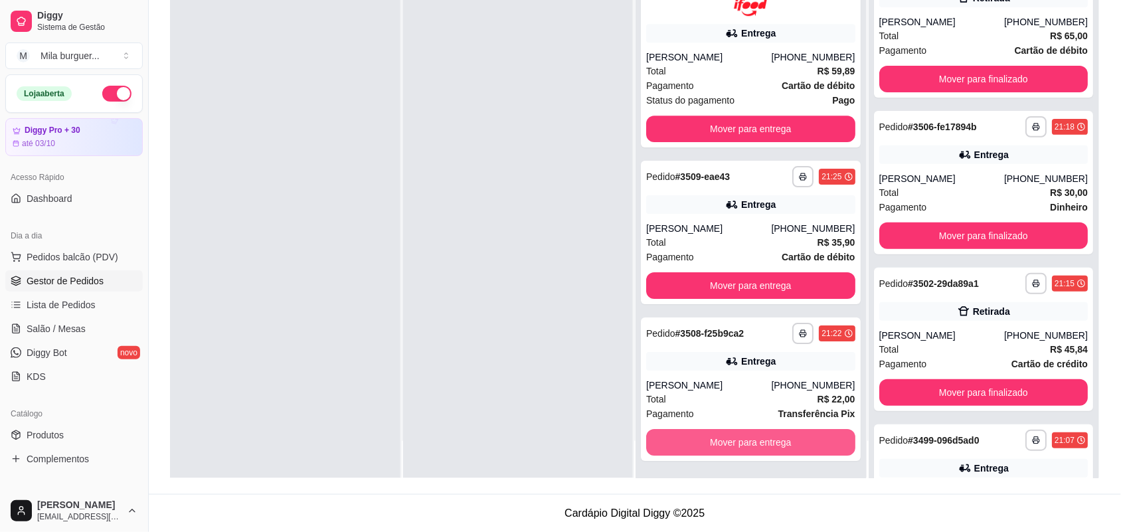
click at [736, 443] on button "Mover para entrega" at bounding box center [750, 442] width 209 height 27
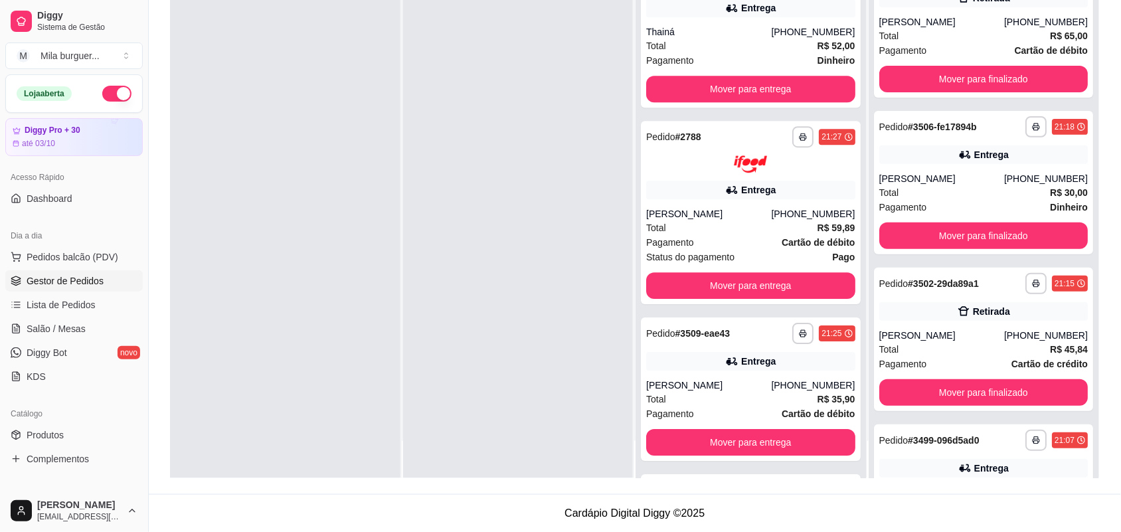
click at [736, 443] on button "Mover para entrega" at bounding box center [750, 442] width 209 height 27
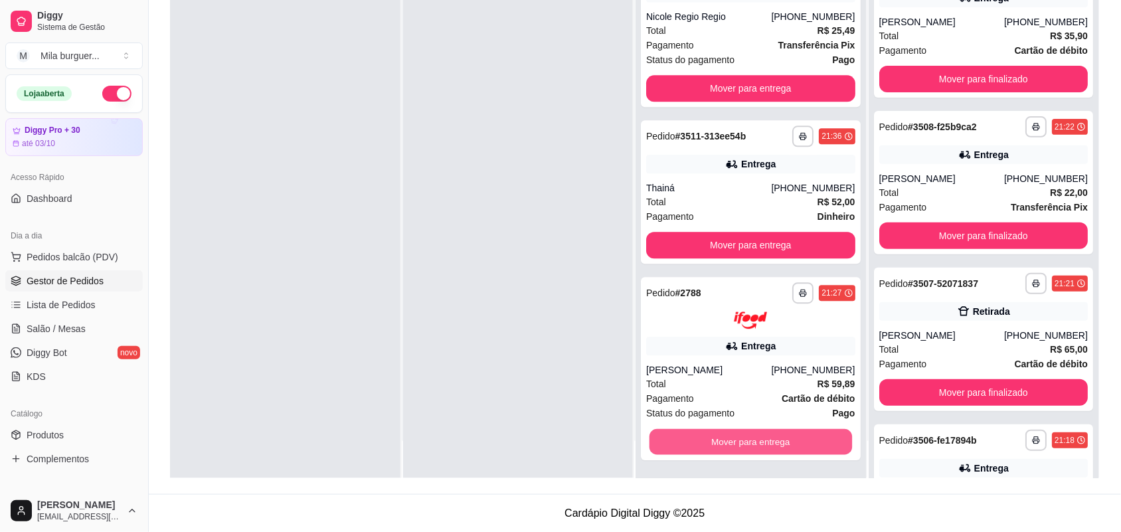
click at [736, 443] on button "Mover para entrega" at bounding box center [750, 442] width 202 height 26
click at [736, 443] on div "Mover para entrega" at bounding box center [750, 441] width 209 height 27
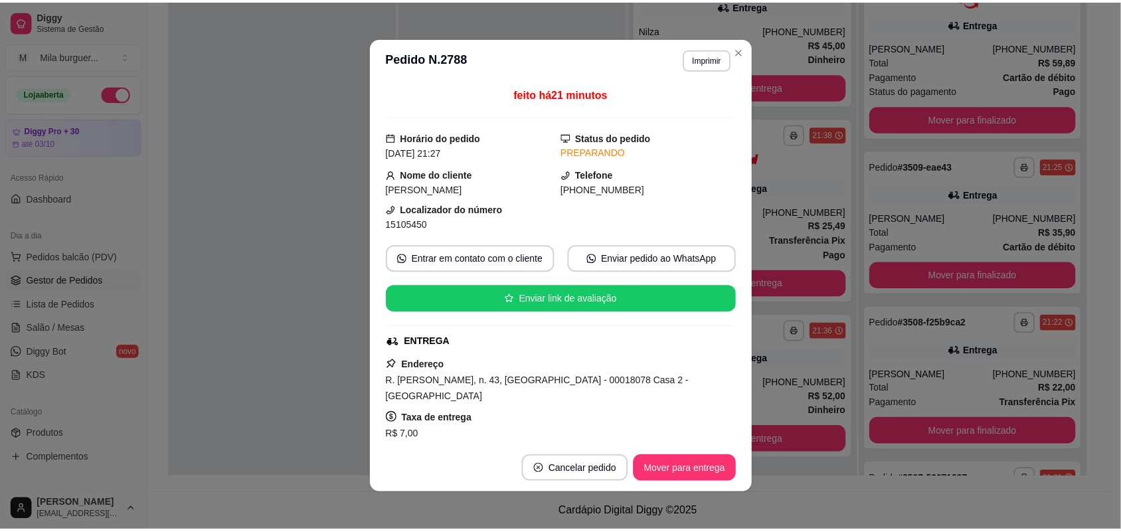
scroll to position [617, 0]
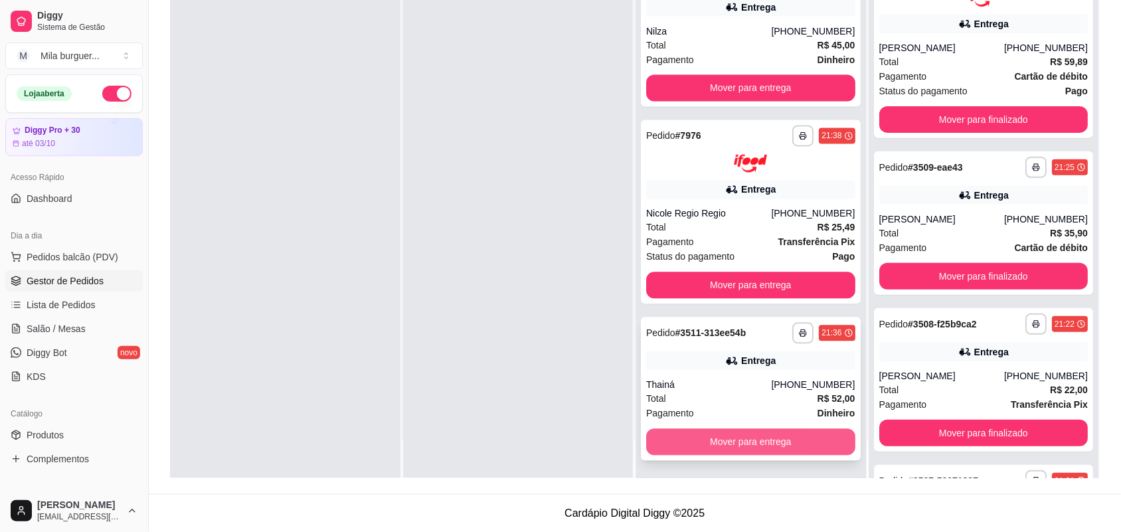
click at [759, 449] on button "Mover para entrega" at bounding box center [750, 442] width 209 height 27
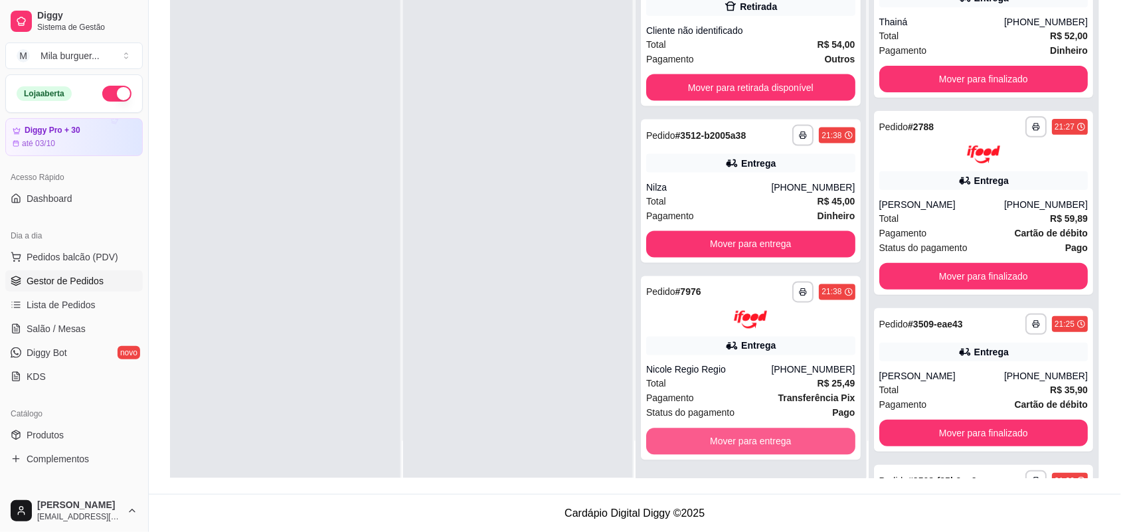
click at [759, 449] on button "Mover para entrega" at bounding box center [750, 441] width 209 height 27
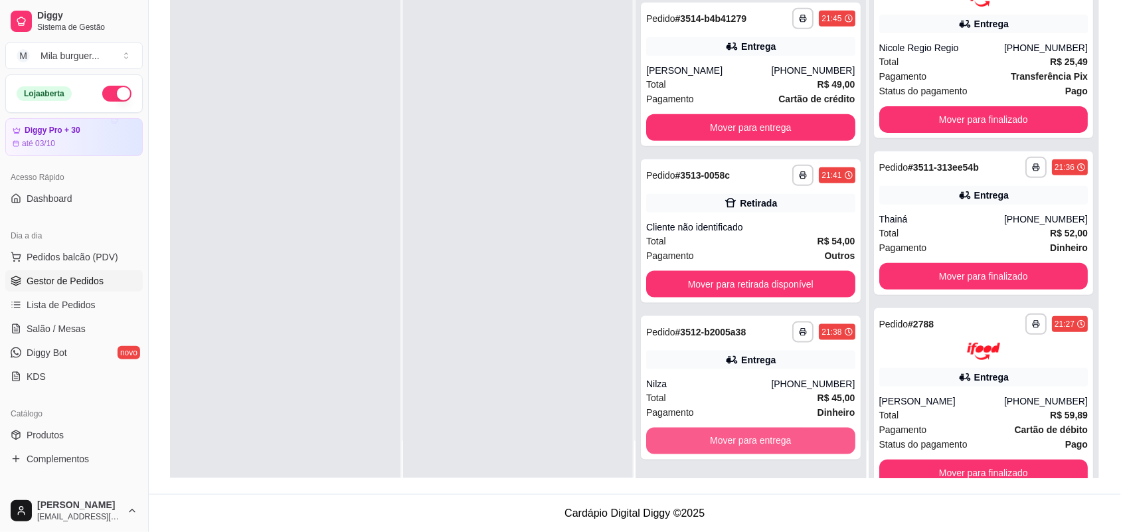
scroll to position [264, 0]
click at [759, 449] on button "Mover para entrega" at bounding box center [750, 441] width 209 height 27
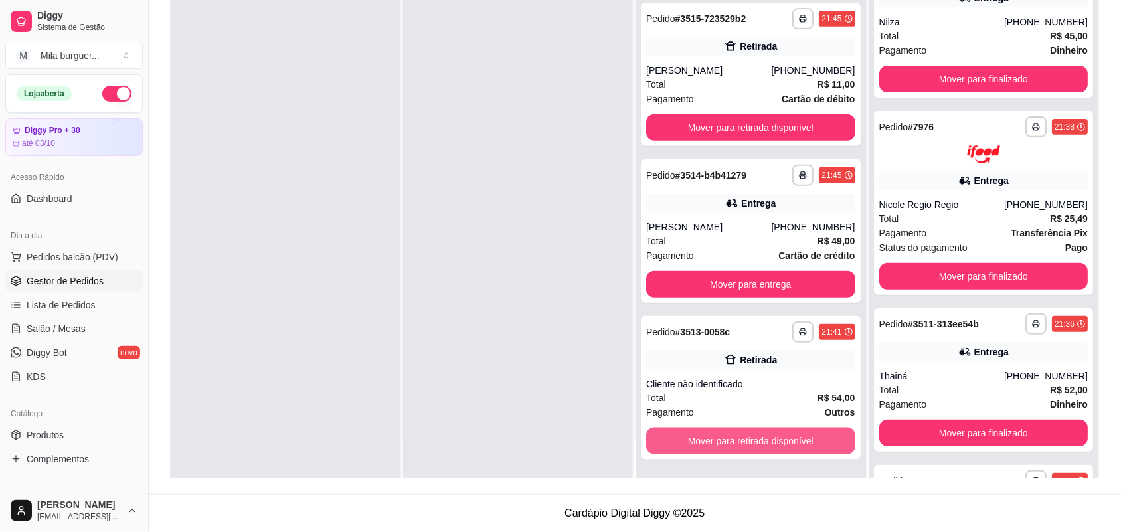
scroll to position [108, 0]
click at [759, 449] on button "Mover para retirada disponível" at bounding box center [750, 442] width 202 height 26
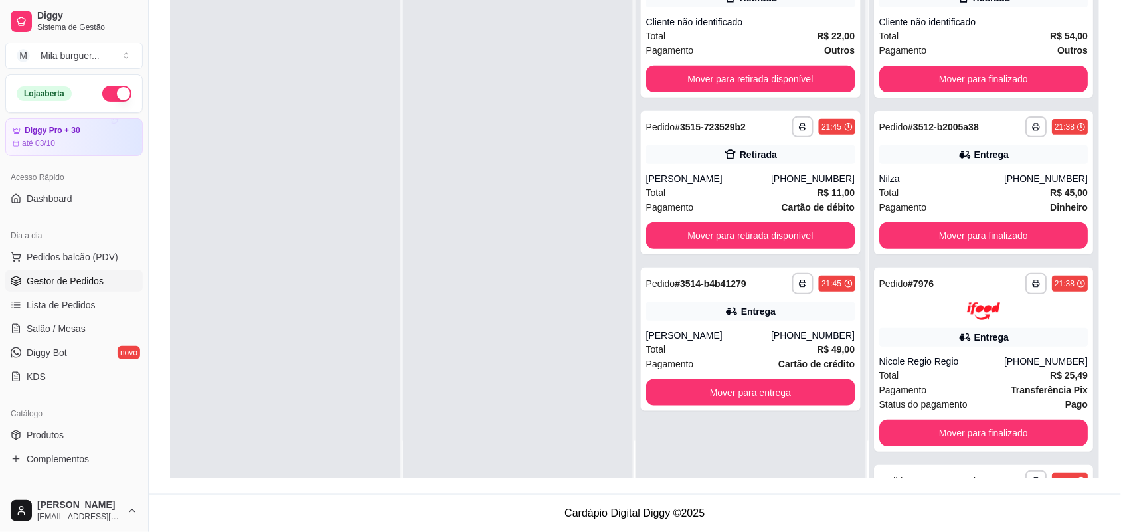
scroll to position [0, 0]
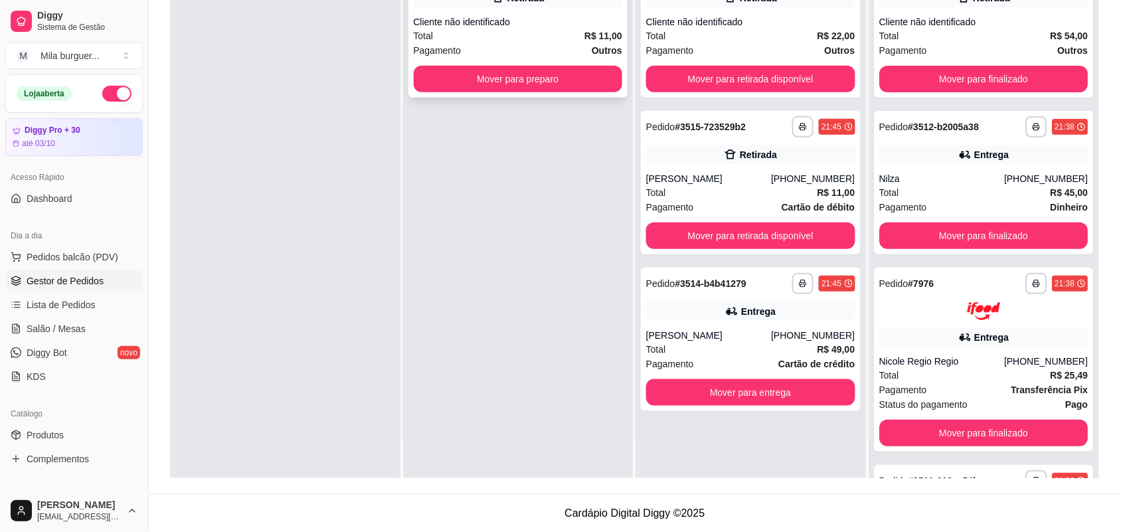
click at [506, 88] on button "Mover para preparo" at bounding box center [518, 79] width 209 height 27
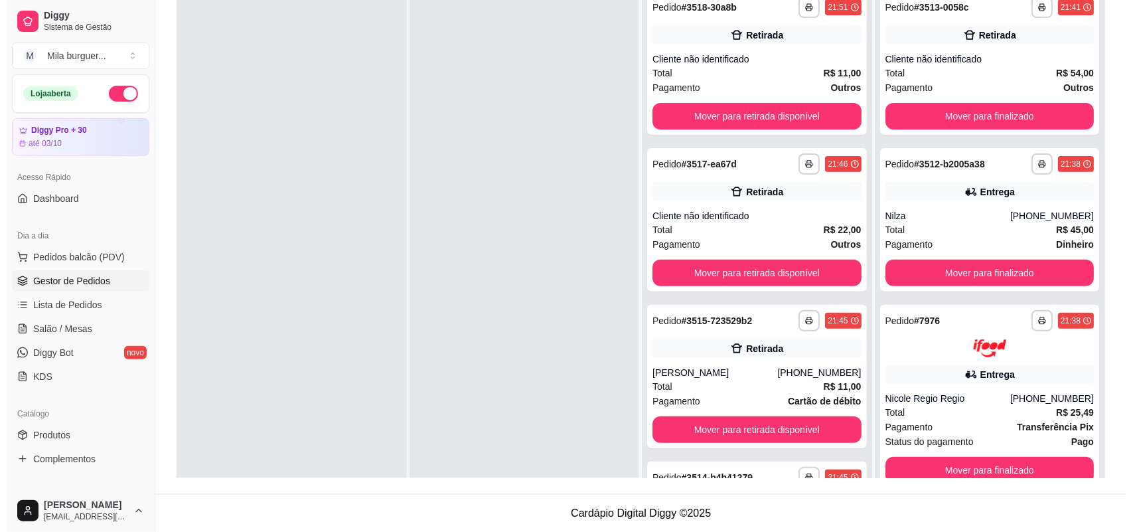
scroll to position [119, 0]
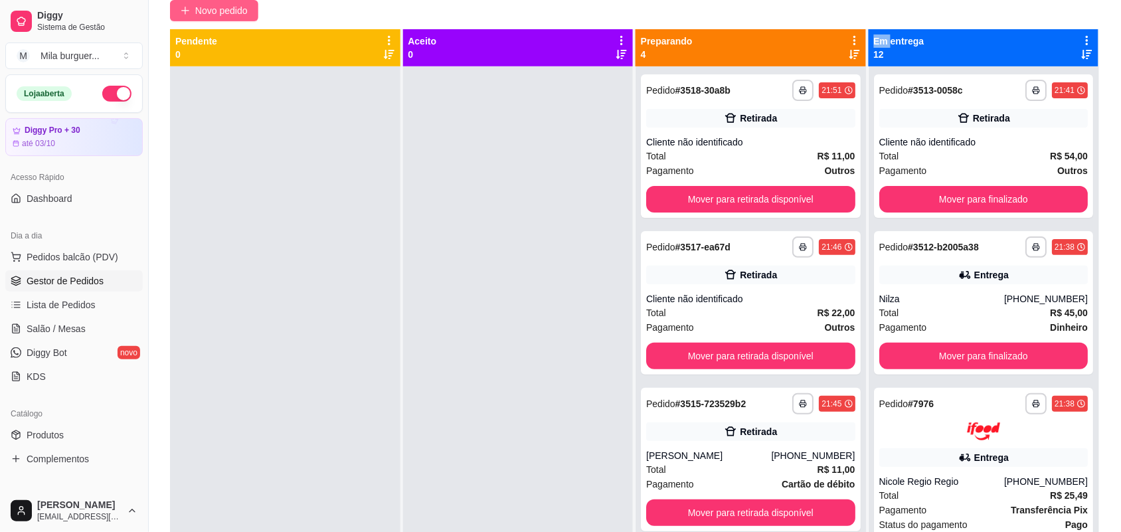
click at [214, 10] on span "Novo pedido" at bounding box center [221, 10] width 52 height 15
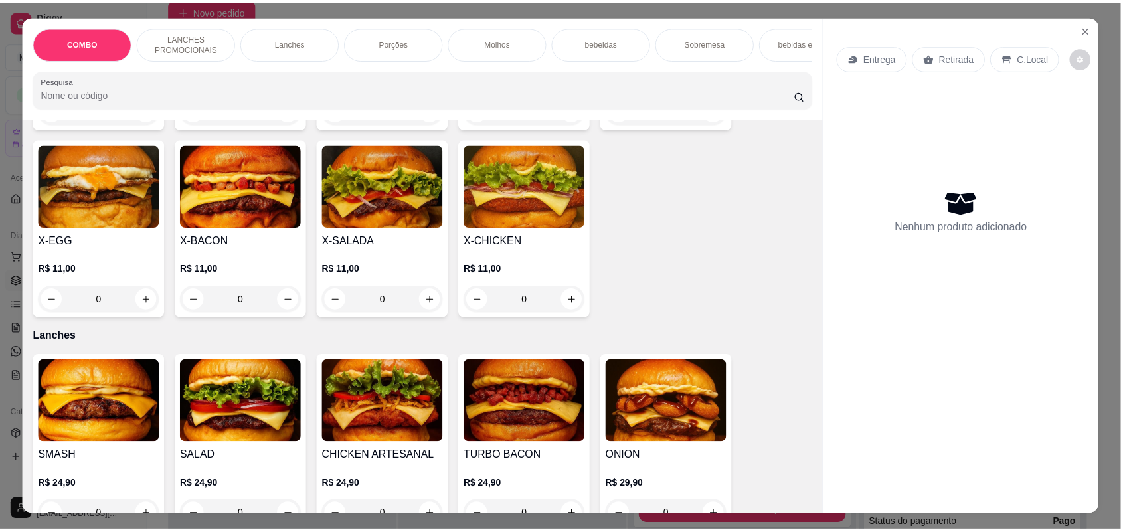
scroll to position [498, 0]
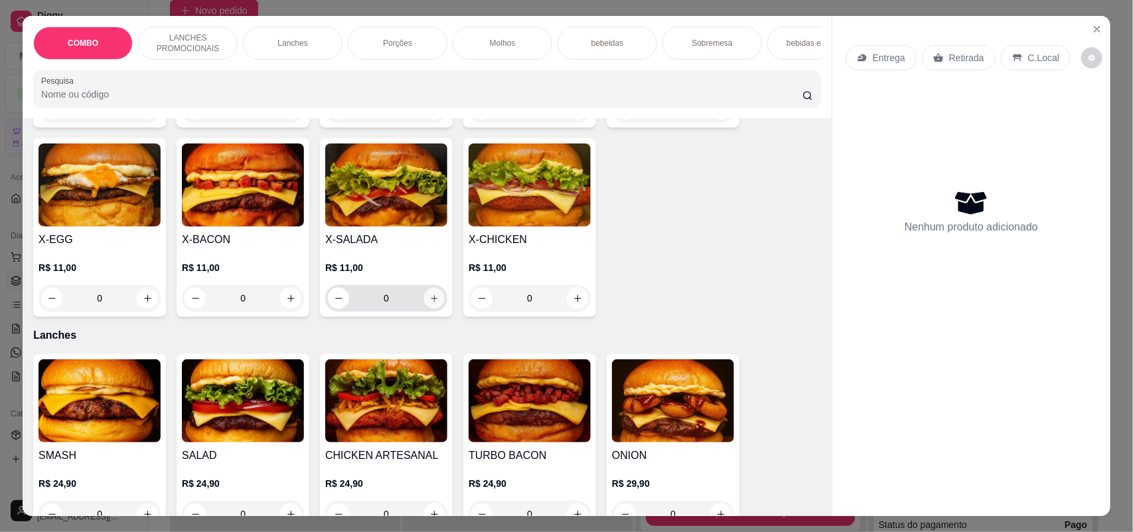
click at [424, 309] on button "increase-product-quantity" at bounding box center [434, 298] width 21 height 21
type input "1"
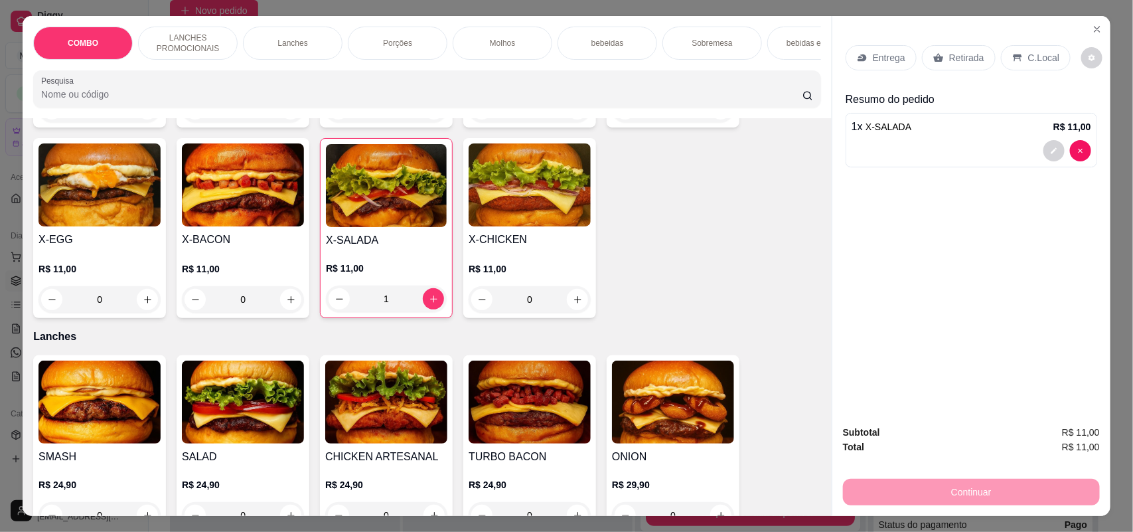
click at [1012, 58] on icon at bounding box center [1017, 57] width 11 height 11
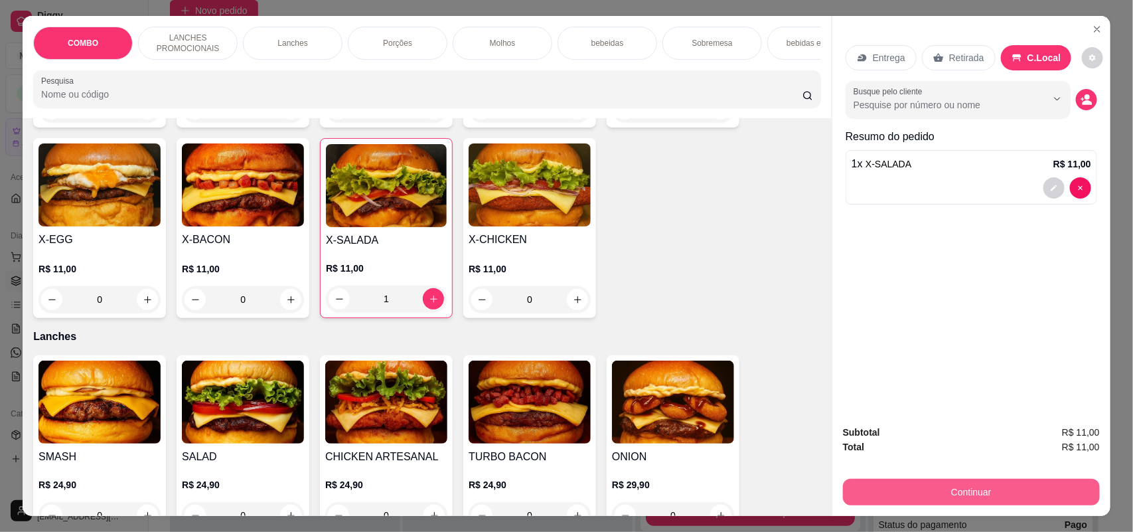
click at [901, 495] on button "Continuar" at bounding box center [971, 492] width 257 height 27
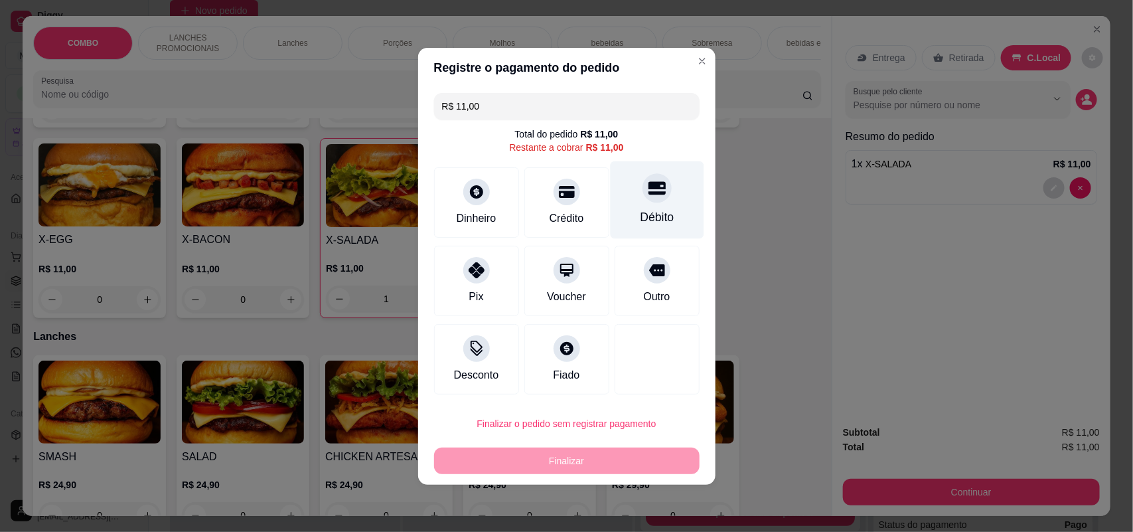
click at [658, 193] on div at bounding box center [657, 187] width 29 height 29
type input "R$ 0,00"
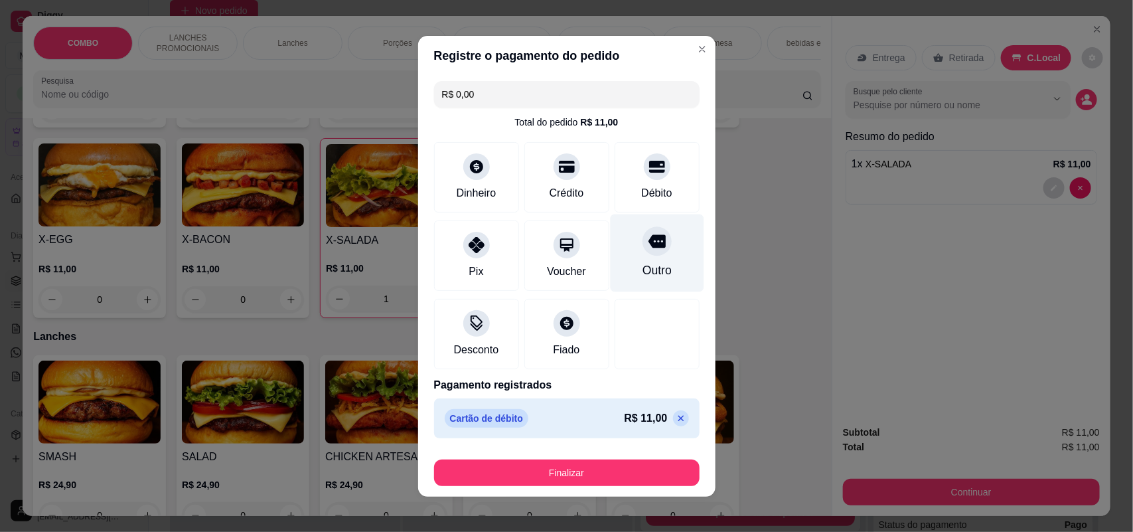
click at [659, 237] on div "Outro" at bounding box center [657, 253] width 94 height 78
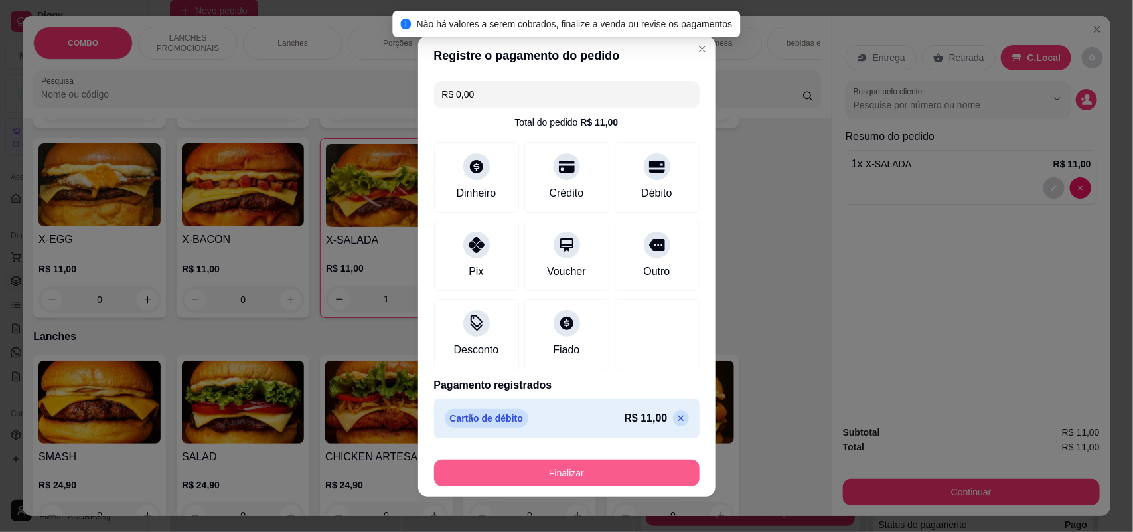
click at [648, 475] on button "Finalizar" at bounding box center [567, 472] width 266 height 27
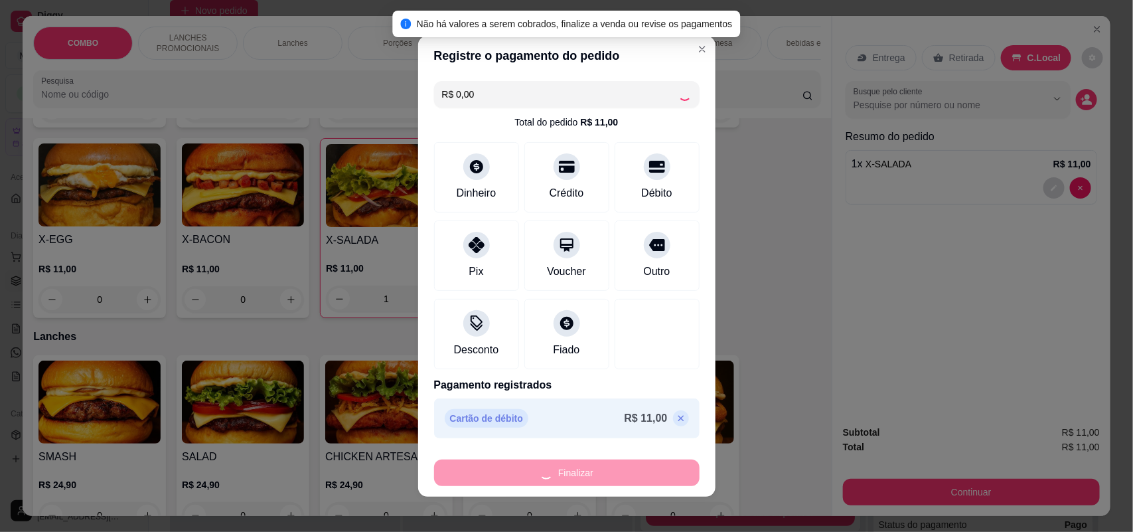
type input "0"
type input "-R$ 11,00"
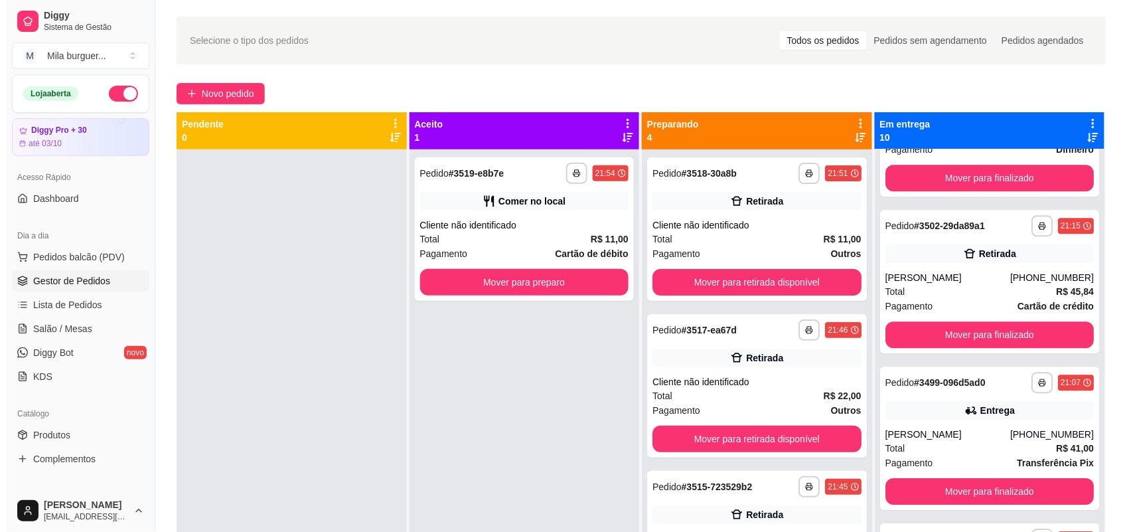
scroll to position [1047, 0]
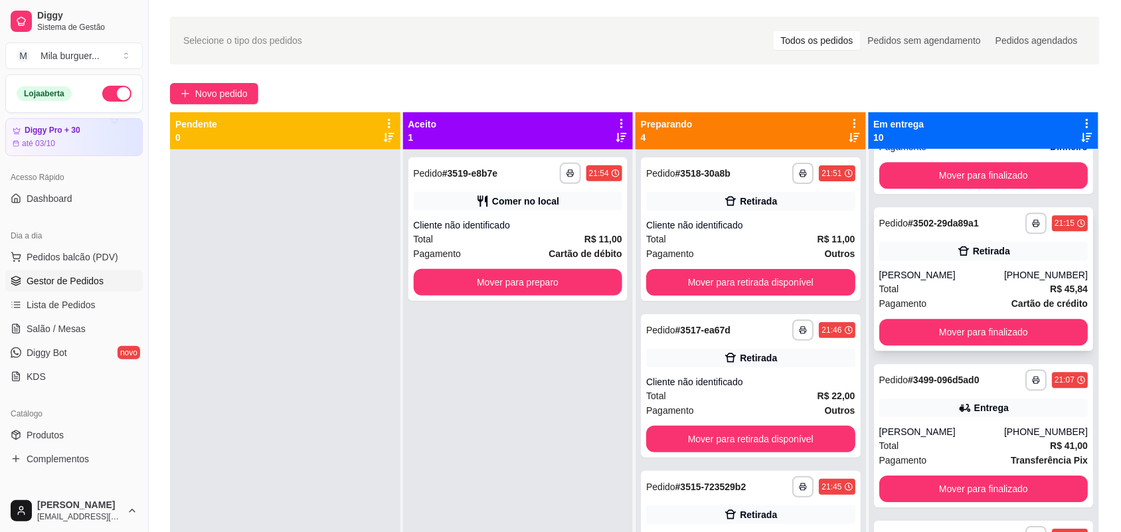
click at [957, 250] on icon at bounding box center [962, 250] width 11 height 9
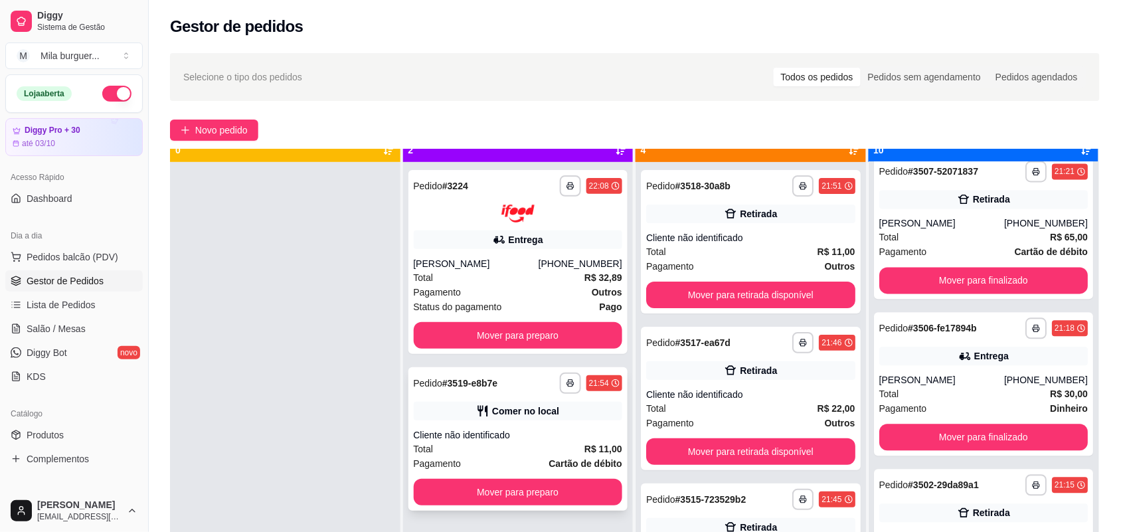
scroll to position [37, 0]
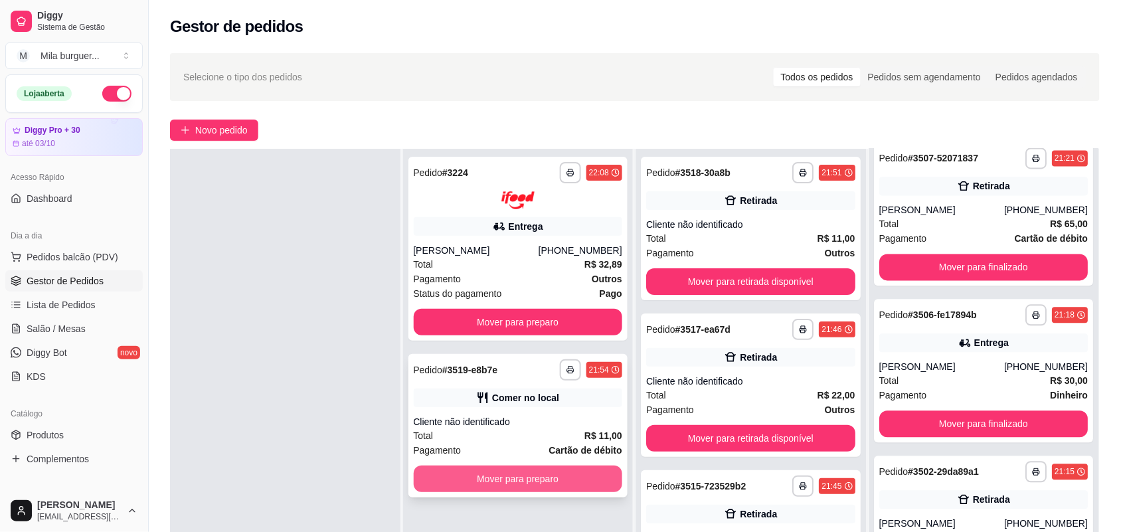
click at [485, 477] on button "Mover para preparo" at bounding box center [518, 478] width 209 height 27
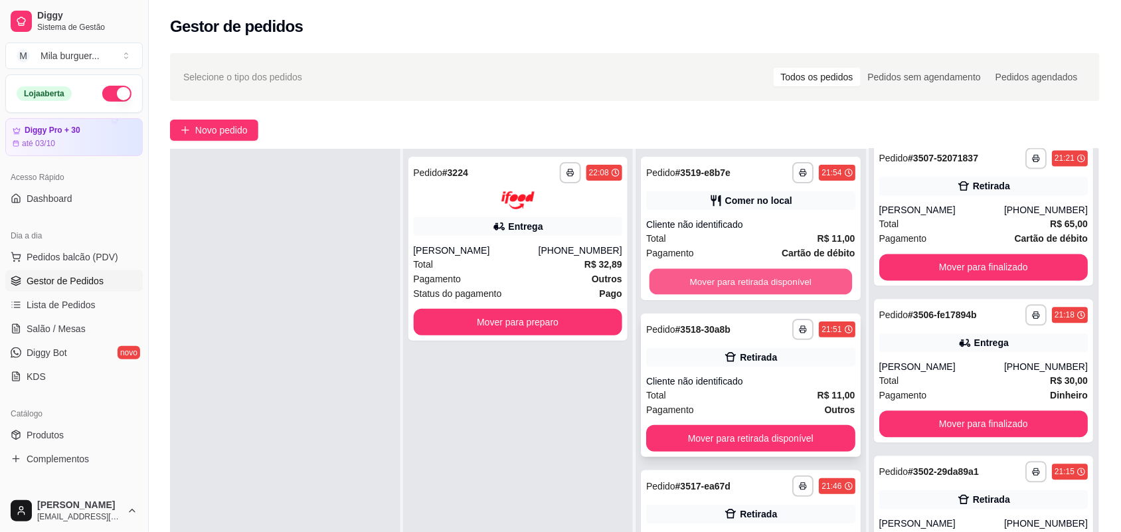
click at [758, 276] on button "Mover para retirada disponível" at bounding box center [750, 282] width 202 height 26
click at [755, 276] on button "Mover para retirada disponível" at bounding box center [750, 282] width 202 height 26
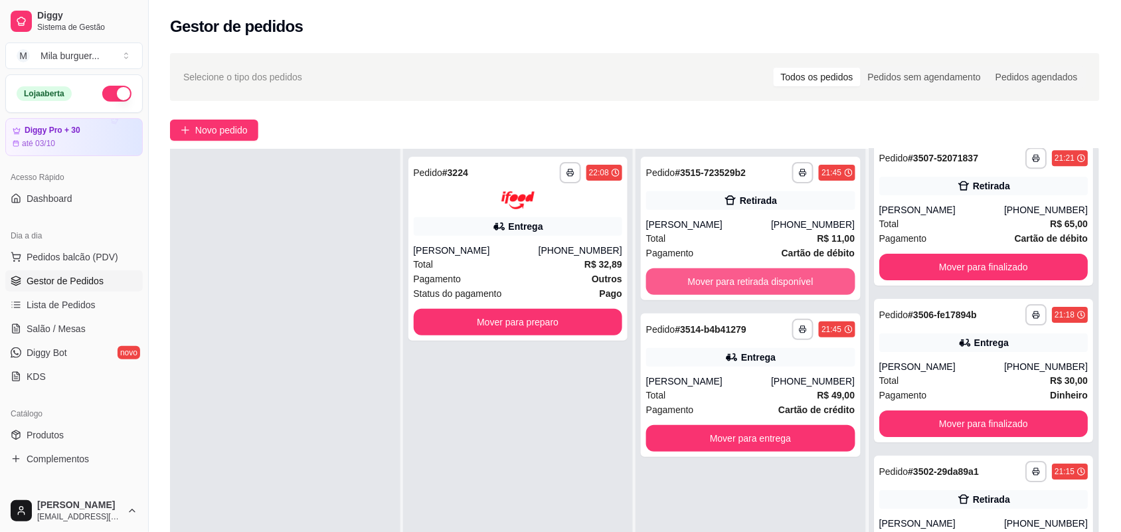
click at [755, 276] on button "Mover para retirada disponível" at bounding box center [750, 281] width 209 height 27
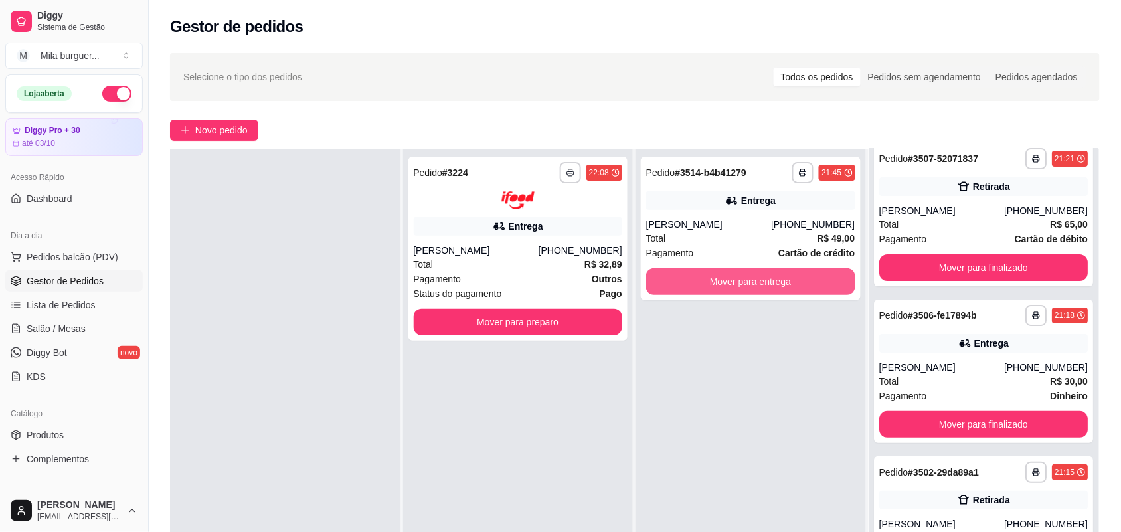
click at [755, 276] on button "Mover para entrega" at bounding box center [750, 281] width 209 height 27
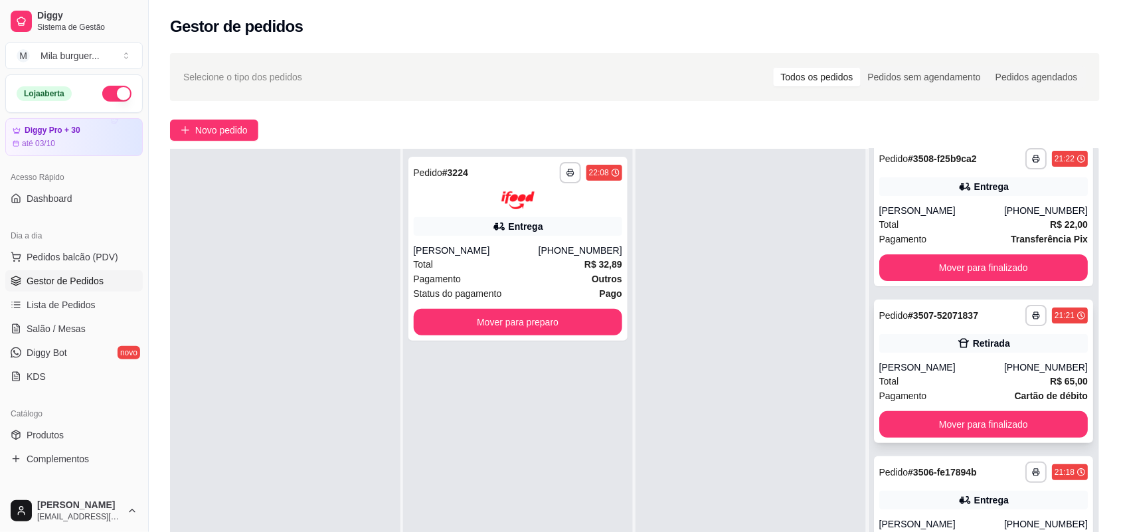
scroll to position [1581, 0]
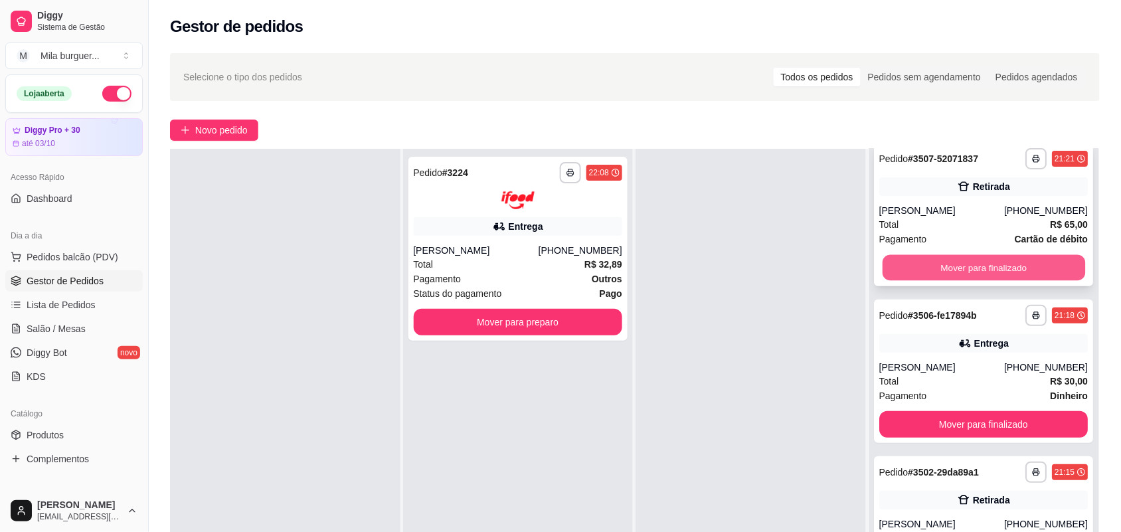
click at [921, 264] on button "Mover para finalizado" at bounding box center [983, 268] width 202 height 26
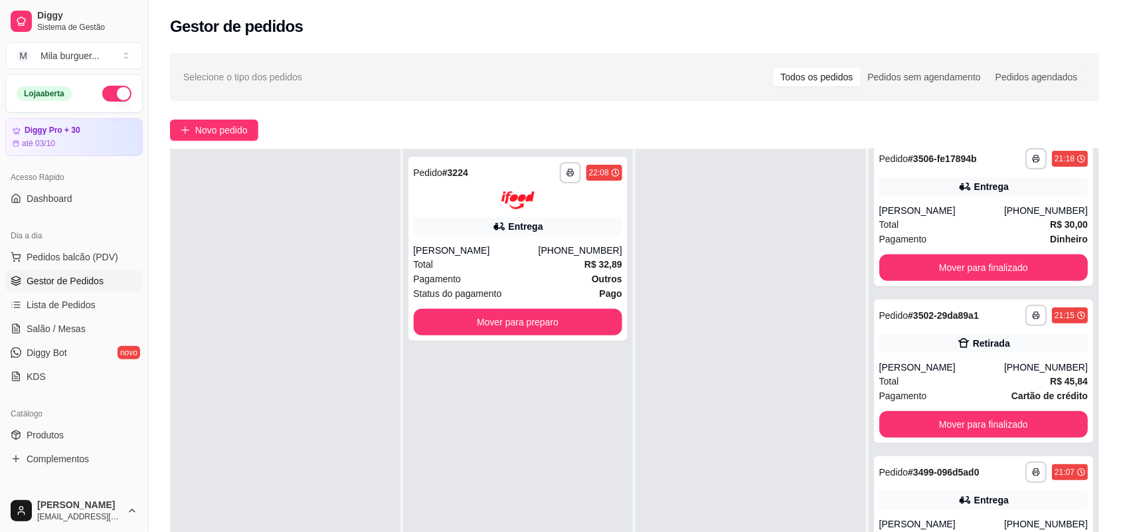
scroll to position [1425, 0]
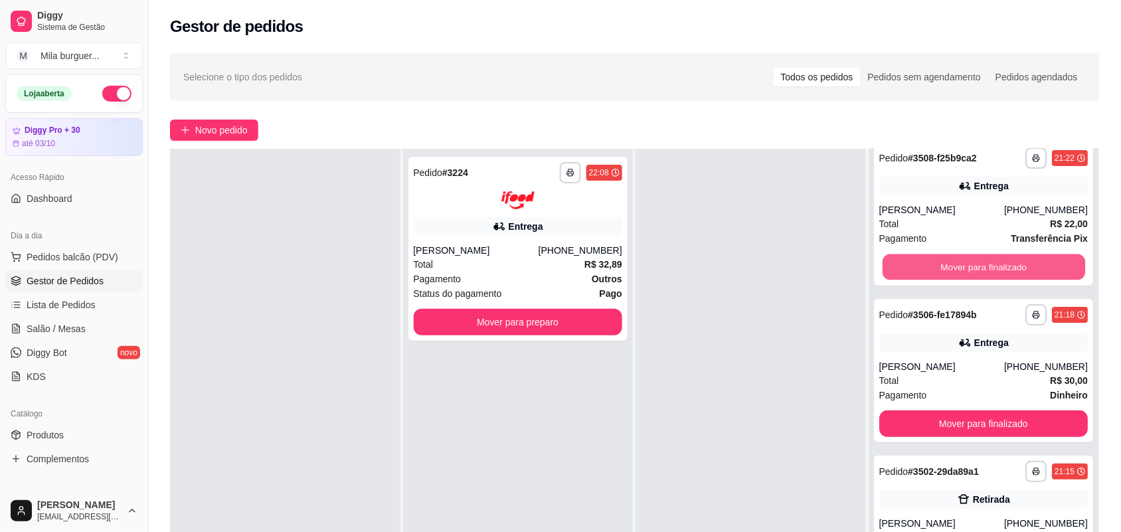
click at [921, 264] on button "Mover para finalizado" at bounding box center [983, 267] width 202 height 26
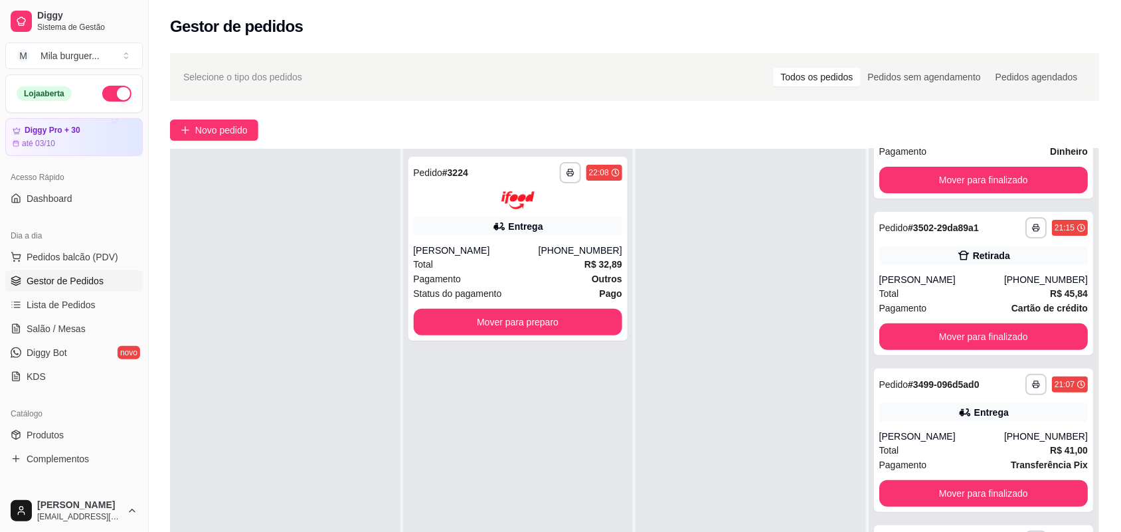
scroll to position [1517, 0]
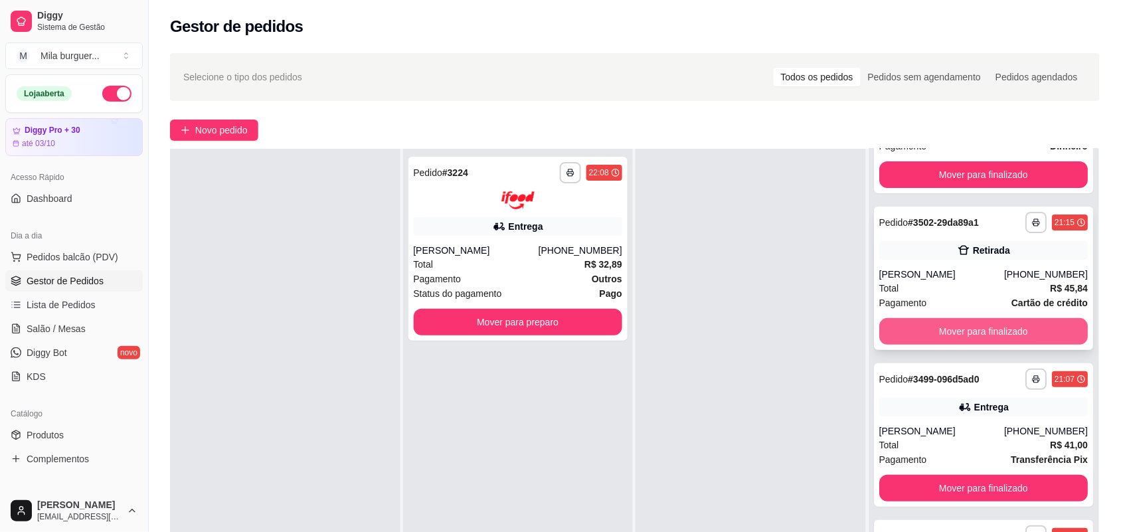
click at [963, 327] on button "Mover para finalizado" at bounding box center [983, 331] width 209 height 27
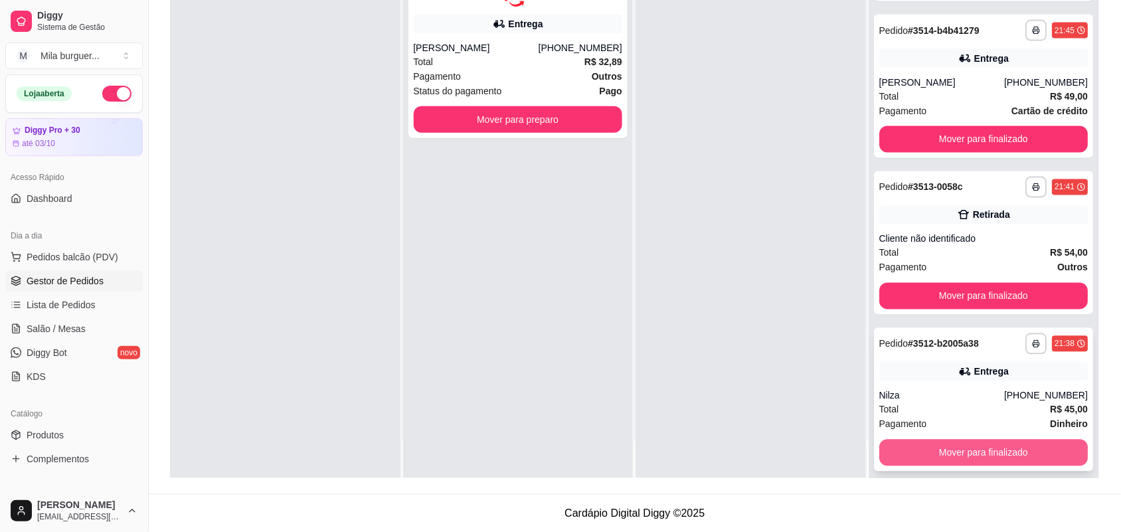
scroll to position [531, 0]
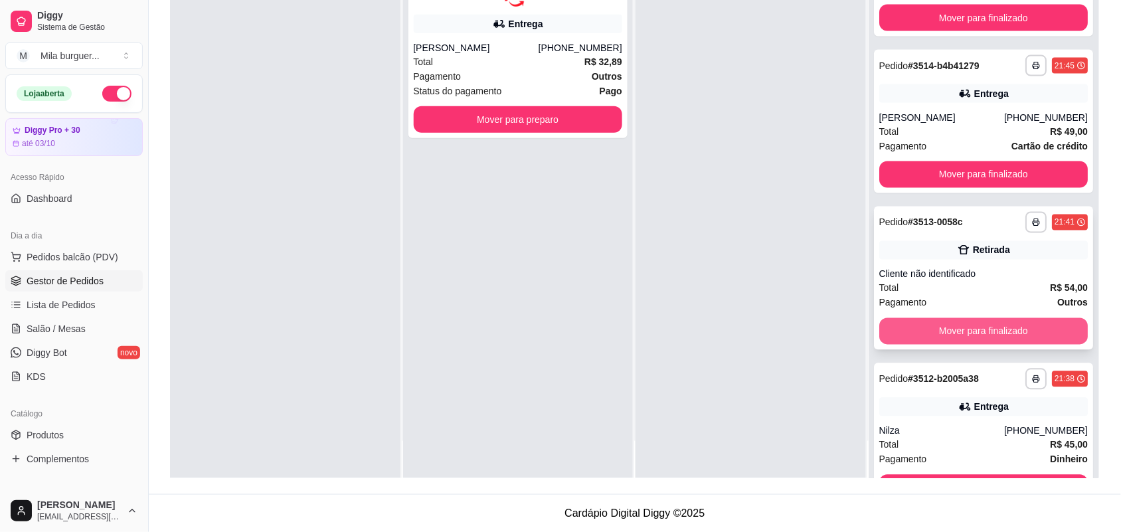
click at [947, 329] on button "Mover para finalizado" at bounding box center [983, 331] width 209 height 27
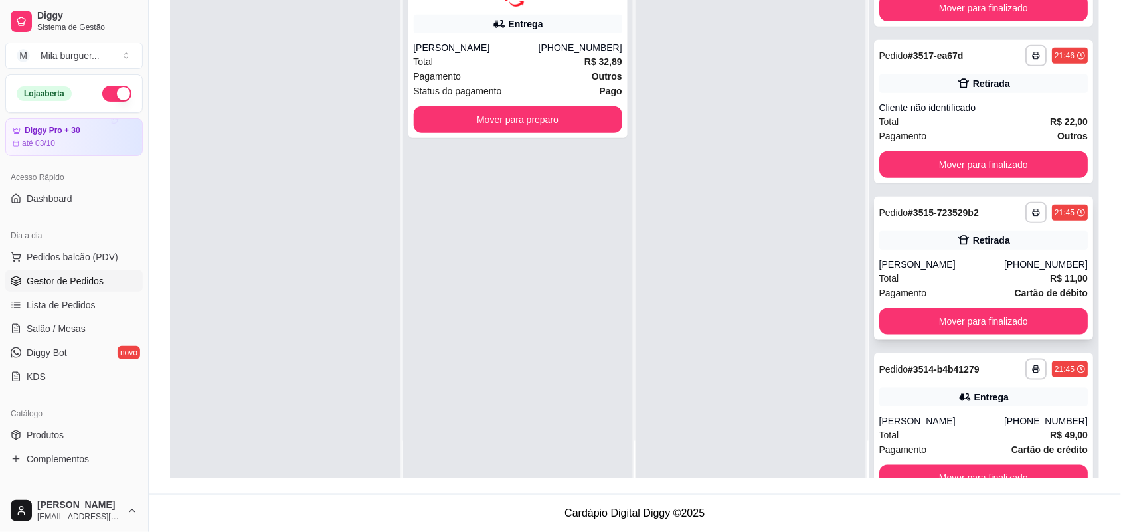
scroll to position [199, 0]
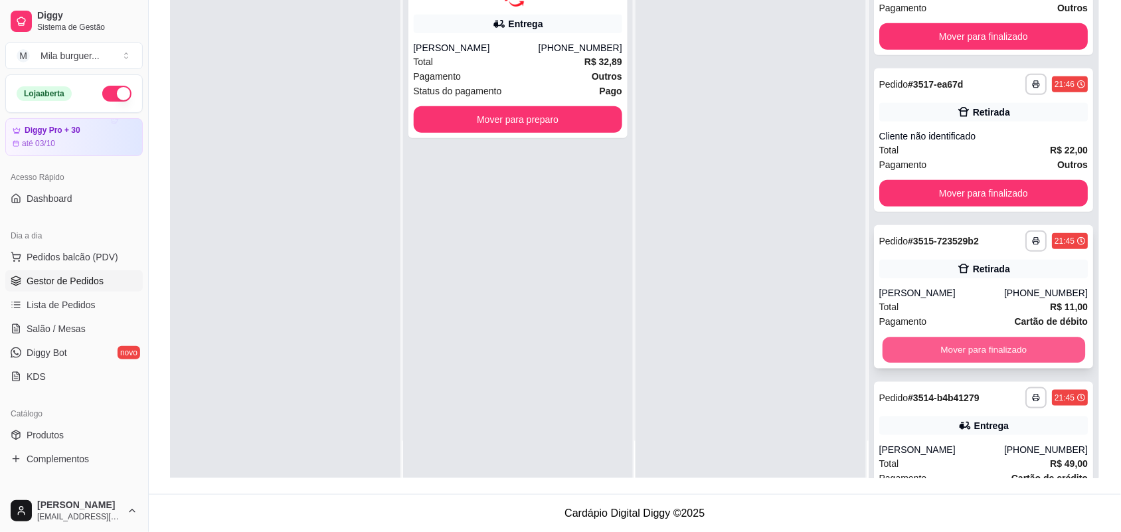
click at [941, 341] on button "Mover para finalizado" at bounding box center [983, 350] width 202 height 26
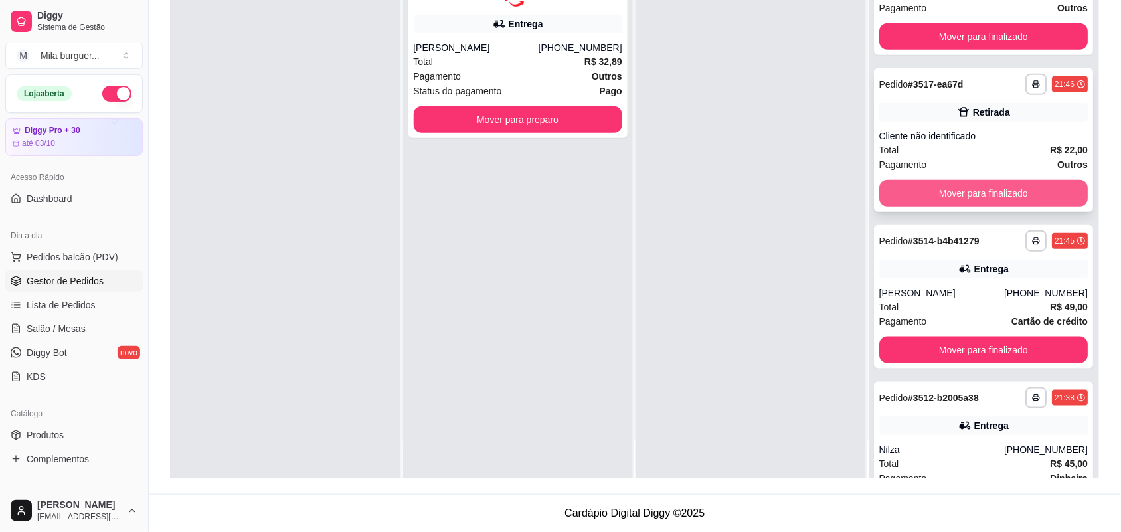
click at [894, 195] on button "Mover para finalizado" at bounding box center [983, 193] width 209 height 27
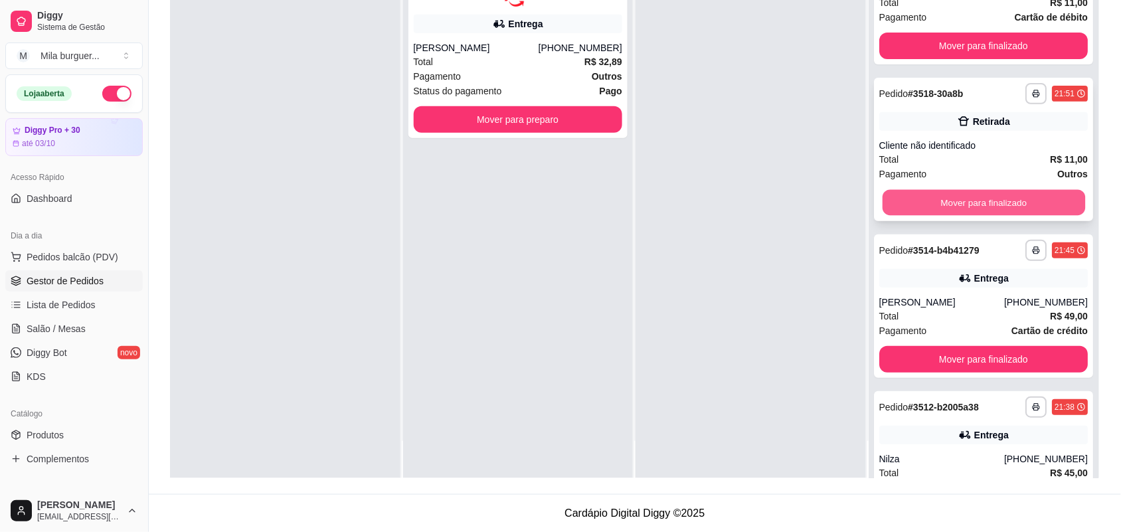
click at [905, 190] on button "Mover para finalizado" at bounding box center [983, 203] width 202 height 26
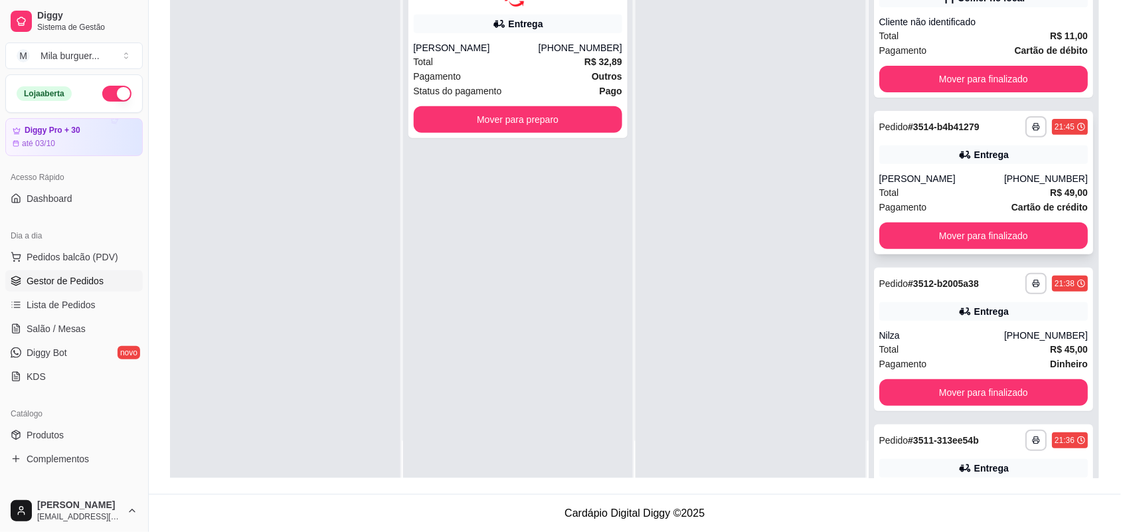
scroll to position [0, 0]
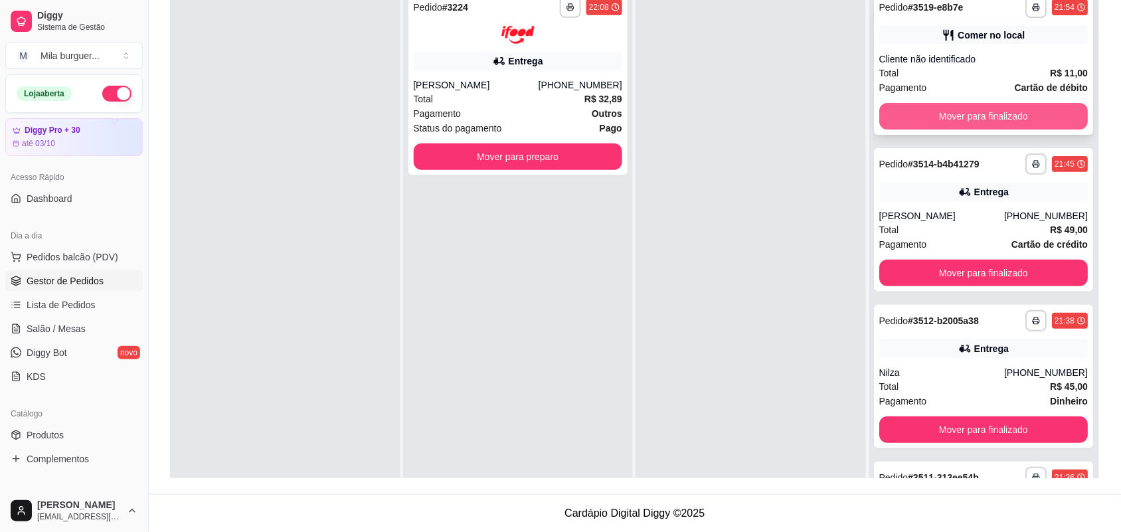
click at [943, 114] on button "Mover para finalizado" at bounding box center [983, 116] width 209 height 27
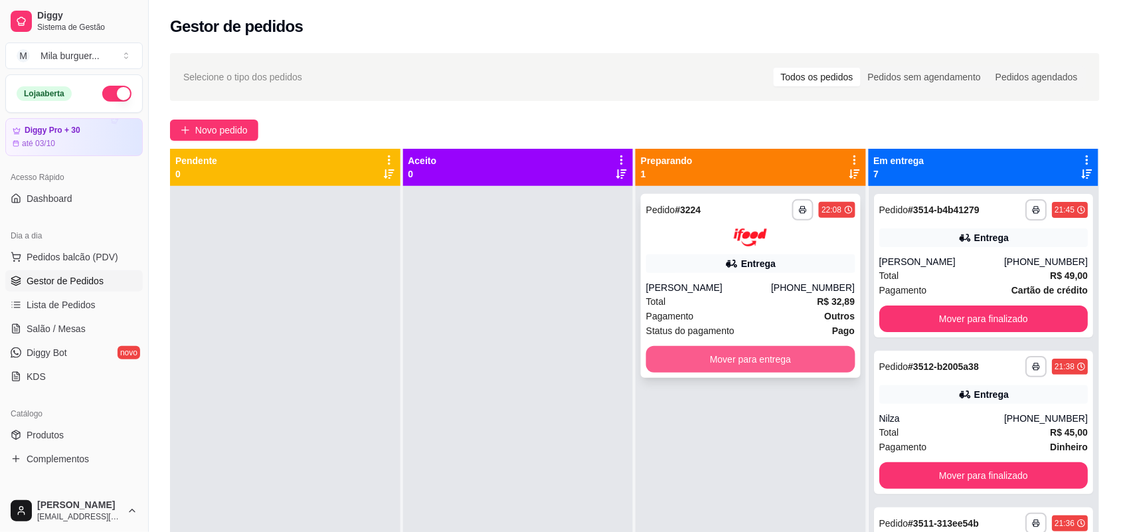
click at [738, 360] on button "Mover para entrega" at bounding box center [750, 359] width 209 height 27
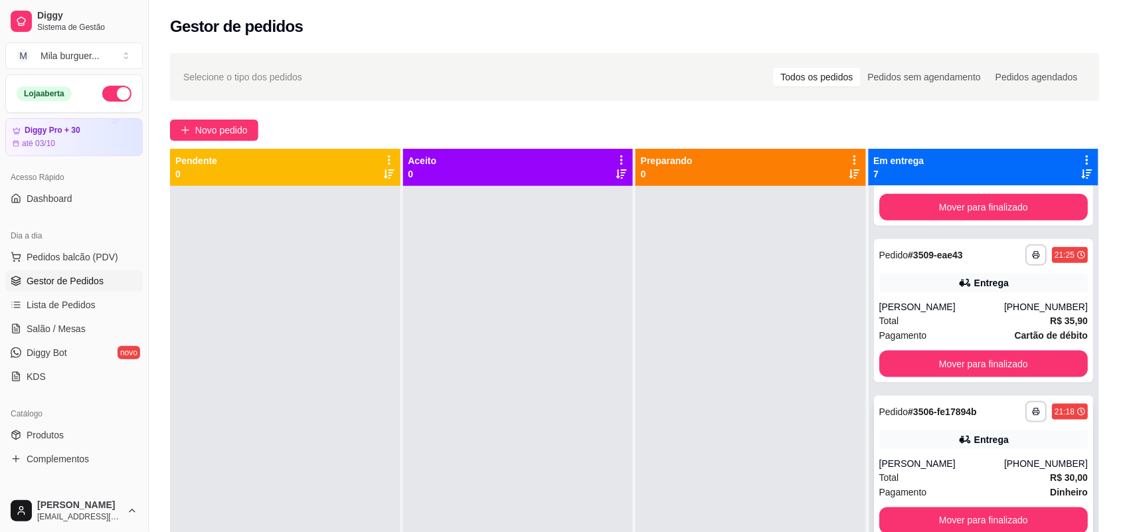
scroll to position [332, 0]
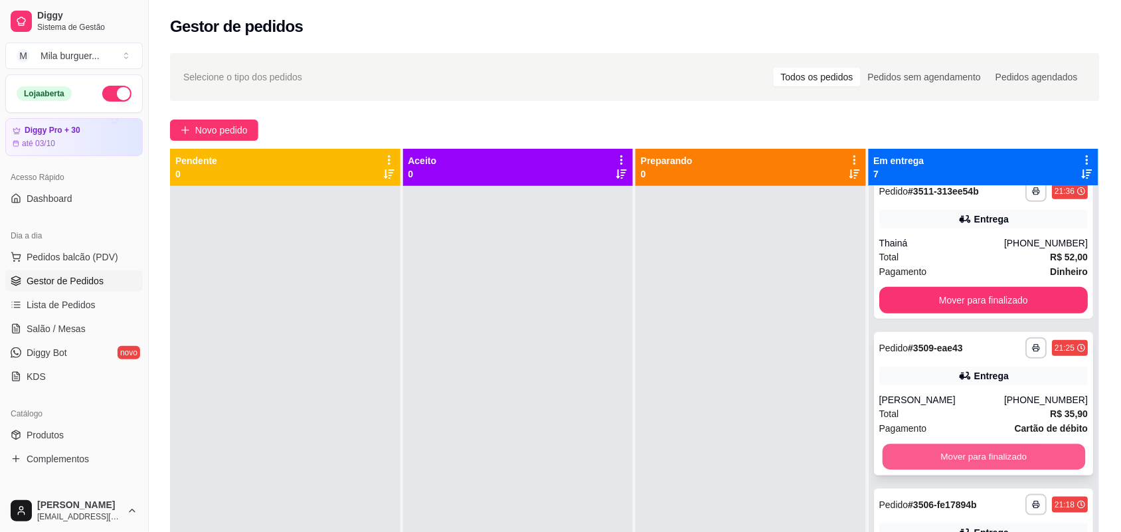
click at [934, 455] on button "Mover para finalizado" at bounding box center [983, 457] width 202 height 26
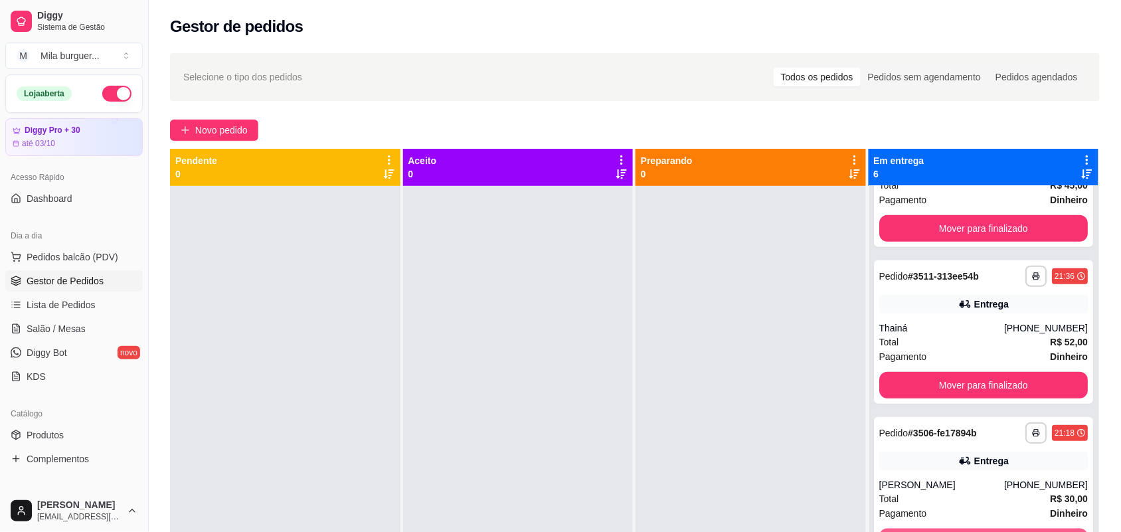
scroll to position [166, 0]
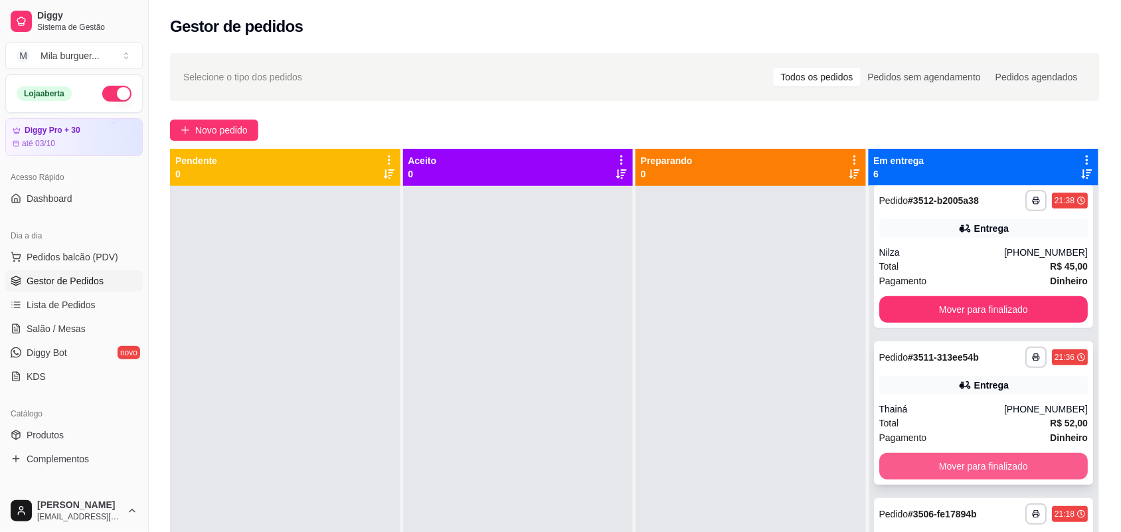
click at [931, 463] on button "Mover para finalizado" at bounding box center [983, 466] width 209 height 27
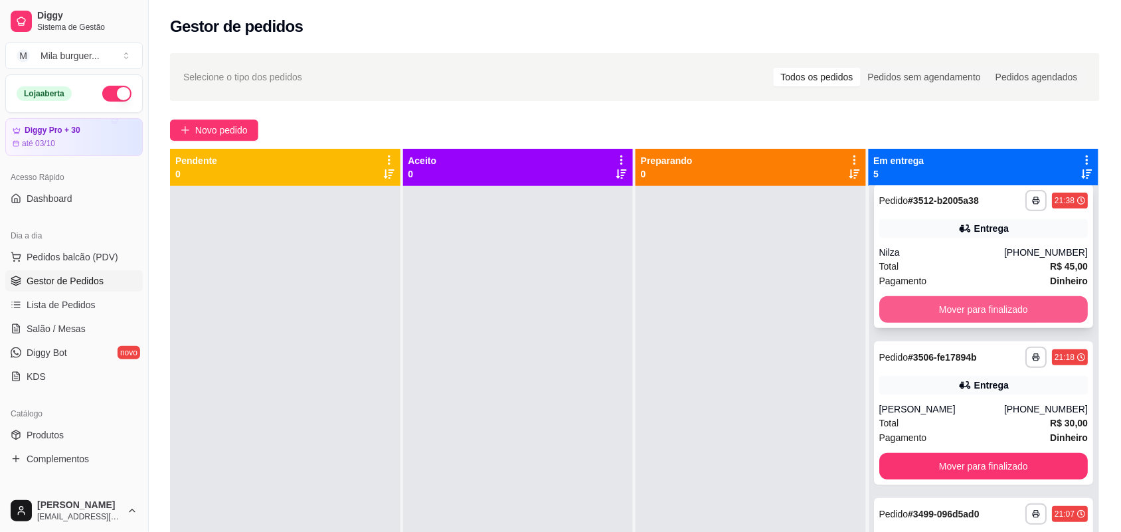
click at [927, 313] on button "Mover para finalizado" at bounding box center [983, 309] width 209 height 27
click at [941, 319] on button "Mover para finalizado" at bounding box center [983, 310] width 209 height 27
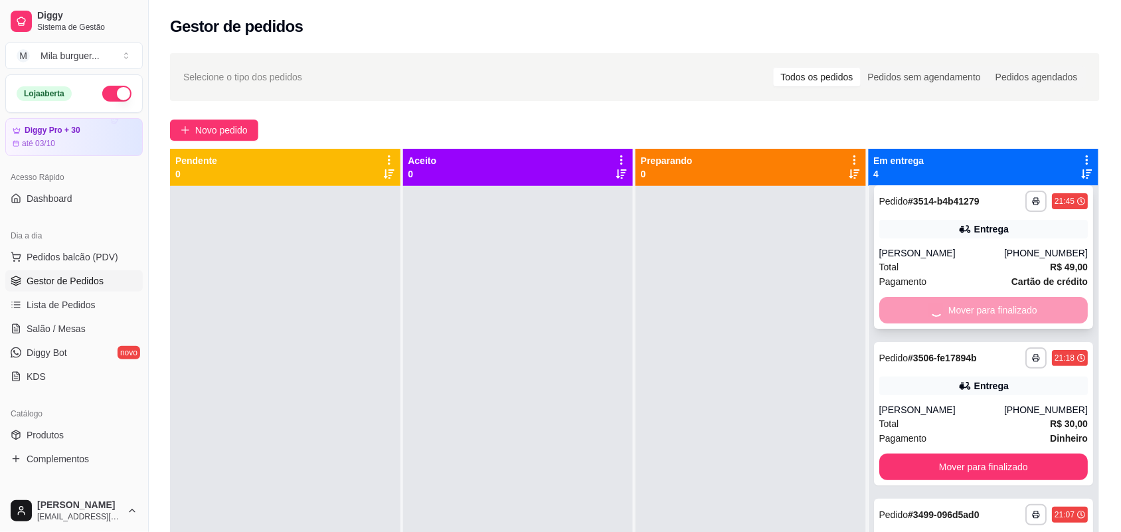
scroll to position [0, 0]
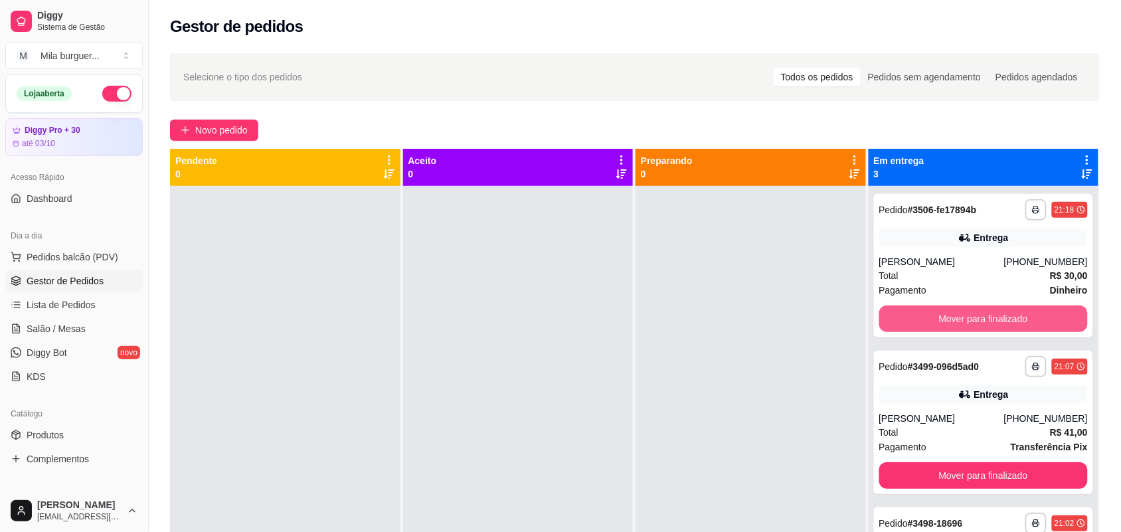
click at [946, 317] on button "Mover para finalizado" at bounding box center [983, 318] width 209 height 27
click at [944, 313] on button "Mover para finalizado" at bounding box center [983, 318] width 209 height 27
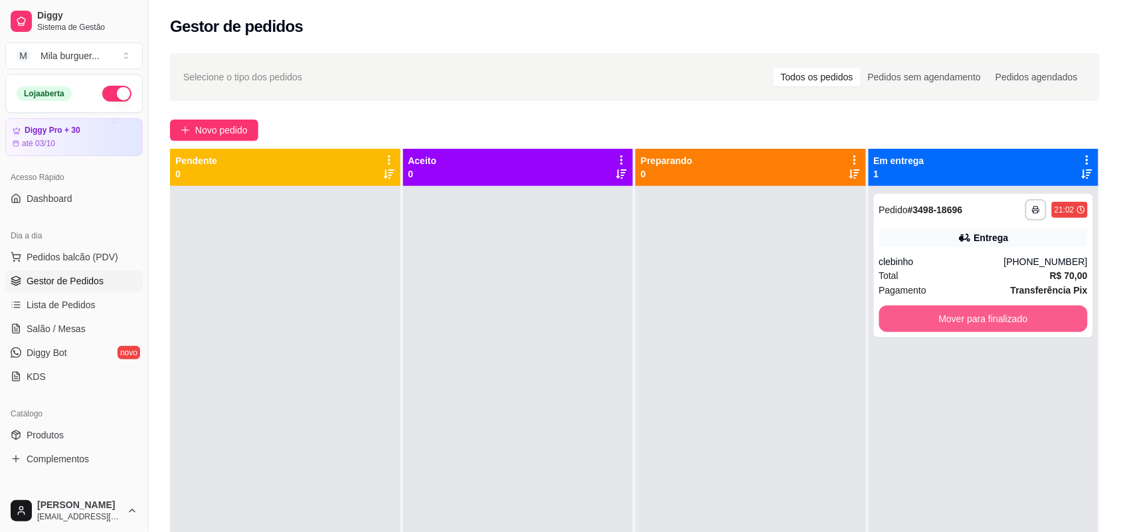
click at [944, 313] on button "Mover para finalizado" at bounding box center [983, 318] width 209 height 27
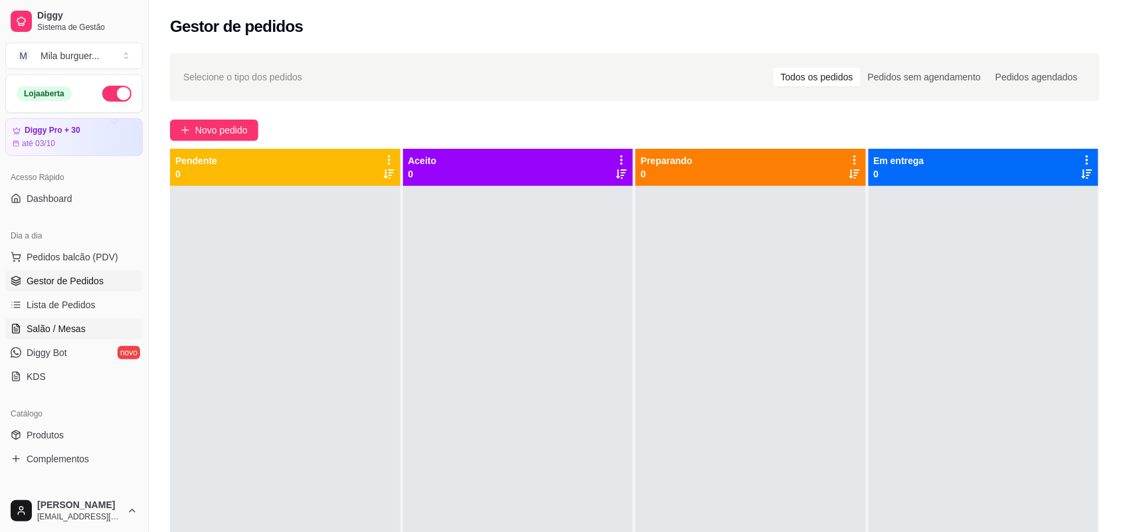
click at [74, 321] on link "Salão / Mesas" at bounding box center [73, 328] width 137 height 21
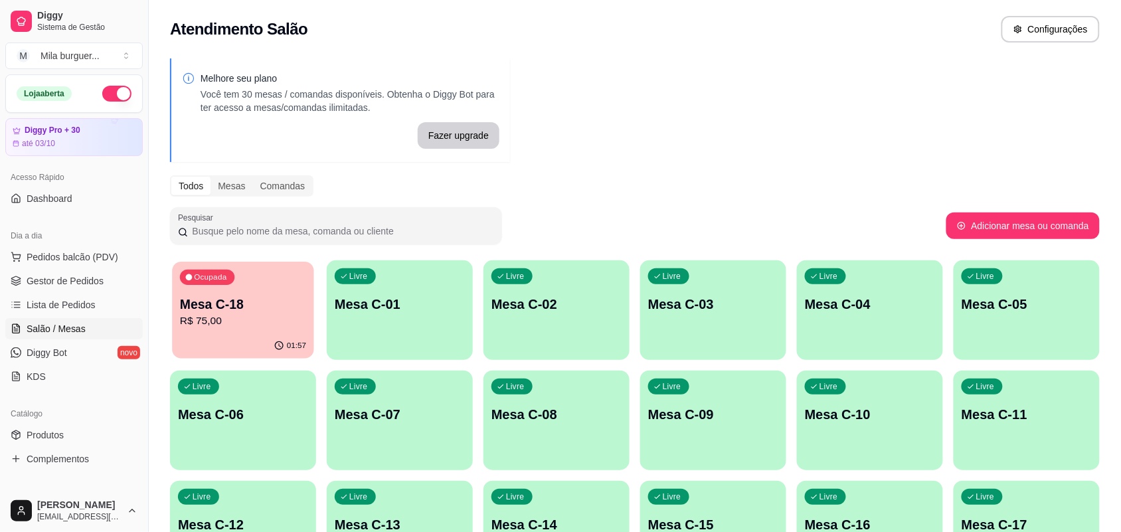
click at [291, 309] on p "Mesa C-18" at bounding box center [243, 304] width 126 height 18
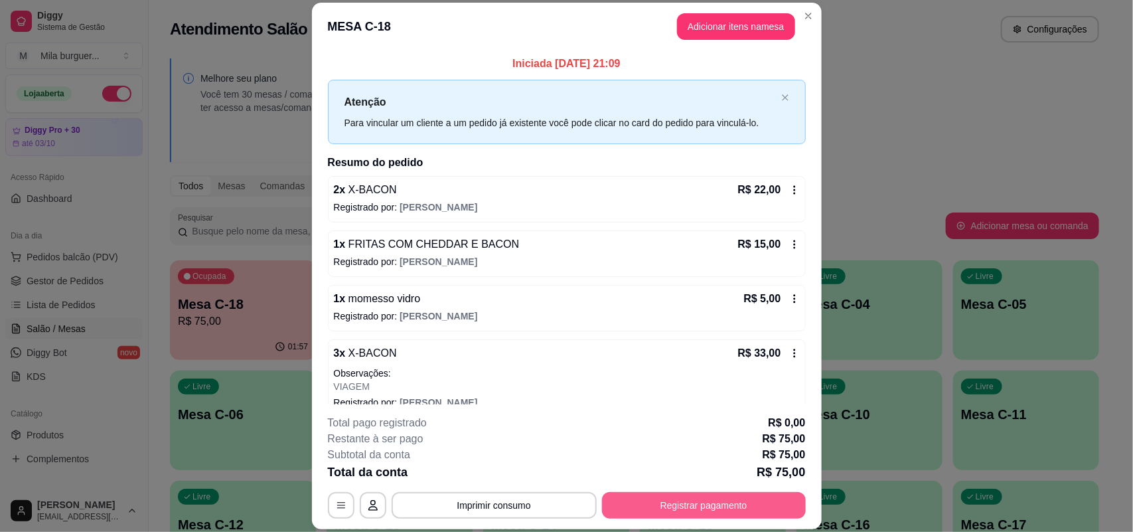
click at [701, 487] on div "**********" at bounding box center [567, 467] width 478 height 104
click at [702, 505] on button "Registrar pagamento" at bounding box center [704, 506] width 198 height 26
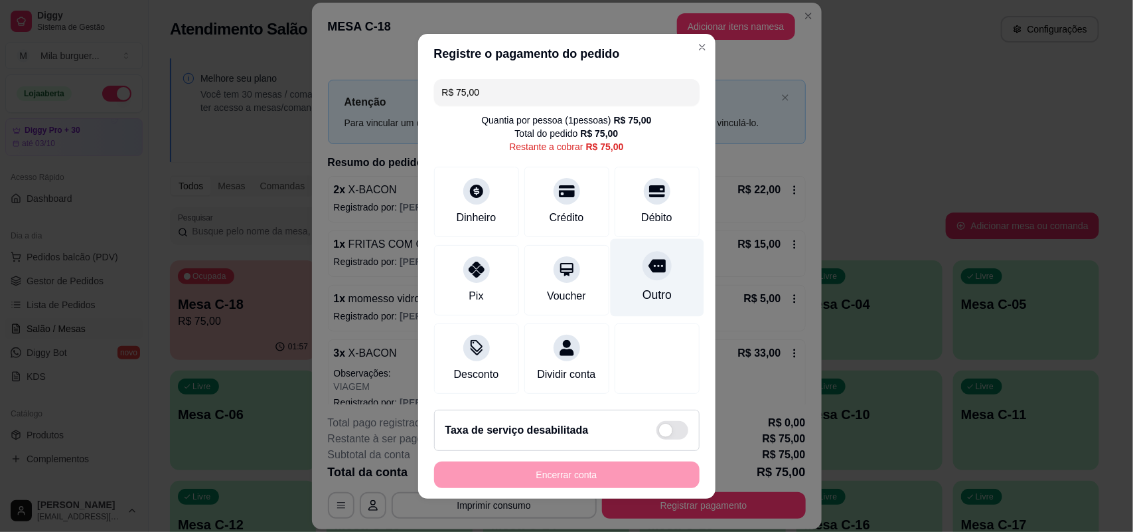
click at [649, 276] on div "Outro" at bounding box center [657, 277] width 94 height 78
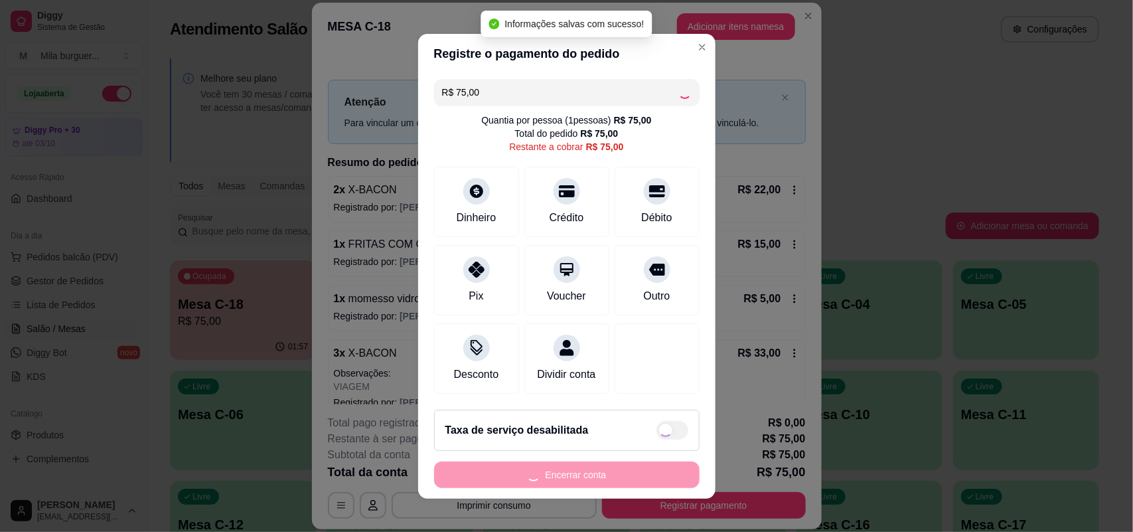
type input "R$ 0,00"
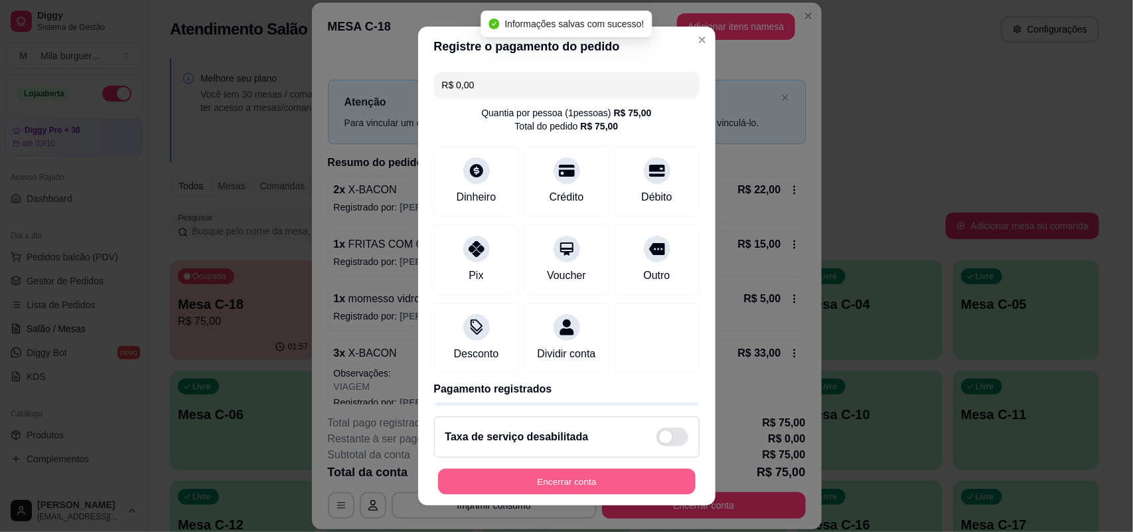
click at [602, 481] on button "Encerrar conta" at bounding box center [567, 482] width 258 height 26
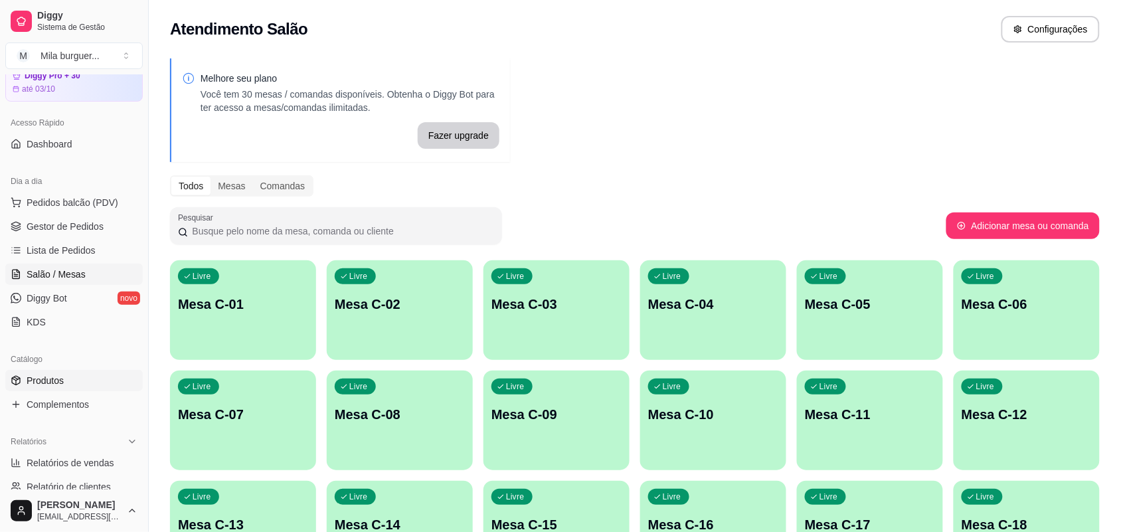
scroll to position [83, 0]
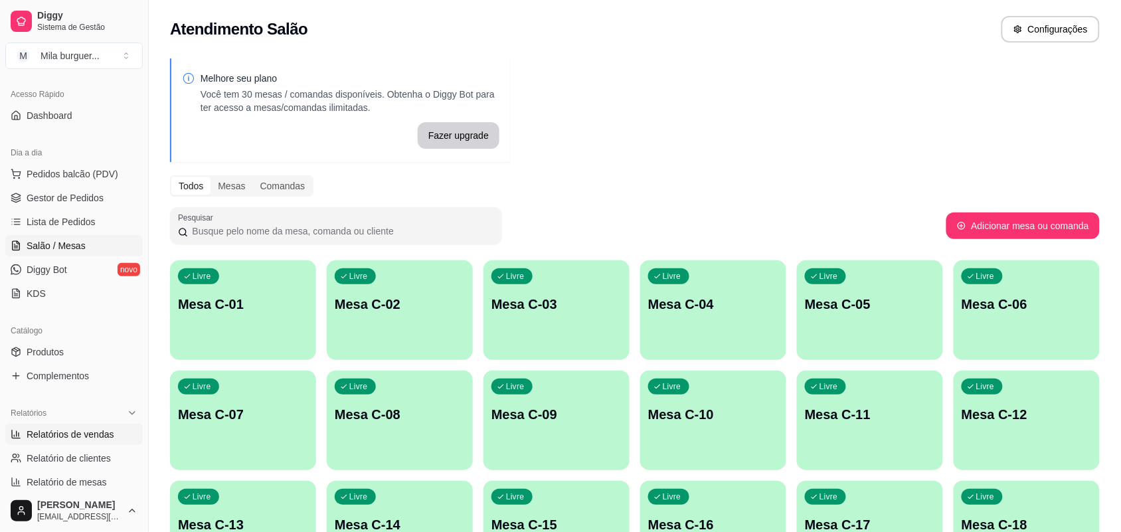
click at [61, 430] on span "Relatórios de vendas" at bounding box center [71, 434] width 88 height 13
select select "ALL"
select select "0"
